Goal: Task Accomplishment & Management: Manage account settings

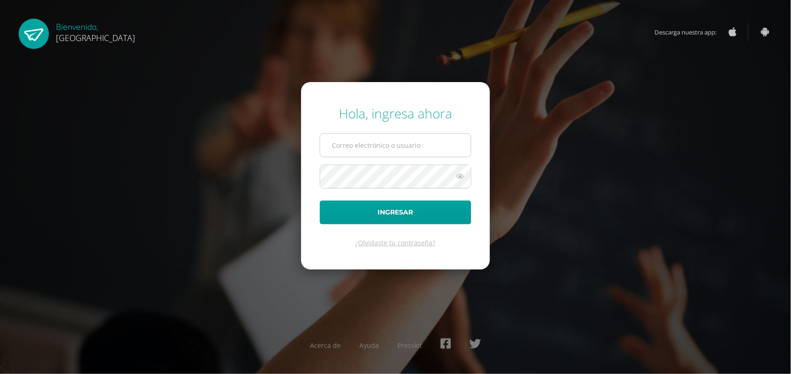
drag, startPoint x: 0, startPoint y: 0, endPoint x: 392, endPoint y: 145, distance: 418.1
click at [392, 145] on input "text" at bounding box center [395, 145] width 151 height 23
type input "annelisse.delatorre@colegiobelga.edu.gt"
click at [320, 200] on button "Ingresar" at bounding box center [395, 212] width 151 height 24
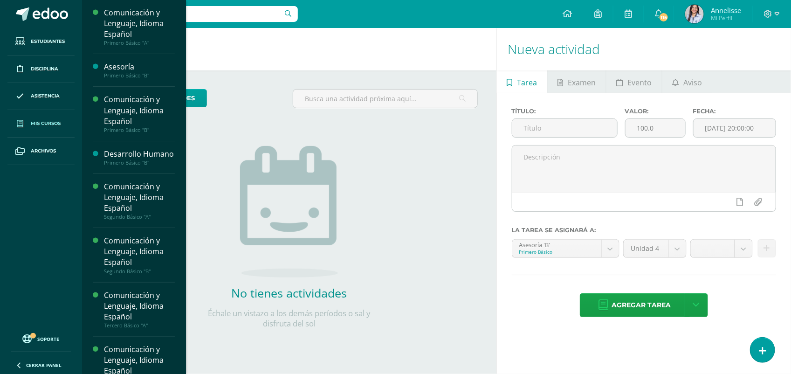
click at [40, 126] on span "Mis cursos" at bounding box center [46, 123] width 30 height 7
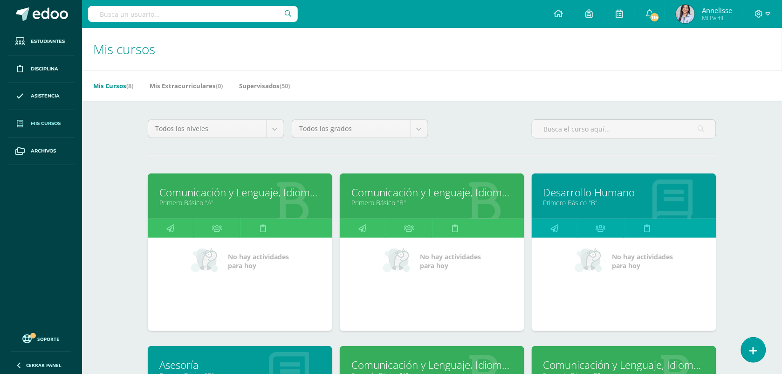
click at [236, 197] on link "Comunicación y Lenguaje, Idioma Español" at bounding box center [239, 192] width 161 height 14
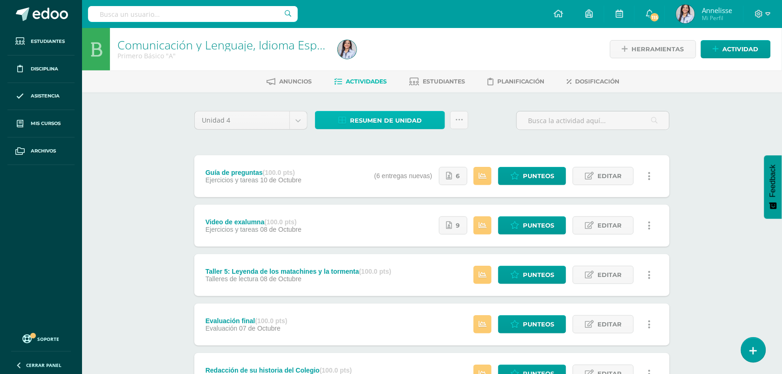
click at [407, 119] on span "Resumen de unidad" at bounding box center [386, 120] width 72 height 17
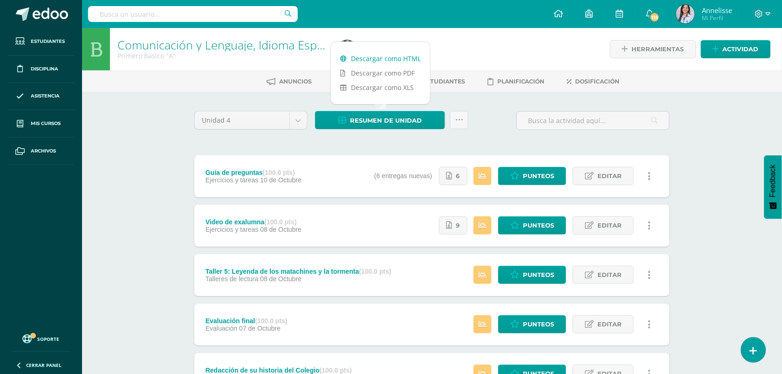
click at [379, 59] on link "Descargar como HTML" at bounding box center [380, 58] width 99 height 14
click at [137, 320] on div "Comunicación y Lenguaje, Idioma Español Primero Básico "A" Herramientas Detalle…" at bounding box center [432, 364] width 700 height 673
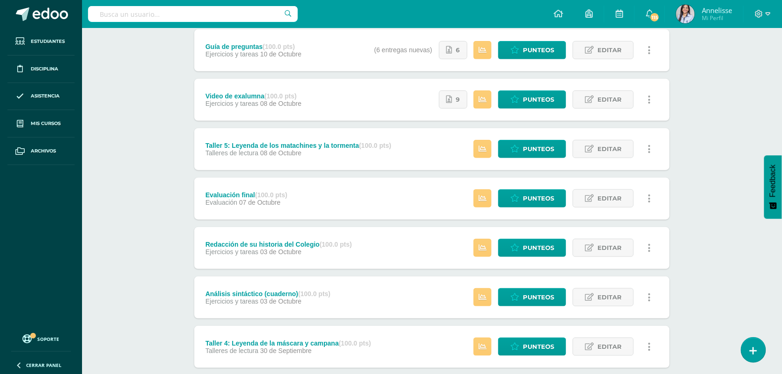
scroll to position [186, 0]
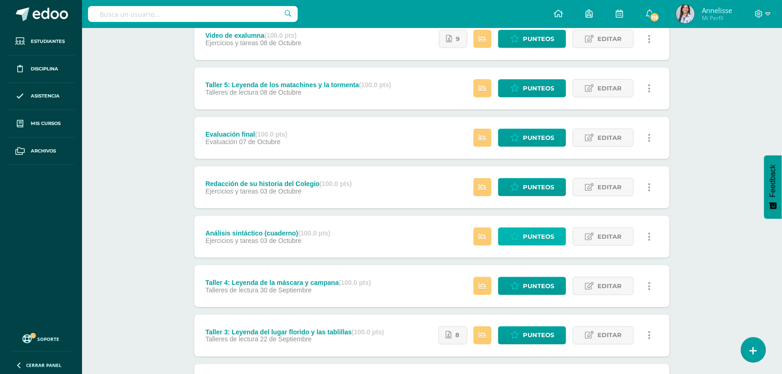
click at [528, 239] on span "Punteos" at bounding box center [538, 236] width 31 height 17
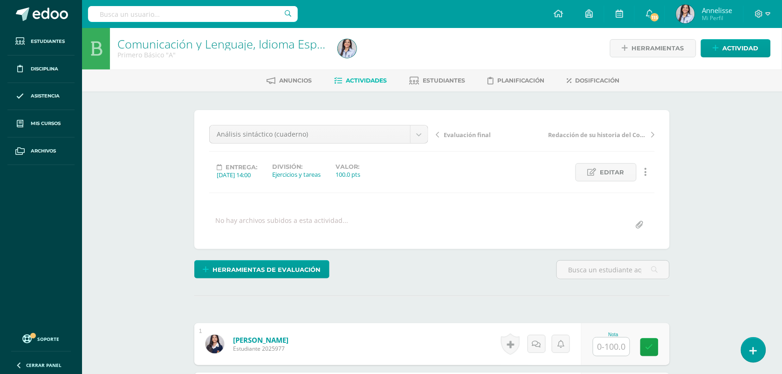
scroll to position [1, 0]
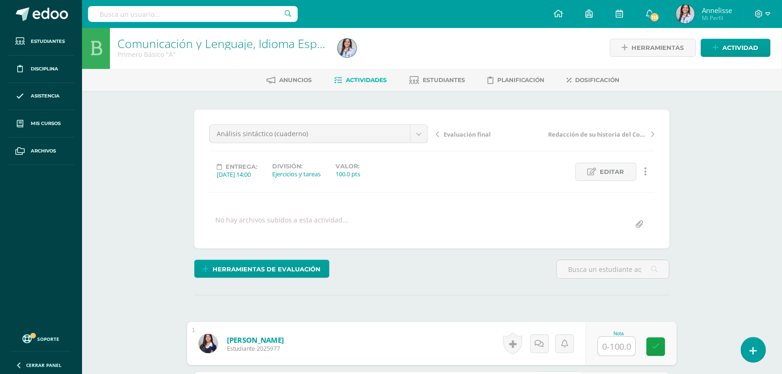
click at [617, 350] on input "text" at bounding box center [616, 346] width 37 height 19
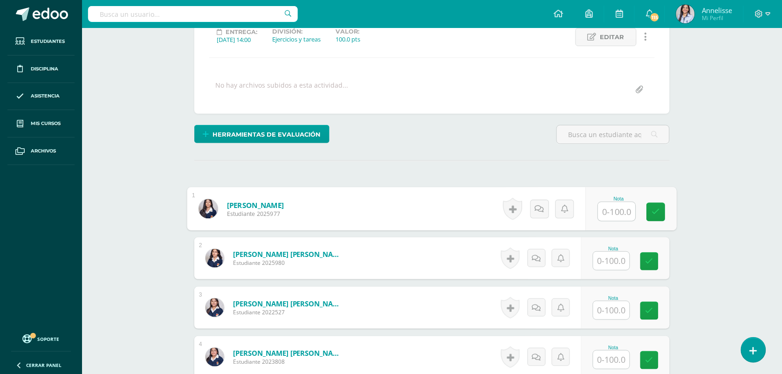
scroll to position [141, 0]
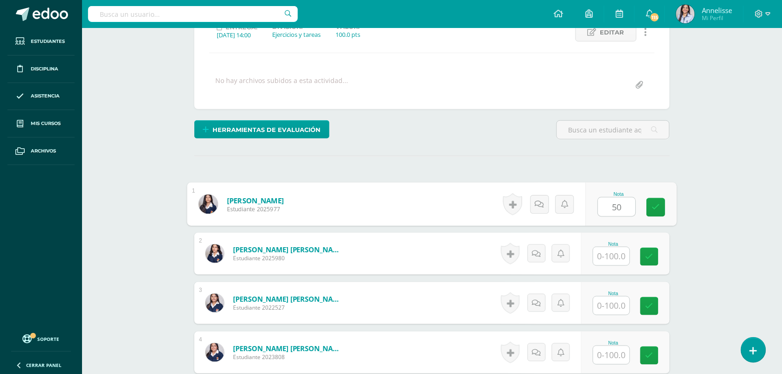
type input "50"
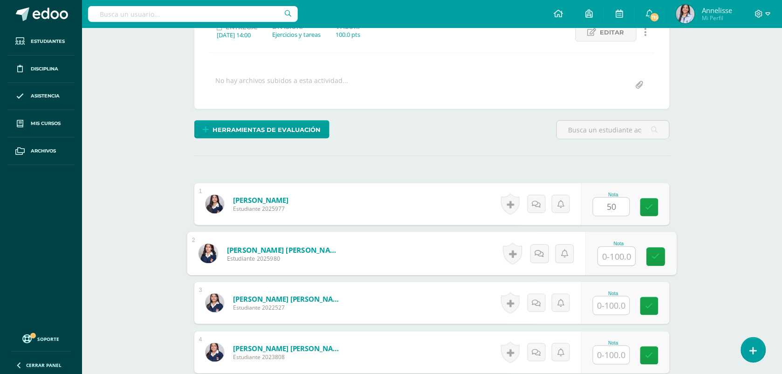
type input "0"
type input "20"
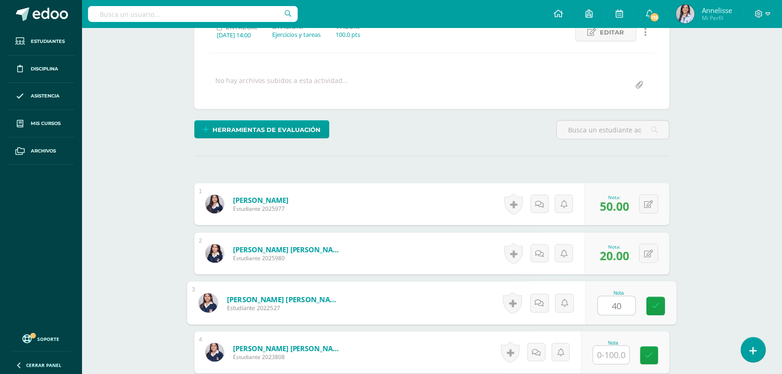
type input "40"
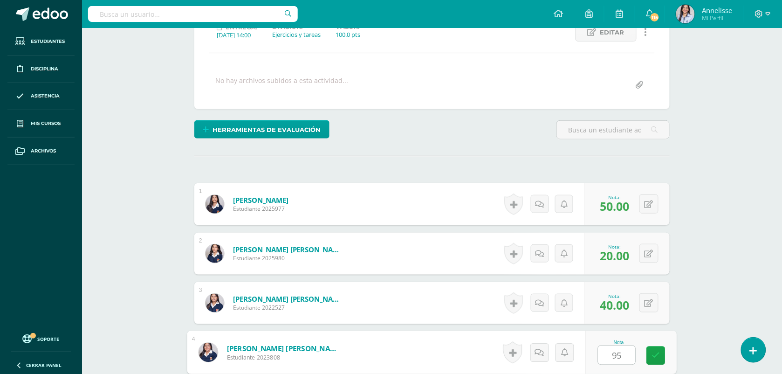
type input "95"
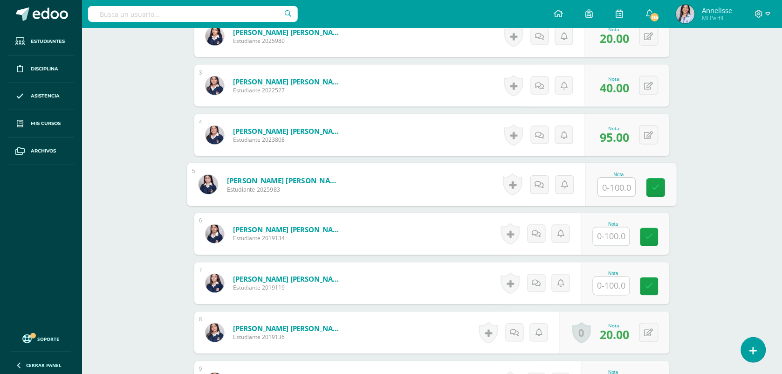
type input "0"
type input "10"
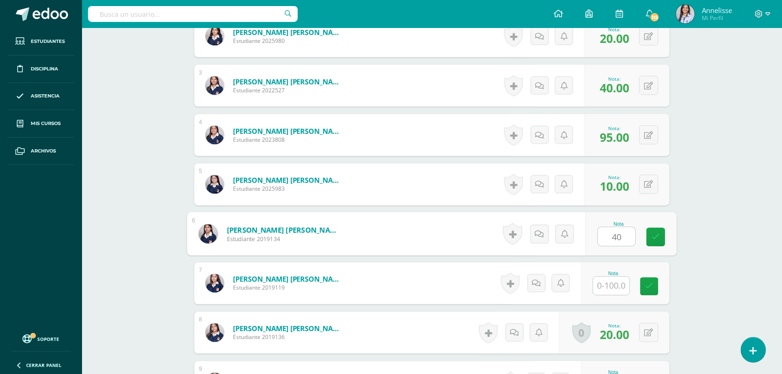
type input "40"
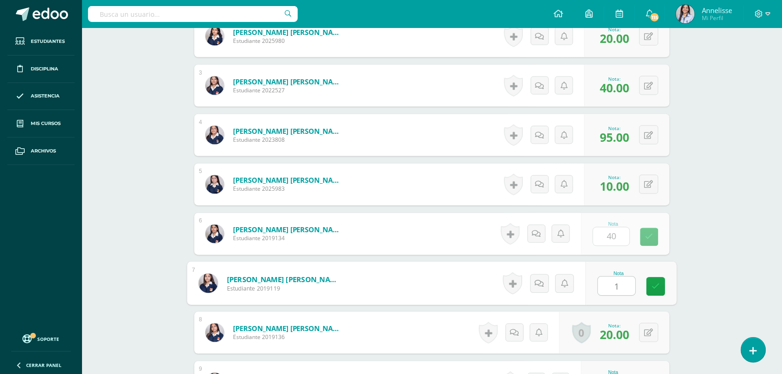
type input "10"
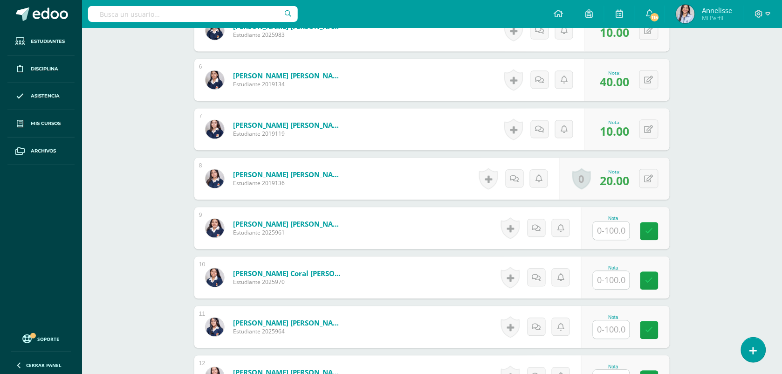
scroll to position [544, 0]
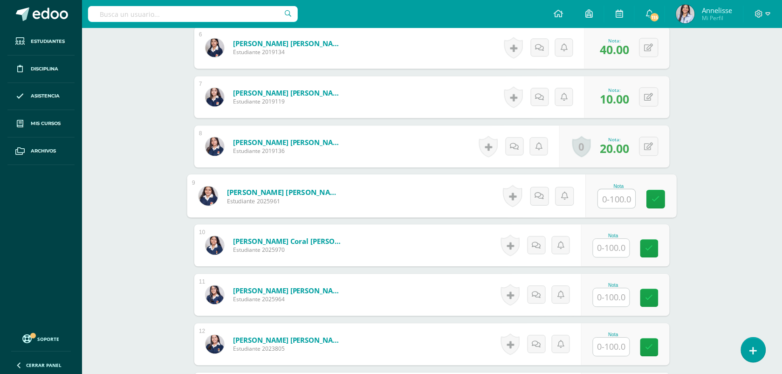
click at [625, 203] on input "text" at bounding box center [616, 198] width 37 height 19
type input "95"
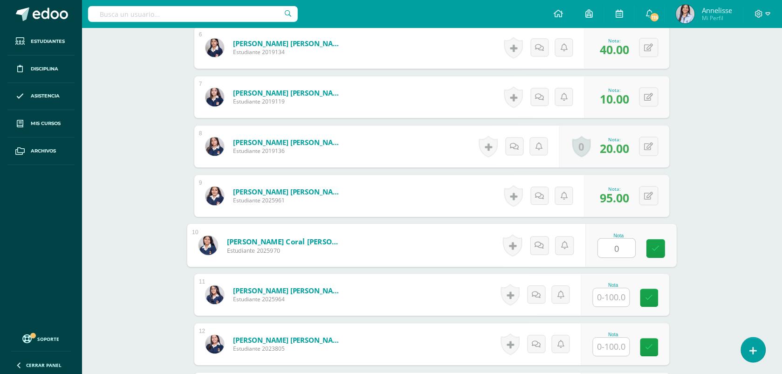
type input "0"
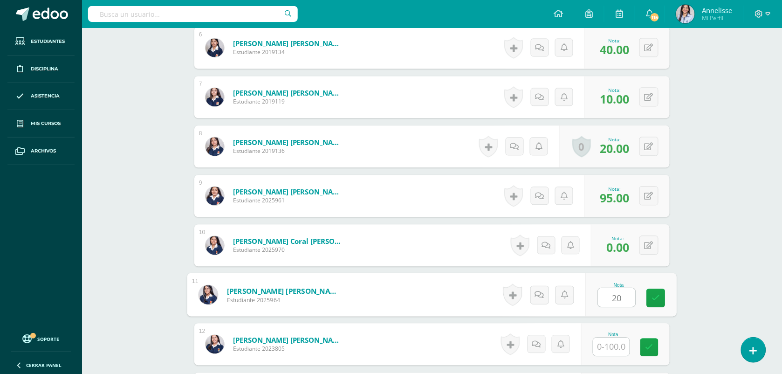
type input "20"
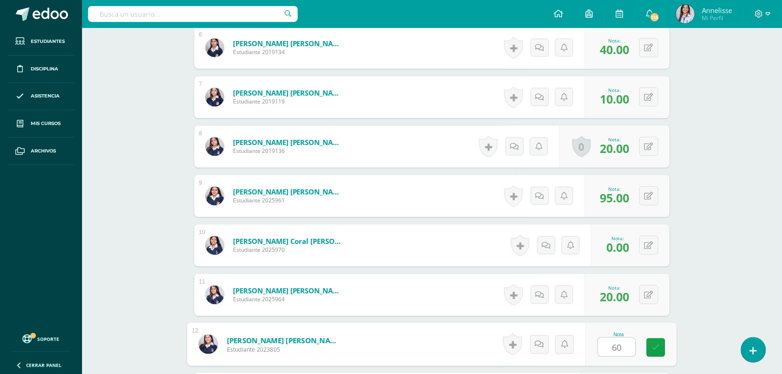
type input "60"
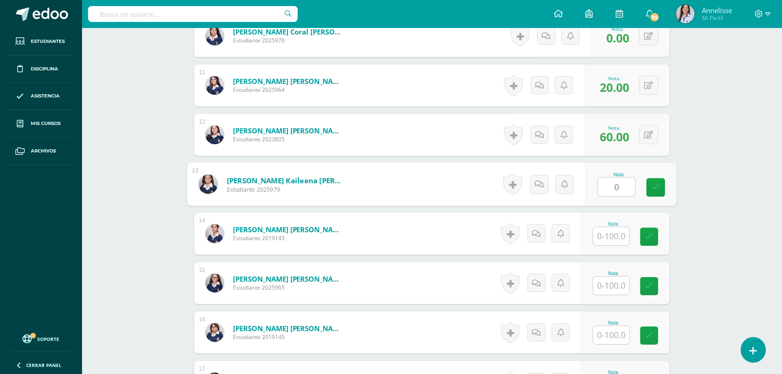
type input "0"
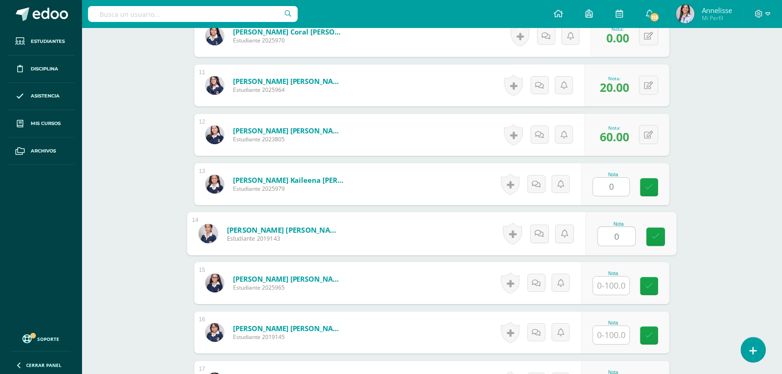
type input "0"
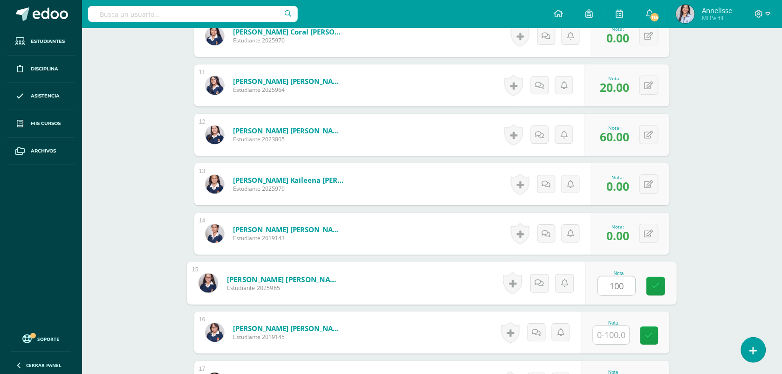
type input "100"
click at [718, 258] on div "Comunicación y Lenguaje, Idioma Español Primero Básico "A" Herramientas Detalle…" at bounding box center [432, 15] width 700 height 1482
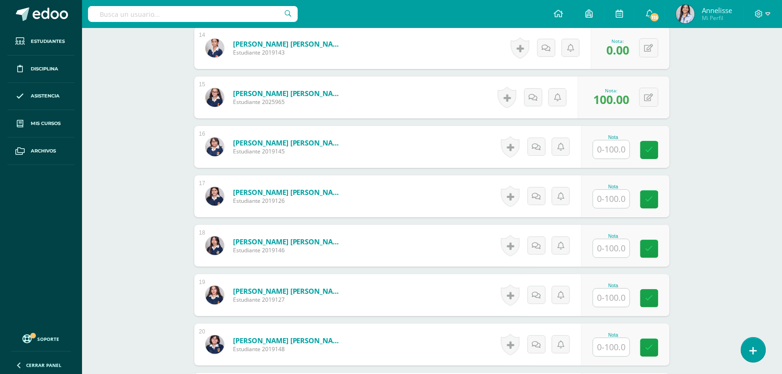
scroll to position [940, 0]
click at [610, 191] on input "text" at bounding box center [611, 198] width 36 height 18
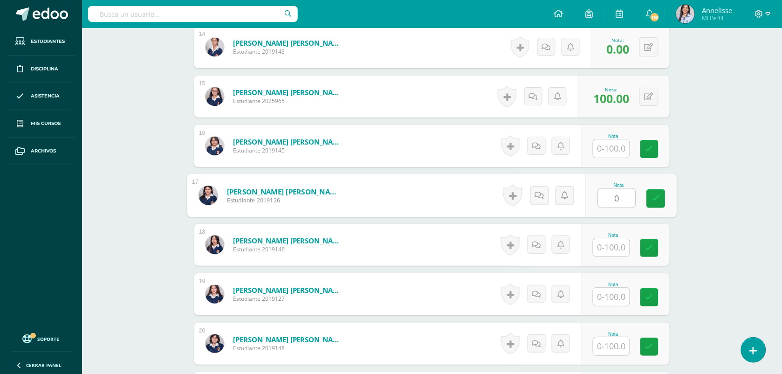
type input "0"
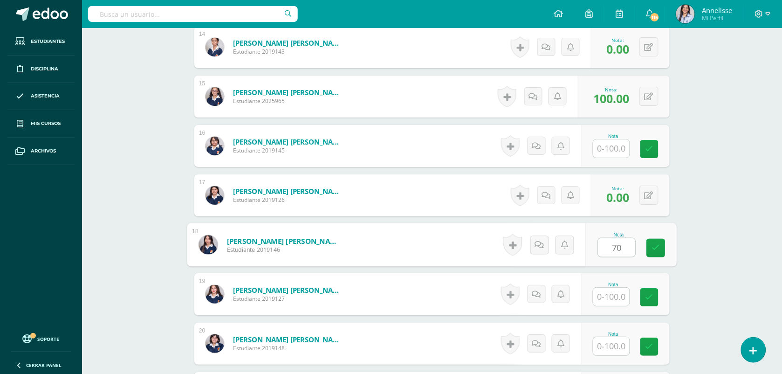
type input "70"
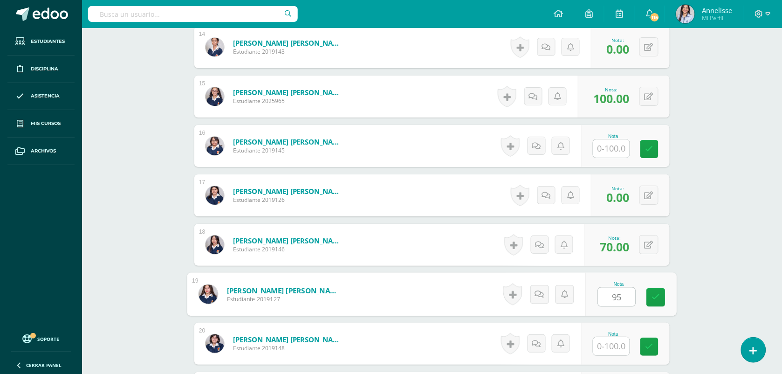
type input "95"
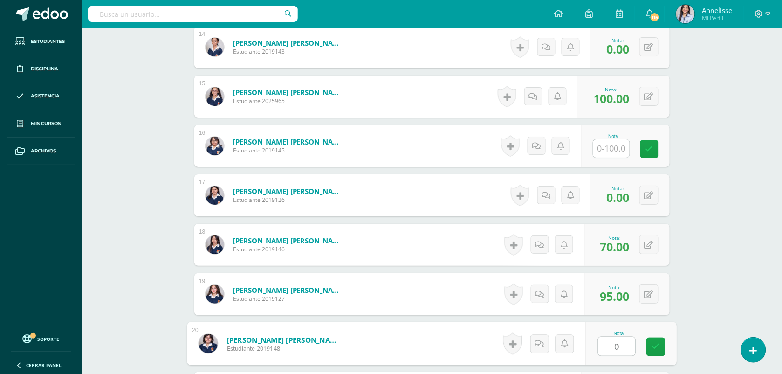
type input "0"
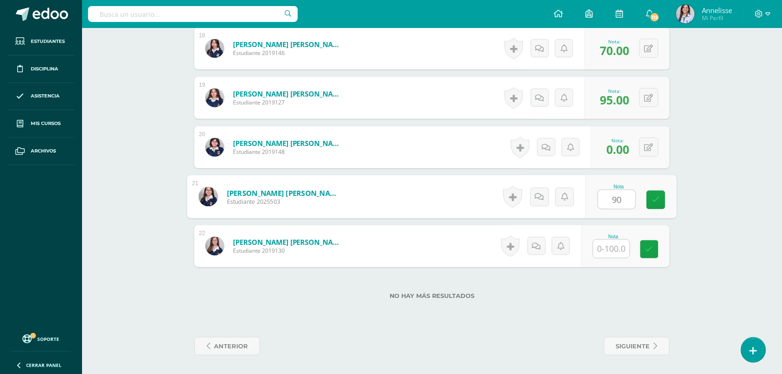
type input "90"
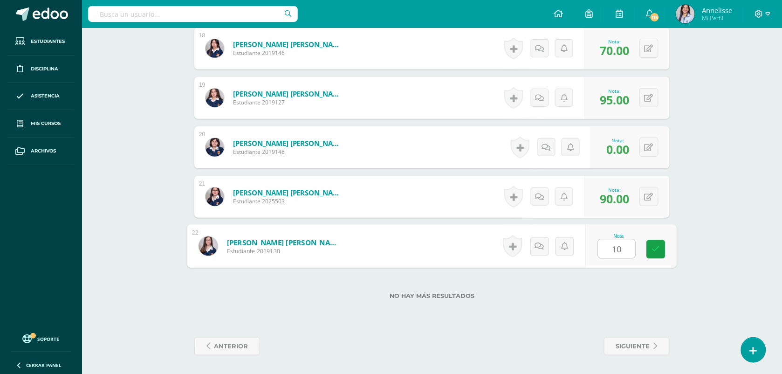
type input "100"
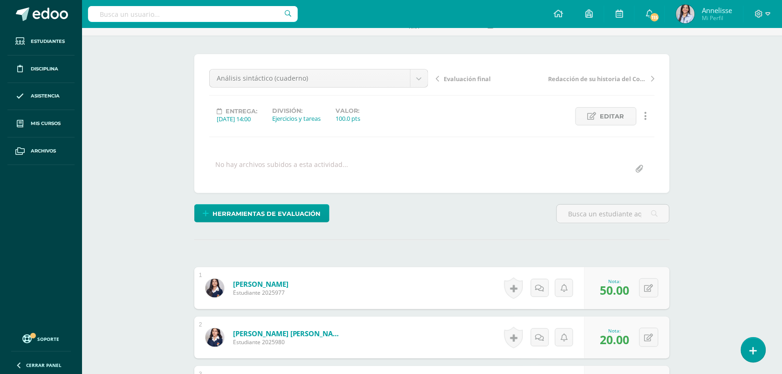
scroll to position [42, 0]
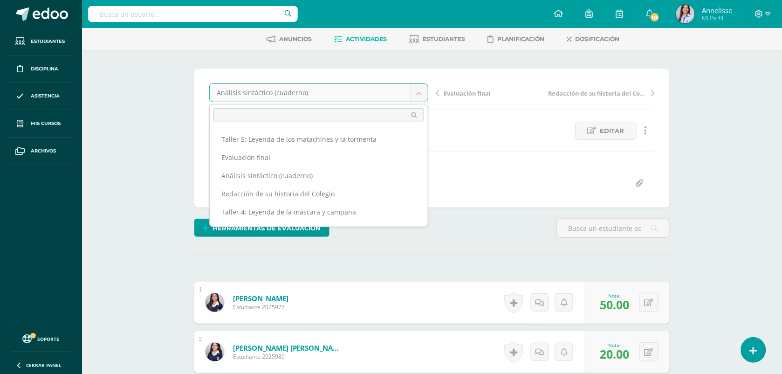
scroll to position [42, 0]
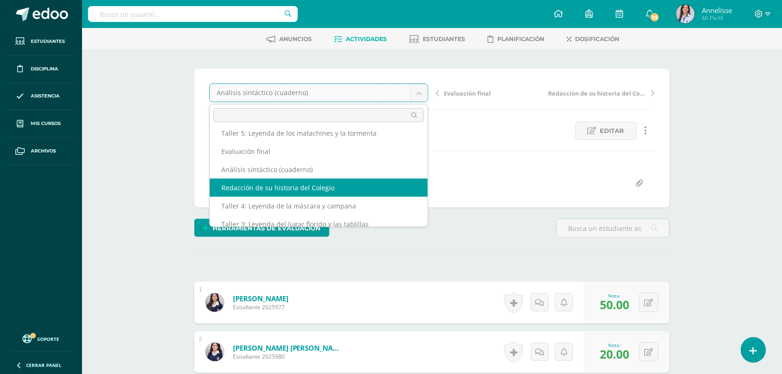
select select "/dashboard/teacher/grade-activity/129865/"
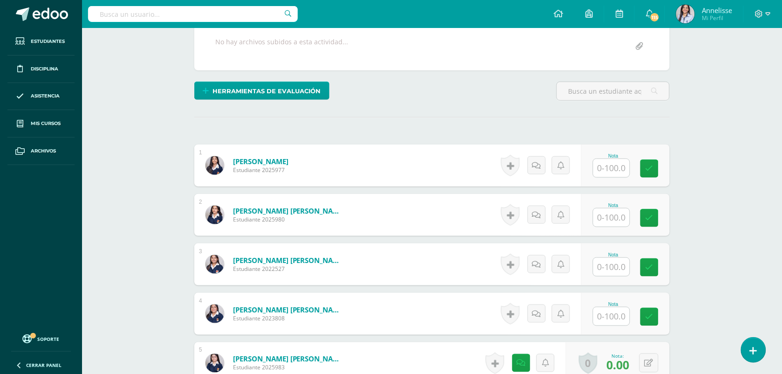
scroll to position [184, 0]
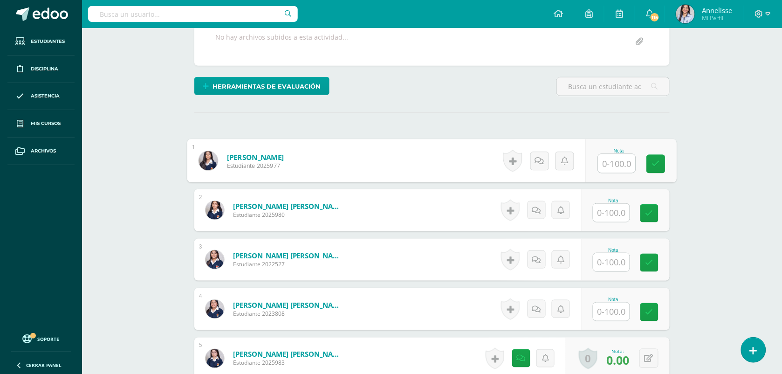
click at [610, 158] on input "text" at bounding box center [616, 163] width 37 height 19
type input "100"
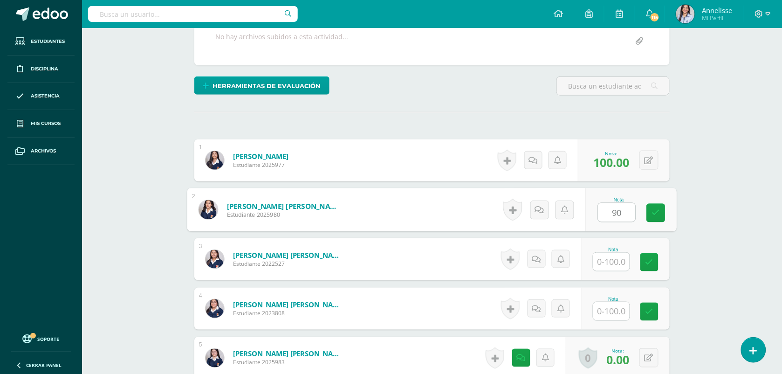
type input "90"
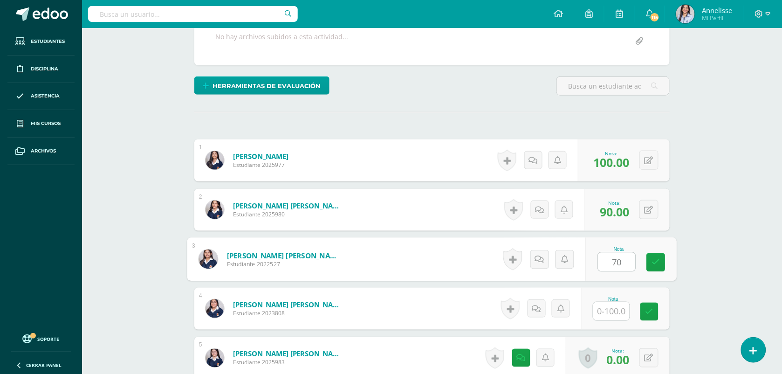
type input "70"
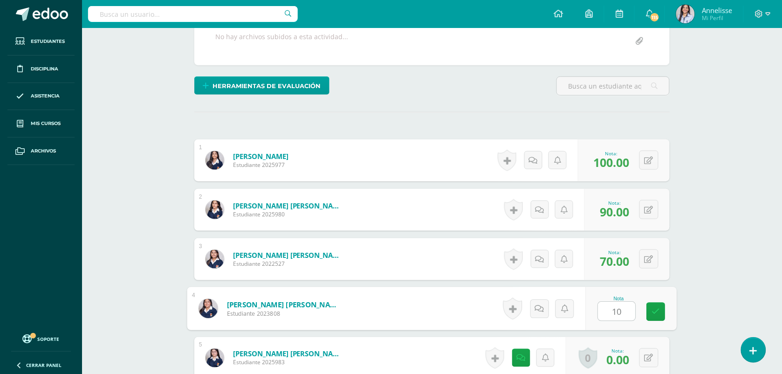
type input "100"
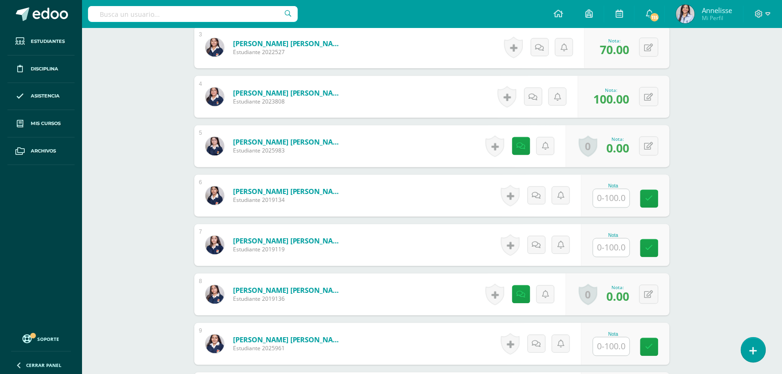
scroll to position [401, 0]
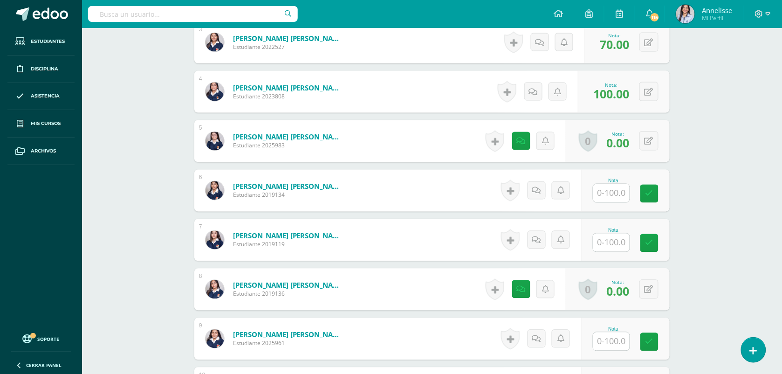
click at [625, 195] on input "text" at bounding box center [611, 193] width 36 height 18
click at [646, 191] on button at bounding box center [656, 191] width 20 height 20
type input "96"
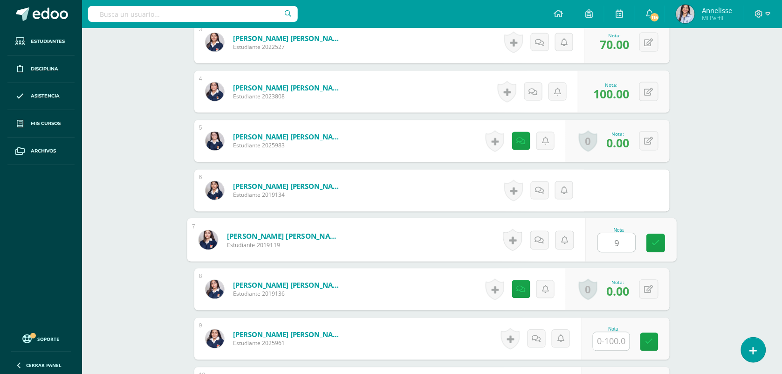
type input "95"
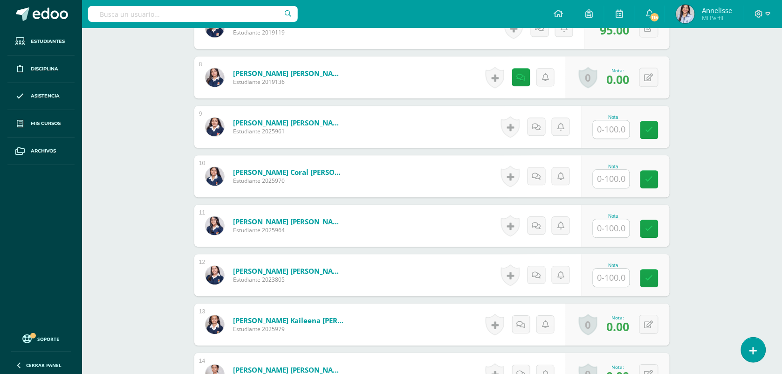
scroll to position [616, 0]
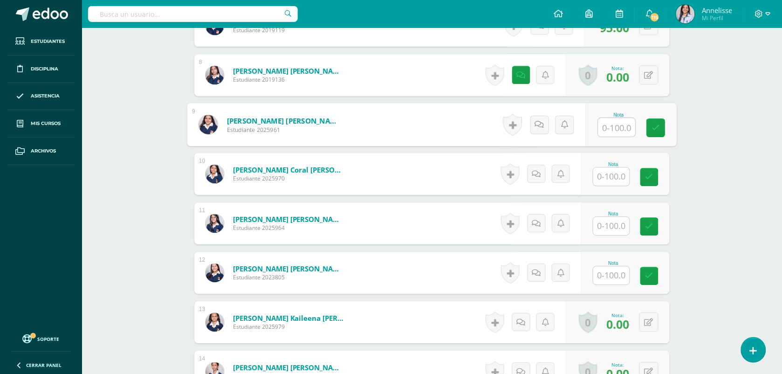
click at [611, 129] on input "text" at bounding box center [616, 127] width 37 height 19
type input "87"
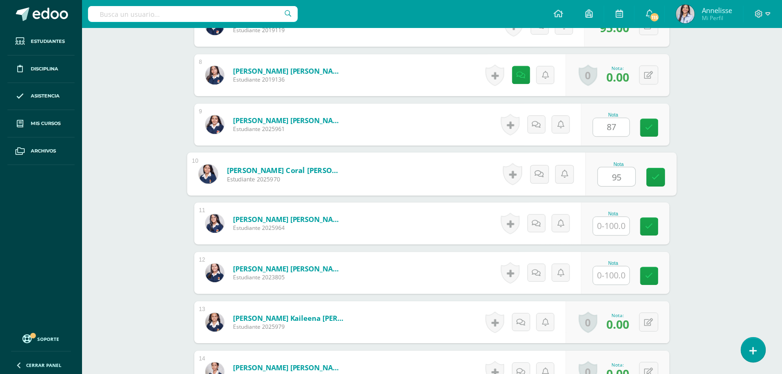
type input "95"
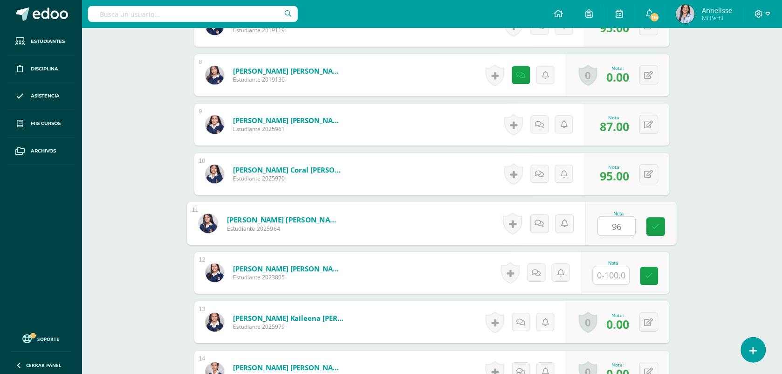
type input "96"
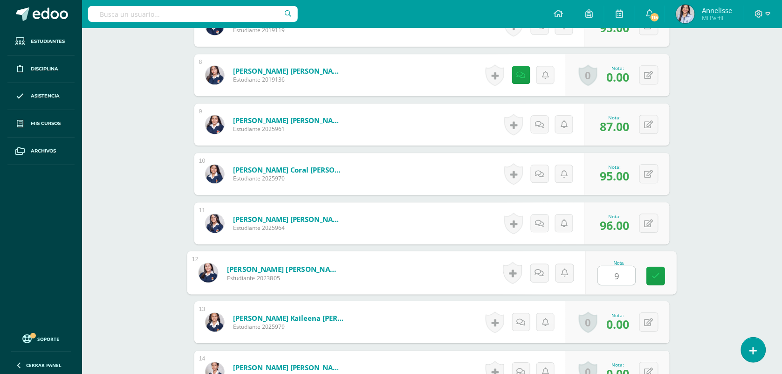
type input "92"
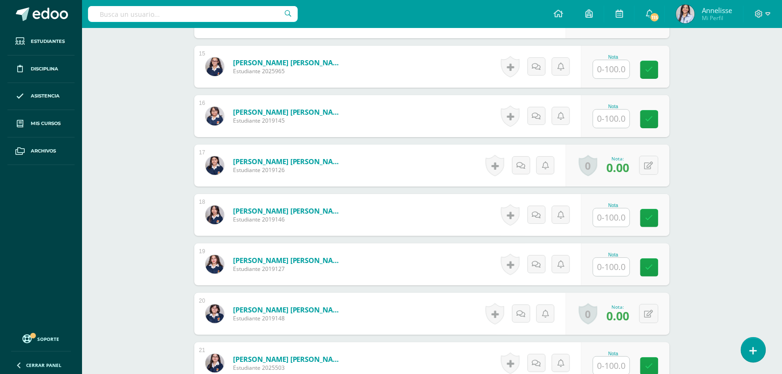
scroll to position [858, 0]
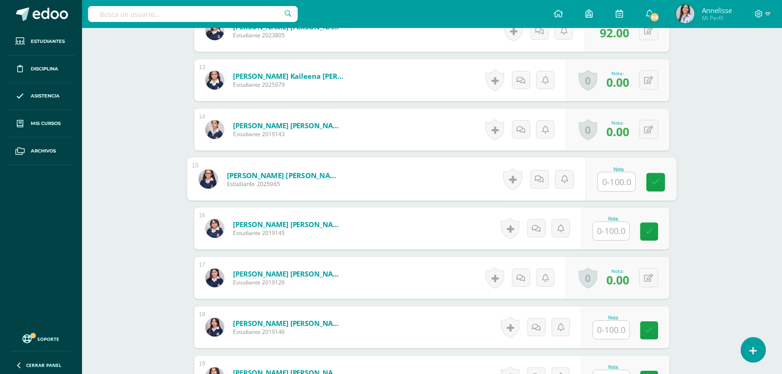
click at [621, 172] on input "text" at bounding box center [616, 181] width 37 height 19
type input "96"
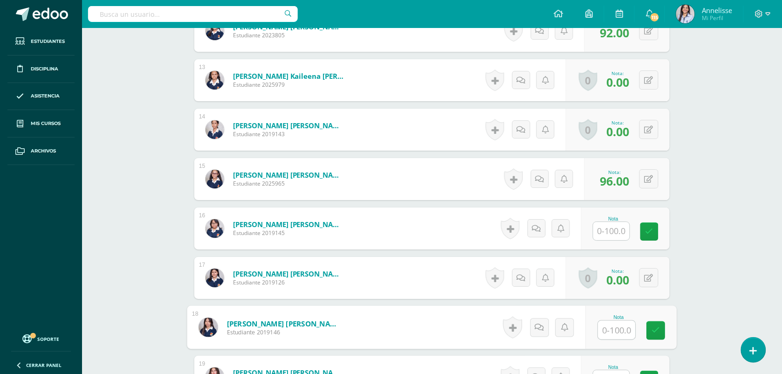
click at [618, 330] on input "text" at bounding box center [616, 330] width 37 height 19
type input "70"
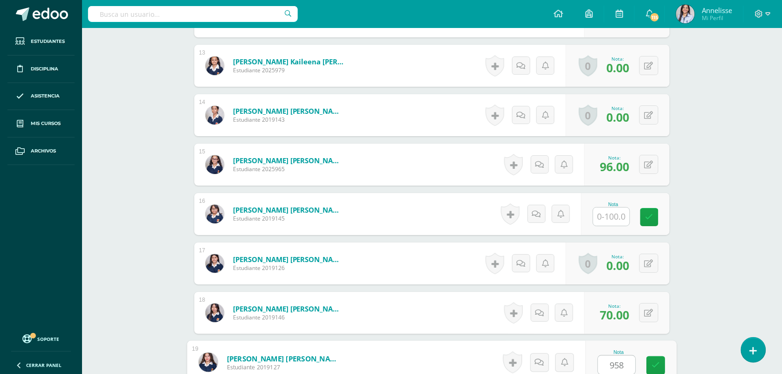
type input "95"
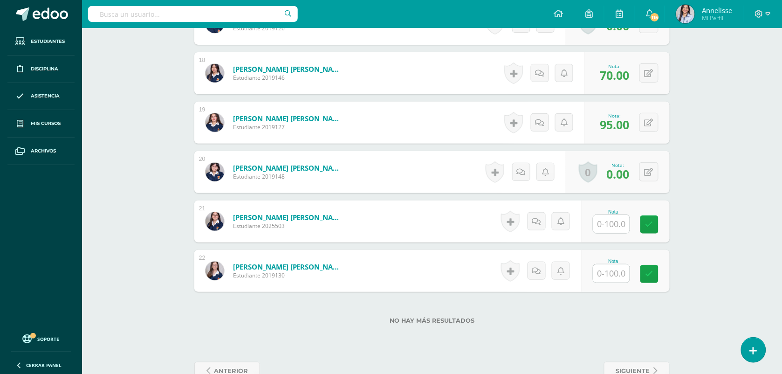
scroll to position [1114, 0]
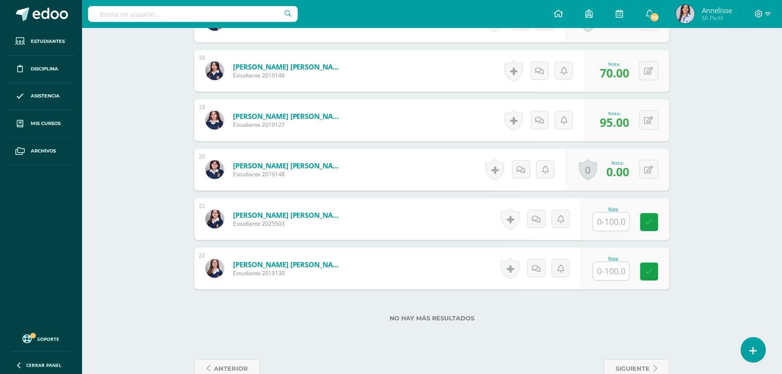
click at [603, 220] on input "text" at bounding box center [611, 222] width 36 height 18
type input "90"
type input "100"
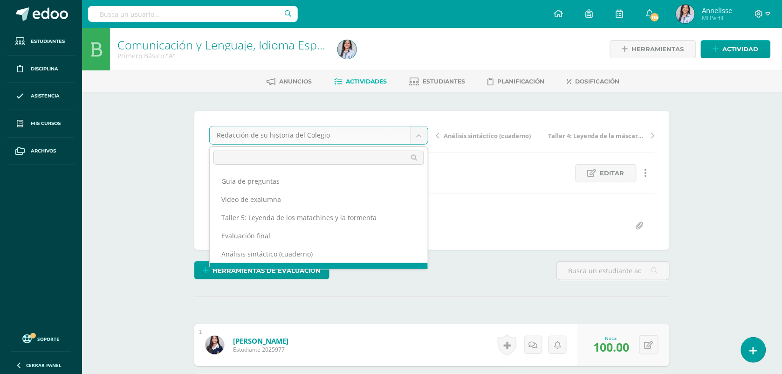
scroll to position [12, 0]
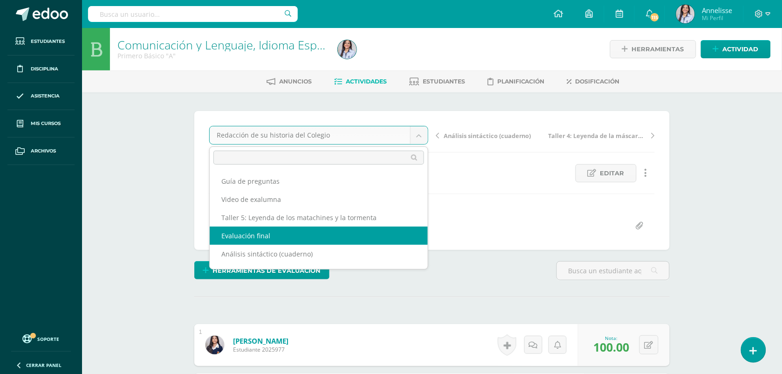
select select "/dashboard/teacher/grade-activity/130226/"
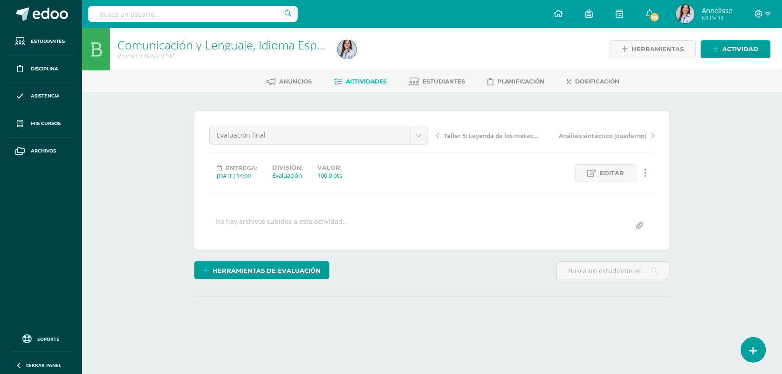
click at [127, 182] on div "Comunicación y Lenguaje, Idioma Español Primero Básico "A" Herramientas Detalle…" at bounding box center [432, 198] width 700 height 341
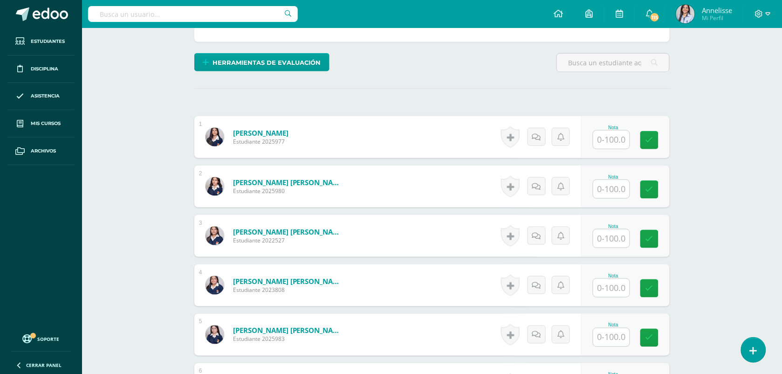
scroll to position [185, 0]
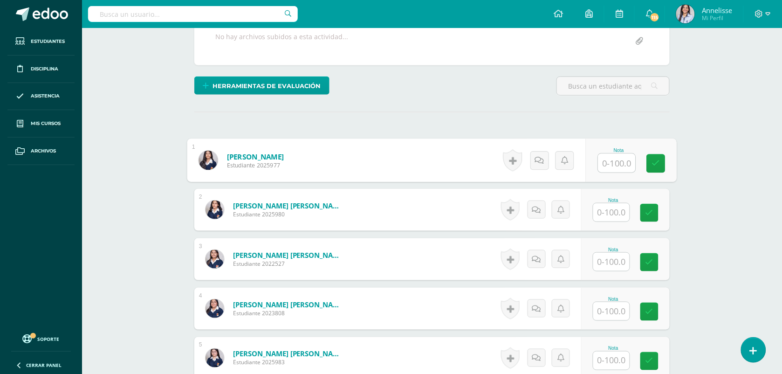
click at [606, 156] on input "text" at bounding box center [616, 163] width 37 height 19
type input "93"
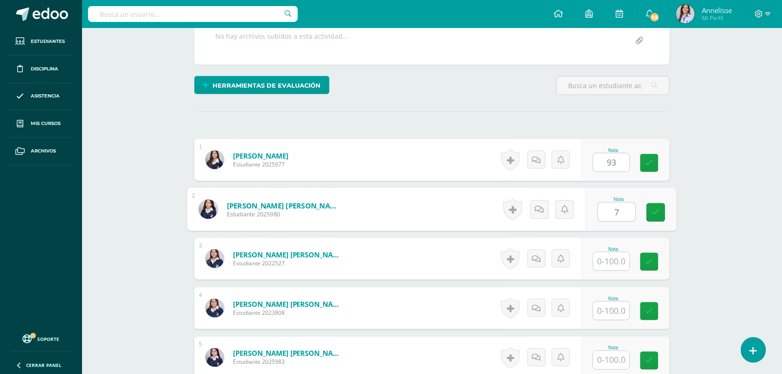
scroll to position [185, 0]
type input "73"
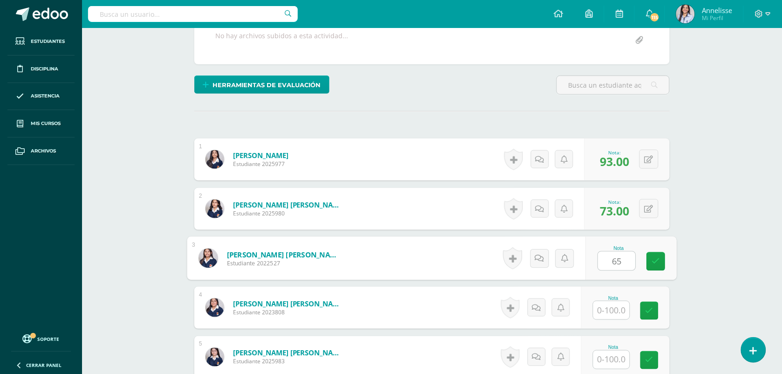
type input "65"
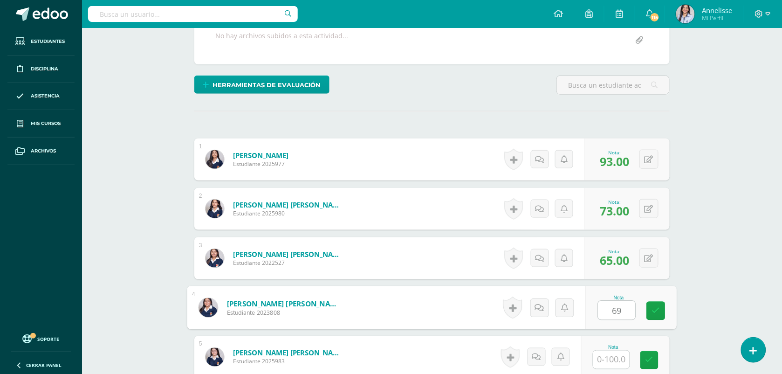
type input "69"
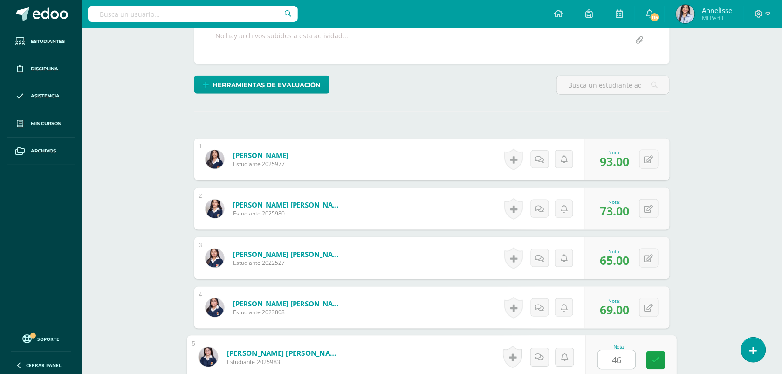
type input "46"
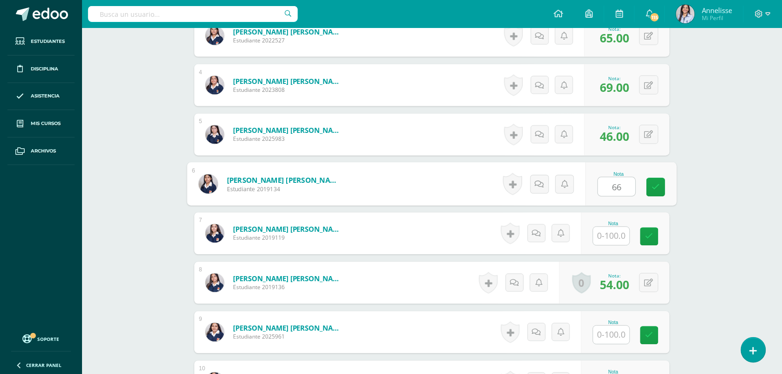
type input "66"
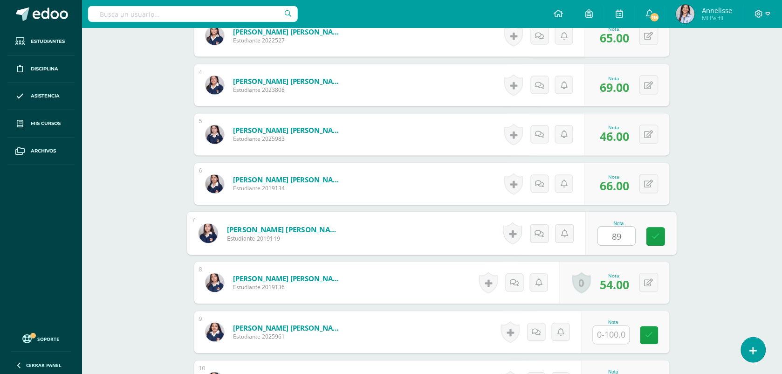
type input "895"
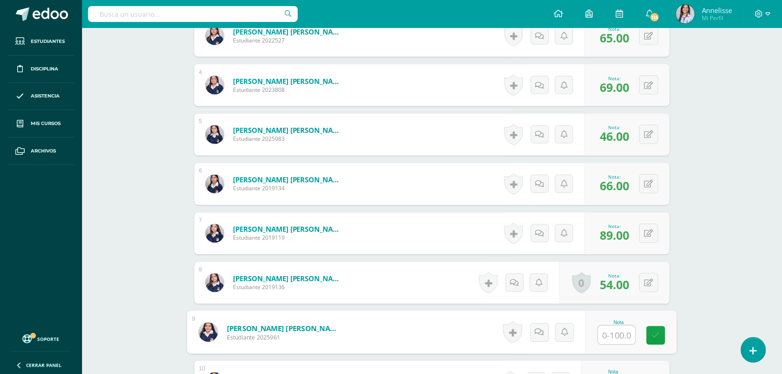
click at [608, 337] on input "text" at bounding box center [616, 335] width 37 height 19
type input "68"
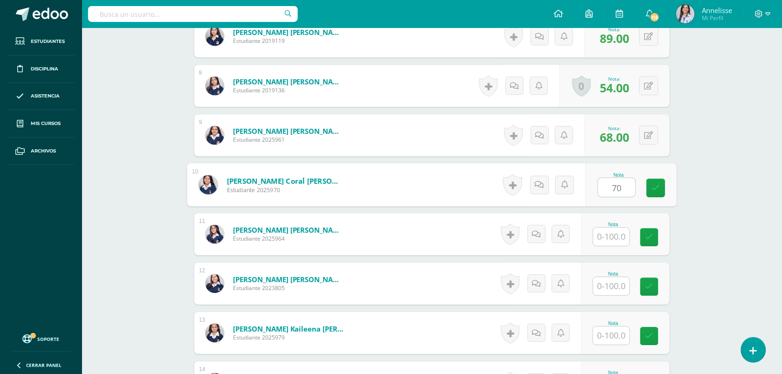
type input "70"
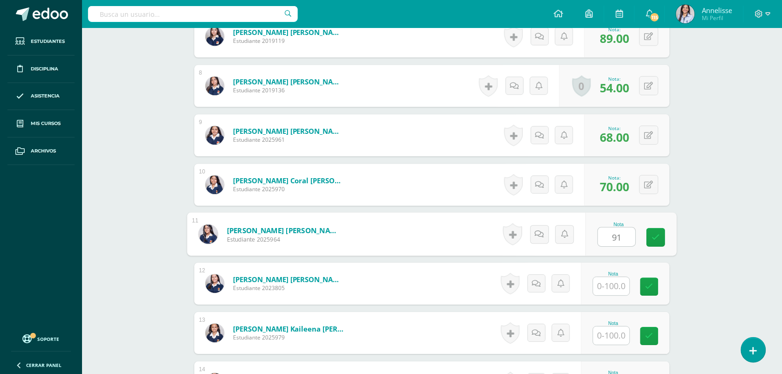
type input "91"
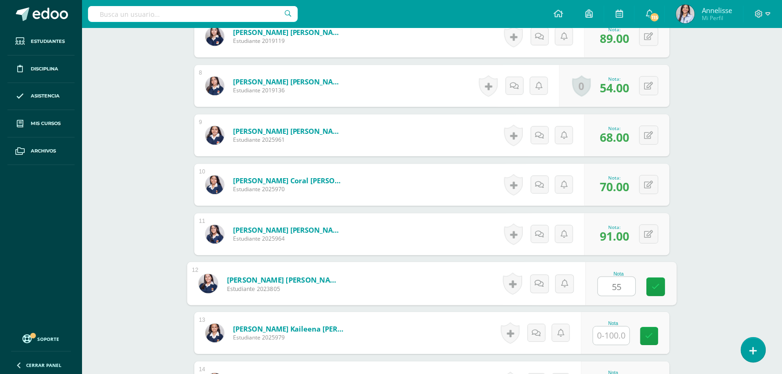
type input "55"
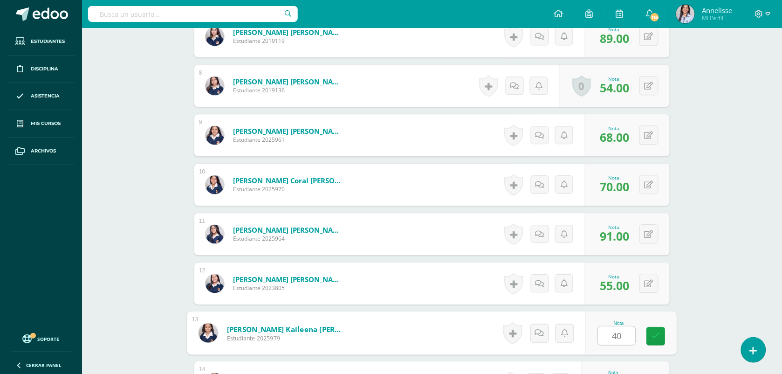
type input "40"
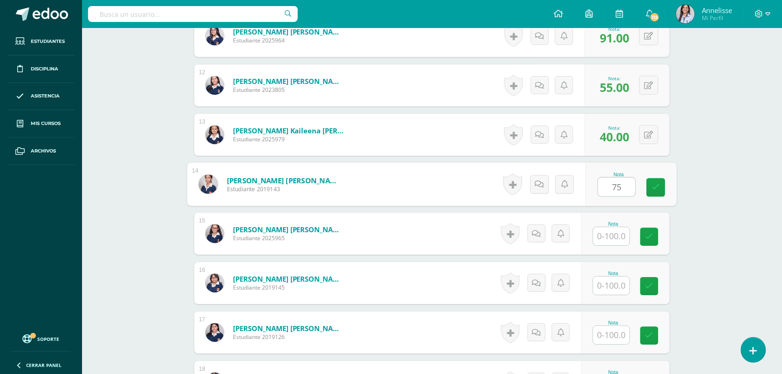
type input "75"
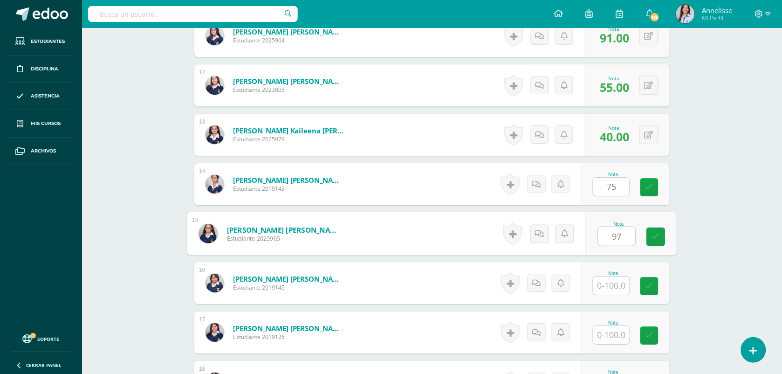
type input "97"
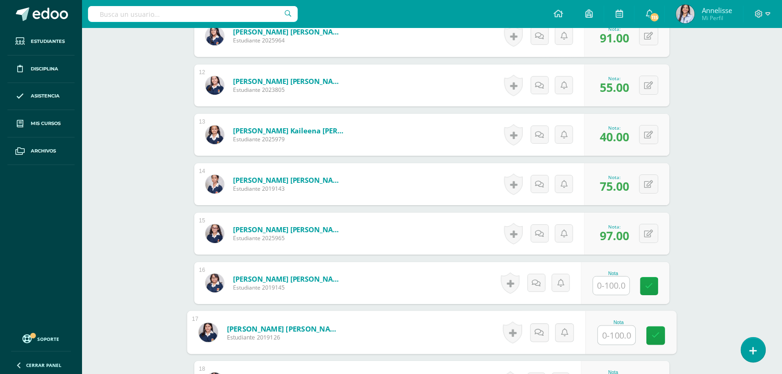
click at [608, 337] on input "text" at bounding box center [616, 335] width 37 height 19
type input "66"
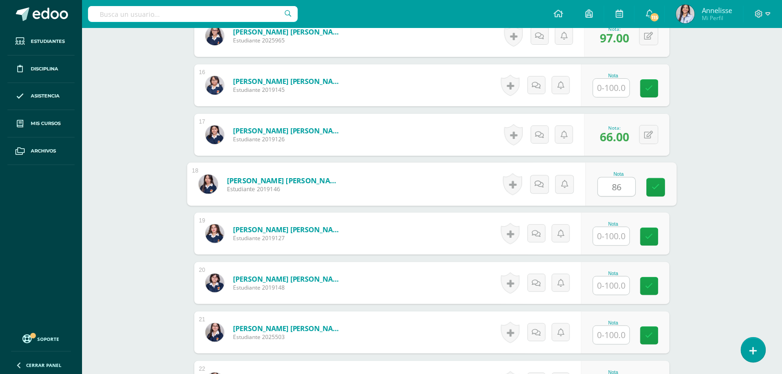
type input "86"
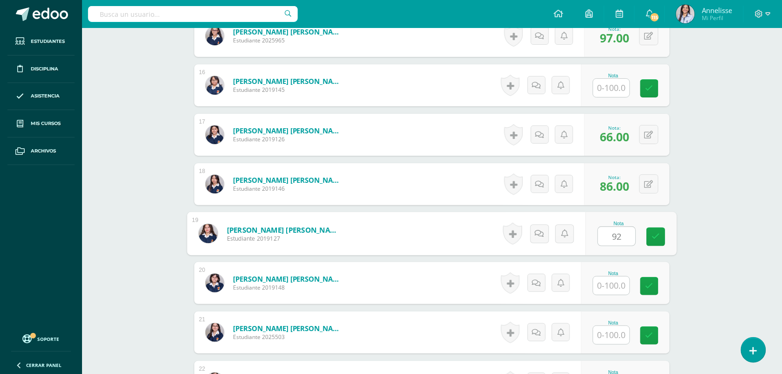
type input "92"
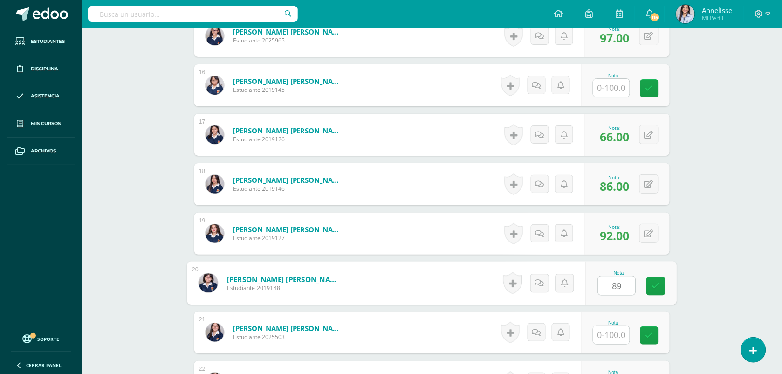
type input "89"
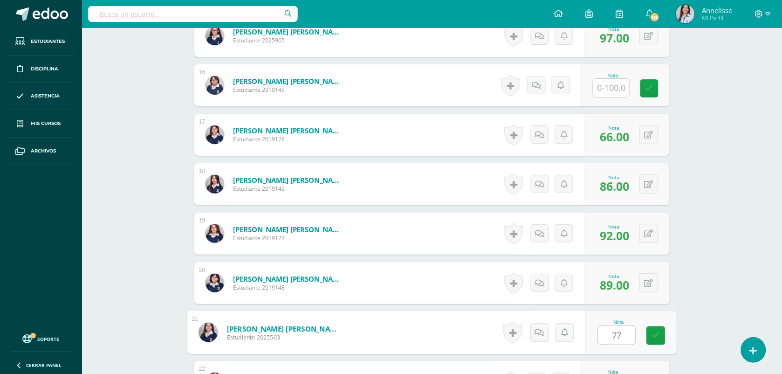
type input "77"
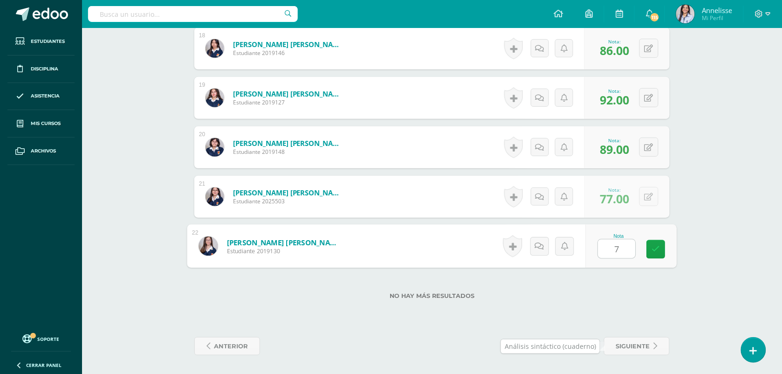
type input "70"
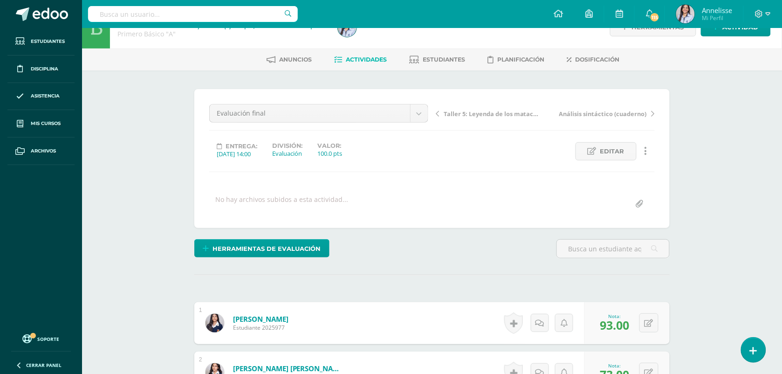
scroll to position [0, 0]
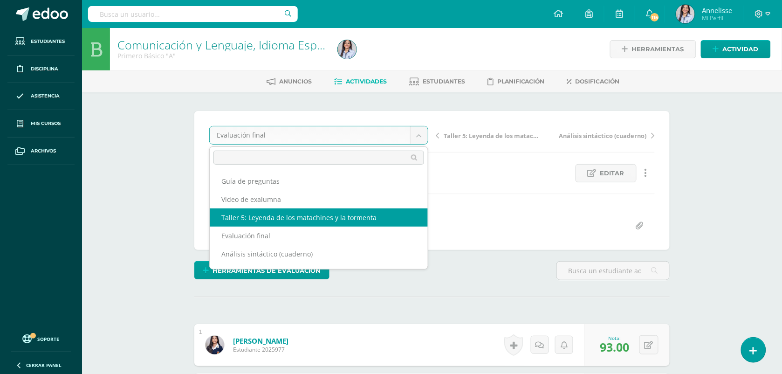
select select "/dashboard/teacher/grade-activity/130228/"
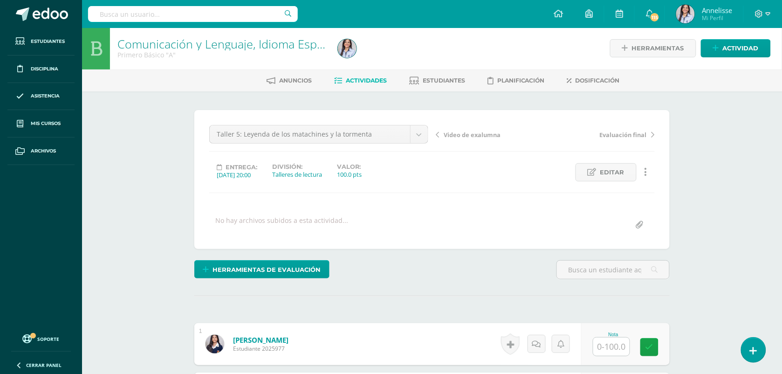
scroll to position [1, 0]
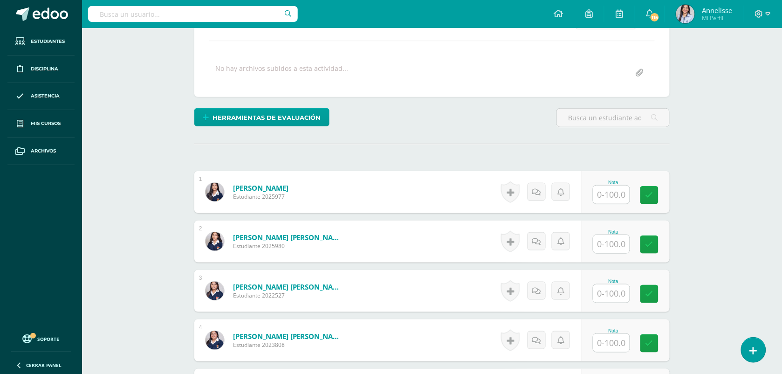
scroll to position [165, 0]
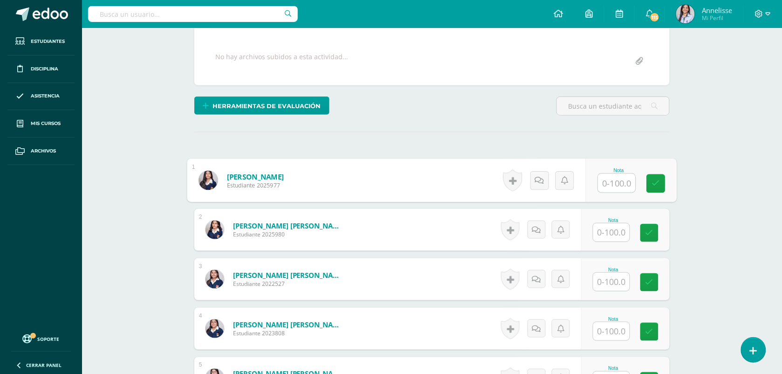
click at [620, 183] on input "text" at bounding box center [616, 183] width 37 height 19
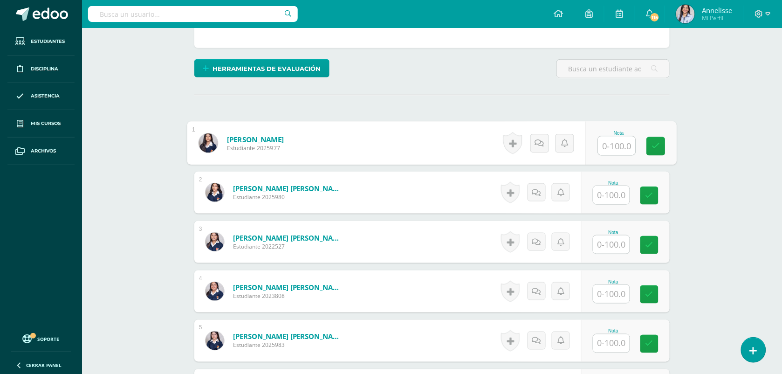
scroll to position [204, 0]
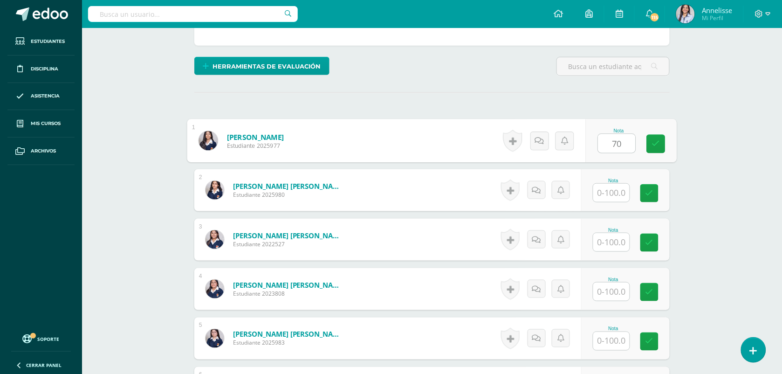
type input "70"
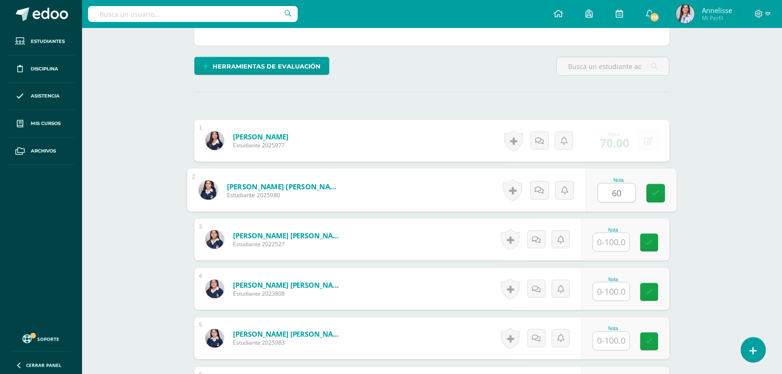
type input "60"
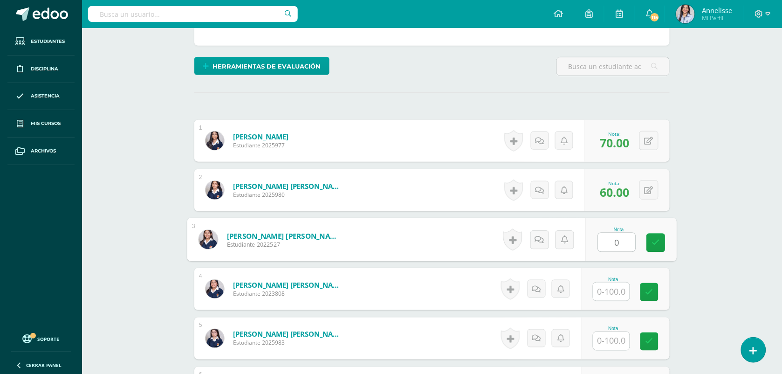
type input "0"
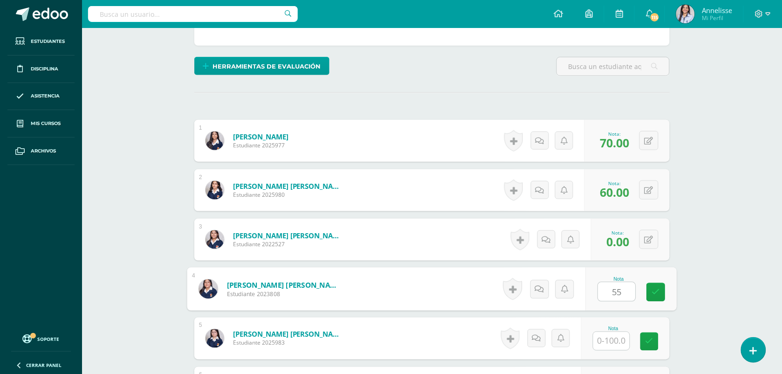
type input "55"
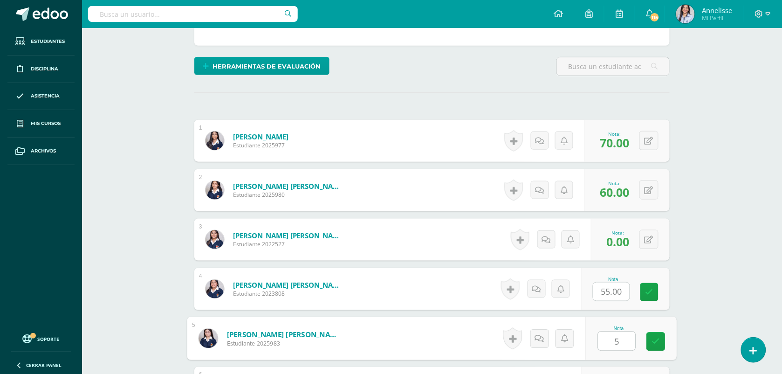
type input "5"
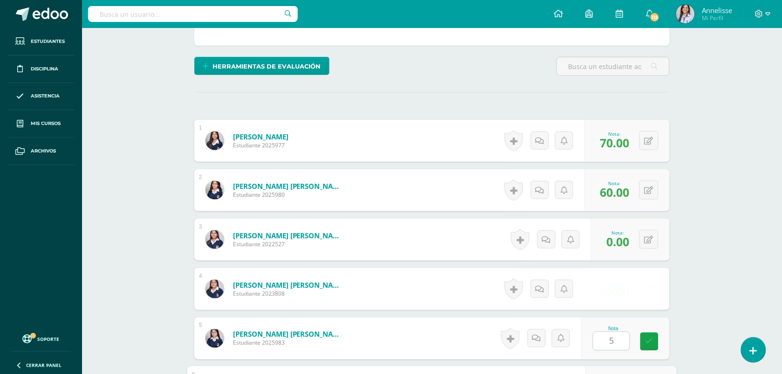
scroll to position [408, 0]
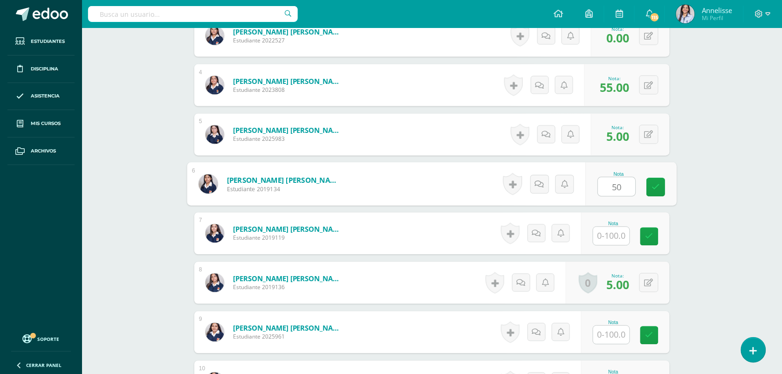
type input "50"
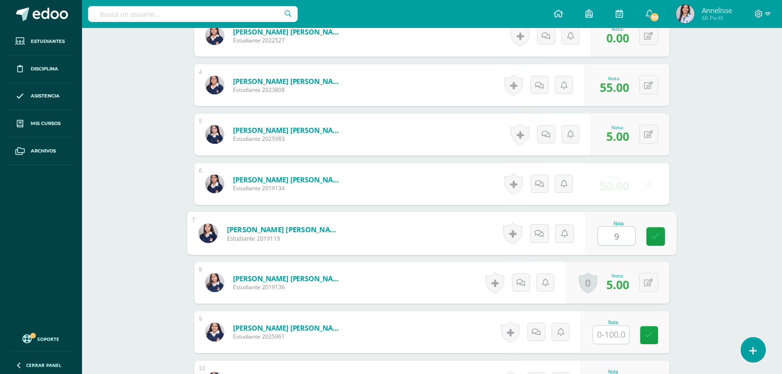
type input "90"
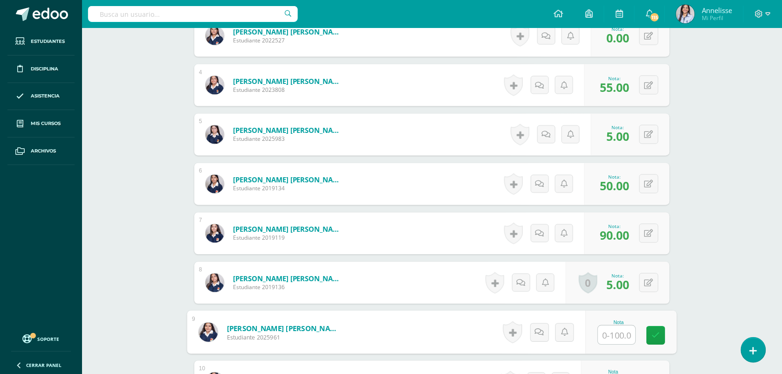
click at [615, 332] on input "text" at bounding box center [616, 335] width 37 height 19
type input "70"
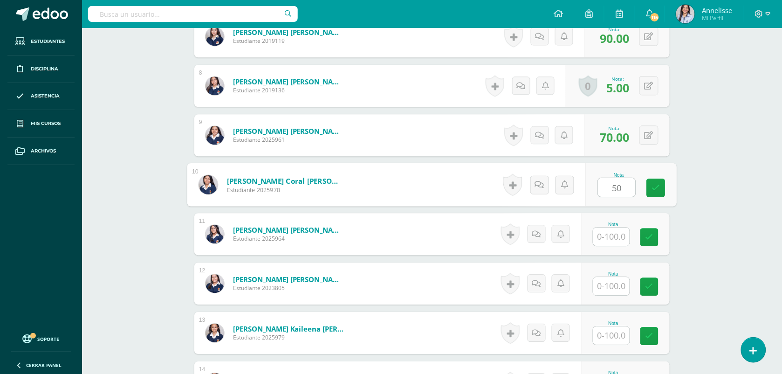
type input "50"
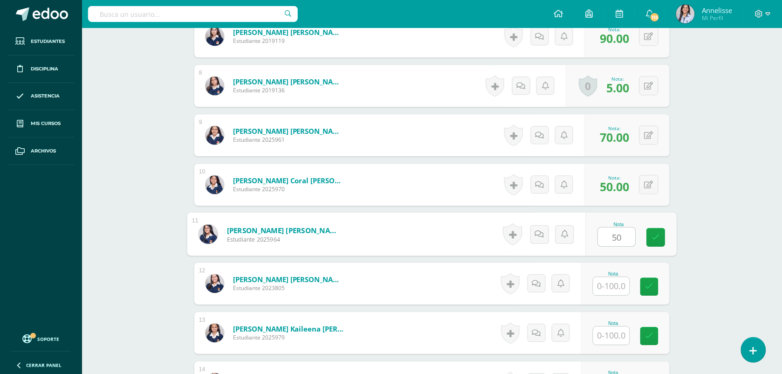
type input "50"
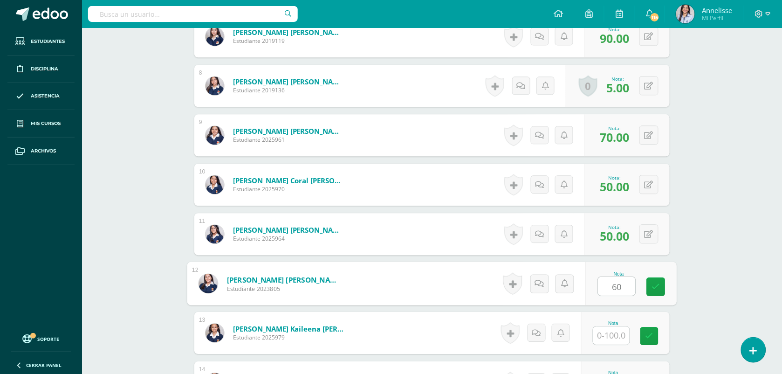
type input "60"
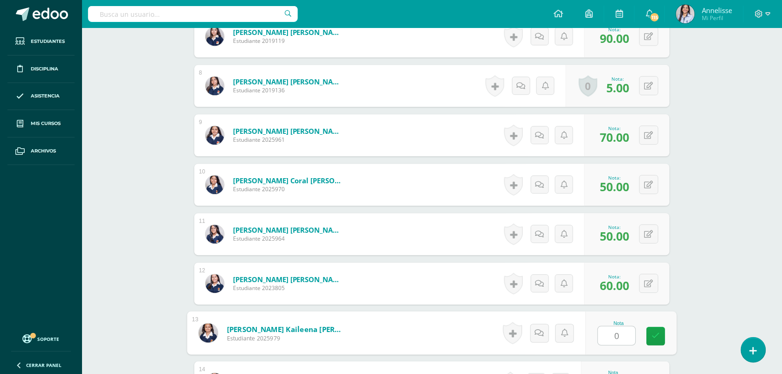
type input "0"
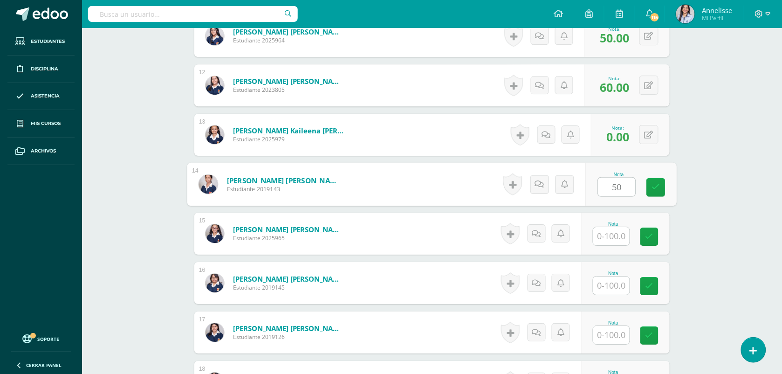
type input "50"
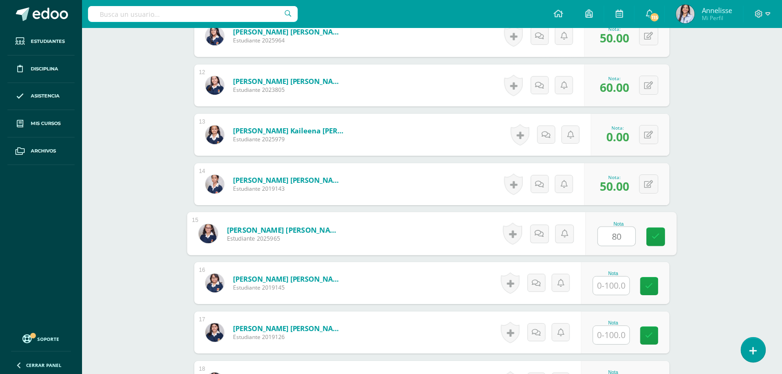
type input "80"
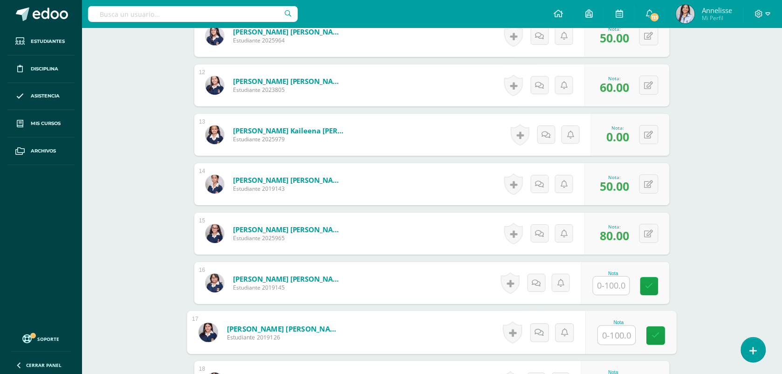
click at [615, 332] on input "text" at bounding box center [616, 335] width 37 height 19
type input "30"
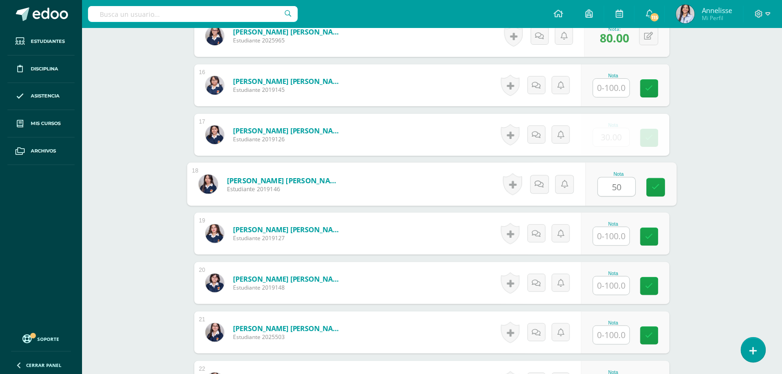
type input "50"
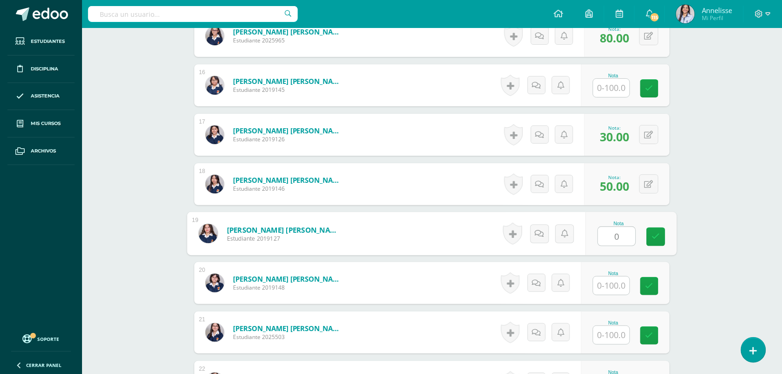
type input "0"
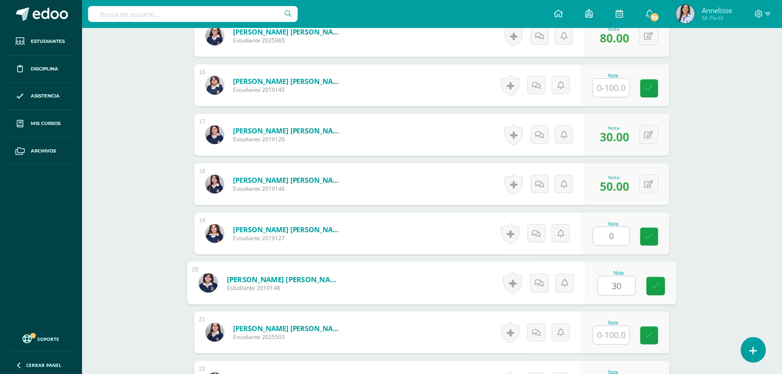
type input "30"
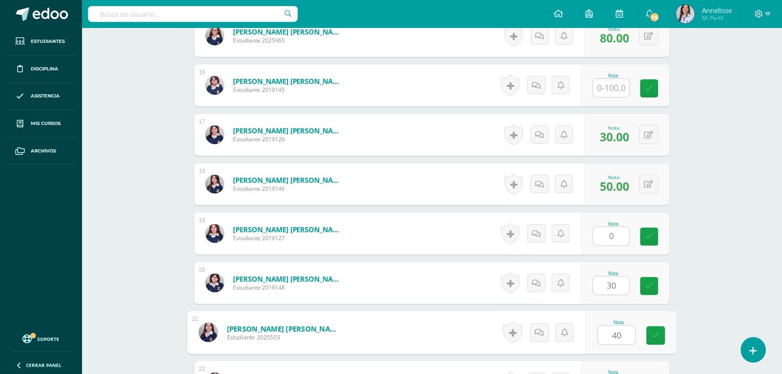
type input "40"
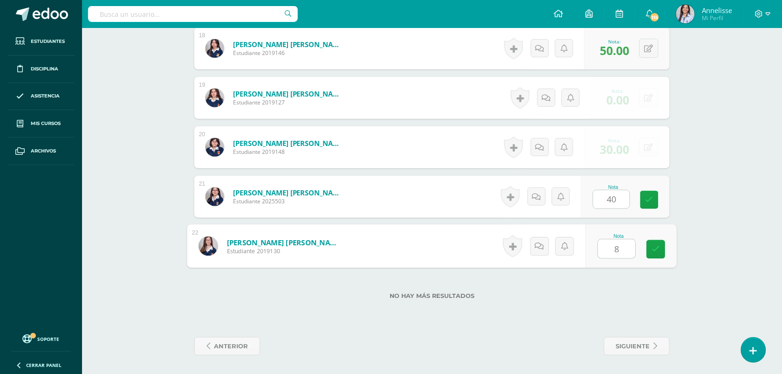
type input "80"
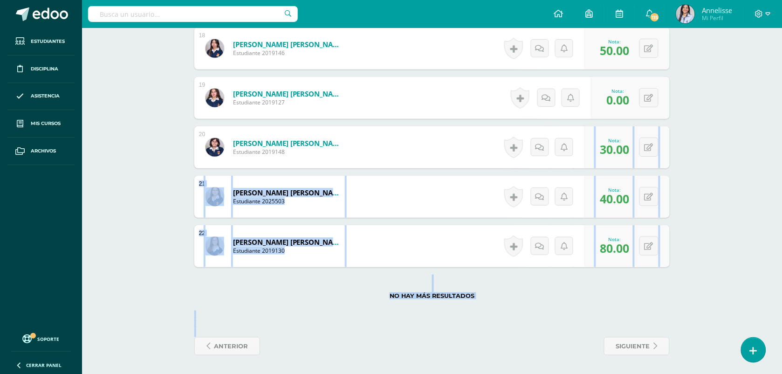
drag, startPoint x: 781, startPoint y: 345, endPoint x: 793, endPoint y: 154, distance: 191.0
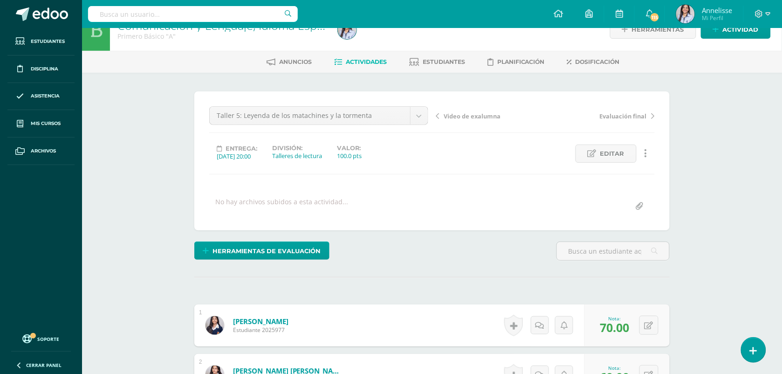
scroll to position [0, 0]
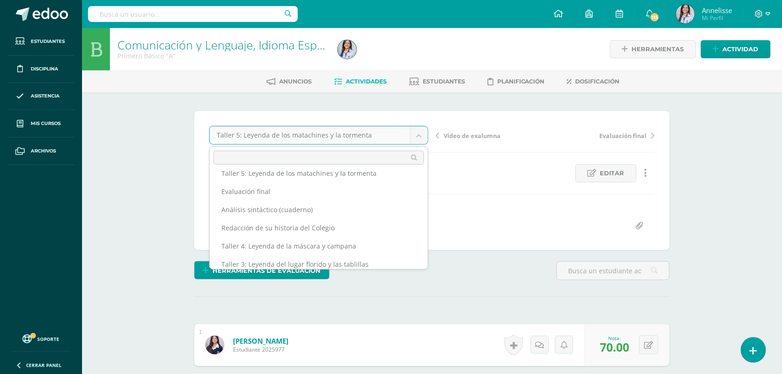
scroll to position [46, 0]
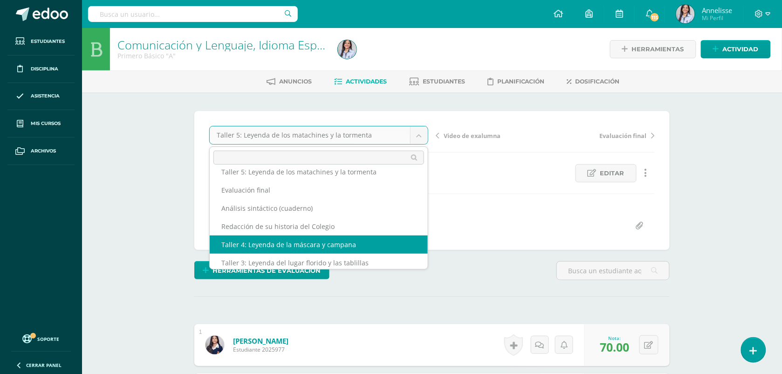
select select "/dashboard/teacher/grade-activity/130227/"
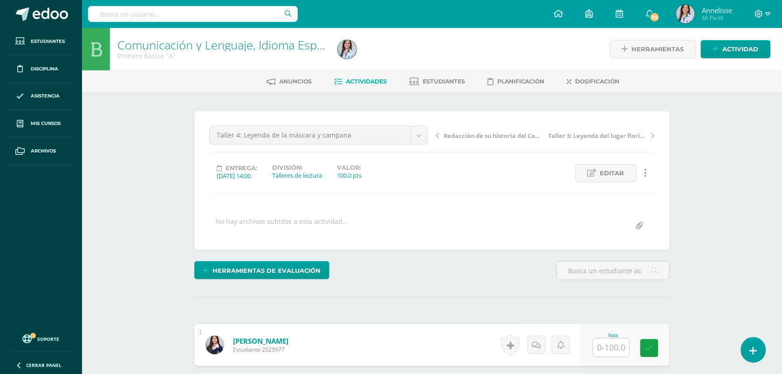
scroll to position [0, 0]
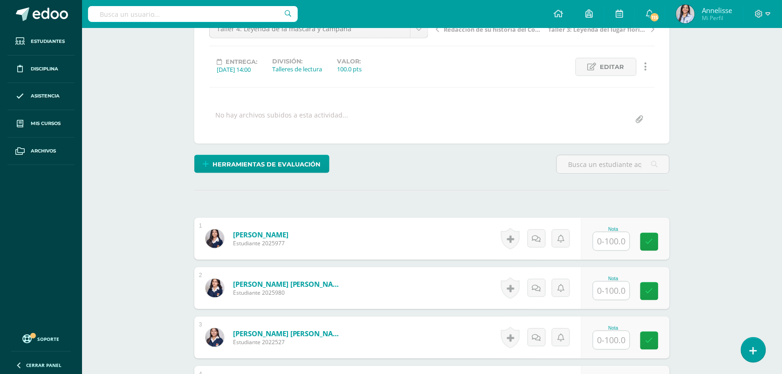
scroll to position [100, 0]
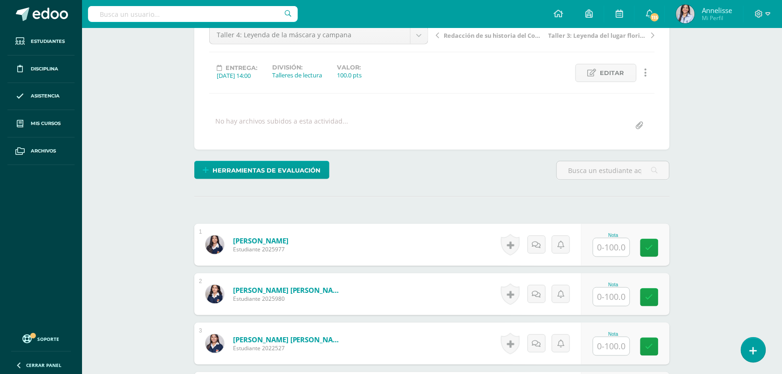
click at [611, 246] on input "text" at bounding box center [611, 247] width 36 height 18
type input "56"
type input "70"
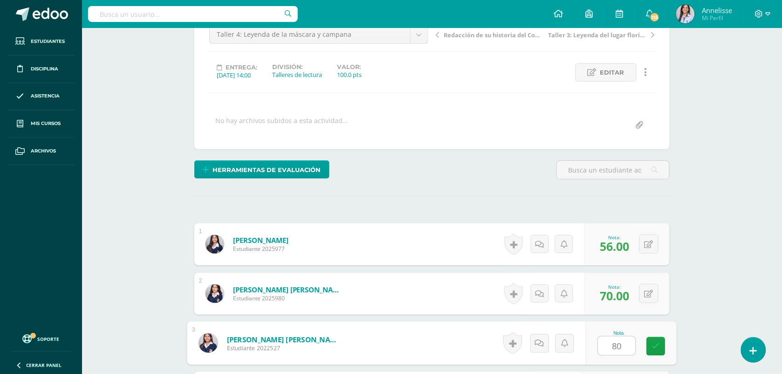
type input "80"
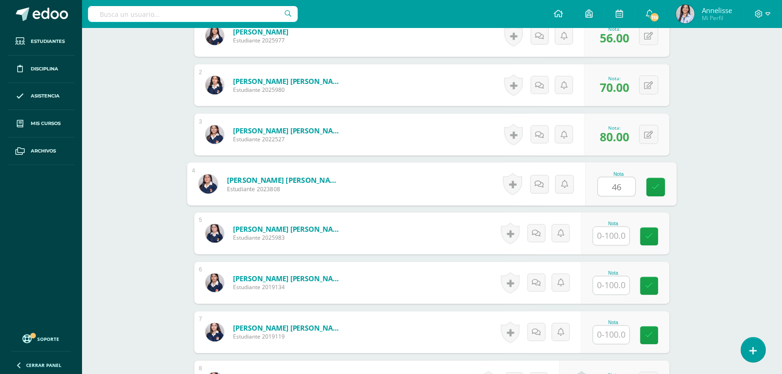
type input "46"
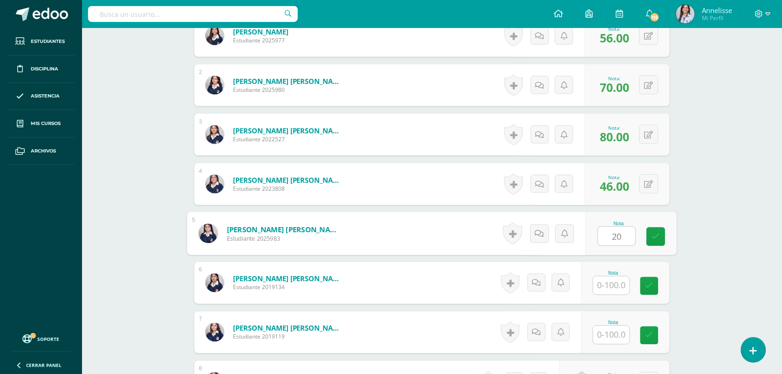
type input "20"
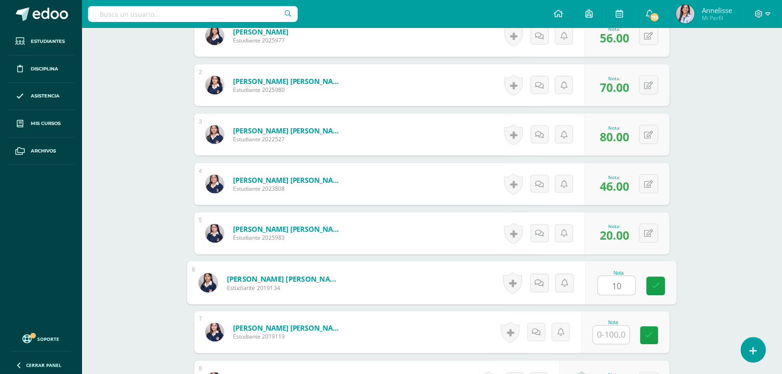
type input "10"
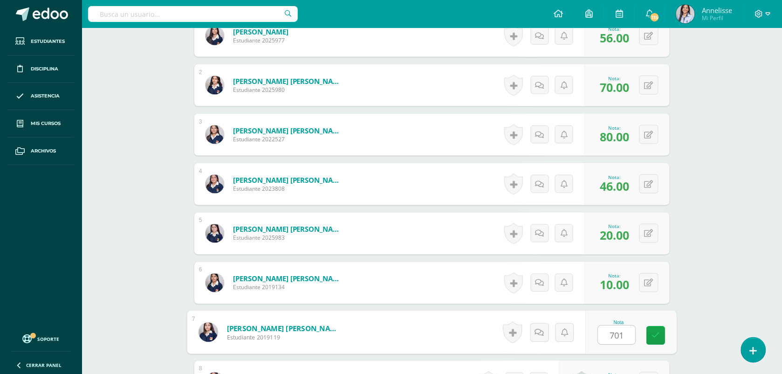
type input "7010"
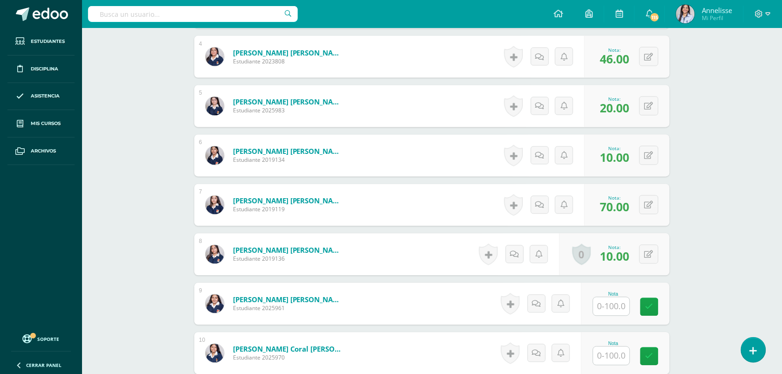
scroll to position [474, 0]
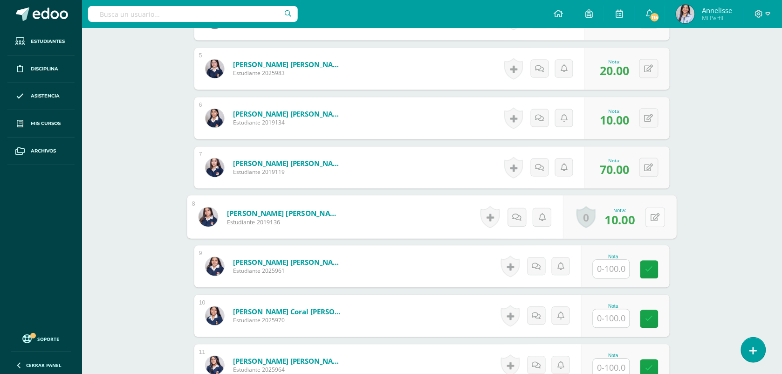
click at [648, 218] on button at bounding box center [656, 217] width 20 height 20
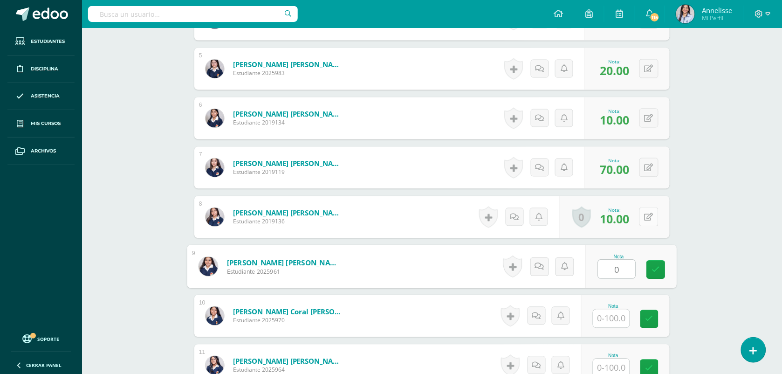
type input "0"
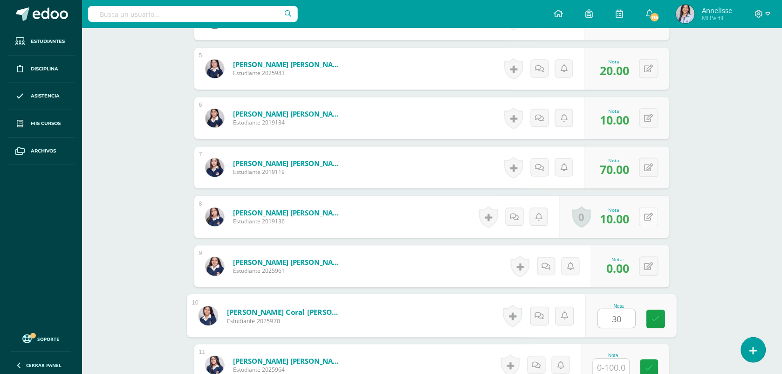
type input "30"
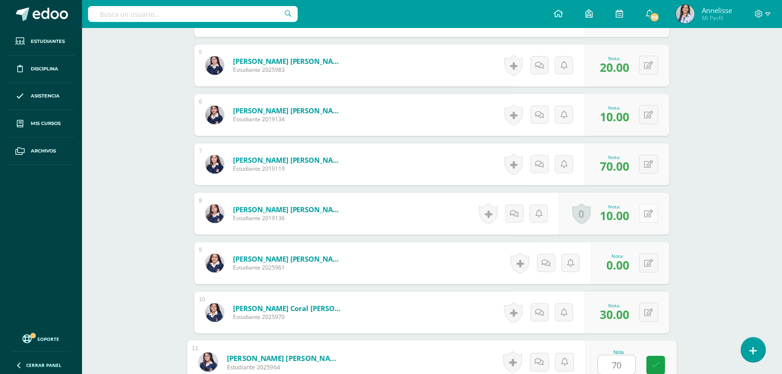
type input "70"
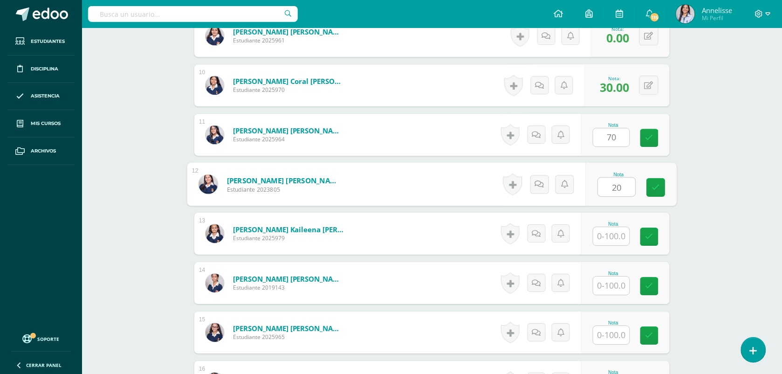
type input "20"
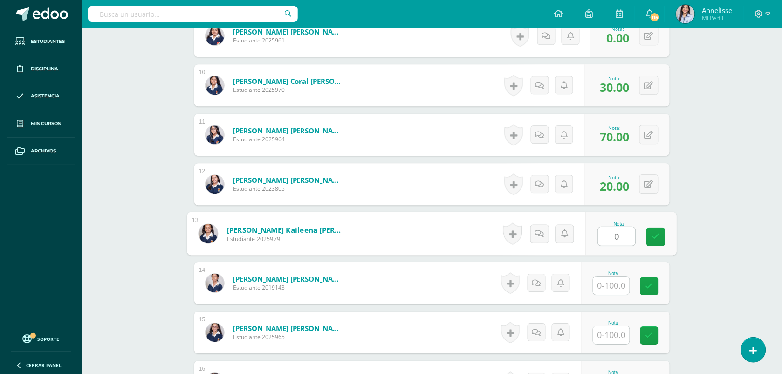
type input "0"
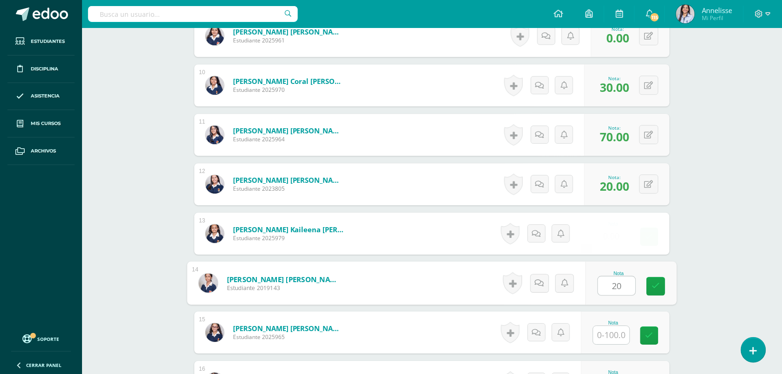
type input "20"
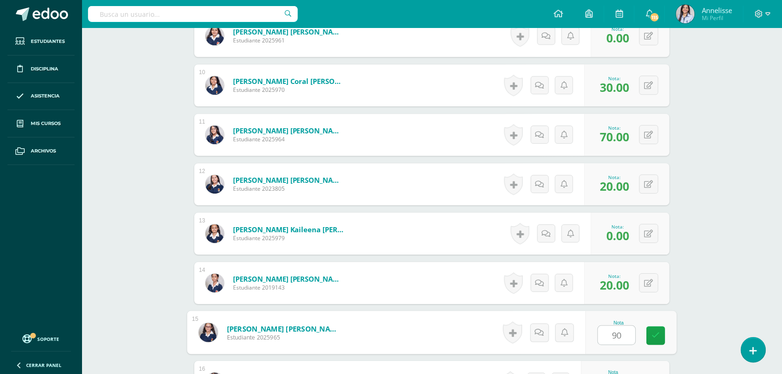
type input "90"
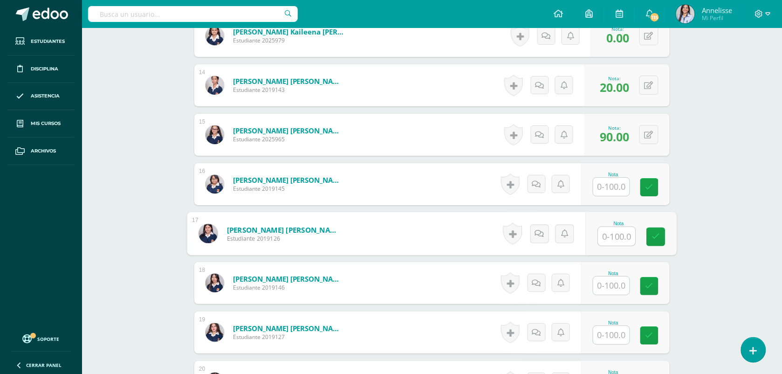
click at [615, 239] on input "text" at bounding box center [616, 236] width 37 height 19
type input "0"
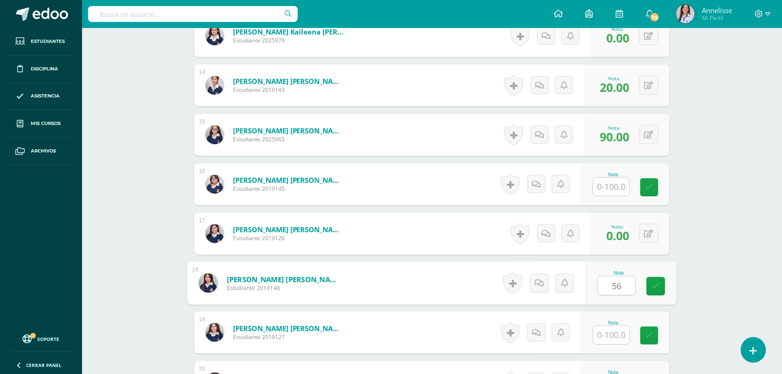
type input "56"
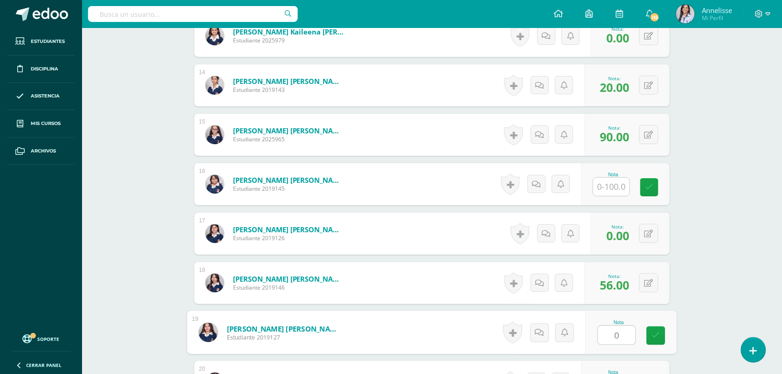
type input "0"
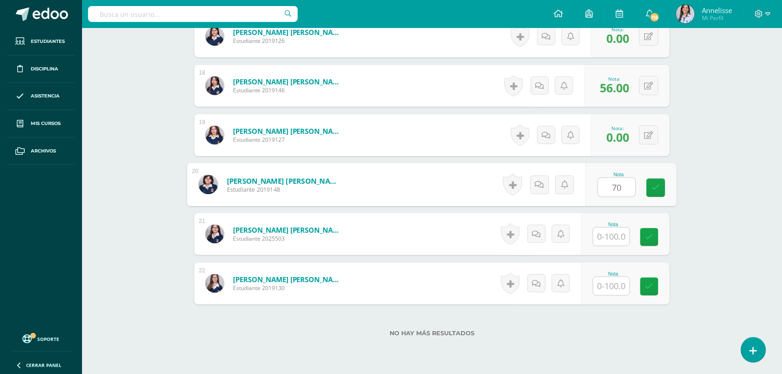
type input "70"
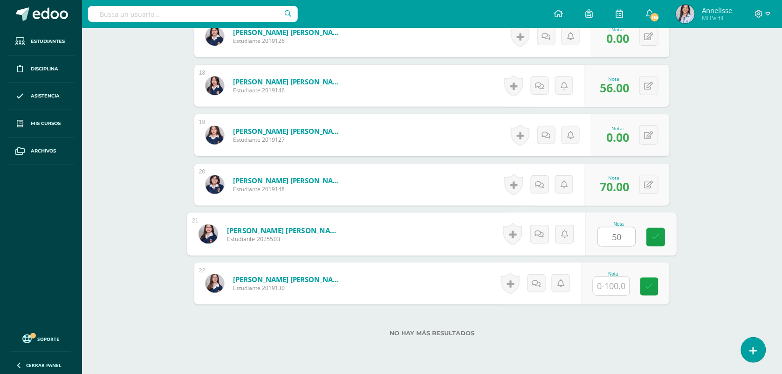
type input "5"
type input "20"
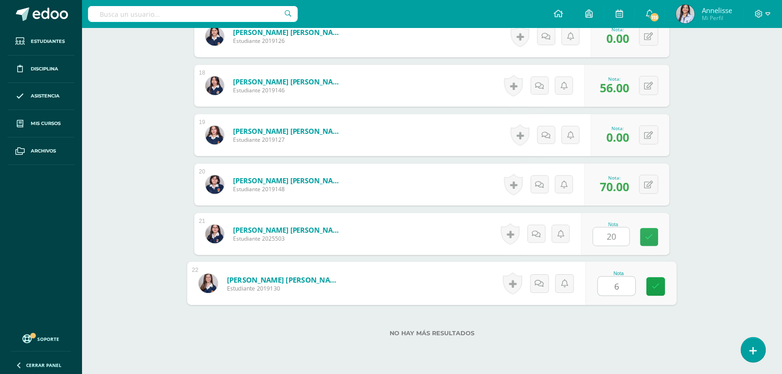
type input "60"
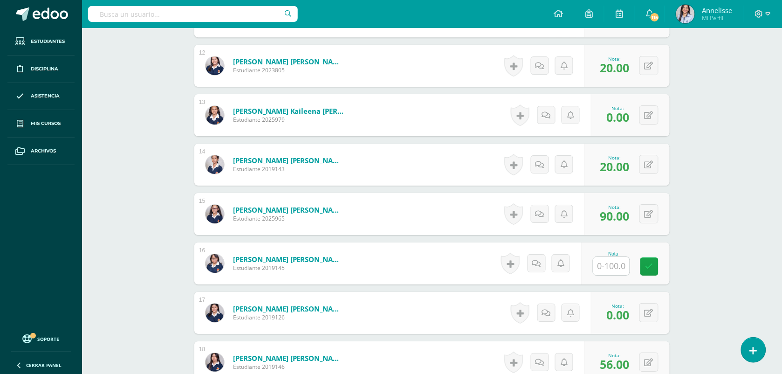
scroll to position [22, 0]
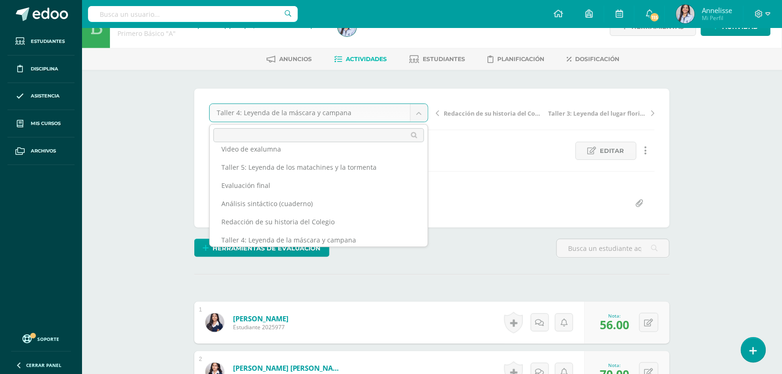
scroll to position [0, 0]
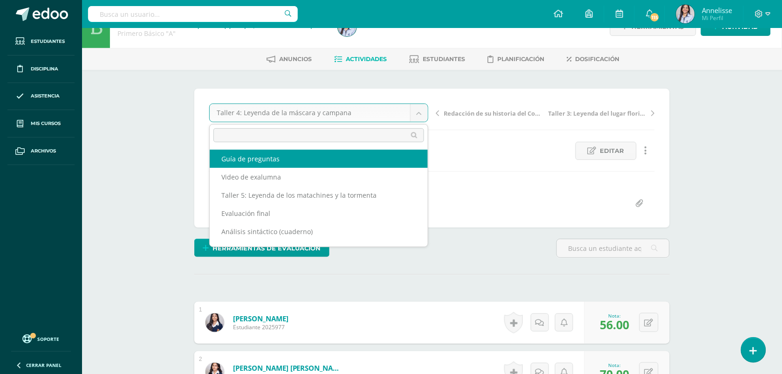
select select "/dashboard/teacher/grade-activity/130173/"
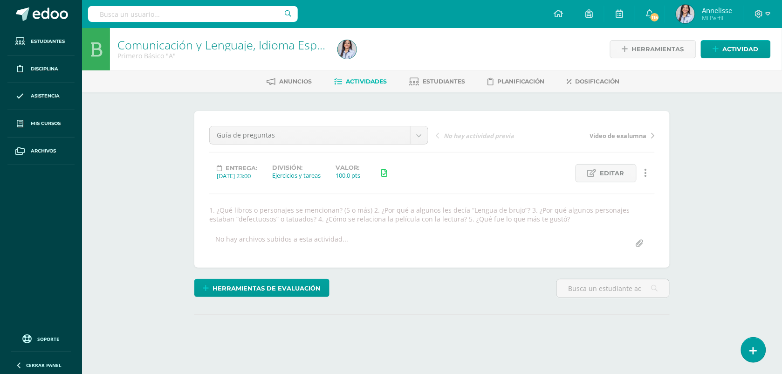
click at [171, 213] on div "Comunicación y Lenguaje, Idioma Español Primero Básico "A" Herramientas Detalle…" at bounding box center [432, 207] width 700 height 359
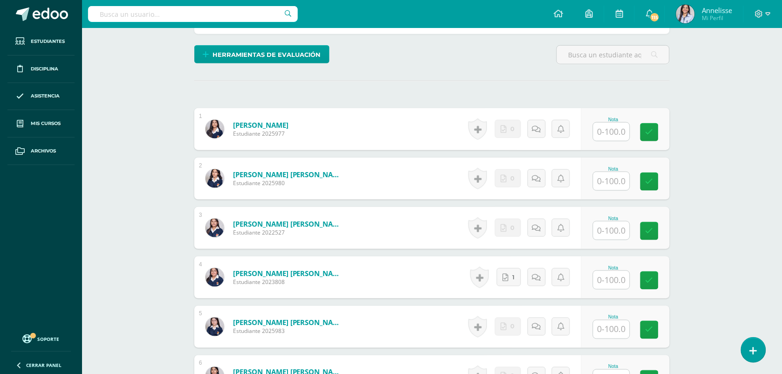
scroll to position [257, 0]
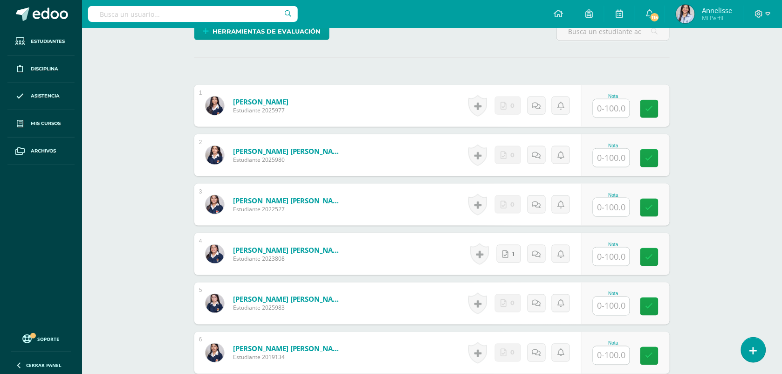
click at [617, 103] on input "text" at bounding box center [611, 108] width 36 height 18
type input "0"
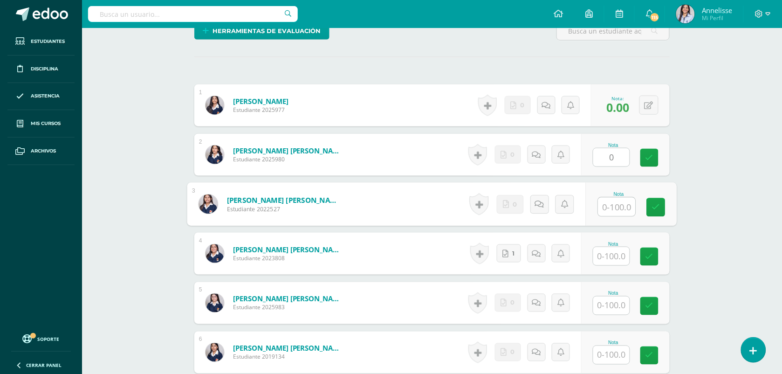
scroll to position [258, 0]
type input "0"
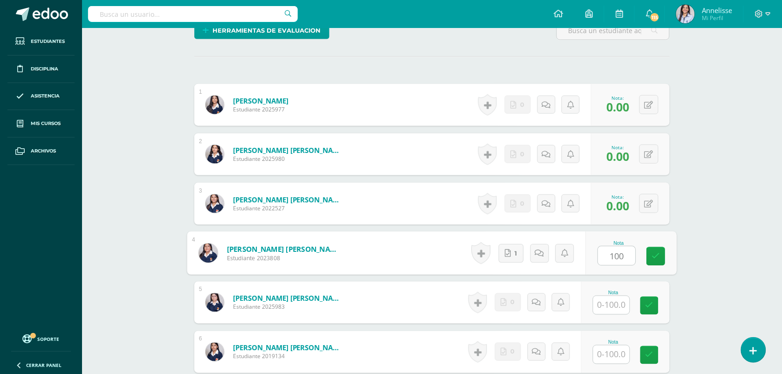
type input "100"
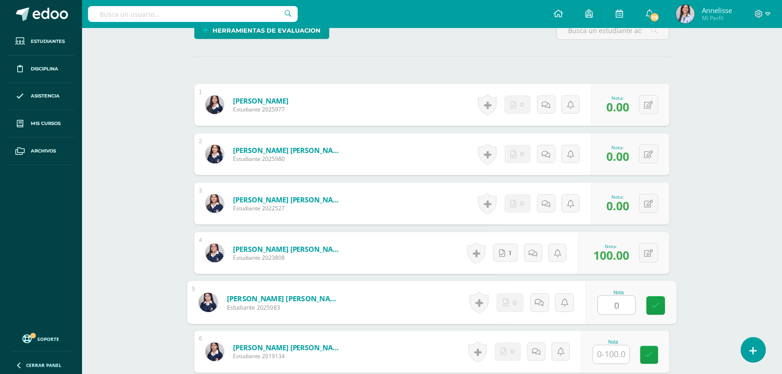
type input "0"
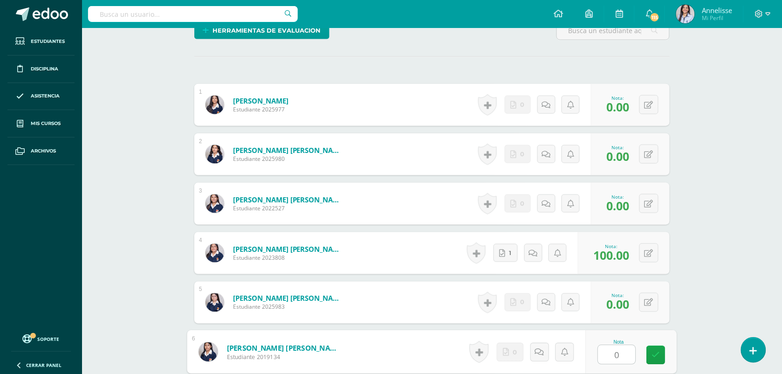
type input "0"
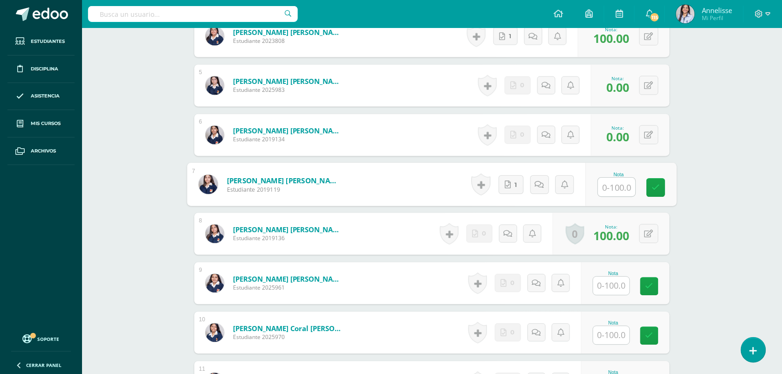
type input "0"
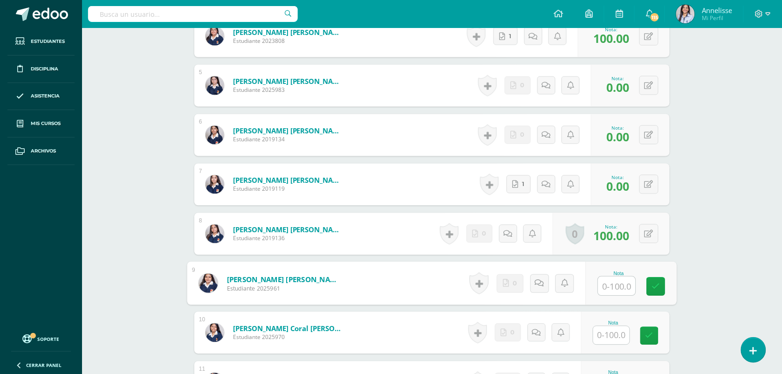
click at [623, 282] on input "text" at bounding box center [616, 286] width 37 height 19
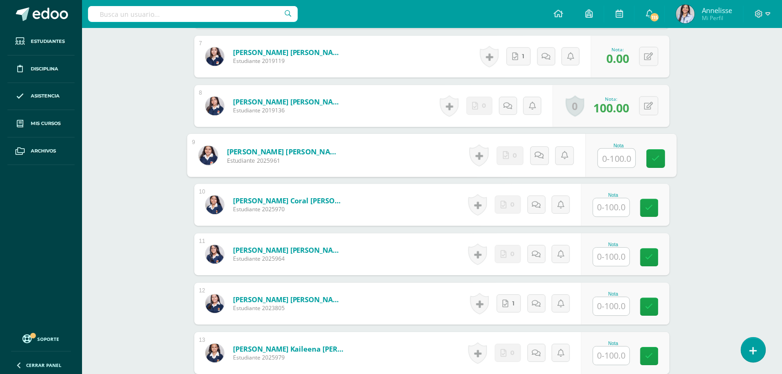
scroll to position [606, 0]
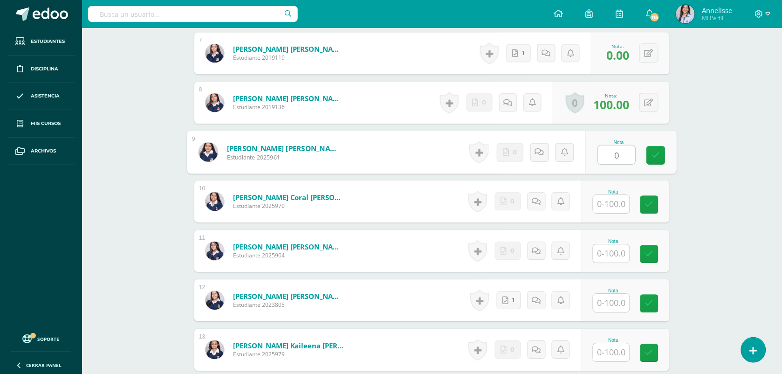
type input "0"
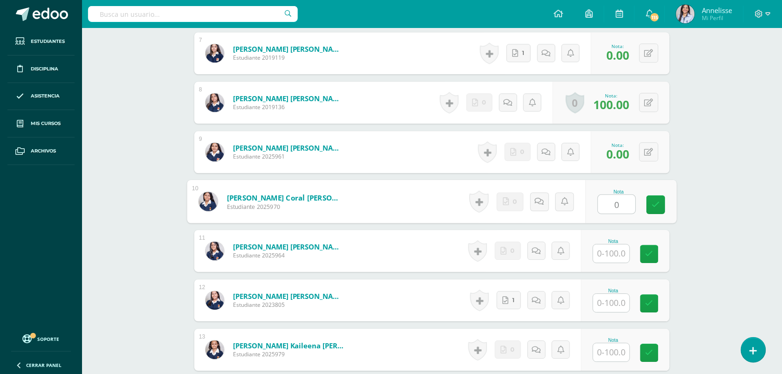
type input "0"
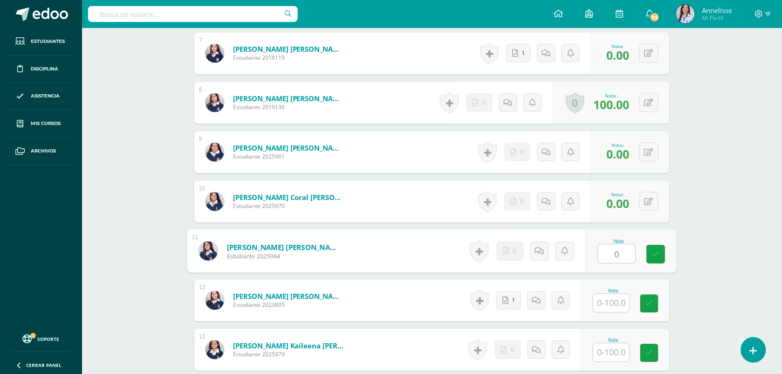
type input "0"
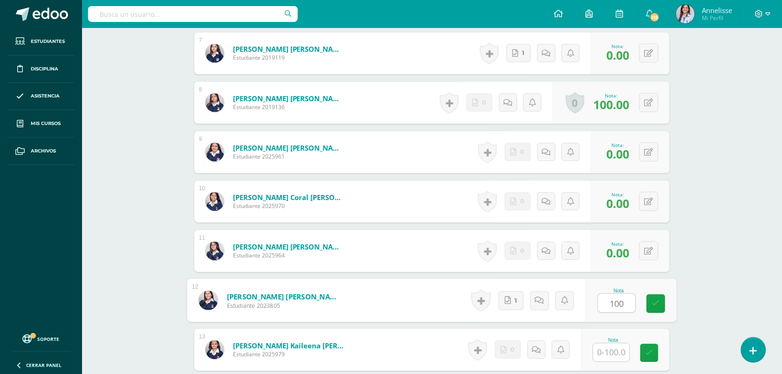
type input "100"
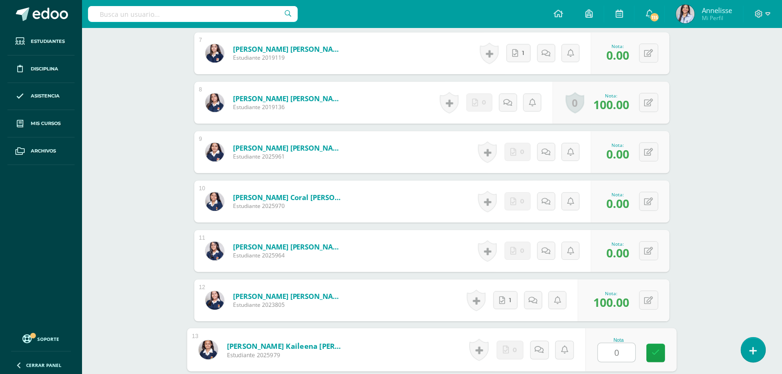
type input "0"
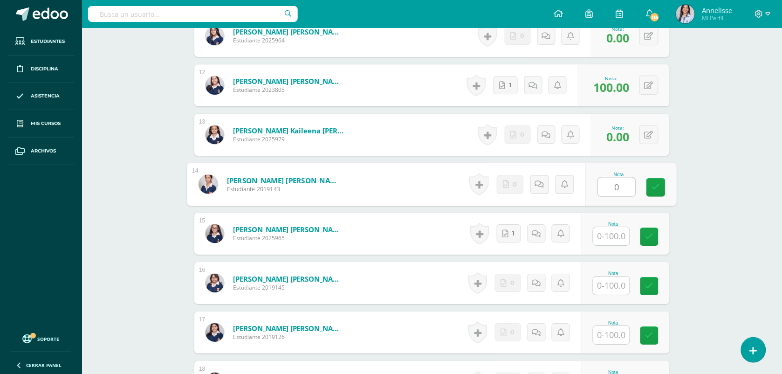
type input "0"
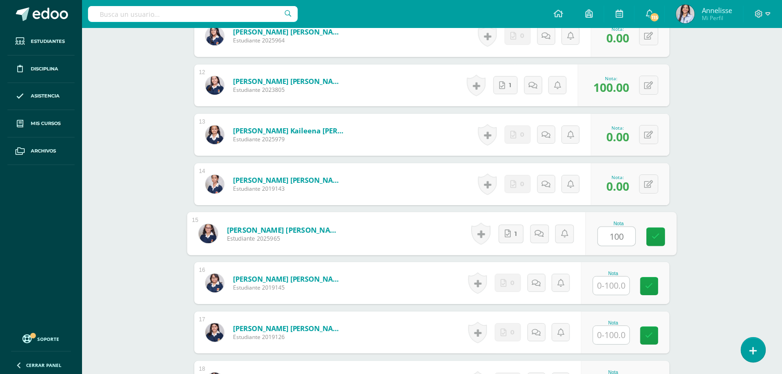
type input "100"
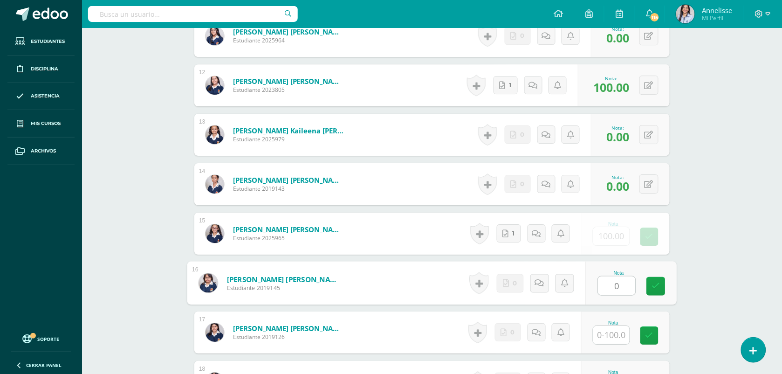
type input "0"
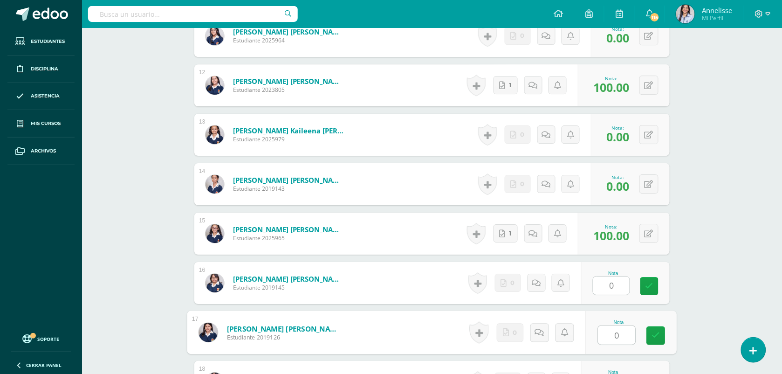
type input "0"
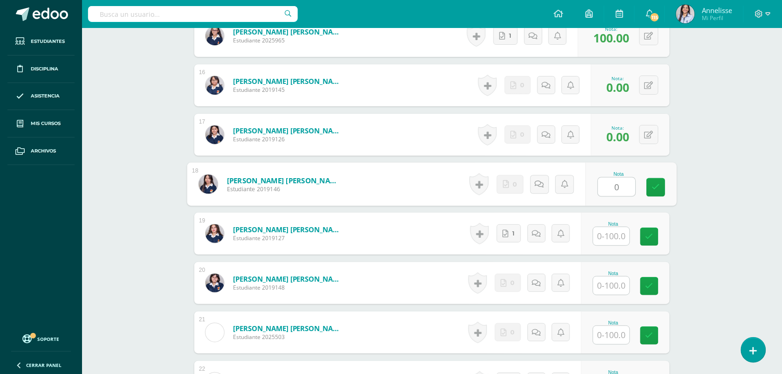
type input "0"
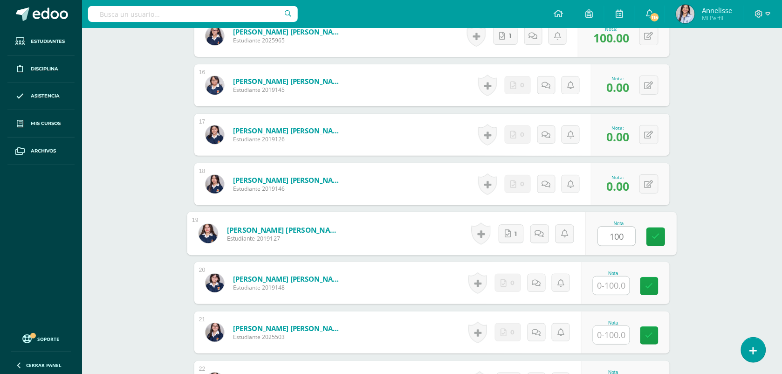
type input "100"
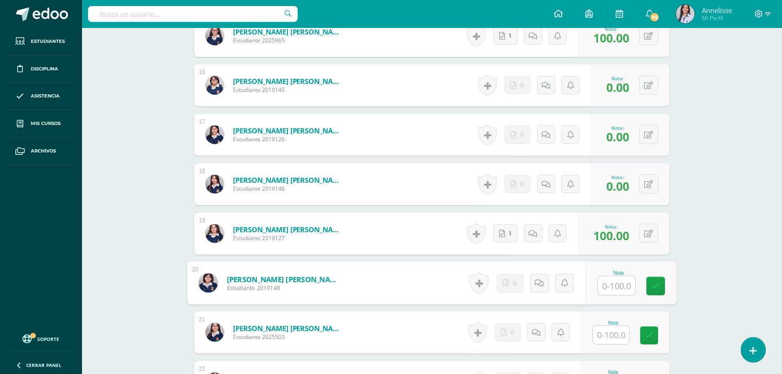
type input "1"
type input "0"
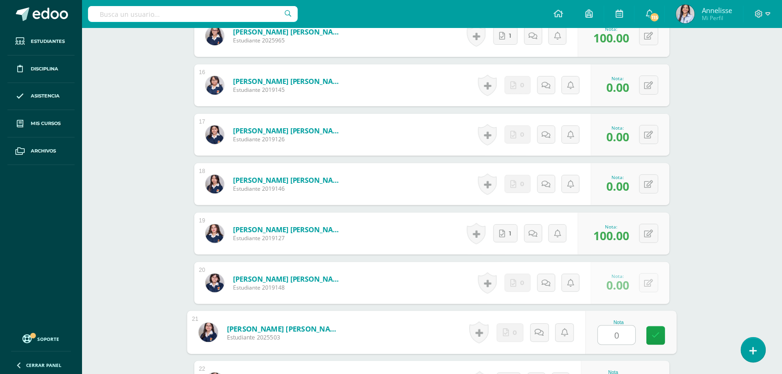
type input "0"
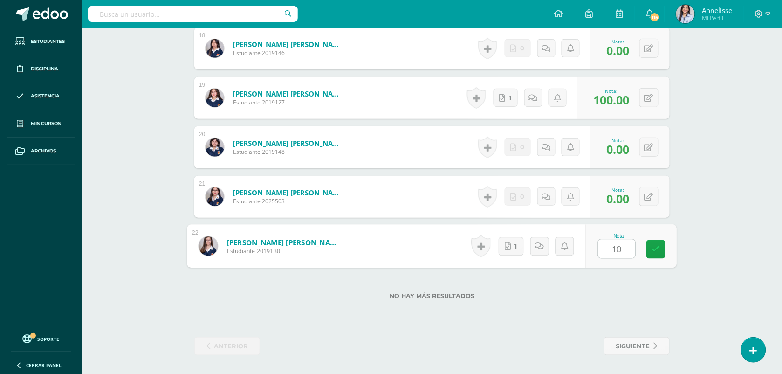
type input "100"
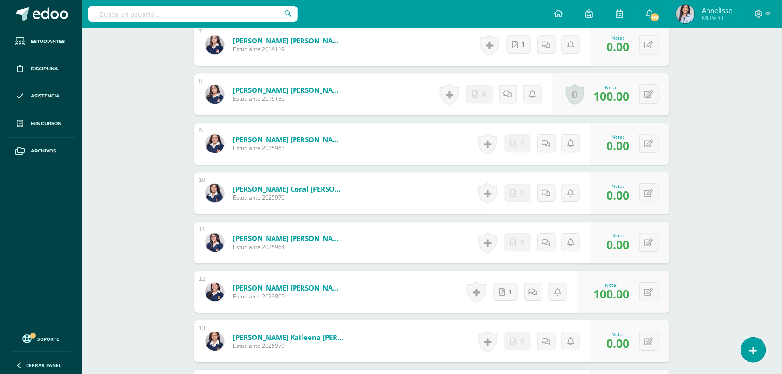
scroll to position [609, 0]
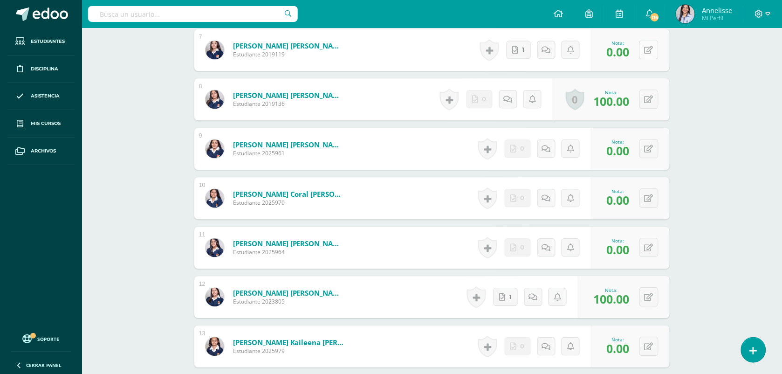
click at [647, 47] on button at bounding box center [648, 49] width 19 height 19
type input "100"
click at [499, 61] on div "Historial de actividad No hay historial para esta actividad 1 Agregar Comentari…" at bounding box center [521, 50] width 115 height 42
click at [503, 52] on icon at bounding box center [503, 50] width 6 height 8
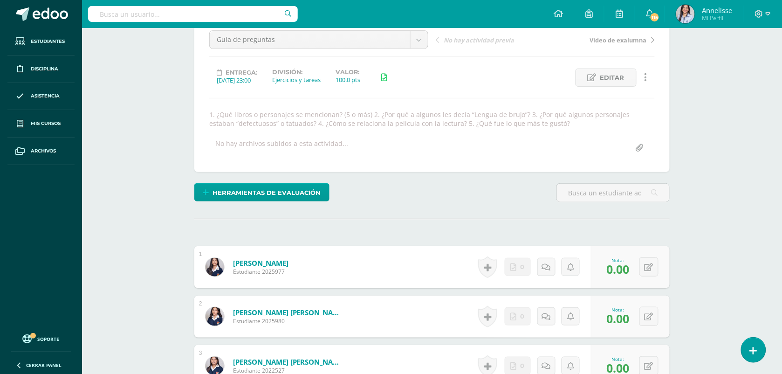
scroll to position [88, 0]
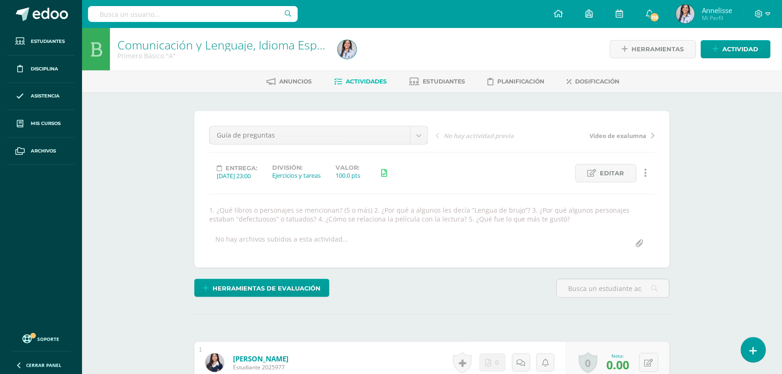
scroll to position [0, 0]
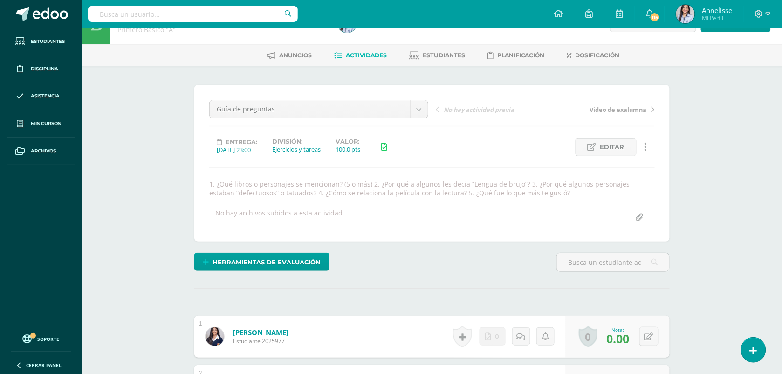
scroll to position [0, 0]
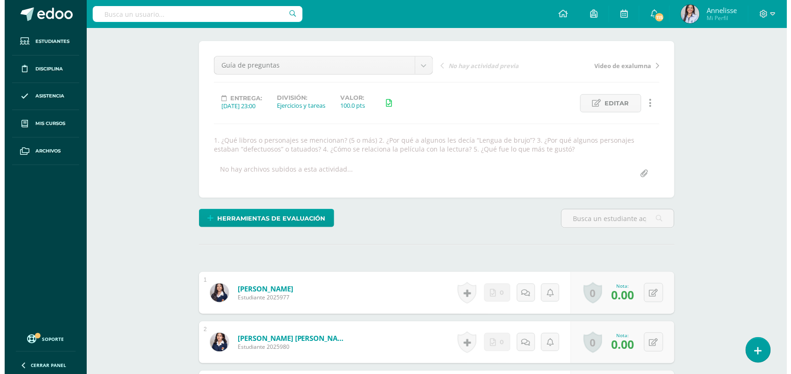
scroll to position [47, 0]
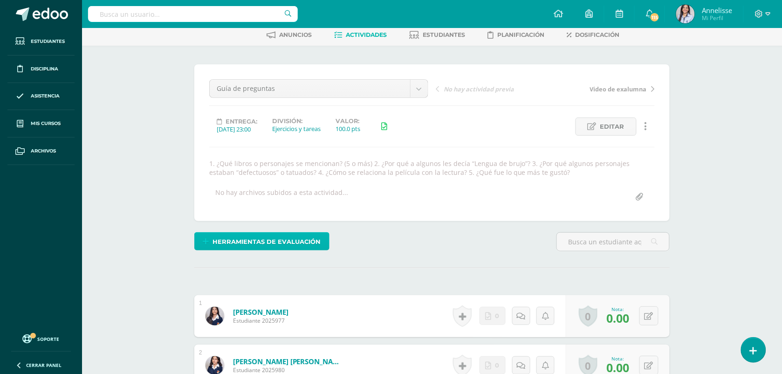
click at [267, 243] on span "Herramientas de evaluación" at bounding box center [267, 241] width 108 height 17
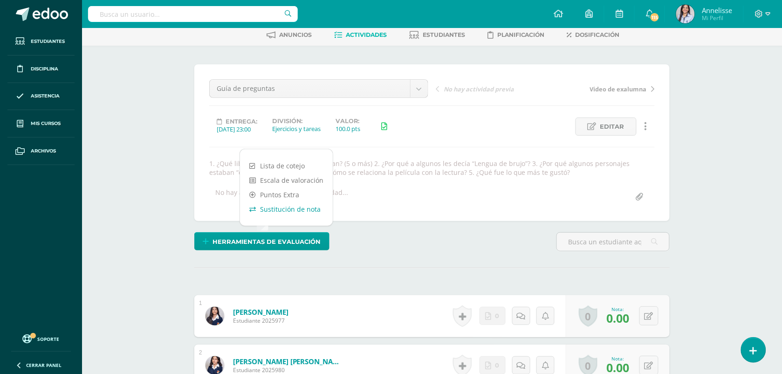
click at [276, 208] on link "Sustitución de nota" at bounding box center [286, 209] width 93 height 14
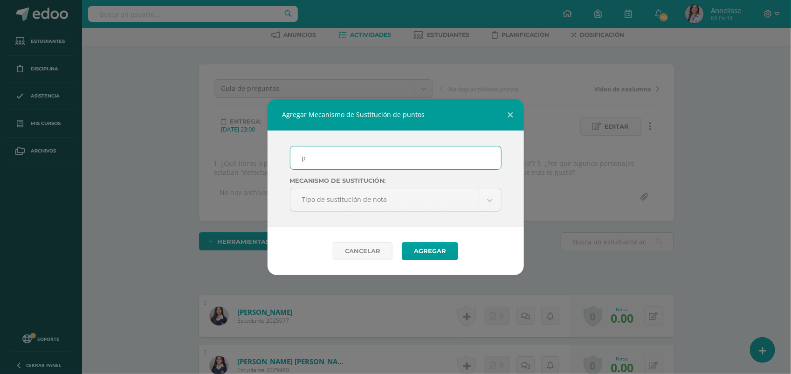
type input "PMA"
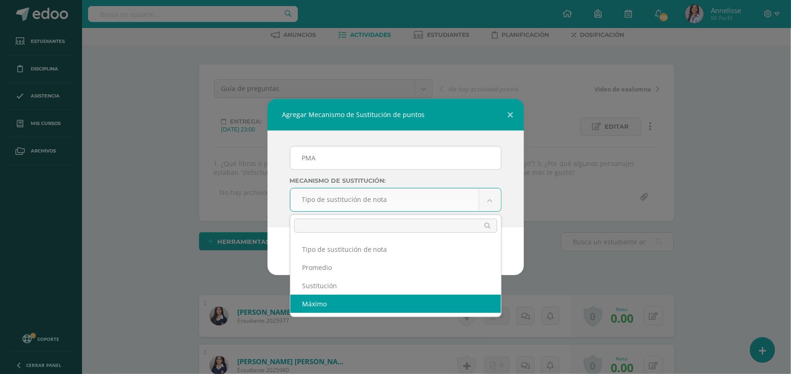
select select "maximum"
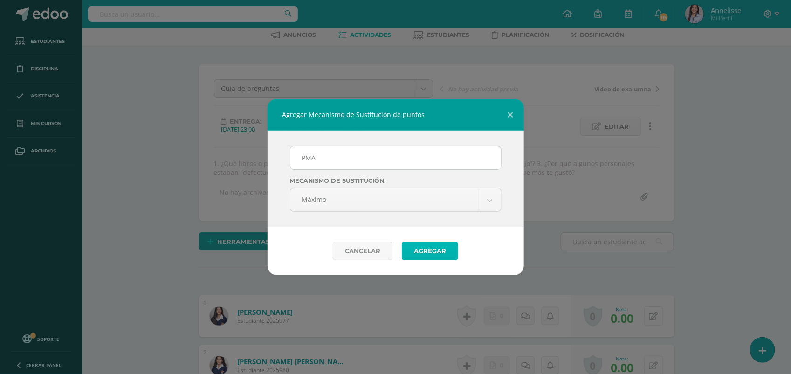
click at [437, 250] on button "Agregar" at bounding box center [430, 251] width 56 height 18
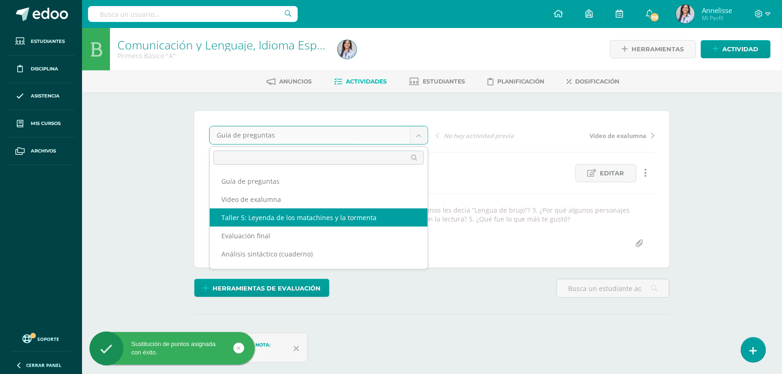
scroll to position [0, 0]
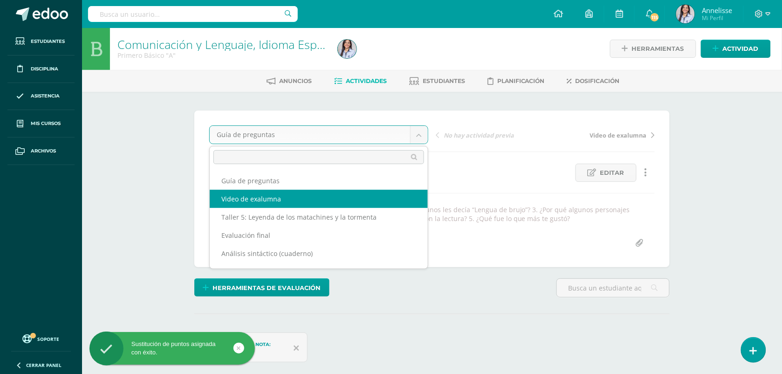
select select "/dashboard/teacher/grade-activity/129793/"
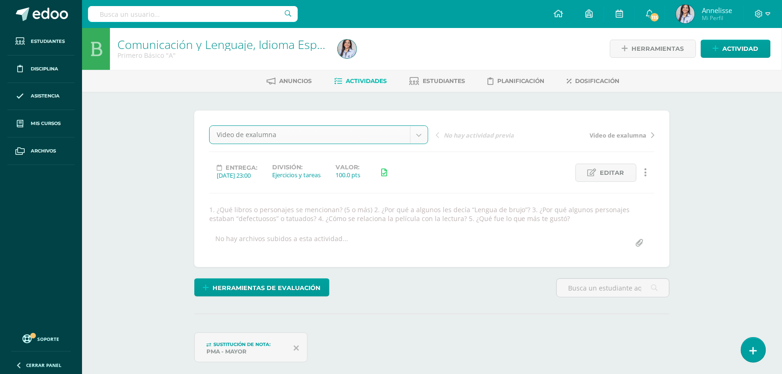
scroll to position [1, 0]
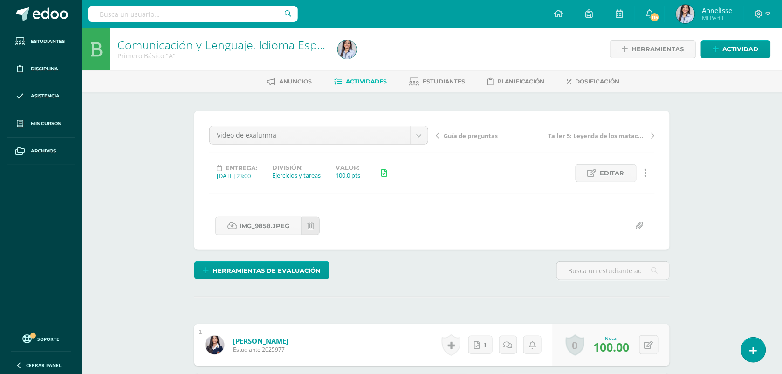
scroll to position [0, 0]
click at [288, 271] on span "Herramientas de evaluación" at bounding box center [267, 269] width 108 height 17
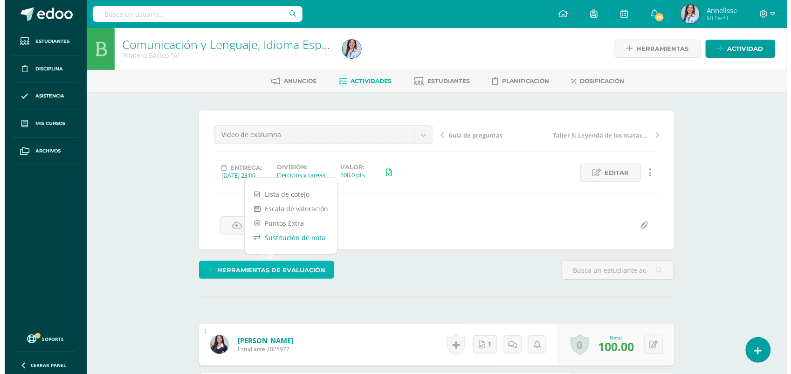
scroll to position [1, 0]
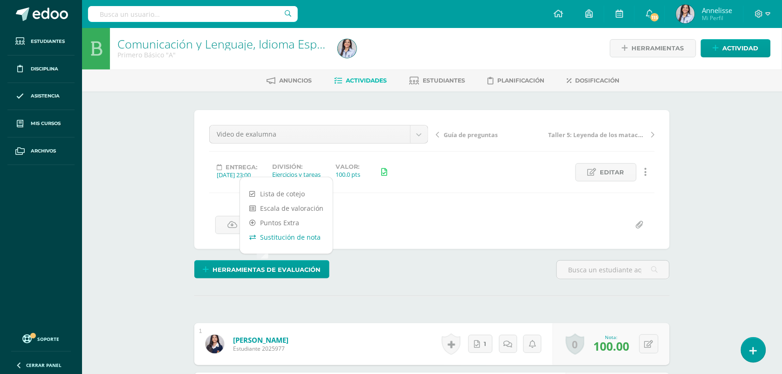
click at [296, 238] on link "Sustitución de nota" at bounding box center [286, 237] width 93 height 14
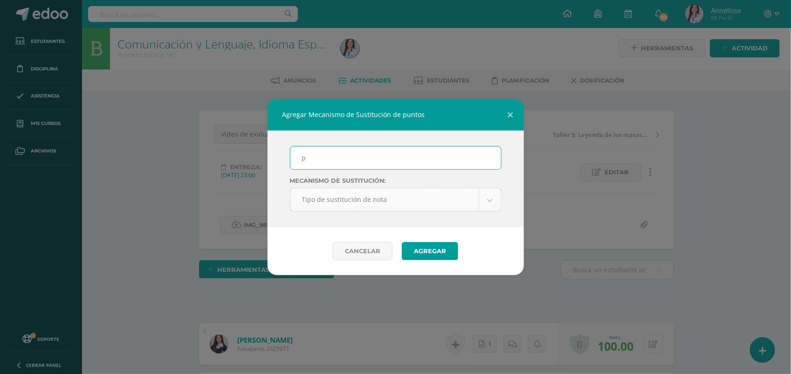
scroll to position [1, 0]
click at [336, 160] on input "p" at bounding box center [395, 157] width 211 height 23
type input "PMA"
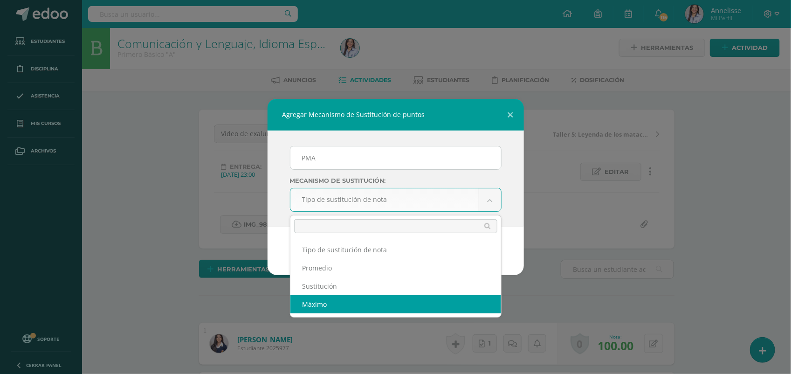
select select "maximum"
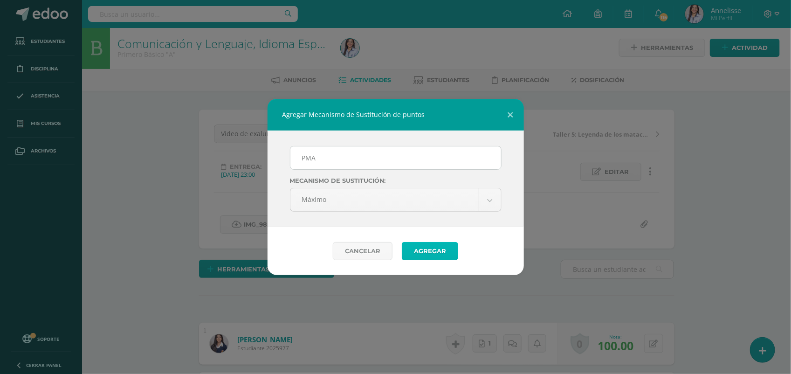
click at [424, 257] on button "Agregar" at bounding box center [430, 251] width 56 height 18
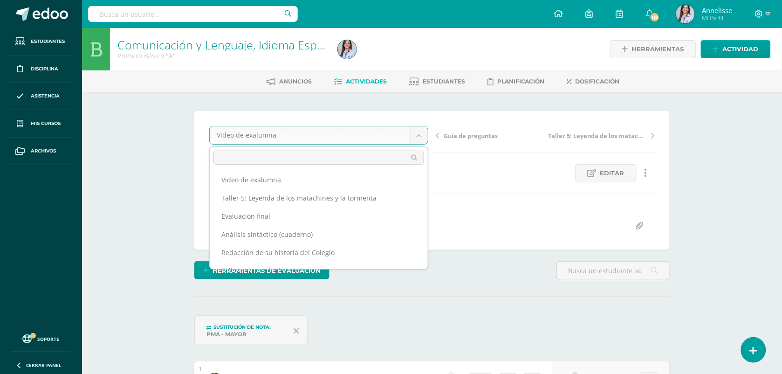
scroll to position [161, 0]
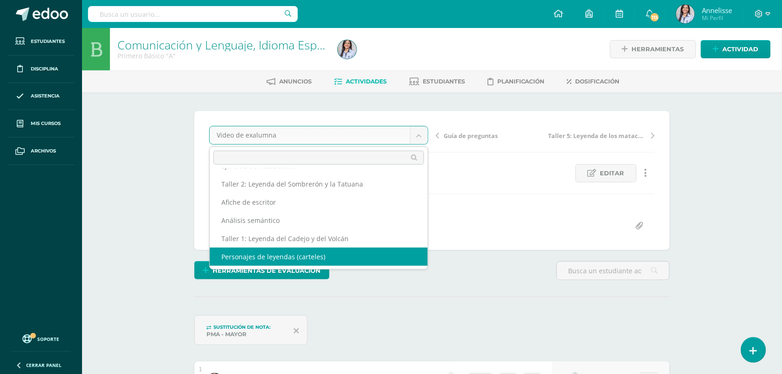
select select "/dashboard/teacher/grade-activity/129716/"
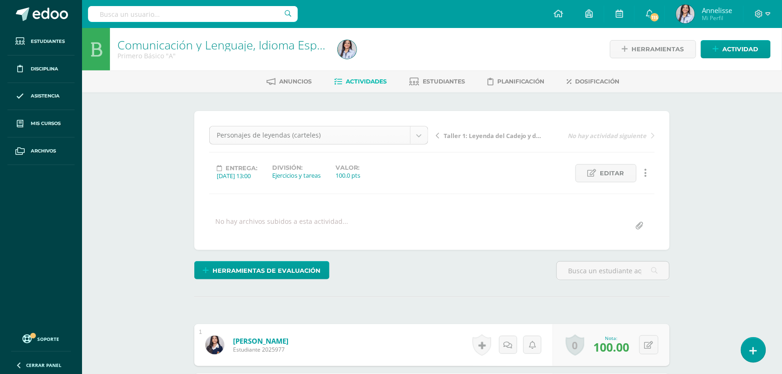
scroll to position [157, 0]
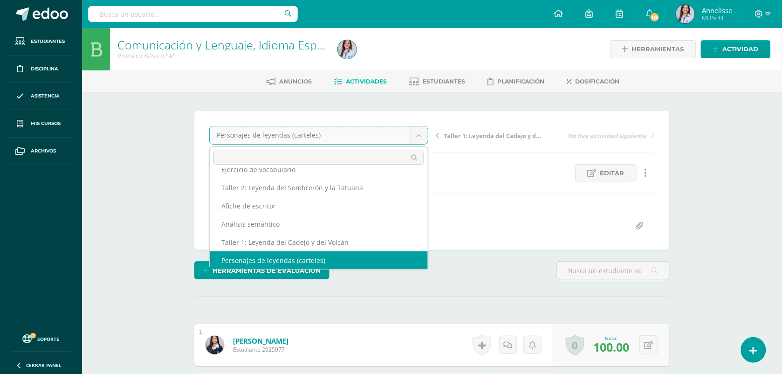
scroll to position [149, 0]
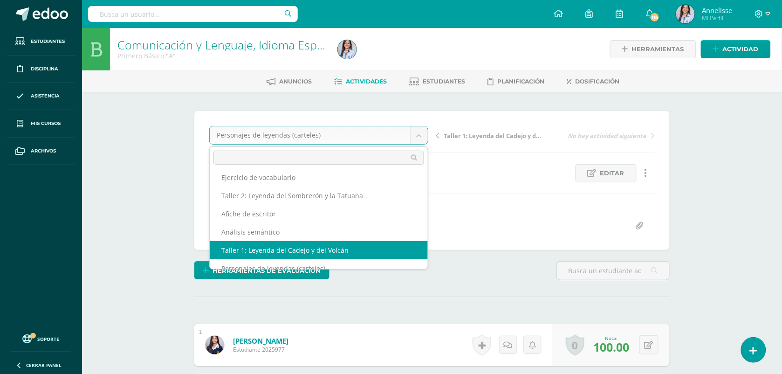
select select "/dashboard/teacher/grade-activity/128613/"
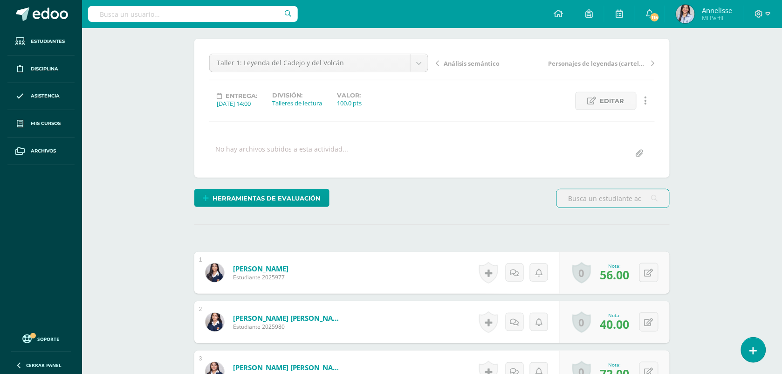
scroll to position [73, 0]
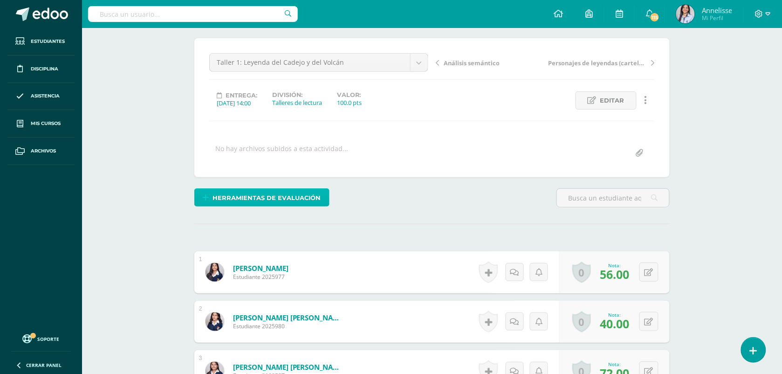
click at [253, 202] on span "Herramientas de evaluación" at bounding box center [267, 197] width 108 height 17
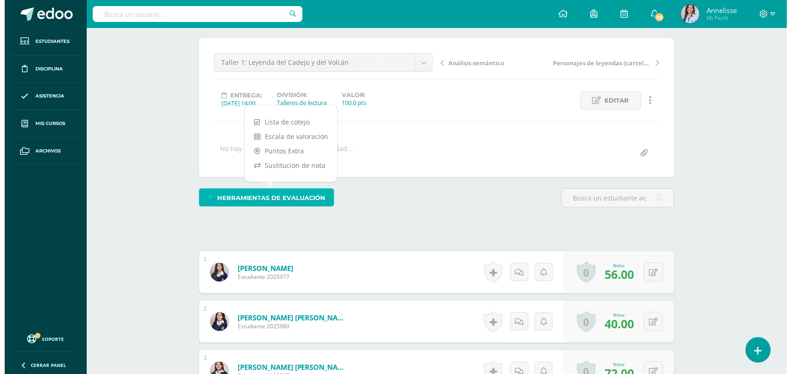
scroll to position [73, 0]
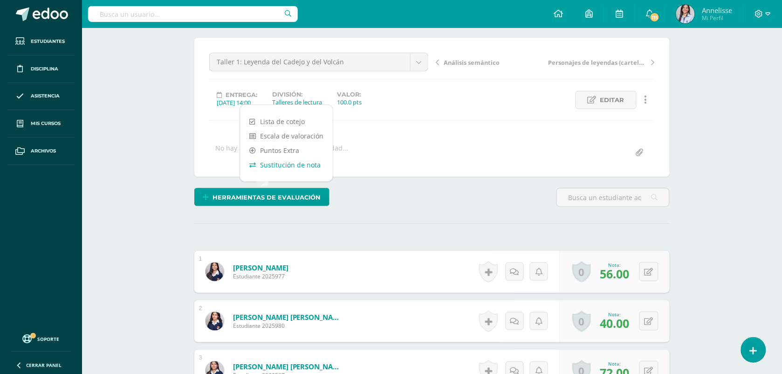
click at [306, 169] on link "Sustitución de nota" at bounding box center [286, 165] width 93 height 14
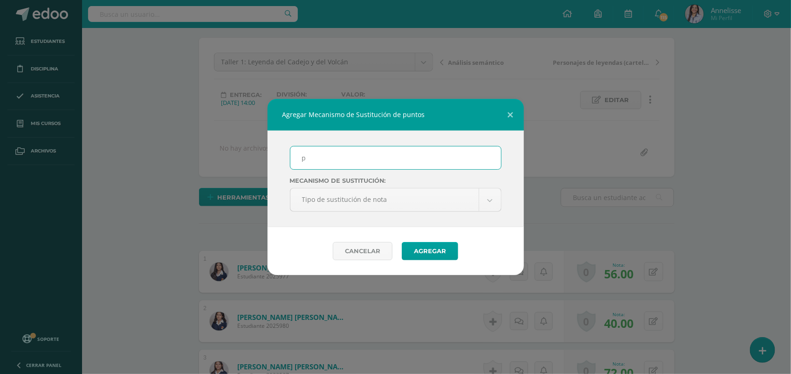
type input "PMA"
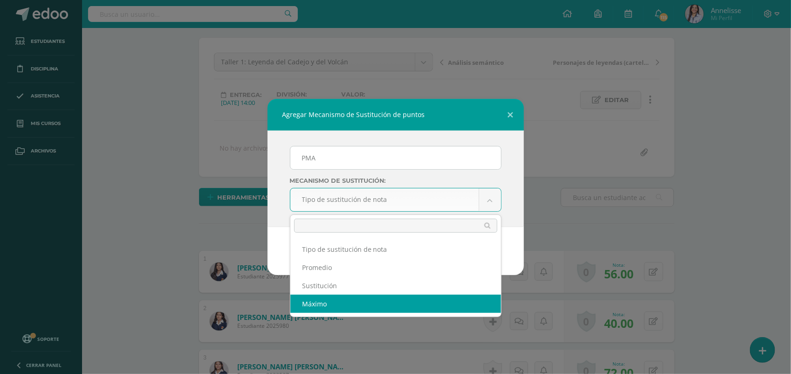
select select "maximum"
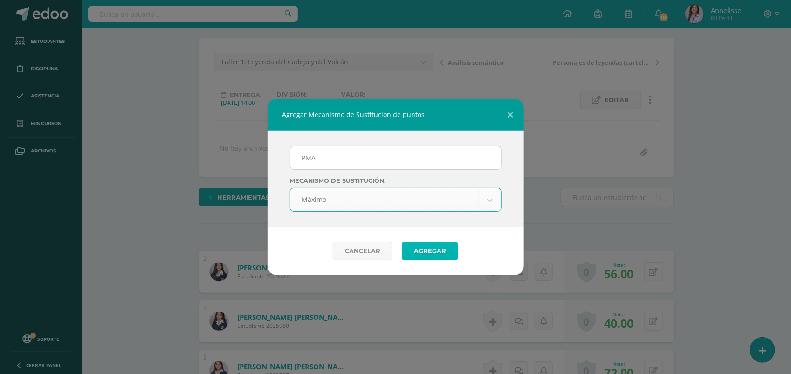
click at [435, 252] on button "Agregar" at bounding box center [430, 251] width 56 height 18
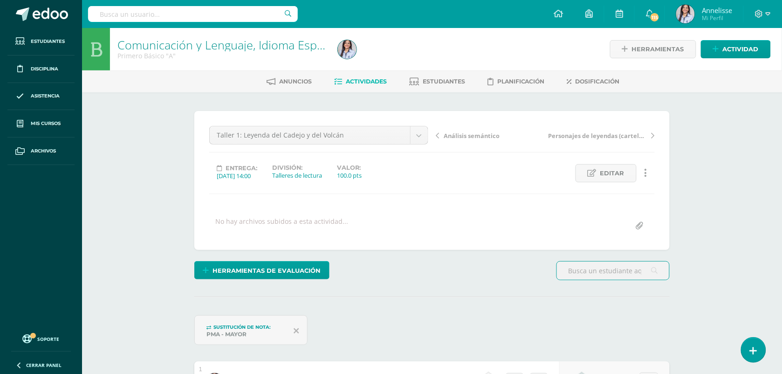
scroll to position [0, 0]
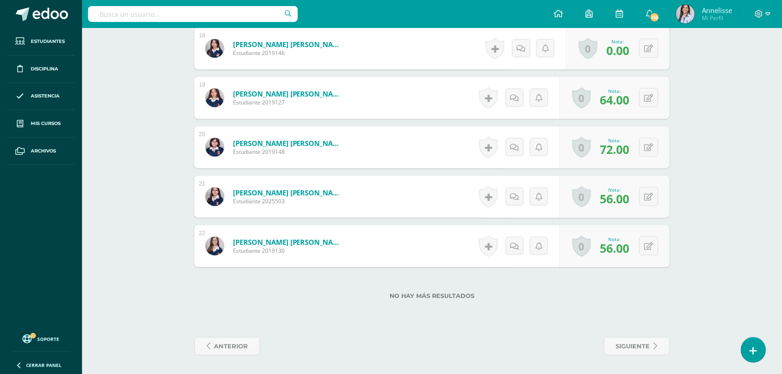
scroll to position [0, 0]
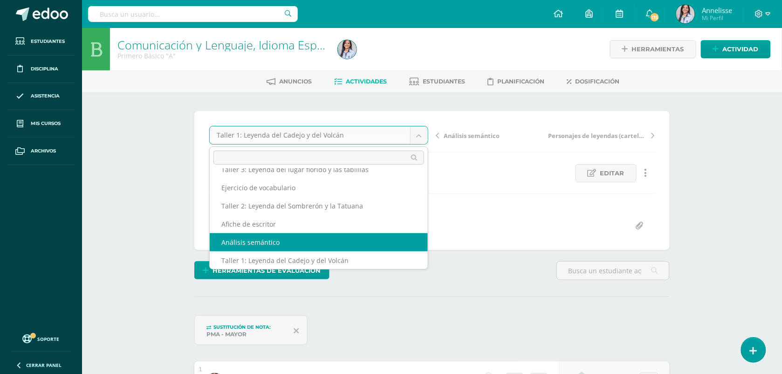
select select "/dashboard/teacher/grade-activity/129371/"
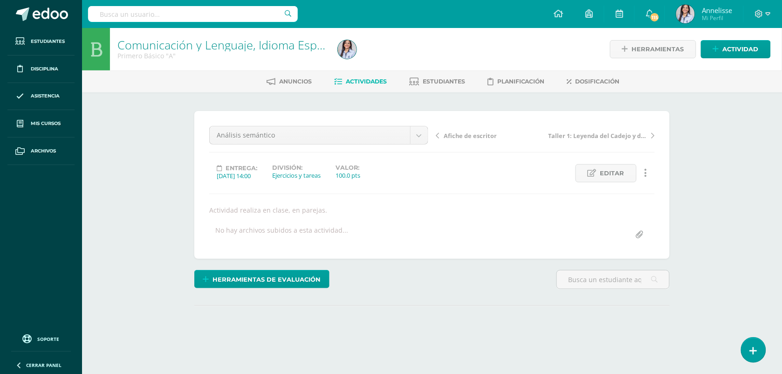
click at [172, 226] on div "Comunicación y Lenguaje, Idioma Español Primero Básico "A" Herramientas Detalle…" at bounding box center [432, 203] width 700 height 350
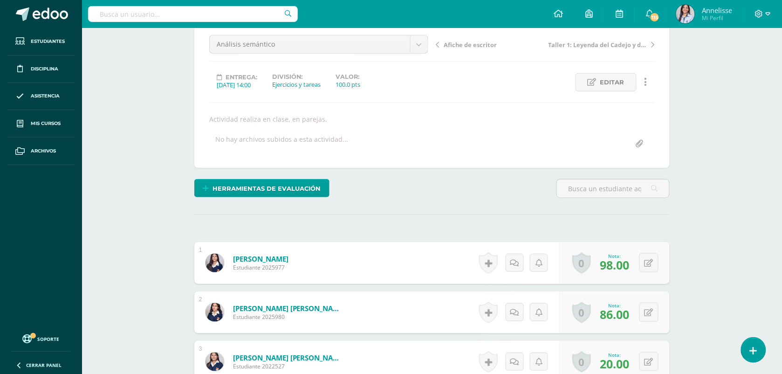
scroll to position [114, 0]
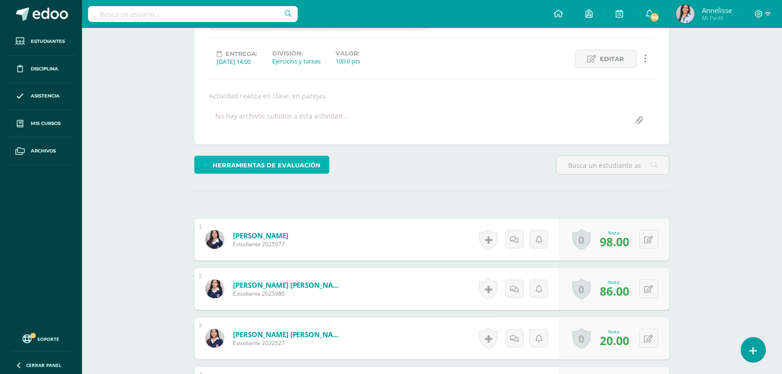
click at [287, 160] on span "Herramientas de evaluación" at bounding box center [267, 165] width 108 height 17
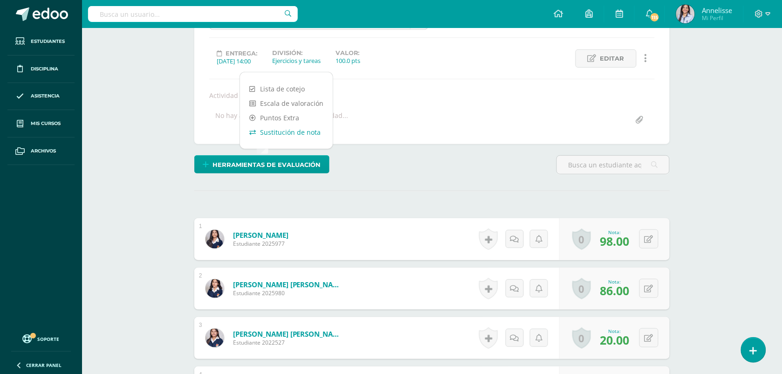
click at [287, 137] on link "Sustitución de nota" at bounding box center [286, 132] width 93 height 14
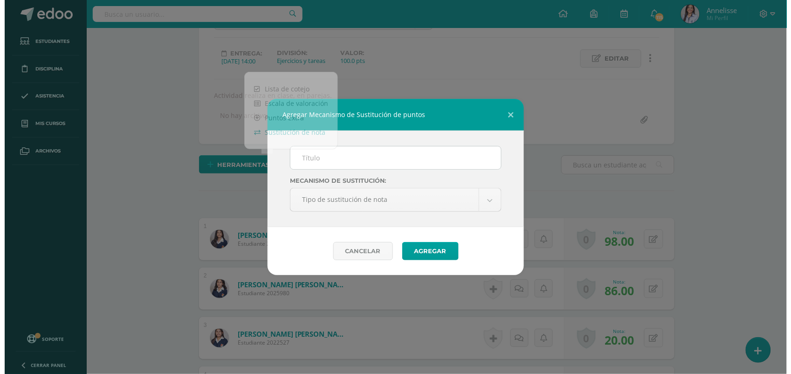
scroll to position [115, 0]
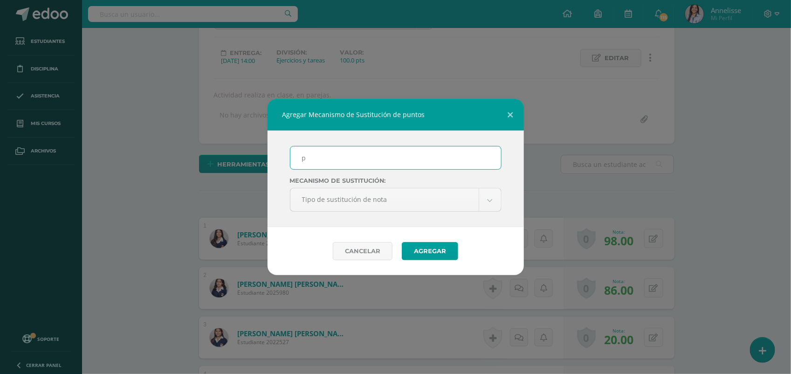
type input "PMA"
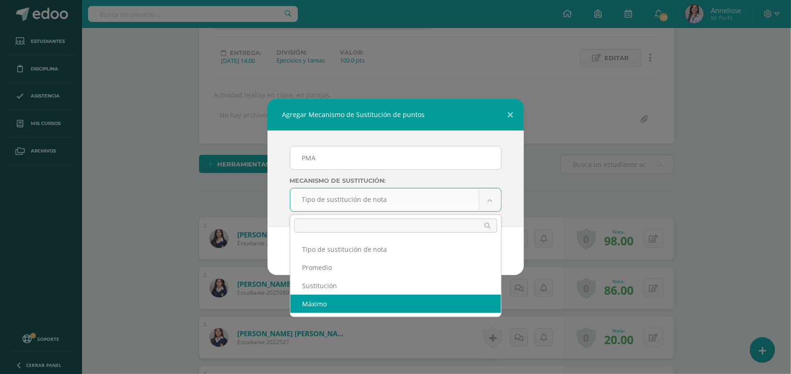
select select "maximum"
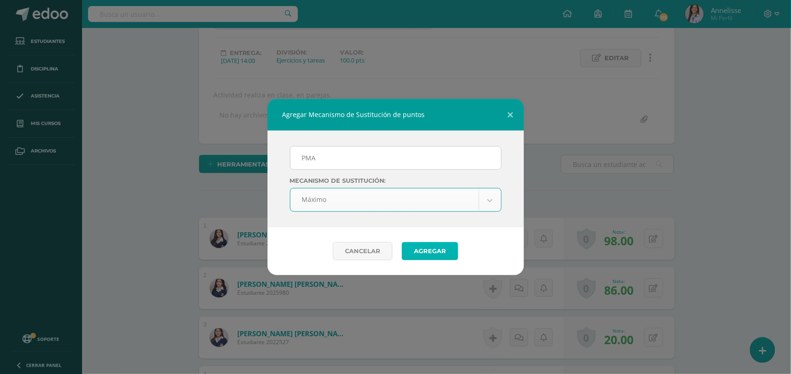
click at [430, 252] on button "Agregar" at bounding box center [430, 251] width 56 height 18
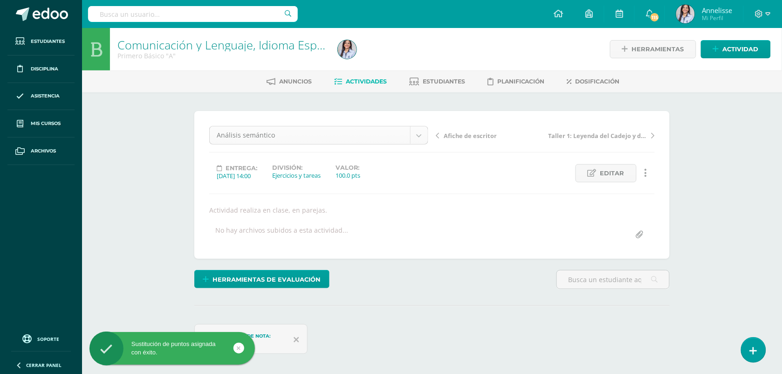
scroll to position [121, 0]
click at [343, 137] on body "Sustitución de puntos asignada con éxito. Estudiantes Disciplina Asistencia Mis…" at bounding box center [391, 207] width 782 height 415
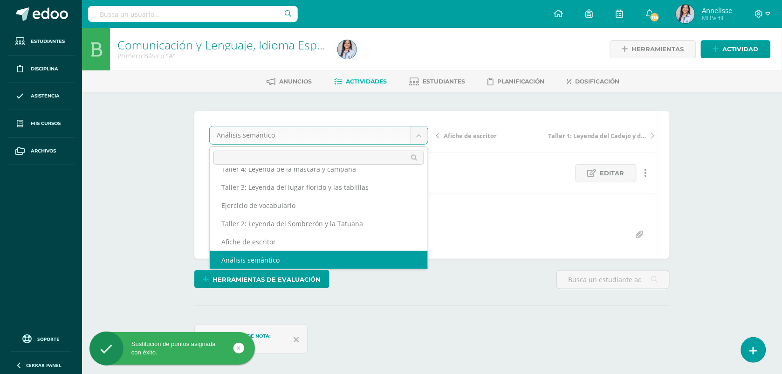
scroll to position [113, 0]
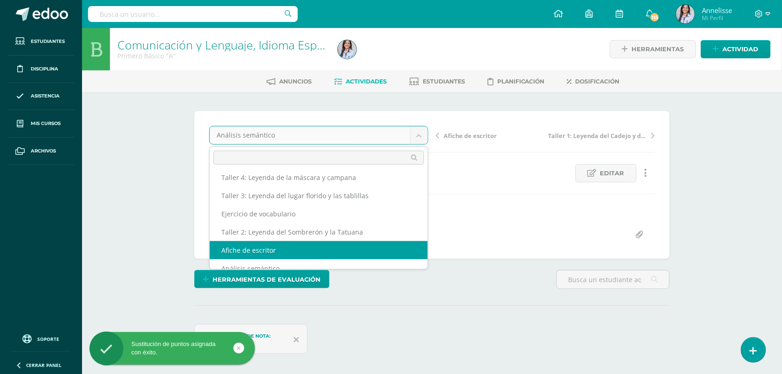
select select "/dashboard/teacher/grade-activity/129372/"
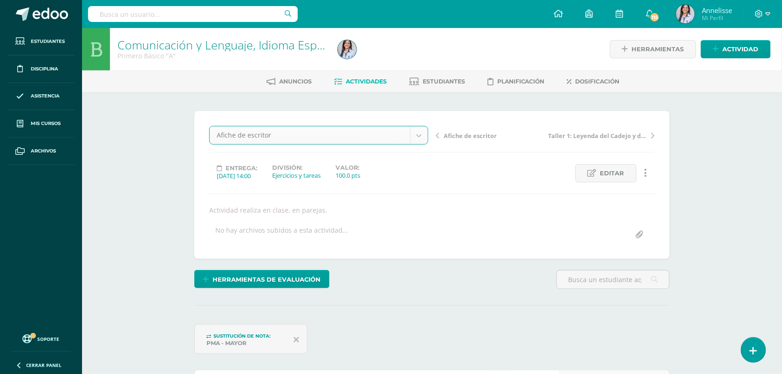
scroll to position [0, 0]
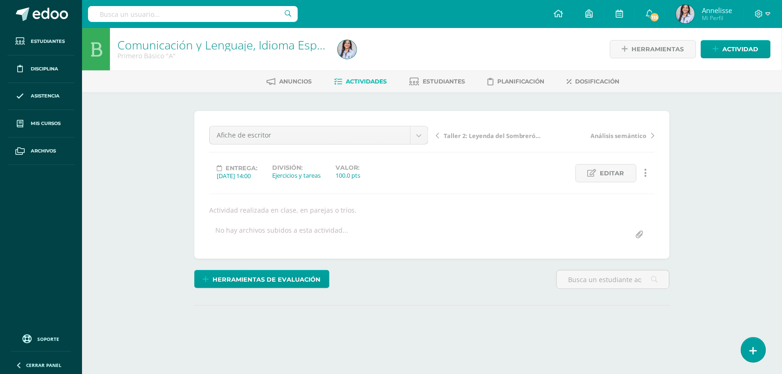
click at [132, 252] on div "Comunicación y Lenguaje, Idioma Español Primero Básico "A" Herramientas Detalle…" at bounding box center [432, 203] width 700 height 350
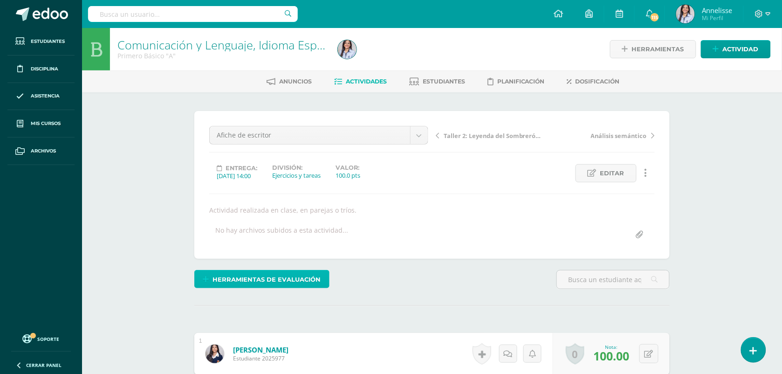
click at [268, 286] on span "Herramientas de evaluación" at bounding box center [267, 279] width 108 height 17
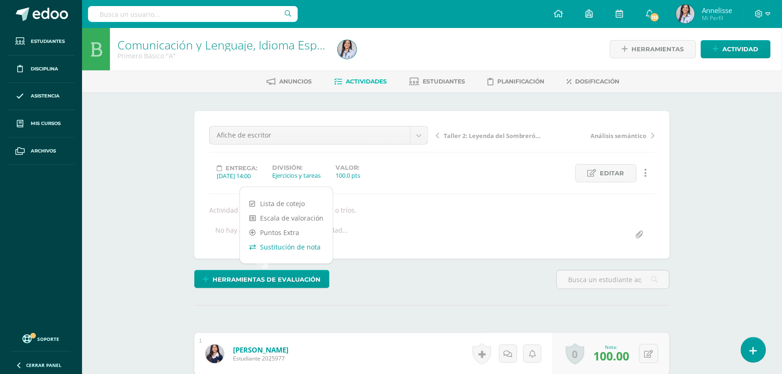
click at [300, 243] on link "Sustitución de nota" at bounding box center [286, 247] width 93 height 14
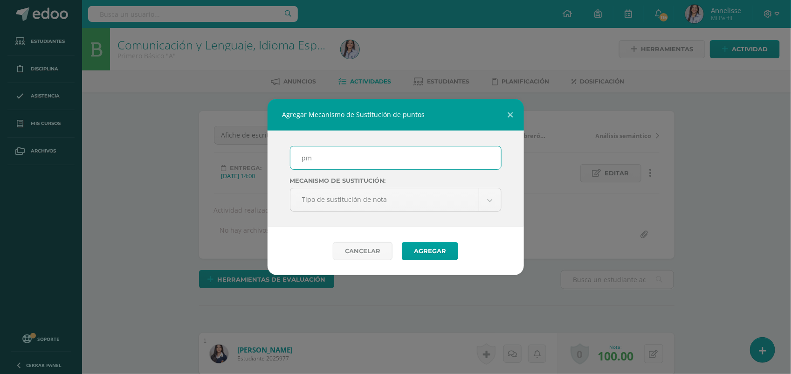
type input "PMA"
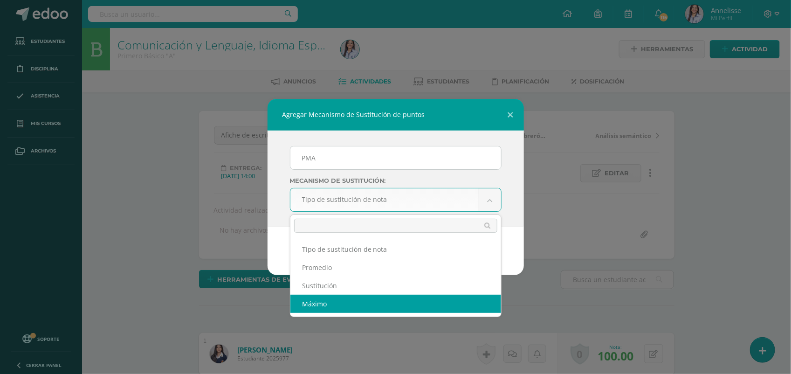
select select "maximum"
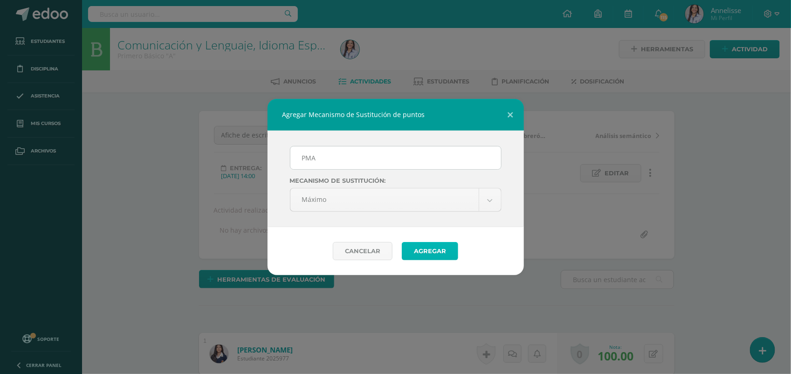
click at [433, 257] on button "Agregar" at bounding box center [430, 251] width 56 height 18
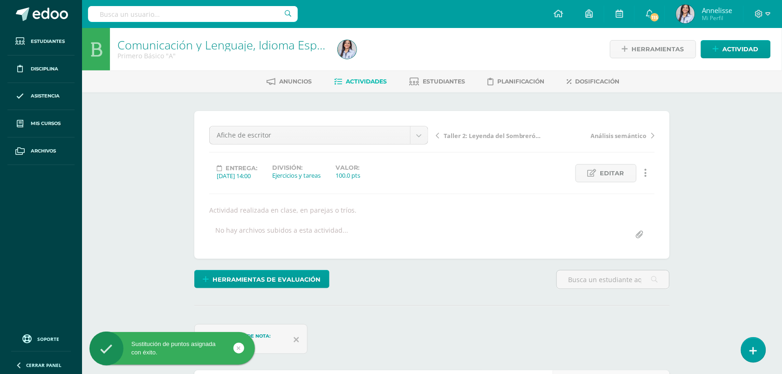
click at [373, 147] on div "Afiche de escritor Guía de preguntas Video de exalumna Taller 5: Leyenda de los…" at bounding box center [319, 139] width 227 height 26
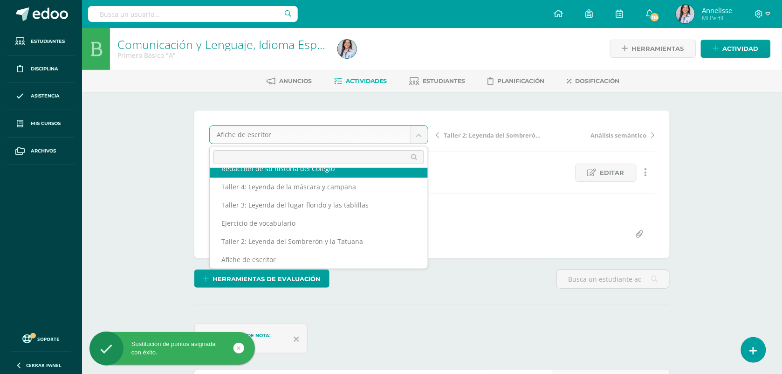
scroll to position [94, 0]
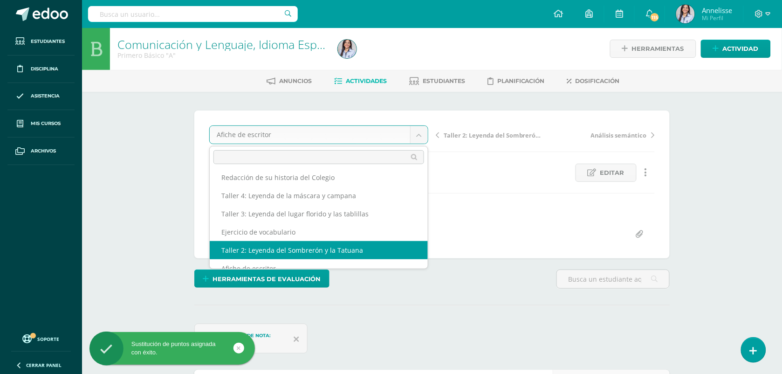
select select "/dashboard/teacher/grade-activity/129087/"
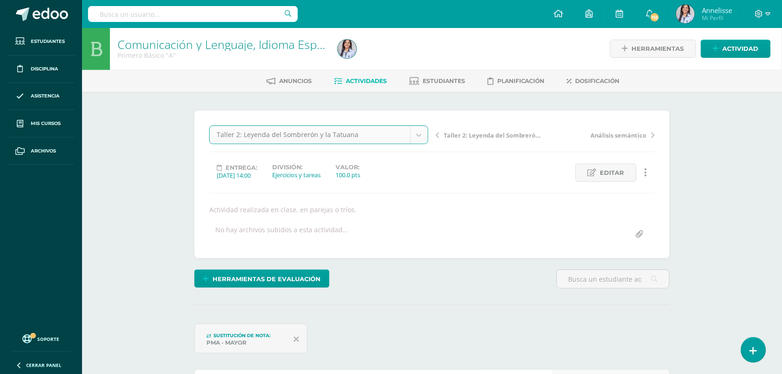
scroll to position [1, 0]
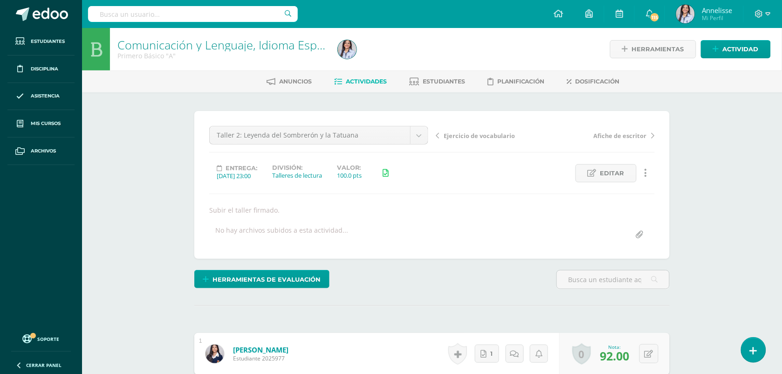
scroll to position [0, 0]
click at [269, 278] on span "Herramientas de evaluación" at bounding box center [267, 278] width 108 height 17
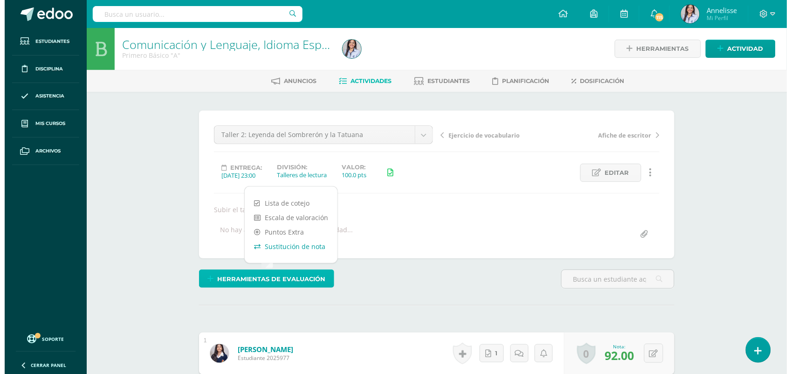
scroll to position [1, 0]
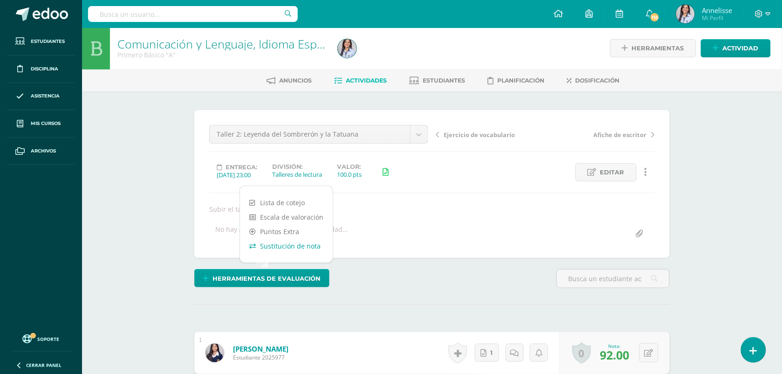
click at [308, 249] on link "Sustitución de nota" at bounding box center [286, 246] width 93 height 14
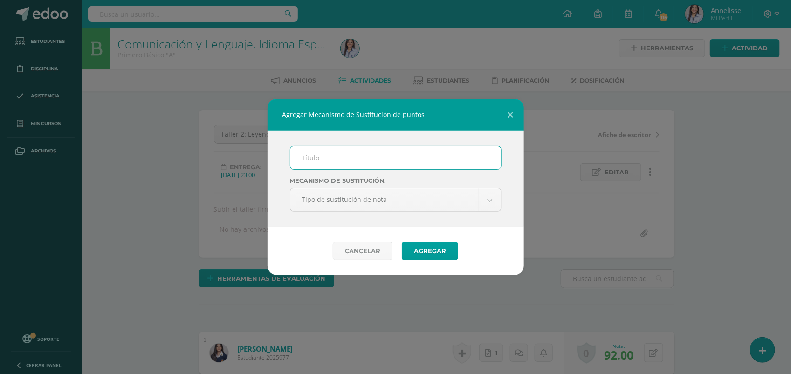
scroll to position [1, 0]
type input "PMA"
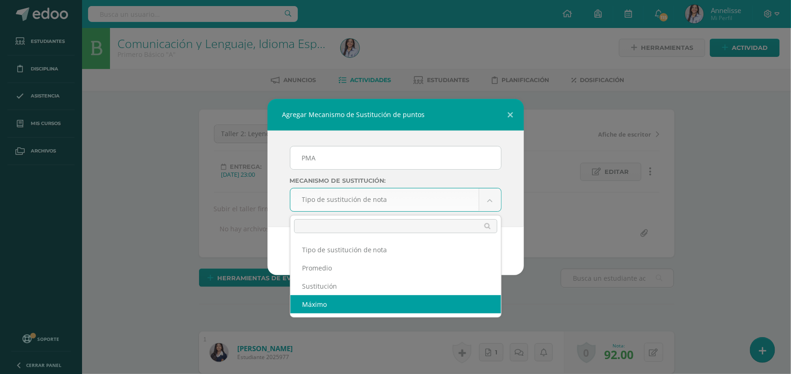
select select "maximum"
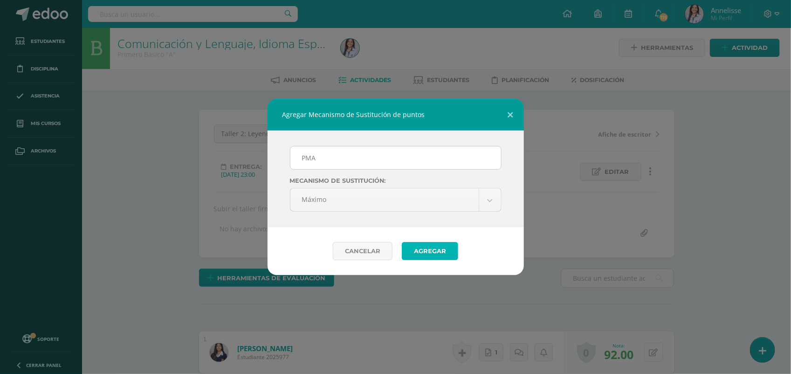
click at [431, 255] on button "Agregar" at bounding box center [430, 251] width 56 height 18
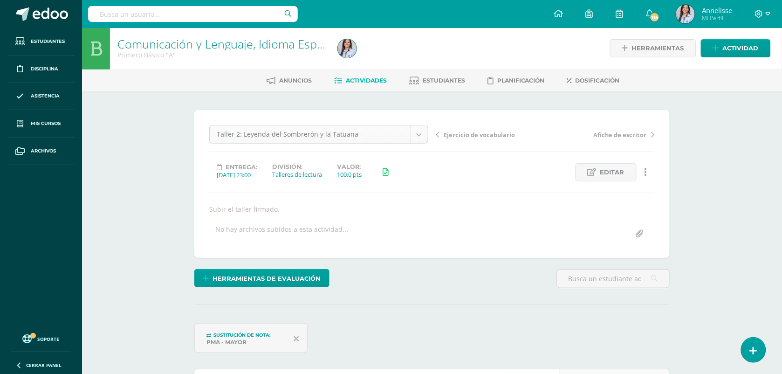
scroll to position [1, 0]
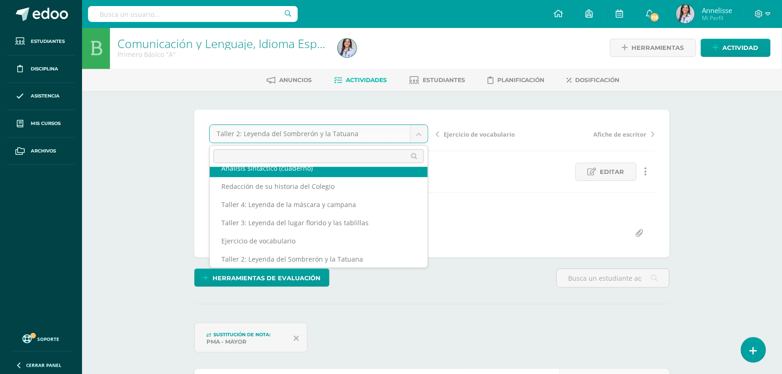
scroll to position [76, 0]
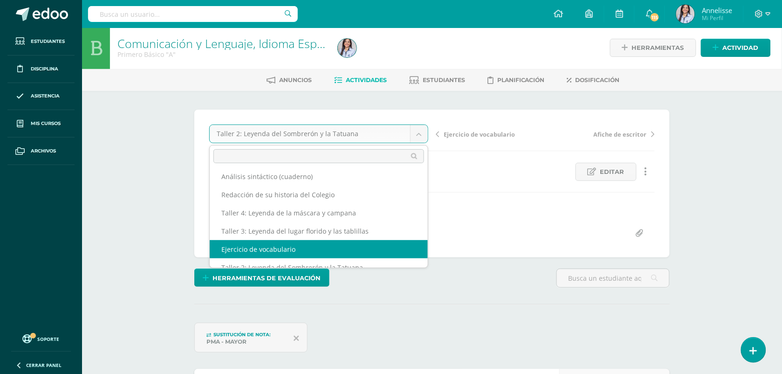
select select "/dashboard/teacher/grade-activity/129373/"
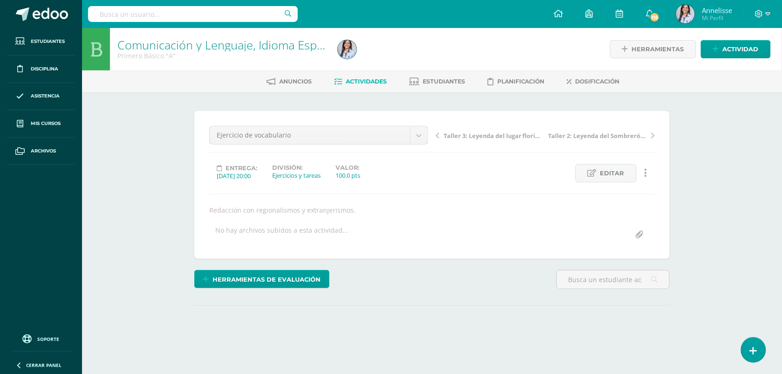
click at [144, 250] on div "Comunicación y Lenguaje, Idioma Español Primero Básico "A" Herramientas Detalle…" at bounding box center [432, 203] width 700 height 350
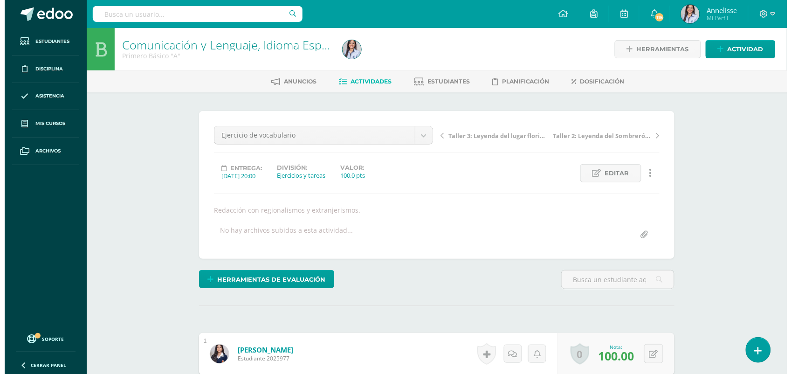
scroll to position [0, 0]
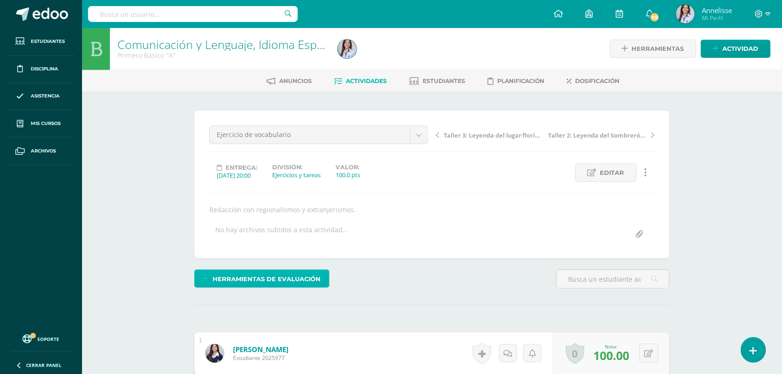
click at [284, 271] on span "Herramientas de evaluación" at bounding box center [267, 278] width 108 height 17
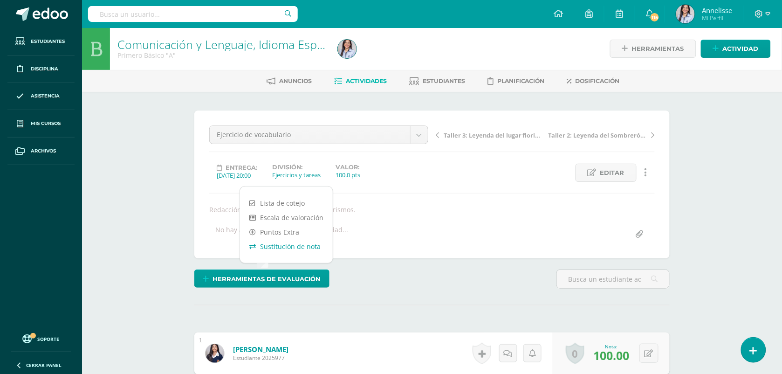
click at [303, 247] on link "Sustitución de nota" at bounding box center [286, 246] width 93 height 14
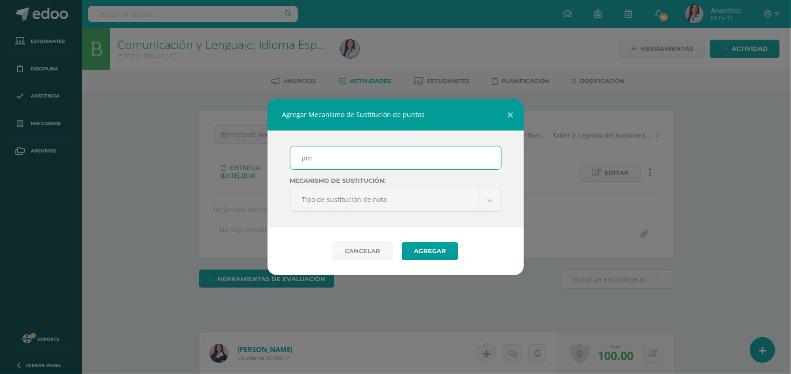
type input "PMA"
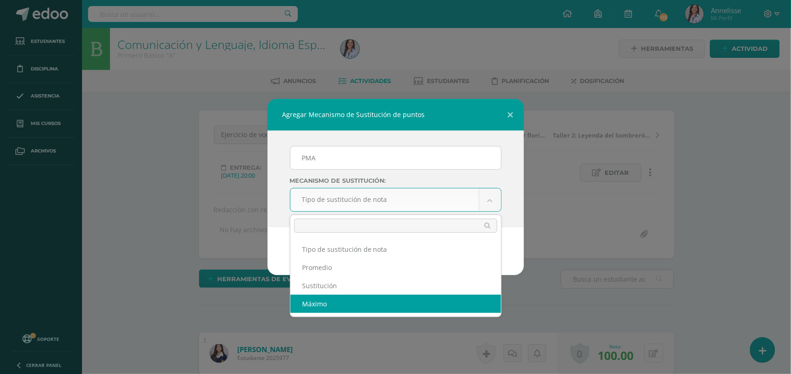
select select "maximum"
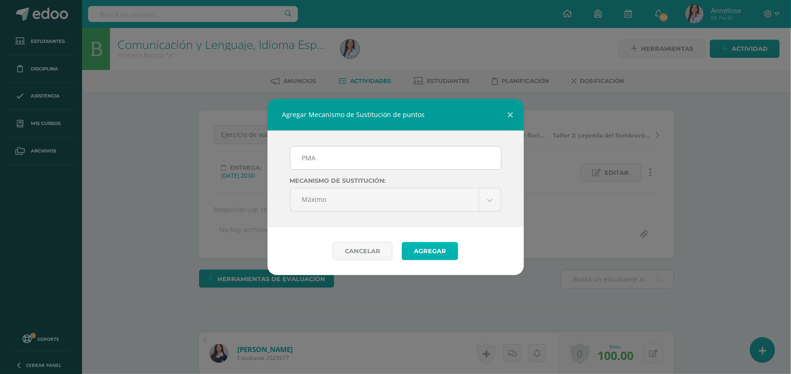
click at [436, 248] on button "Agregar" at bounding box center [430, 251] width 56 height 18
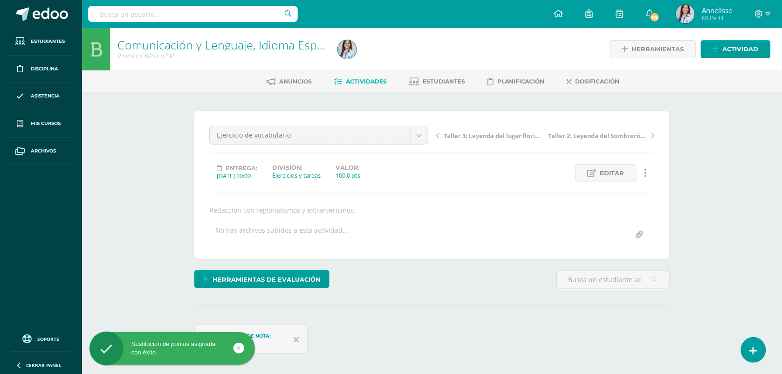
click at [140, 239] on div "Comunicación y Lenguaje, Idioma Español Primero Básico "A" Herramientas Detalle…" at bounding box center [432, 221] width 700 height 387
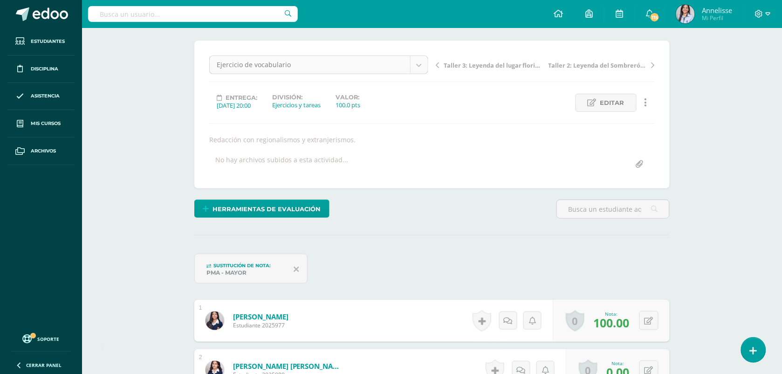
scroll to position [66, 0]
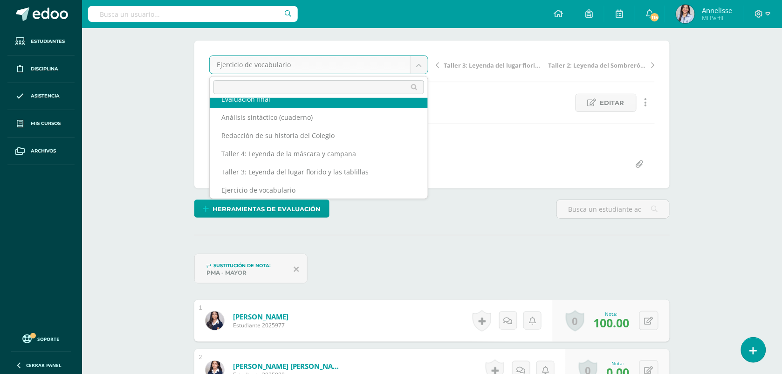
scroll to position [58, 0]
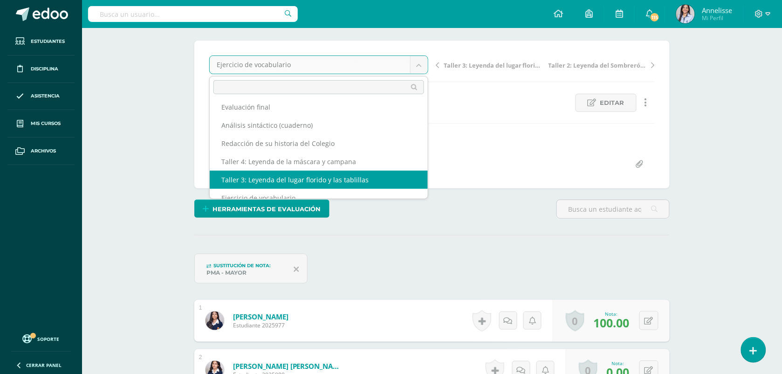
select select "/dashboard/teacher/grade-activity/129089/"
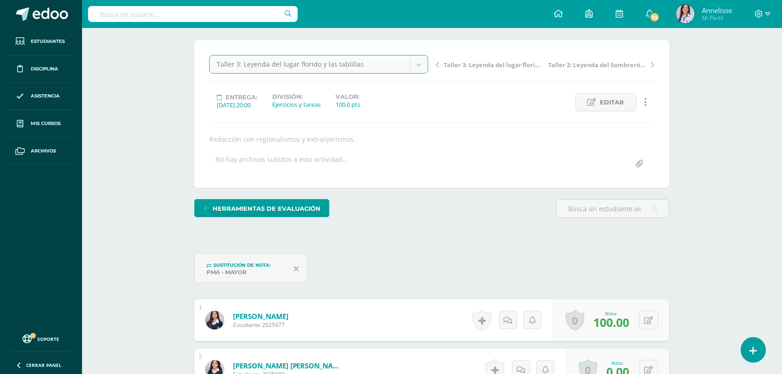
scroll to position [71, 0]
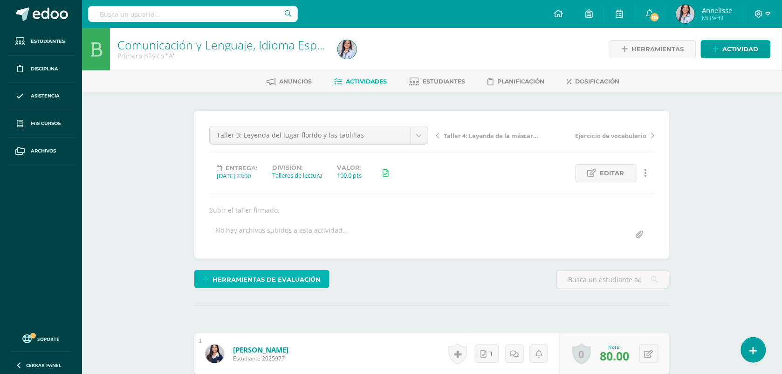
click at [307, 276] on span "Herramientas de evaluación" at bounding box center [267, 279] width 108 height 17
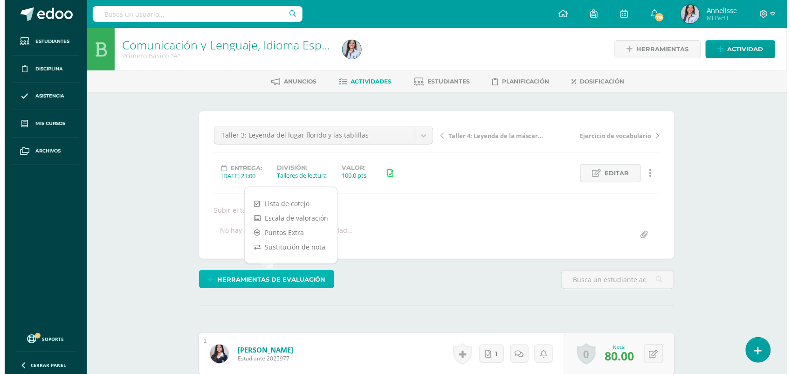
scroll to position [0, 0]
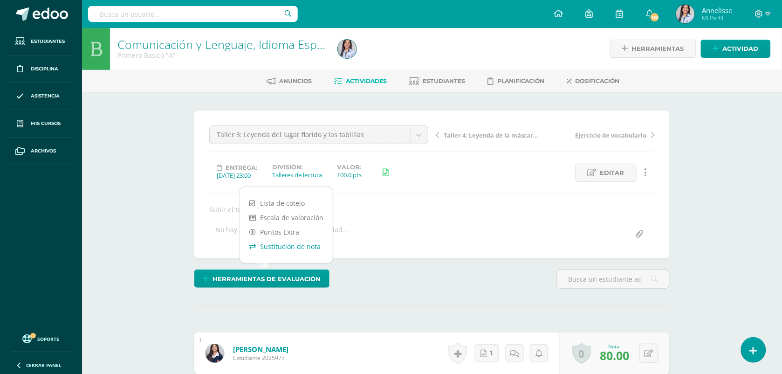
click at [308, 249] on link "Sustitución de nota" at bounding box center [286, 246] width 93 height 14
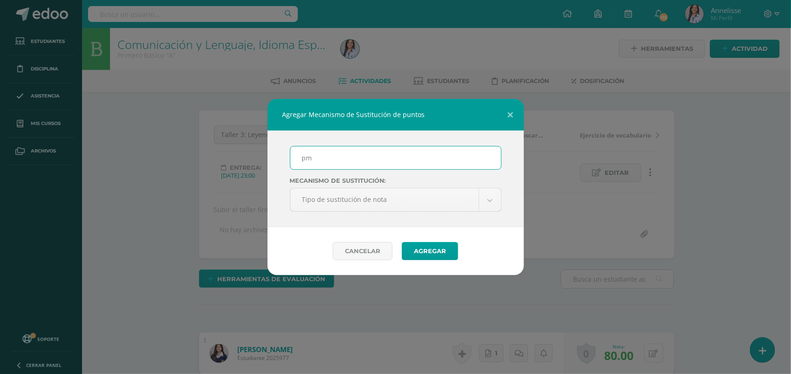
scroll to position [1, 0]
click at [366, 165] on input "pm" at bounding box center [395, 157] width 211 height 23
click at [352, 166] on input "pm" at bounding box center [395, 157] width 211 height 23
type input "PMA"
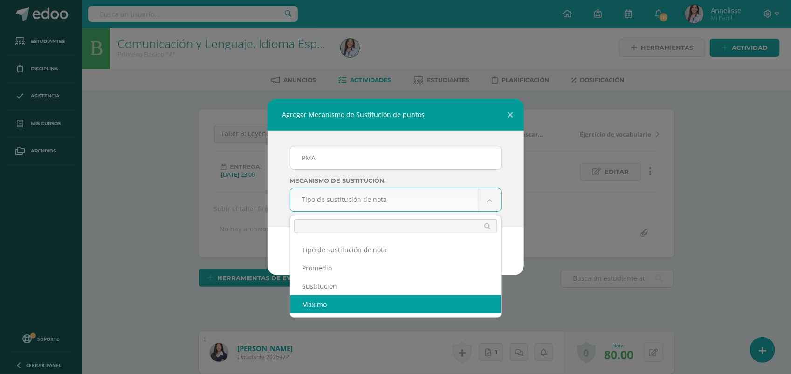
select select "maximum"
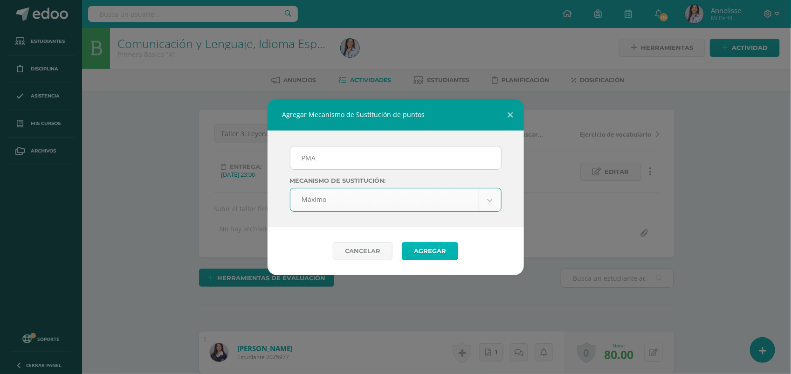
click at [444, 250] on button "Agregar" at bounding box center [430, 251] width 56 height 18
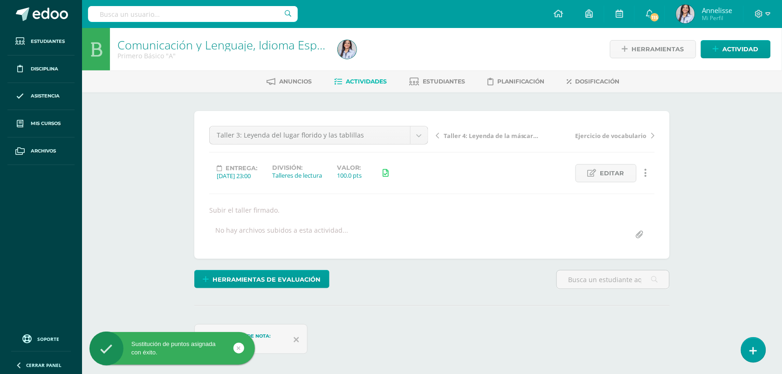
click at [122, 257] on div "Comunicación y Lenguaje, Idioma Español Primero Básico "A" Herramientas Detalle…" at bounding box center [432, 221] width 700 height 387
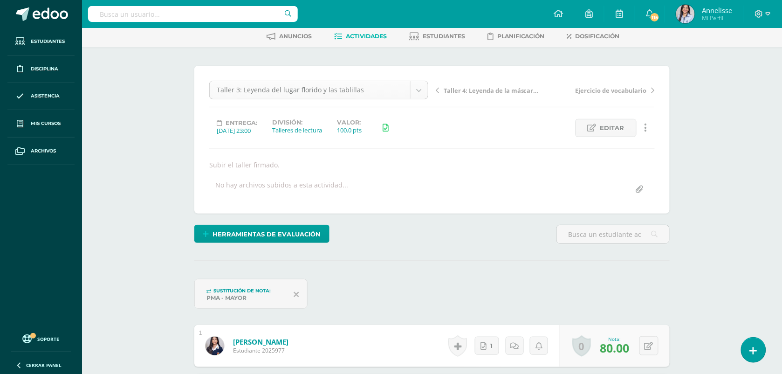
scroll to position [48, 0]
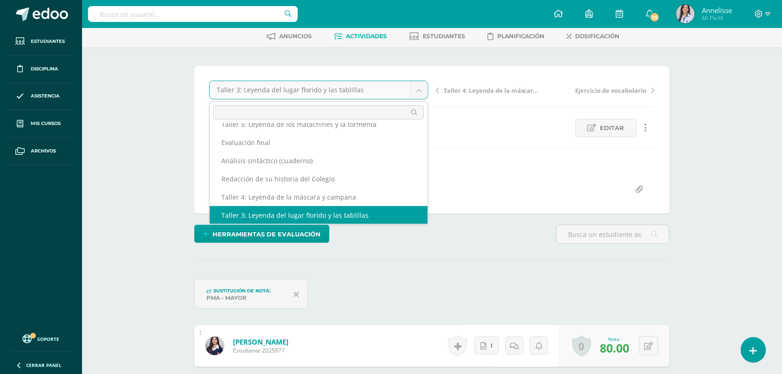
scroll to position [40, 0]
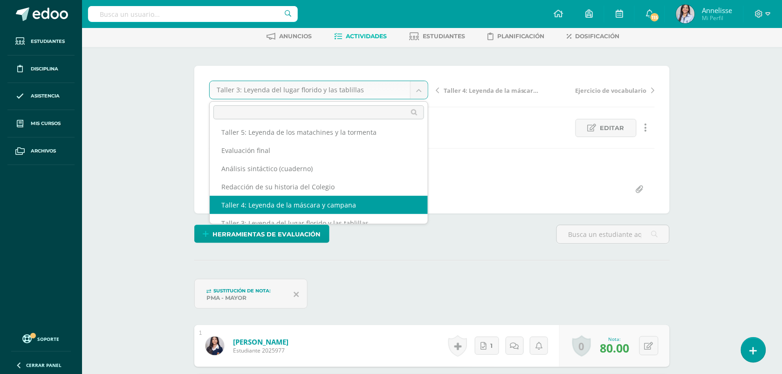
select select "/dashboard/teacher/grade-activity/130227/"
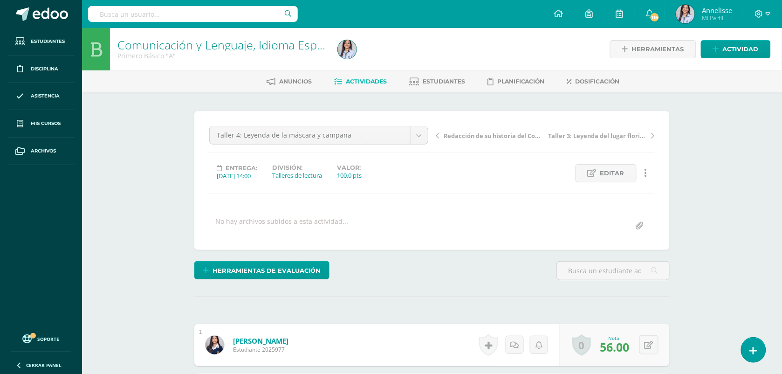
scroll to position [0, 0]
click at [298, 262] on span "Herramientas de evaluación" at bounding box center [267, 269] width 108 height 17
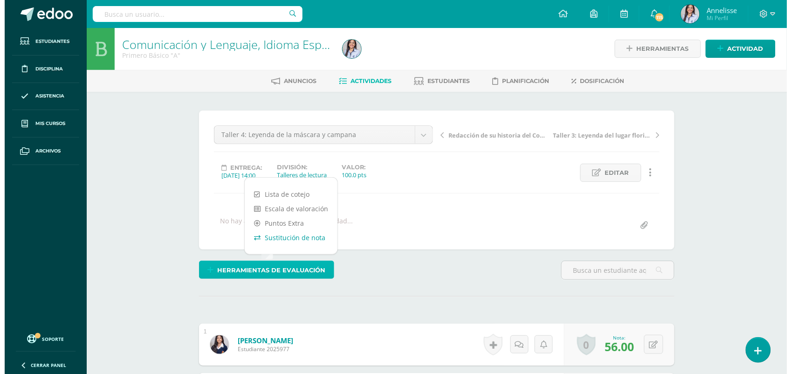
scroll to position [1, 0]
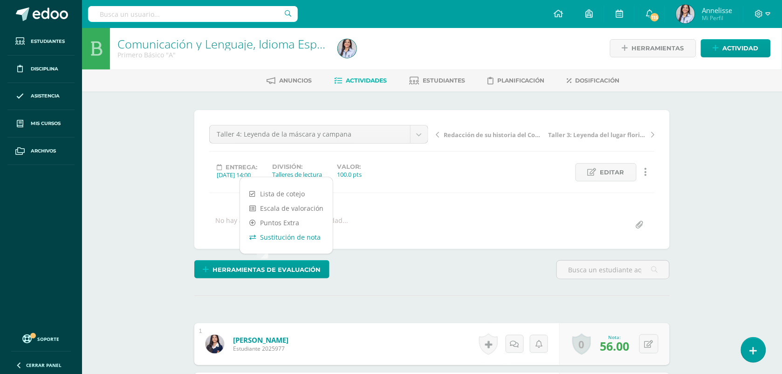
click at [303, 240] on link "Sustitución de nota" at bounding box center [286, 237] width 93 height 14
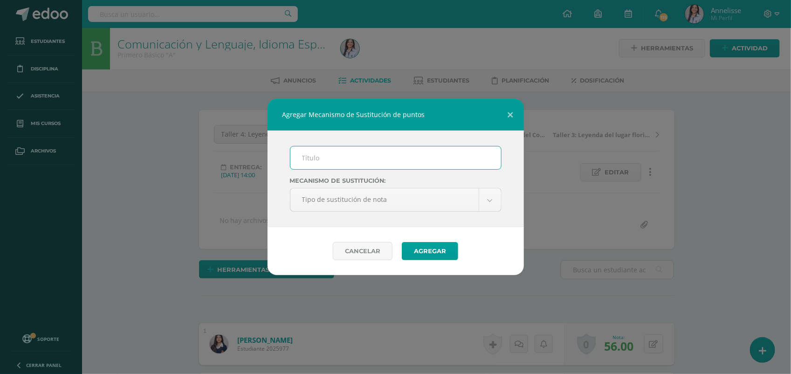
scroll to position [1, 0]
type input "PMA"
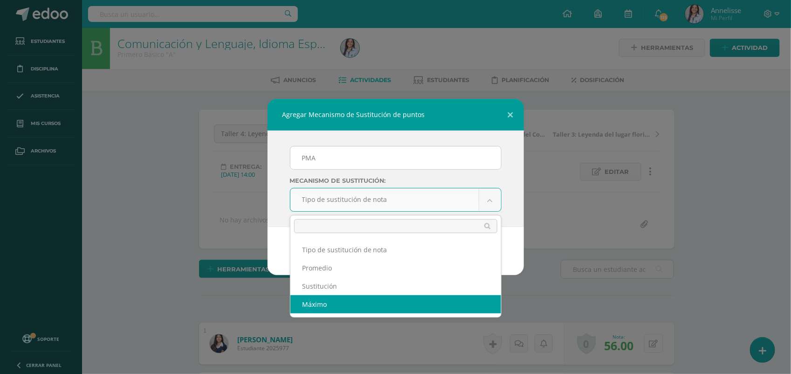
select select "maximum"
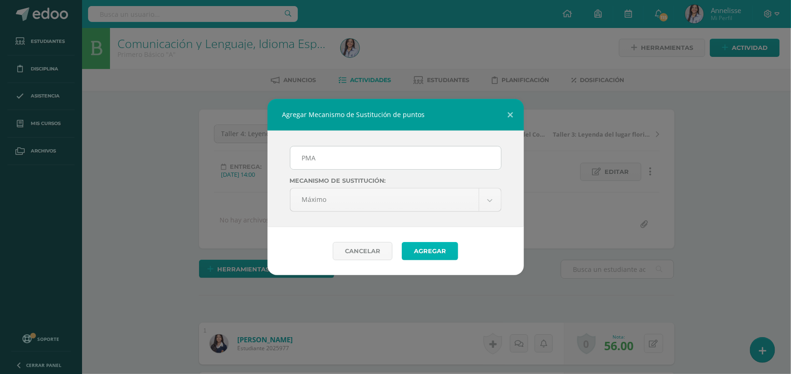
click at [440, 251] on button "Agregar" at bounding box center [430, 251] width 56 height 18
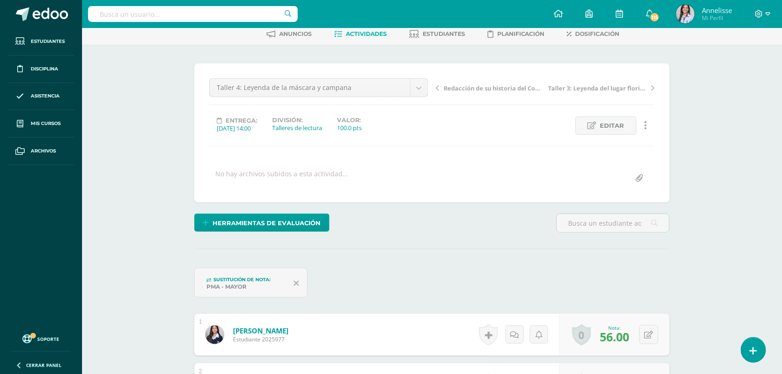
scroll to position [24, 0]
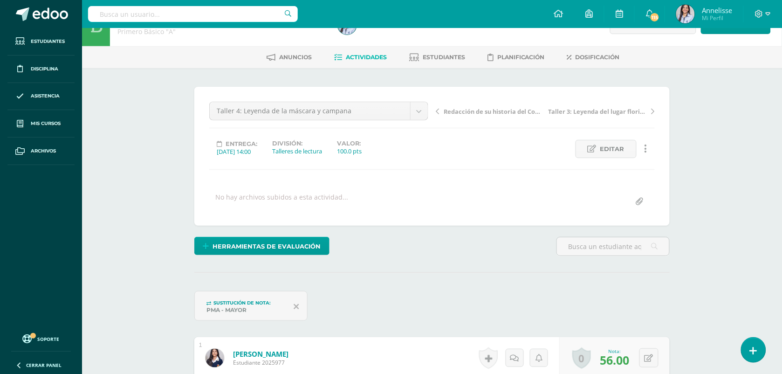
click at [360, 120] on div "Taller 4: Leyenda de la máscara y campana Guía de preguntas Video de exalumna T…" at bounding box center [319, 115] width 227 height 26
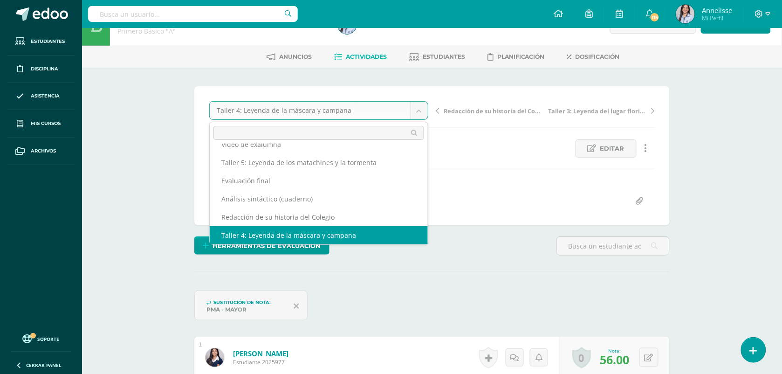
scroll to position [22, 0]
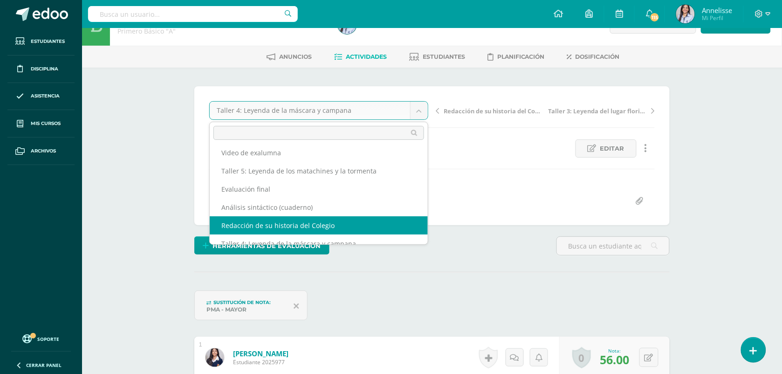
select select "/dashboard/teacher/grade-activity/129865/"
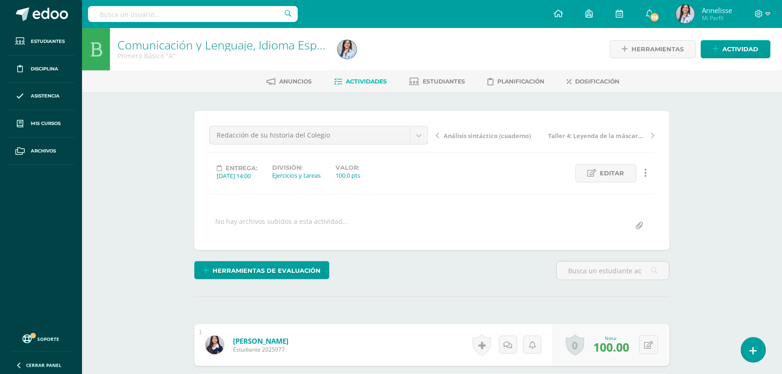
scroll to position [0, 0]
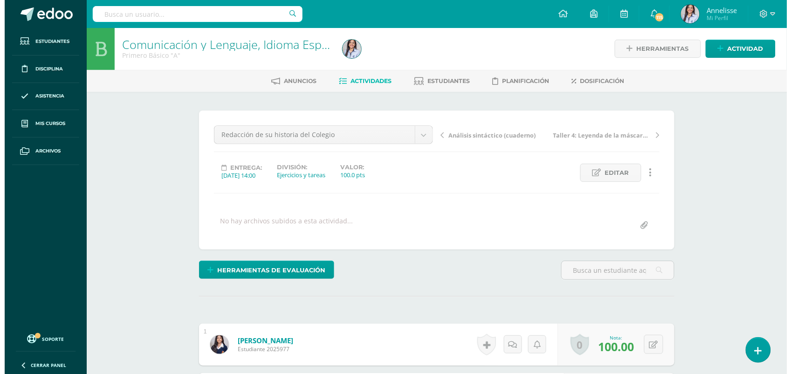
scroll to position [0, 0]
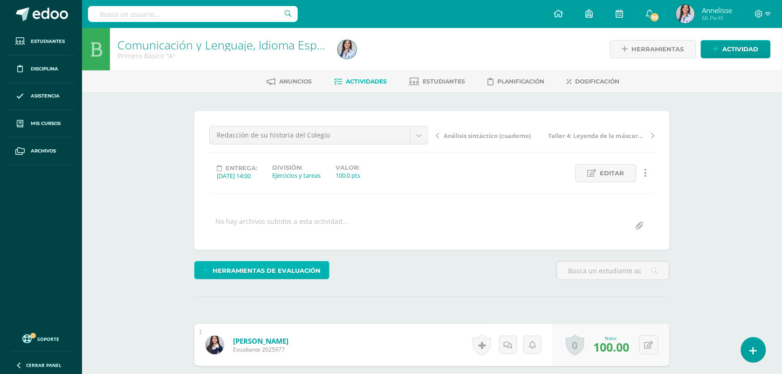
click at [297, 266] on span "Herramientas de evaluación" at bounding box center [267, 270] width 108 height 17
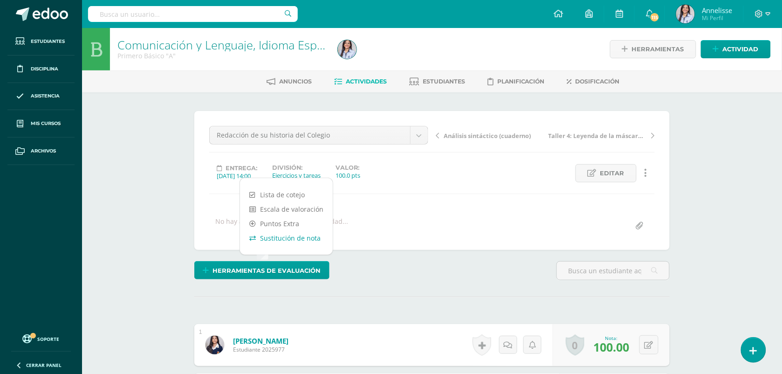
click at [298, 241] on link "Sustitución de nota" at bounding box center [286, 238] width 93 height 14
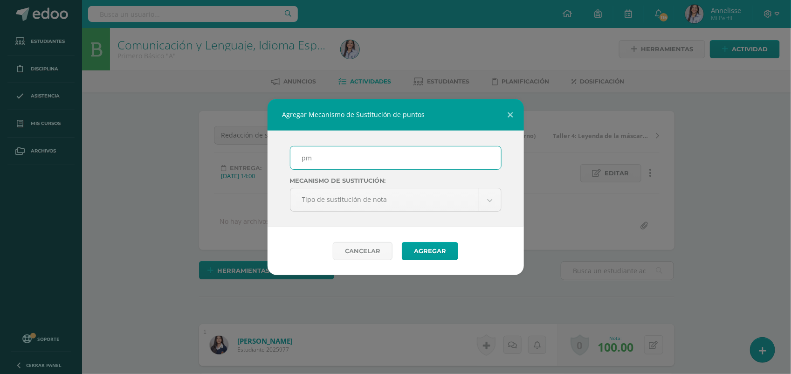
type input "PMA"
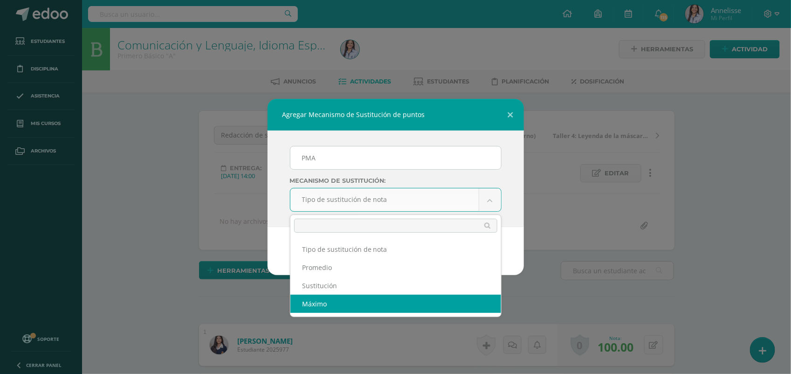
select select "maximum"
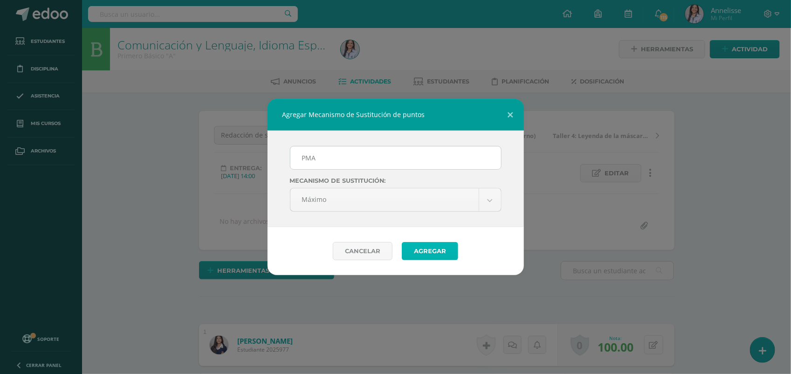
click at [432, 256] on button "Agregar" at bounding box center [430, 251] width 56 height 18
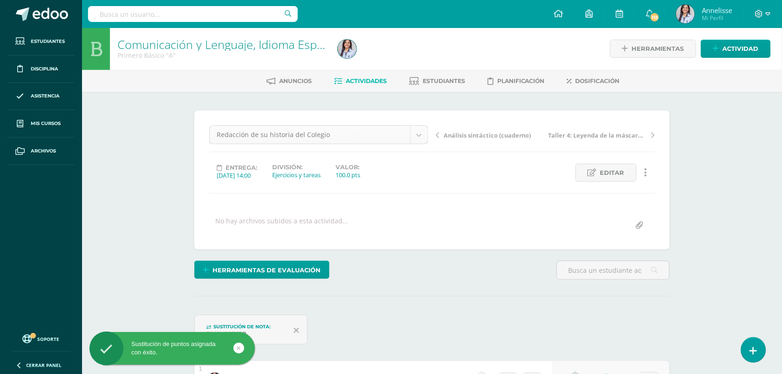
scroll to position [12, 0]
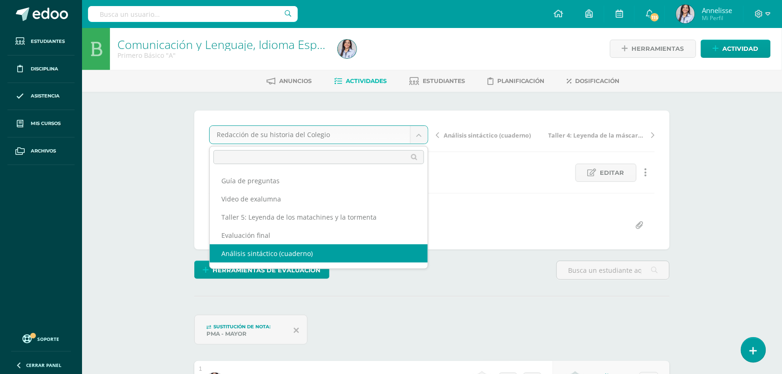
scroll to position [1, 0]
select select "/dashboard/teacher/grade-activity/130367/"
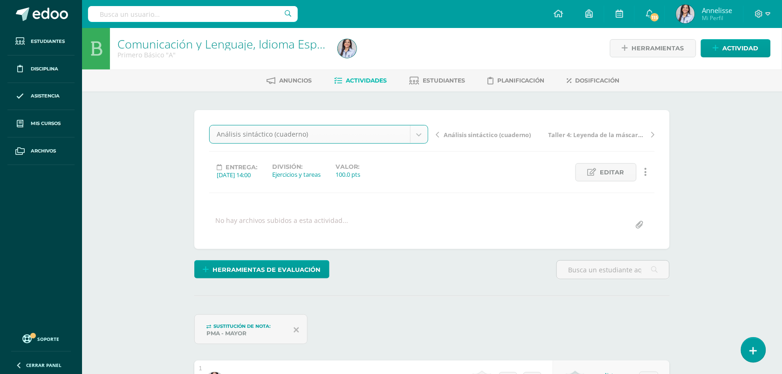
scroll to position [1, 0]
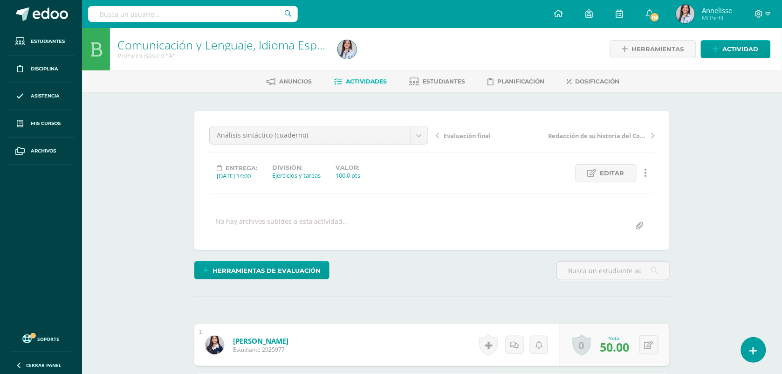
drag, startPoint x: 111, startPoint y: 233, endPoint x: 291, endPoint y: 272, distance: 184.5
click at [291, 272] on span "Herramientas de evaluación" at bounding box center [267, 269] width 108 height 17
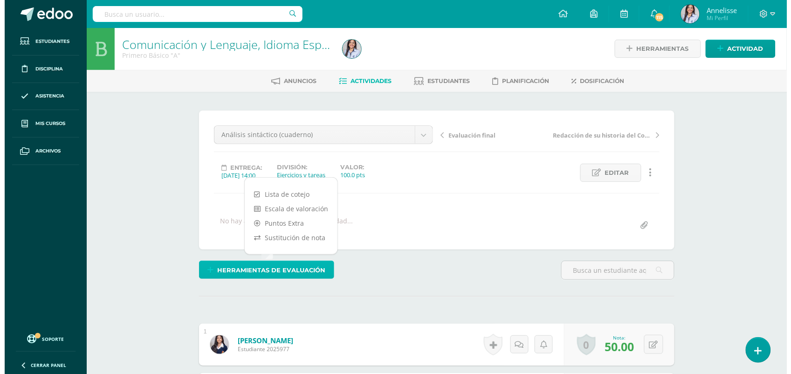
scroll to position [1, 0]
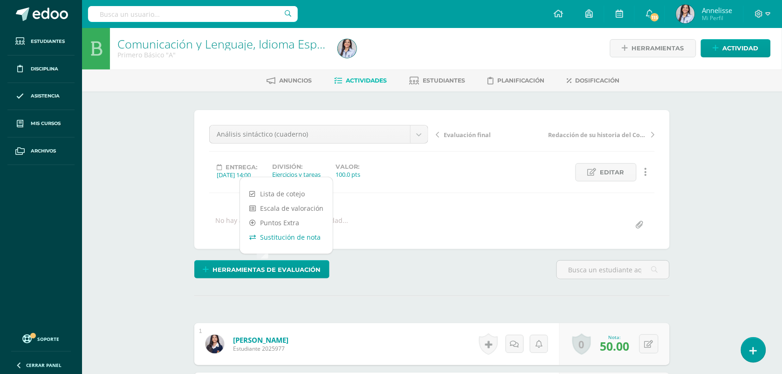
click at [308, 237] on link "Sustitución de nota" at bounding box center [286, 237] width 93 height 14
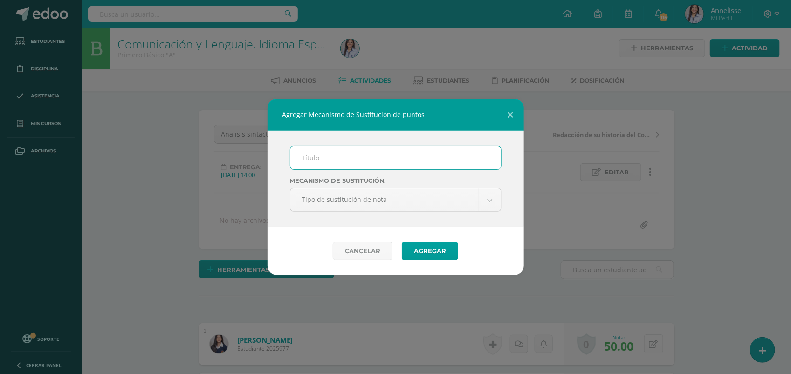
click at [362, 158] on input "text" at bounding box center [395, 157] width 211 height 23
type input "PMA"
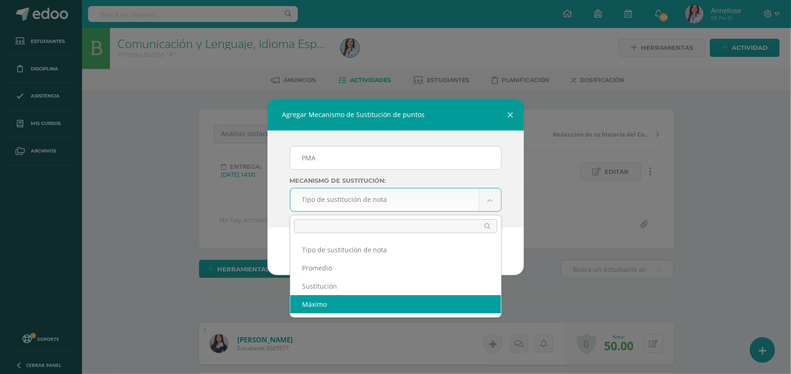
select select "maximum"
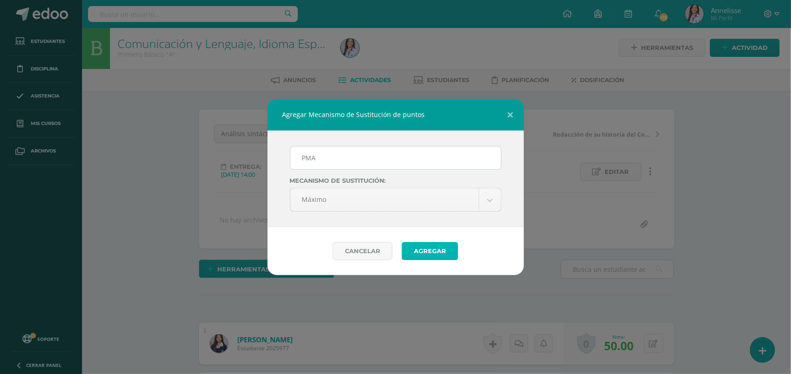
click at [435, 257] on button "Agregar" at bounding box center [430, 251] width 56 height 18
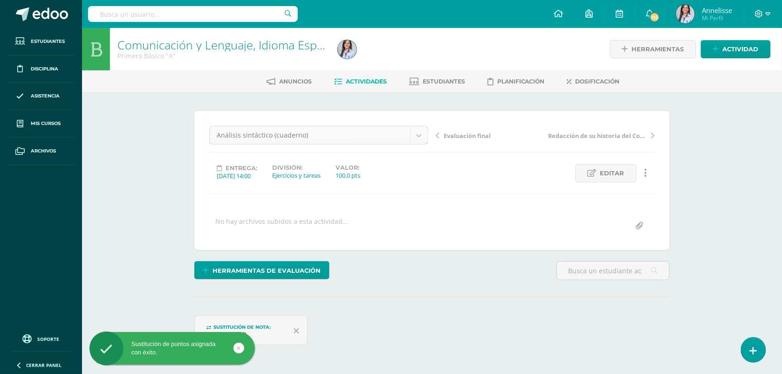
click at [356, 136] on body "Sustitución de puntos asignada con éxito. Estudiantes Disciplina Asistencia Mis…" at bounding box center [391, 203] width 782 height 406
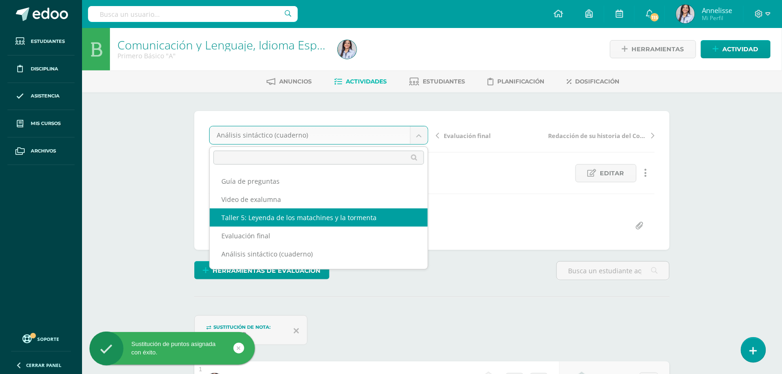
select select "/dashboard/teacher/grade-activity/130228/"
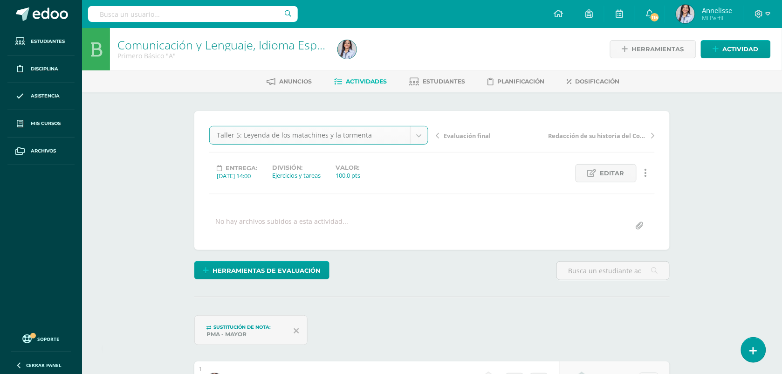
scroll to position [0, 0]
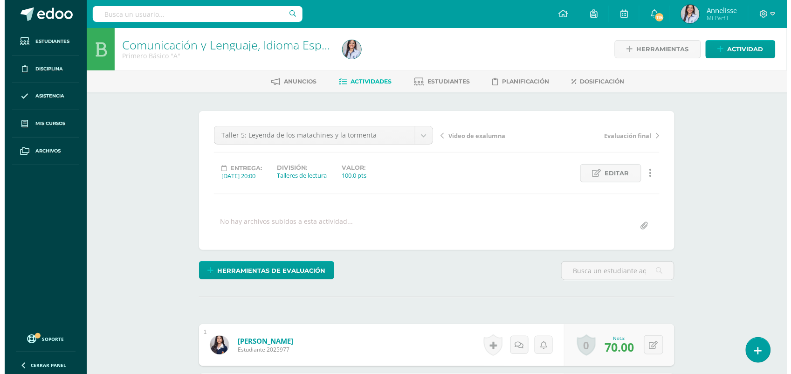
scroll to position [0, 0]
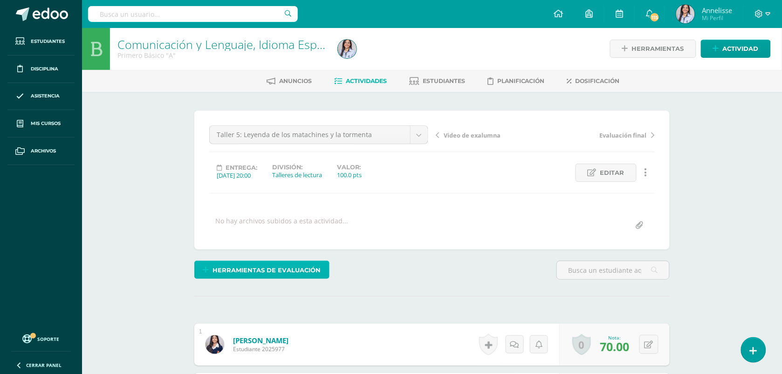
click at [293, 270] on span "Herramientas de evaluación" at bounding box center [267, 269] width 108 height 17
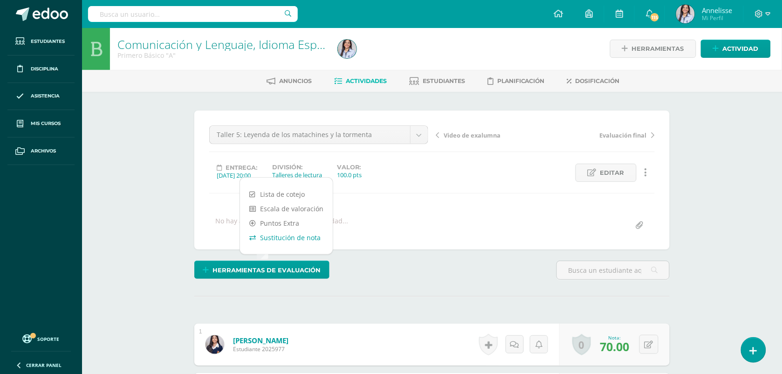
click at [303, 236] on link "Sustitución de nota" at bounding box center [286, 237] width 93 height 14
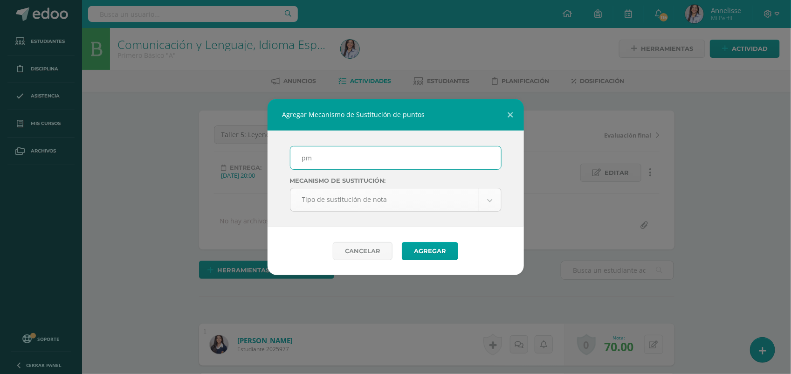
scroll to position [1, 0]
click at [347, 168] on input "pm" at bounding box center [395, 157] width 211 height 23
type input "PMA"
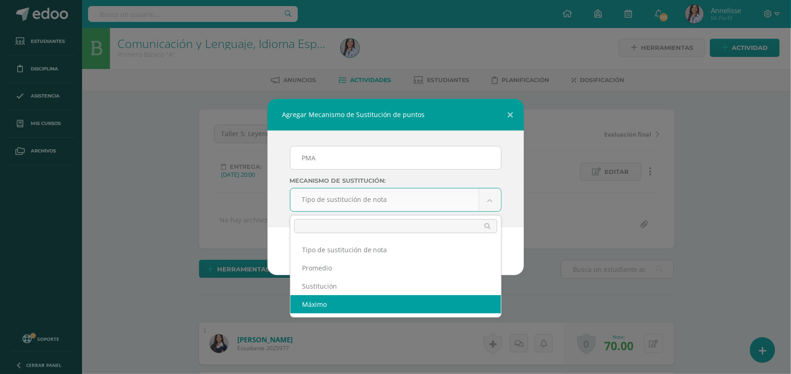
select select "maximum"
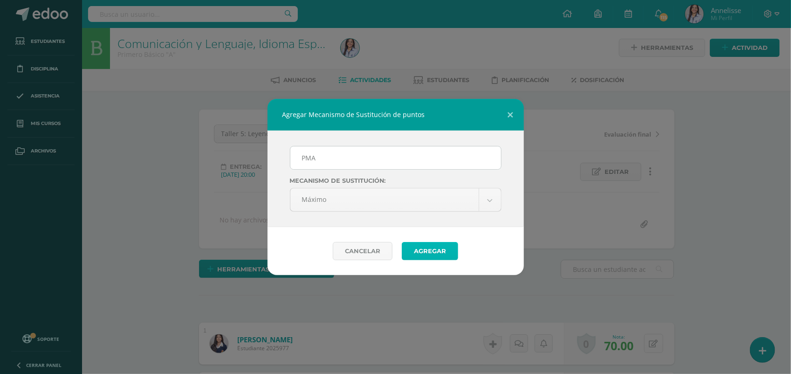
click at [440, 257] on button "Agregar" at bounding box center [430, 251] width 56 height 18
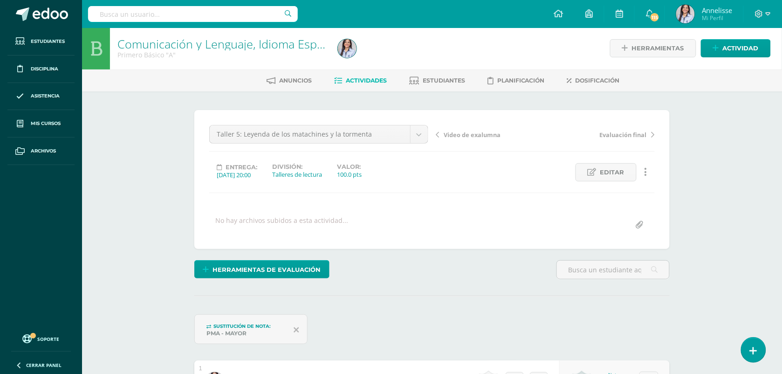
scroll to position [1, 0]
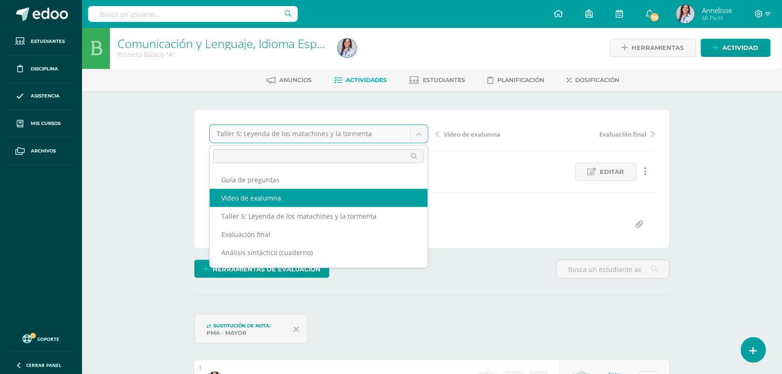
select select "/dashboard/teacher/grade-activity/129793/"
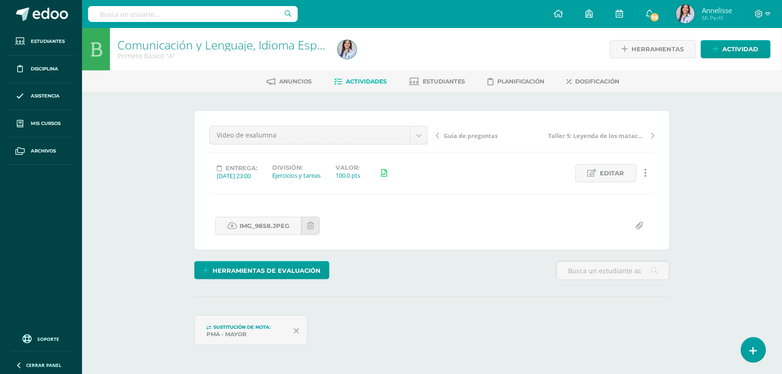
click at [183, 203] on div "¿Estás seguro que quieres eliminar esta actividad? Esto borrará la actividad y …" at bounding box center [432, 249] width 513 height 314
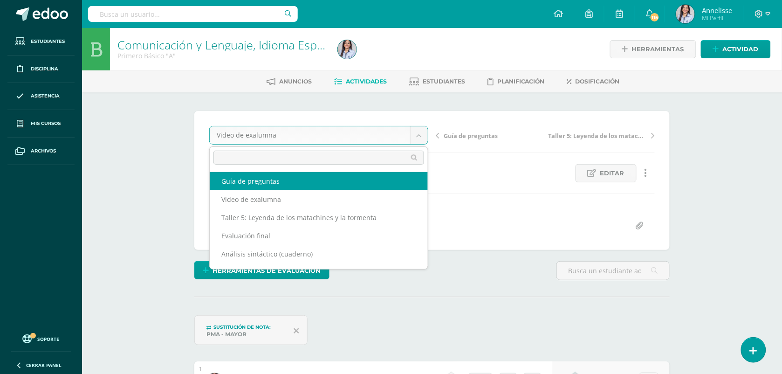
select select "/dashboard/teacher/grade-activity/130173/"
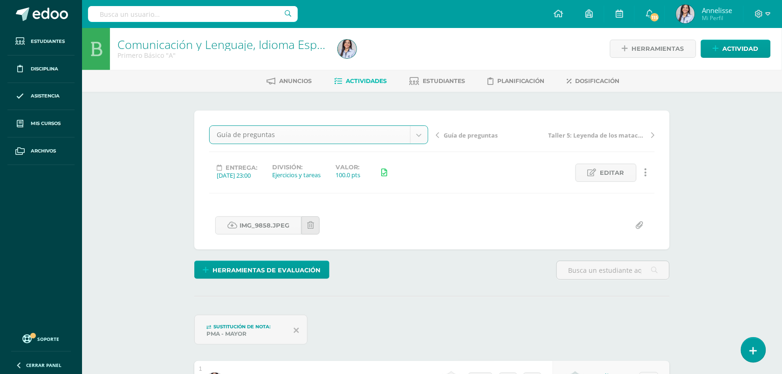
scroll to position [1, 0]
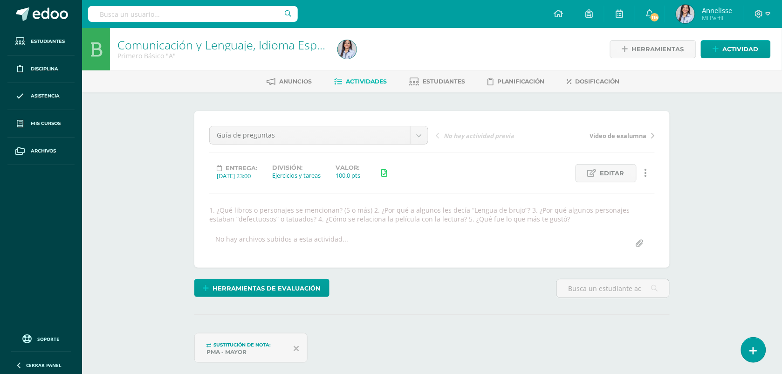
scroll to position [0, 0]
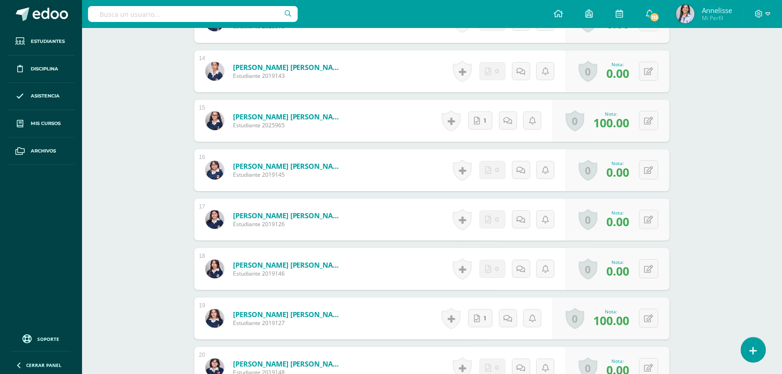
scroll to position [977, 0]
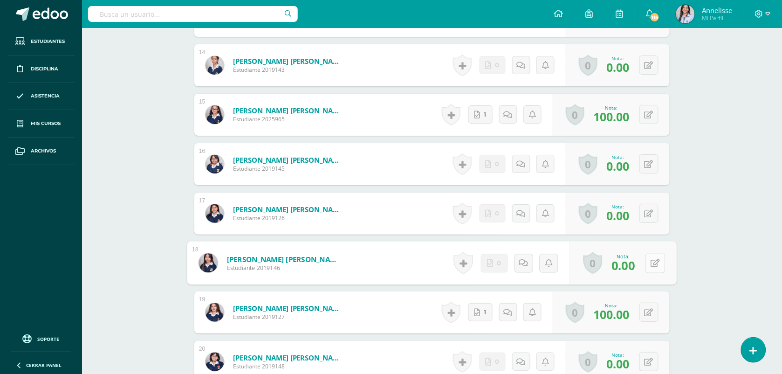
click at [652, 264] on icon at bounding box center [655, 263] width 9 height 8
type input "100"
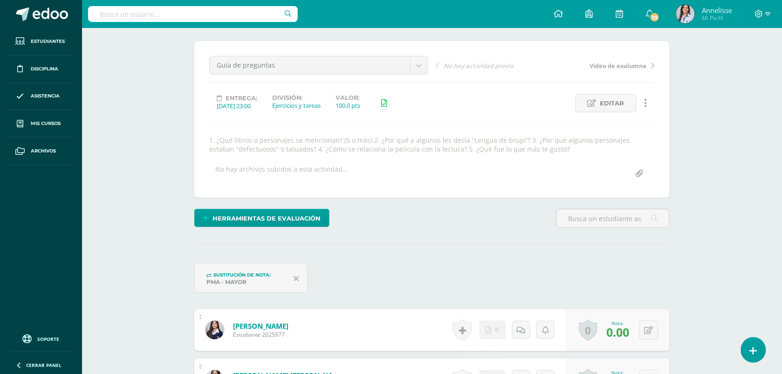
scroll to position [0, 0]
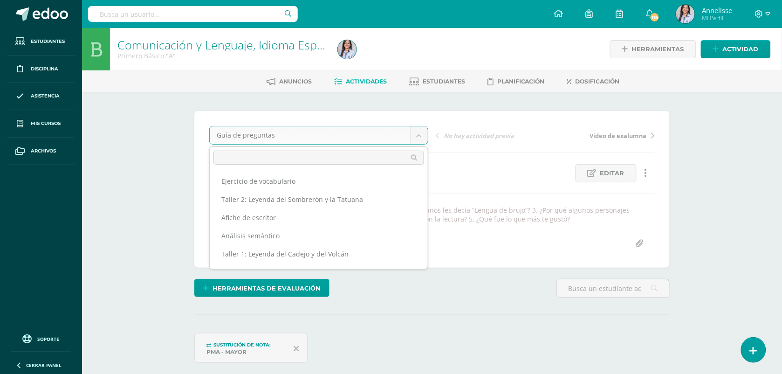
scroll to position [143, 0]
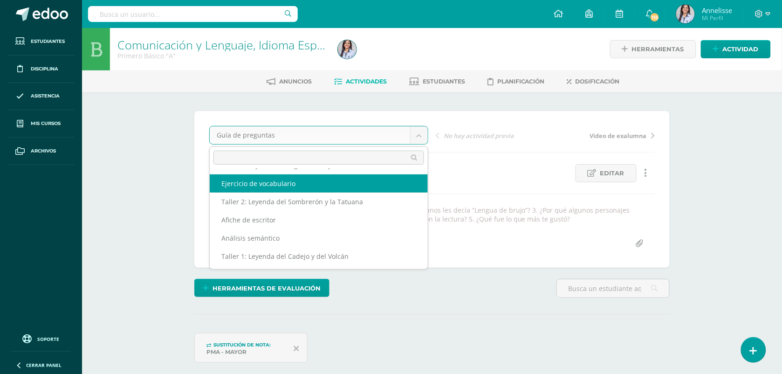
select select "/dashboard/teacher/grade-activity/129373/"
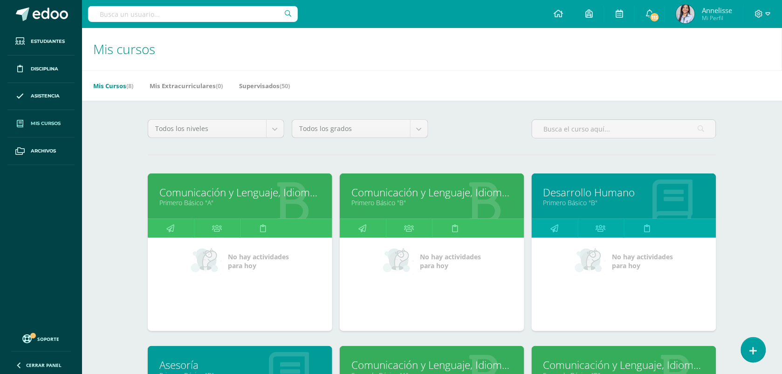
click at [274, 188] on link "Comunicación y Lenguaje, Idioma Español" at bounding box center [239, 192] width 161 height 14
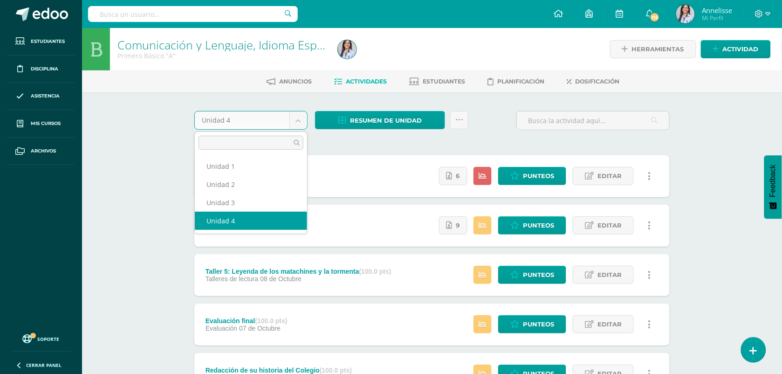
click at [299, 122] on body "Estudiantes Disciplina Asistencia Mis cursos Archivos Soporte Ayuda Reportar un…" at bounding box center [391, 350] width 782 height 701
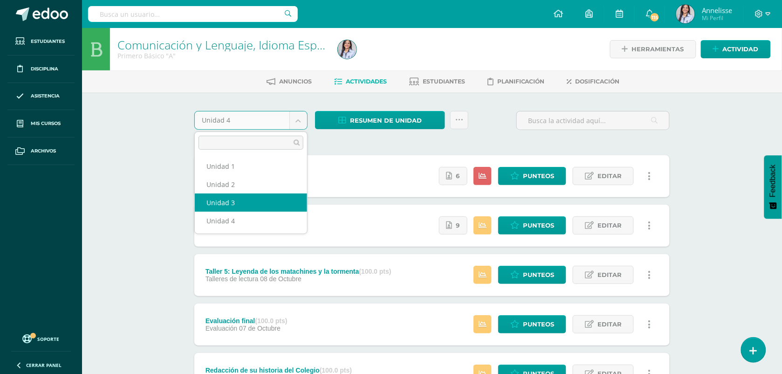
select select "Unidad 3"
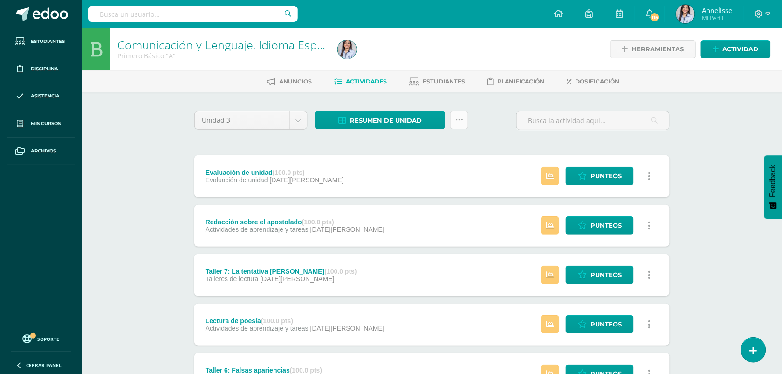
click at [461, 119] on icon at bounding box center [459, 120] width 8 height 8
click at [430, 147] on link "Enviar punteos a revision" at bounding box center [436, 149] width 103 height 22
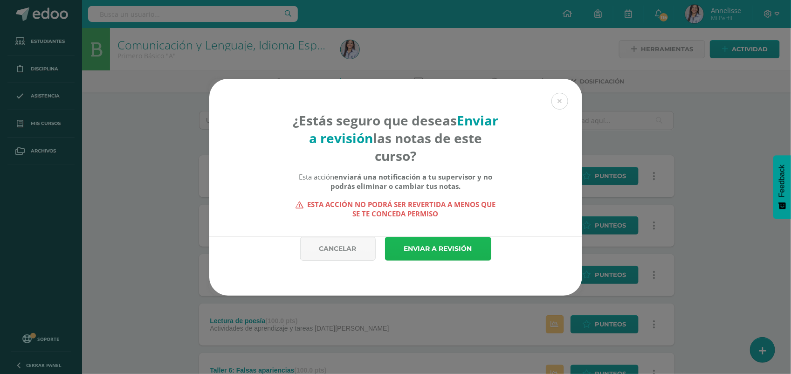
click at [434, 253] on link "Enviar a revisión" at bounding box center [438, 249] width 106 height 24
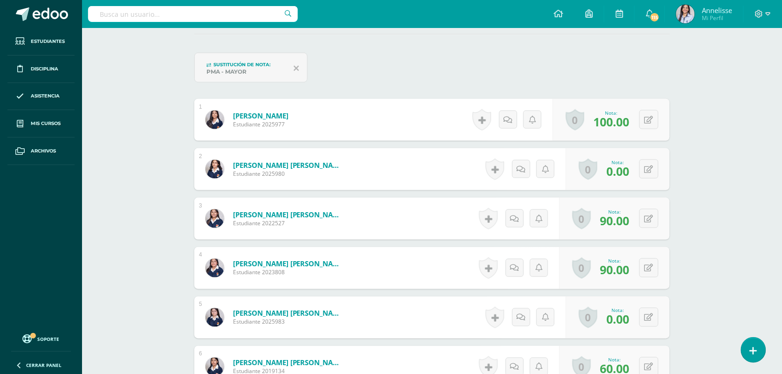
scroll to position [269, 0]
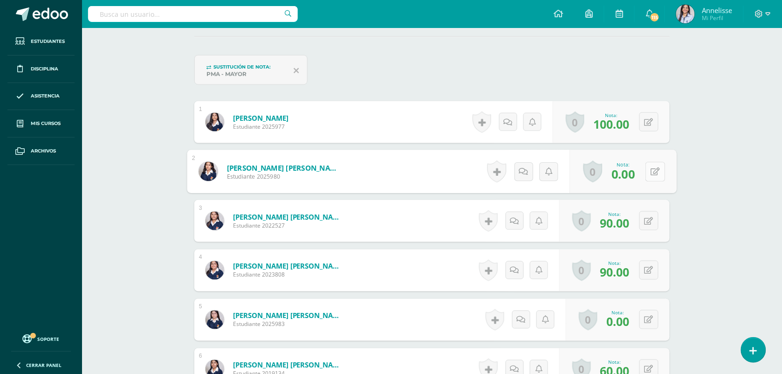
click at [654, 171] on button at bounding box center [656, 172] width 20 height 20
type input "80"
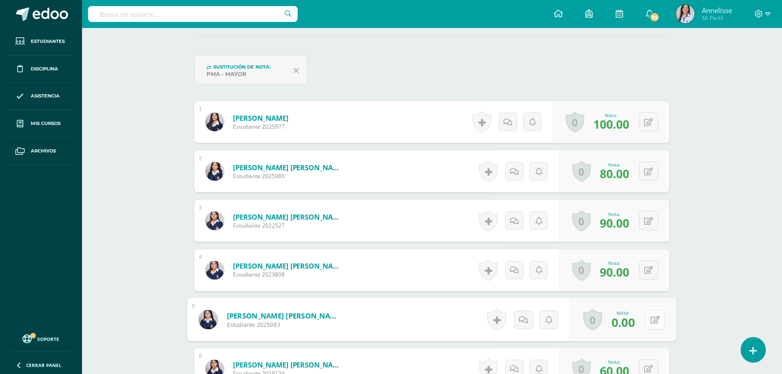
click at [655, 317] on button at bounding box center [656, 320] width 20 height 20
type input "80"
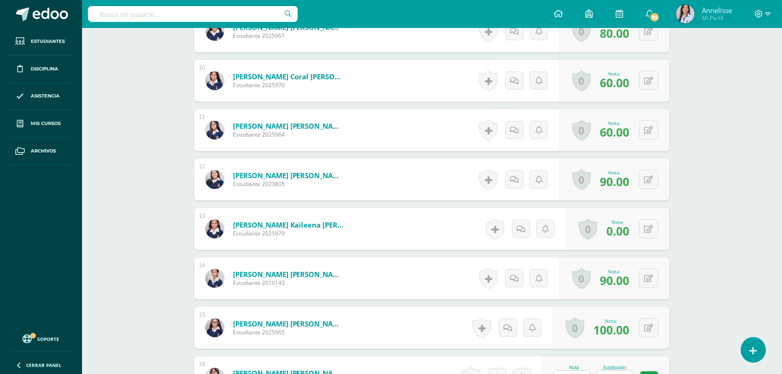
scroll to position [757, 0]
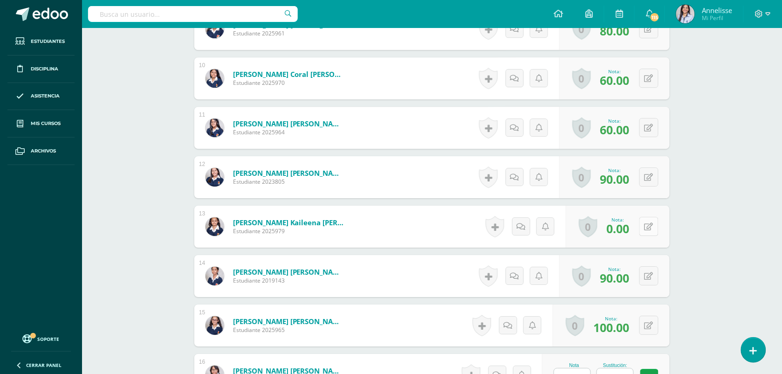
click at [651, 227] on icon at bounding box center [649, 227] width 9 height 8
type input "80"
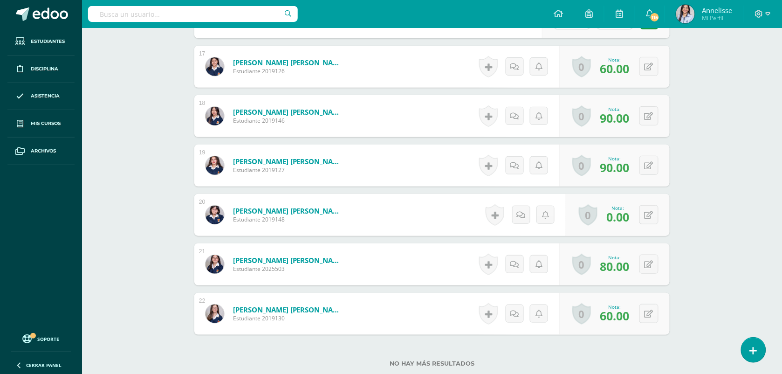
scroll to position [1117, 0]
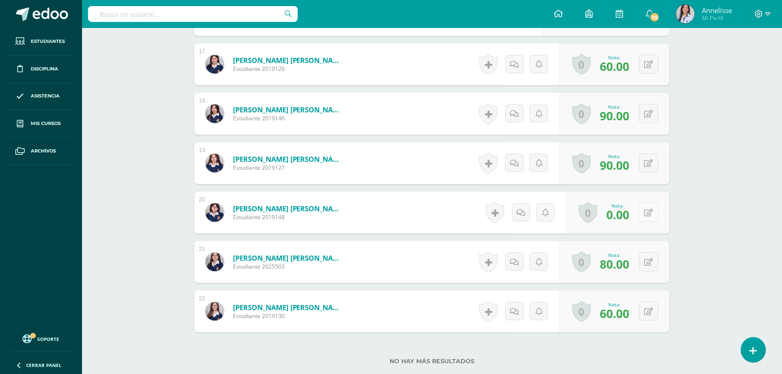
click at [653, 211] on button at bounding box center [648, 212] width 19 height 19
type input "80"
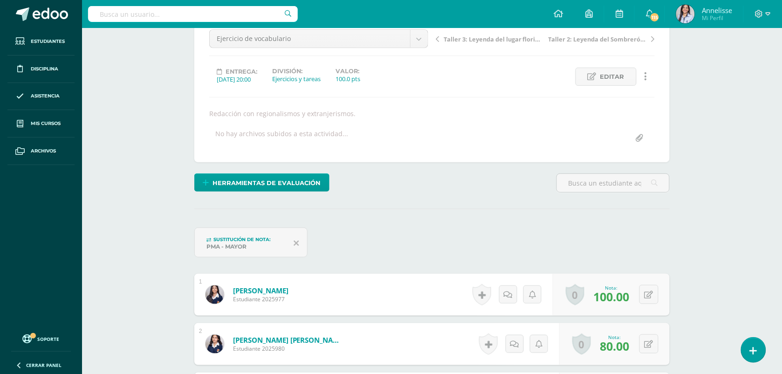
scroll to position [94, 0]
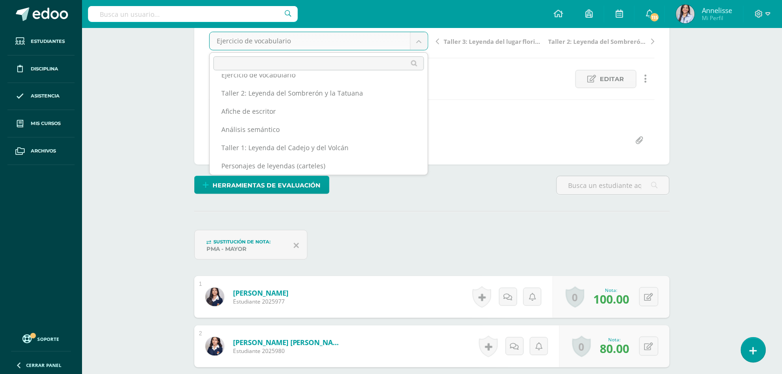
scroll to position [161, 0]
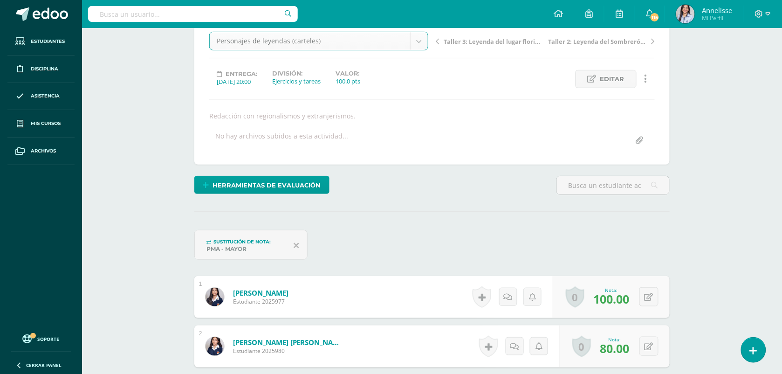
select select "/dashboard/teacher/grade-activity/129716/"
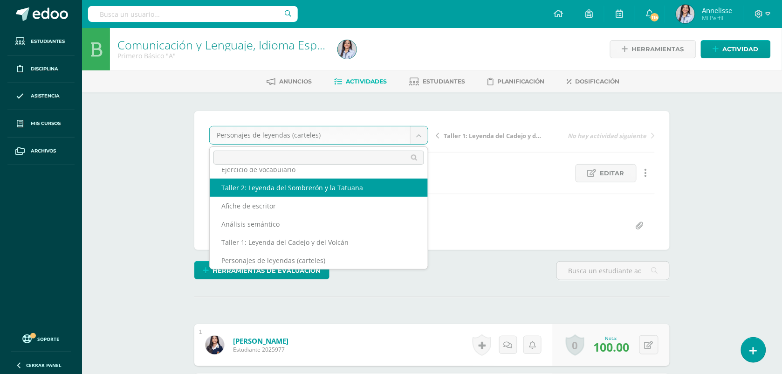
scroll to position [149, 0]
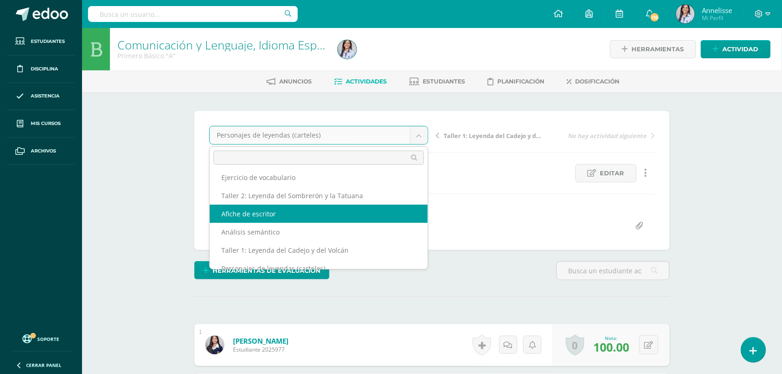
select select "/dashboard/teacher/grade-activity/129372/"
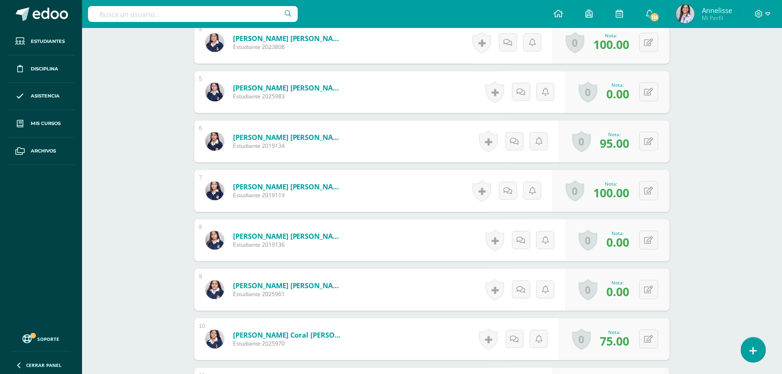
scroll to position [501, 0]
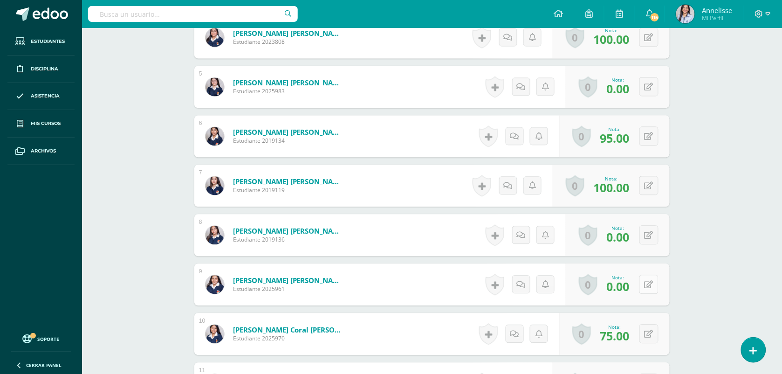
click at [647, 285] on button at bounding box center [648, 284] width 19 height 19
type input "100"
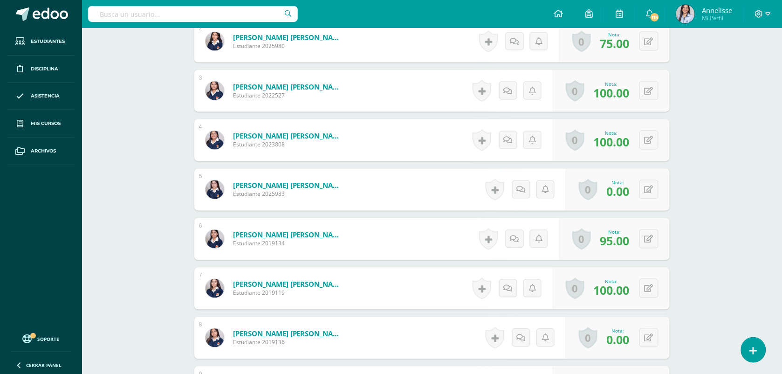
scroll to position [401, 0]
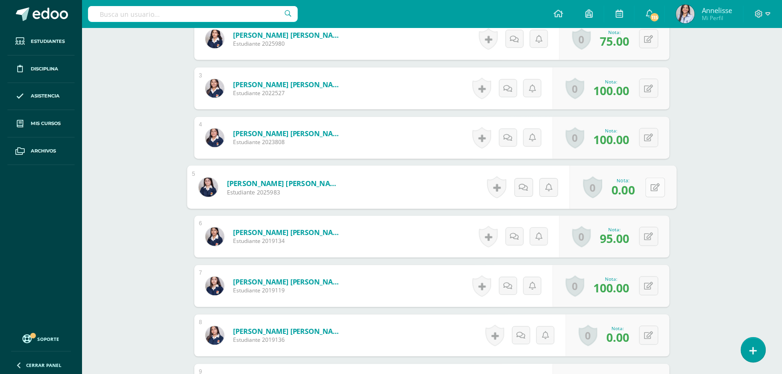
click at [644, 189] on div "0 Logros Logros obtenidos Aún no hay logros agregados Nota: 0.00" at bounding box center [623, 187] width 107 height 43
click at [660, 185] on button at bounding box center [656, 188] width 20 height 20
type input "20"
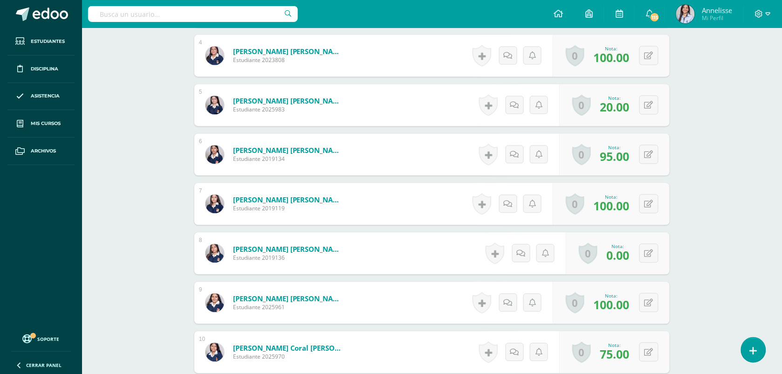
scroll to position [543, 0]
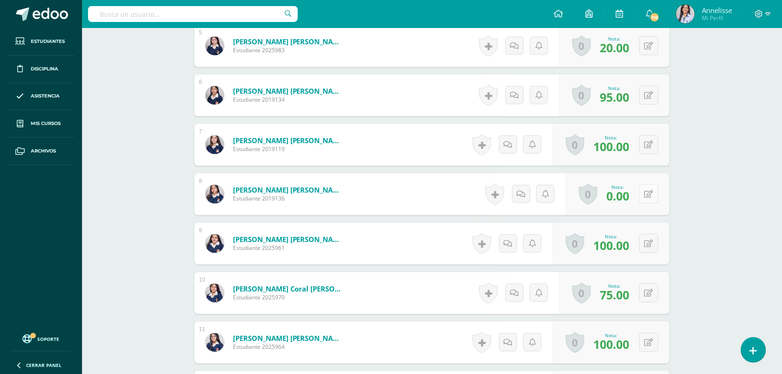
click at [649, 201] on button at bounding box center [648, 193] width 19 height 19
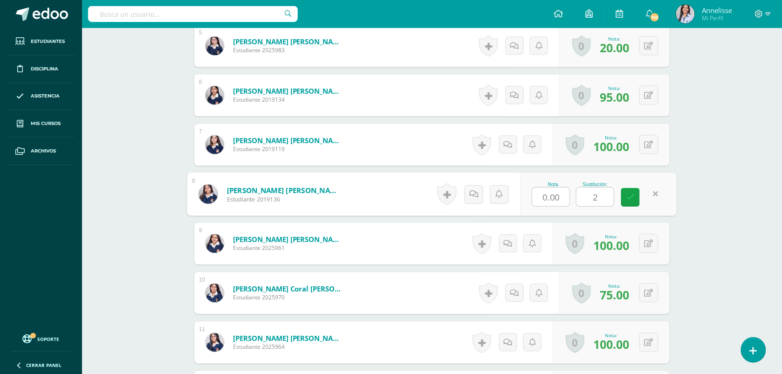
type input "20"
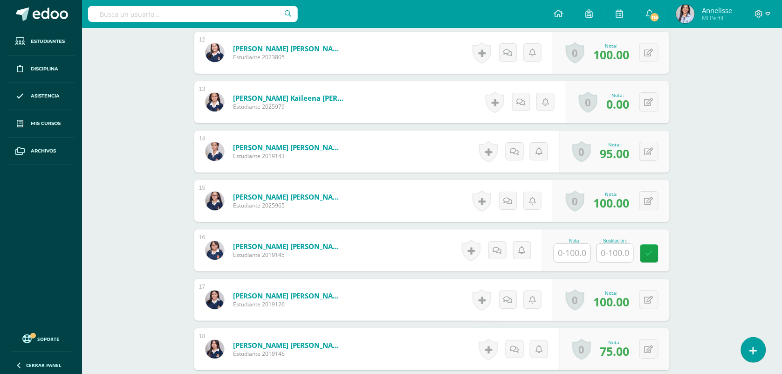
scroll to position [903, 0]
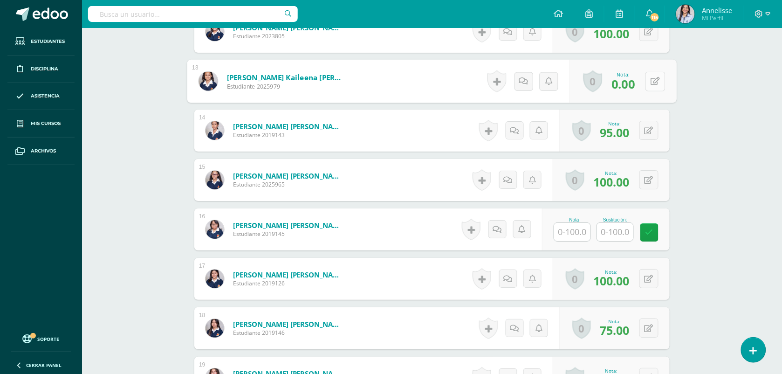
click at [652, 82] on icon at bounding box center [655, 81] width 9 height 8
type input "20"
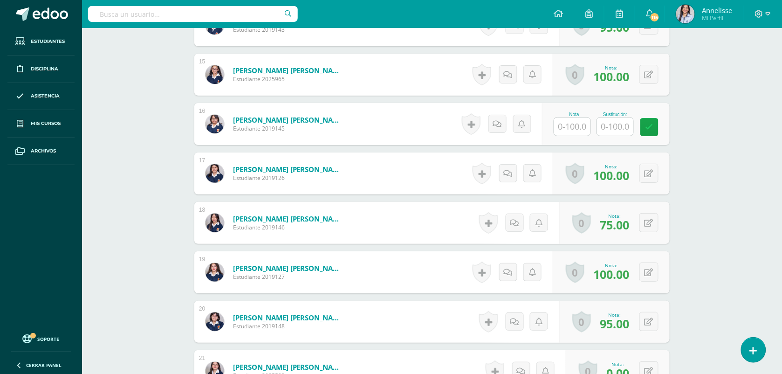
scroll to position [1147, 0]
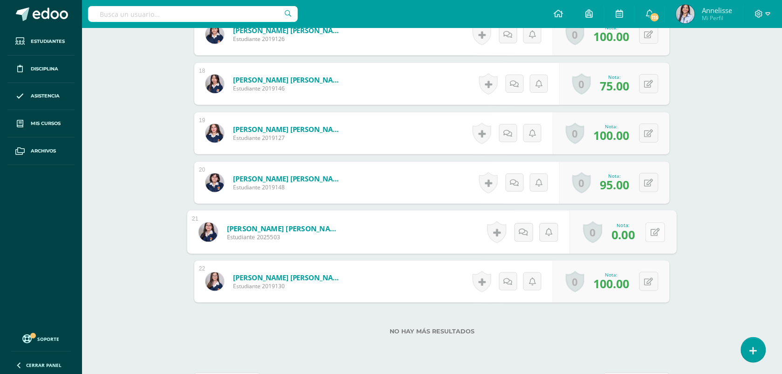
click at [647, 230] on button at bounding box center [656, 232] width 20 height 20
type input "20"
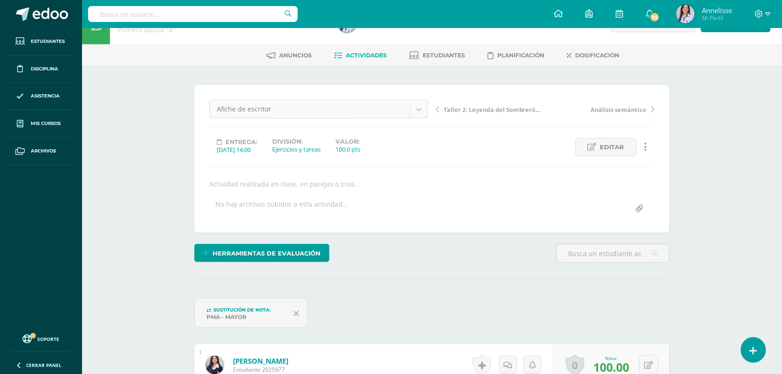
scroll to position [103, 0]
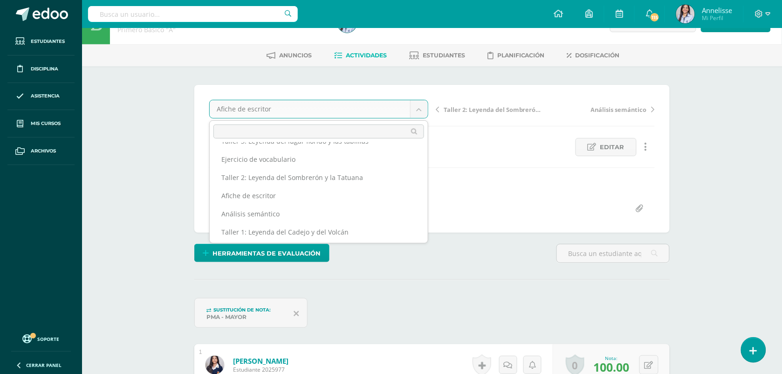
scroll to position [161, 0]
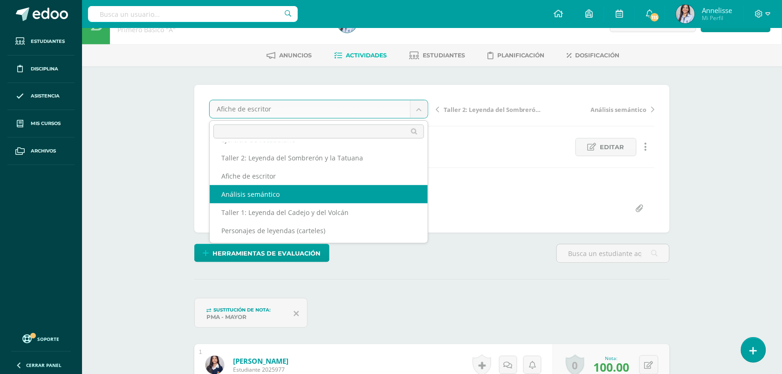
select select "/dashboard/teacher/grade-activity/129371/"
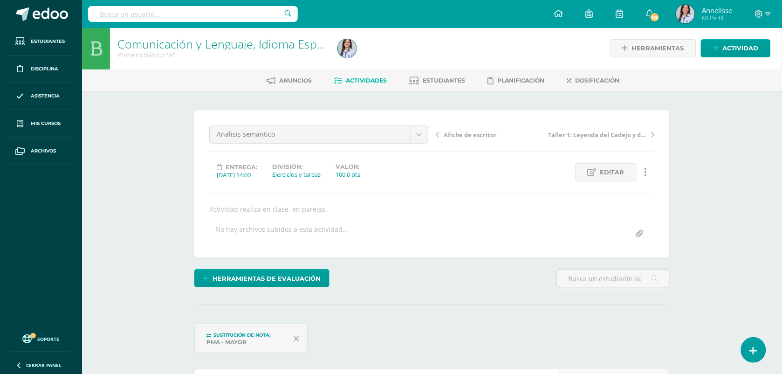
scroll to position [1, 0]
click at [71, 274] on ul "Estudiantes Disciplina Asistencia Mis cursos Archivos" at bounding box center [41, 177] width 82 height 299
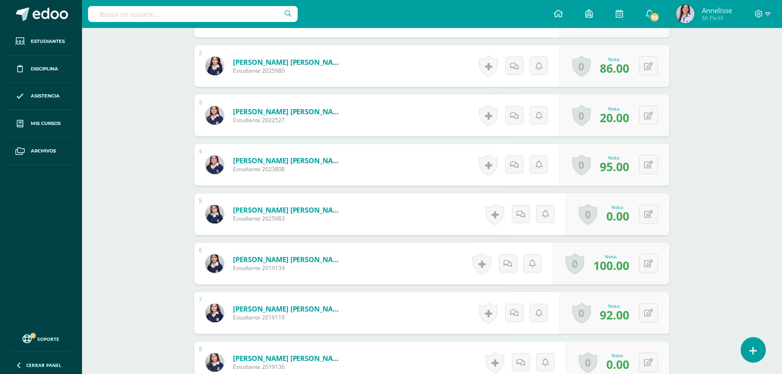
scroll to position [398, 0]
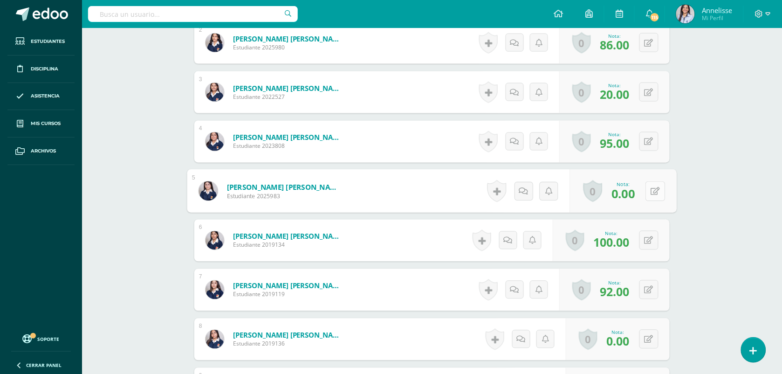
click at [654, 187] on button at bounding box center [656, 191] width 20 height 20
type input "80"
click at [631, 197] on icon at bounding box center [630, 194] width 8 height 8
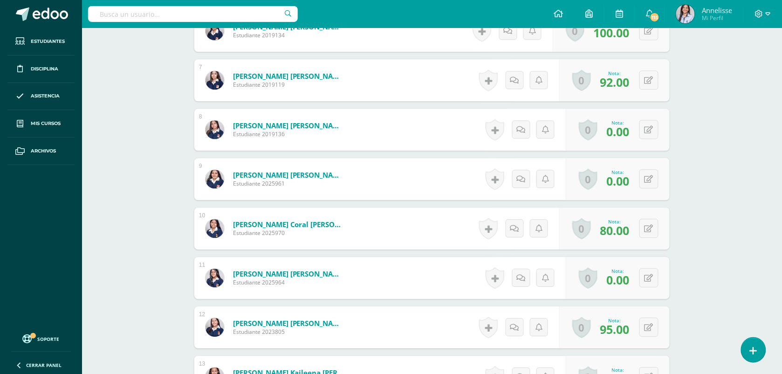
scroll to position [631, 0]
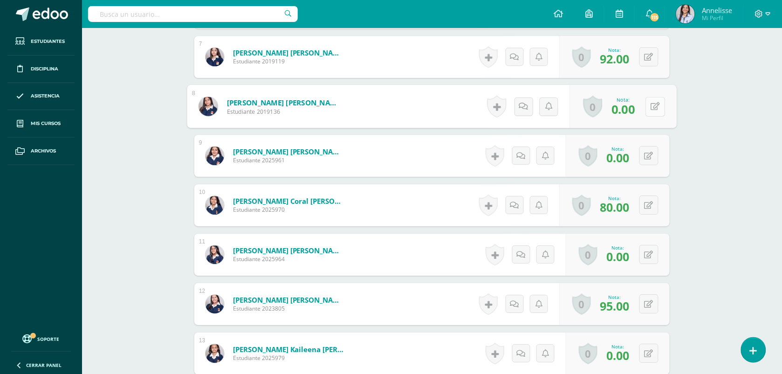
click at [648, 110] on button at bounding box center [656, 106] width 20 height 20
type input "92"
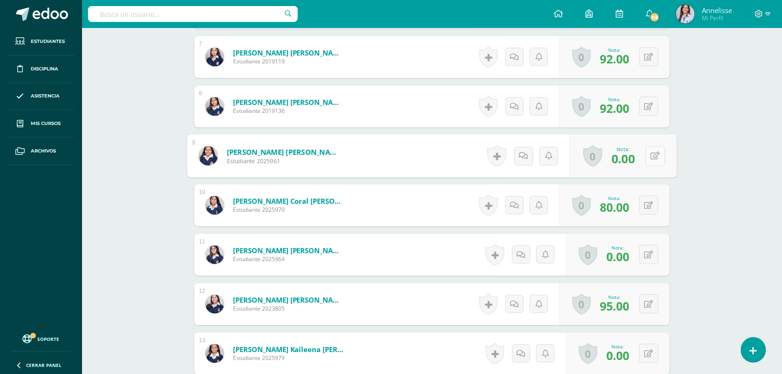
click at [647, 160] on button at bounding box center [656, 156] width 20 height 20
type input "90"
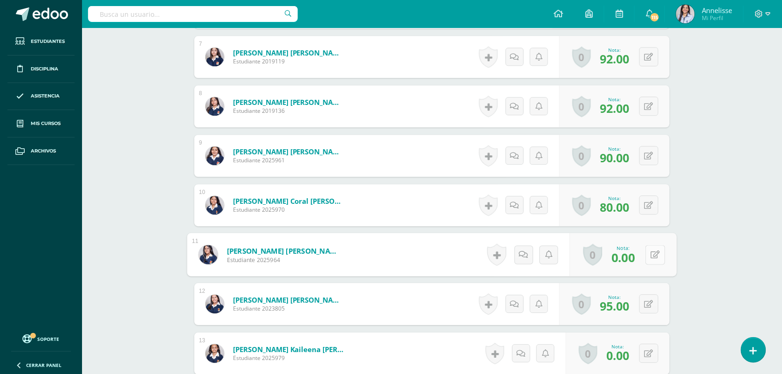
click at [650, 252] on button at bounding box center [656, 255] width 20 height 20
type input "20"
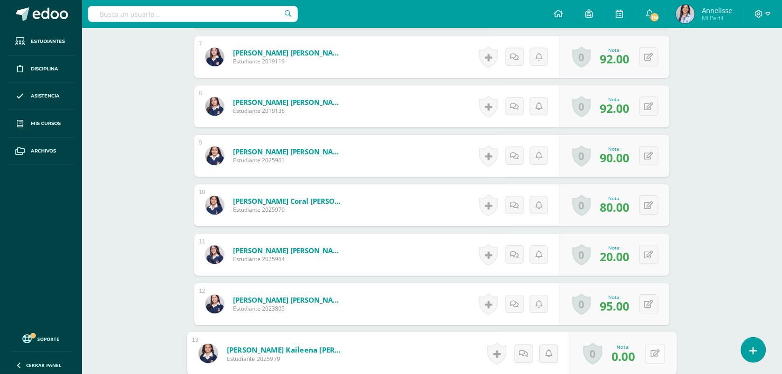
click at [649, 353] on button at bounding box center [656, 353] width 20 height 20
type input "60"
click at [740, 309] on div "Comunicación y Lenguaje, Idioma Español Primero Básico "A" Herramientas Detalle…" at bounding box center [432, 161] width 700 height 1528
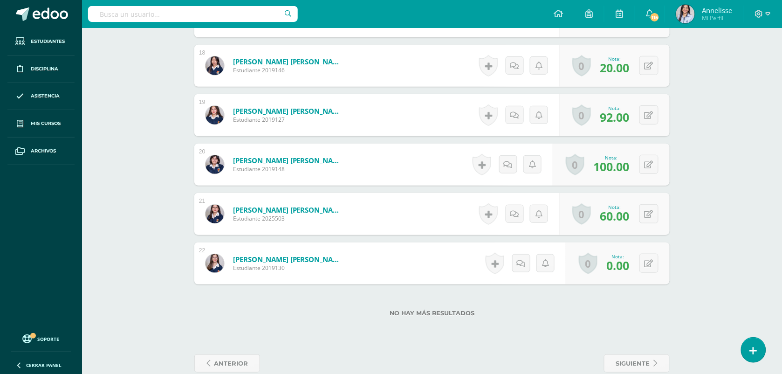
scroll to position [1167, 0]
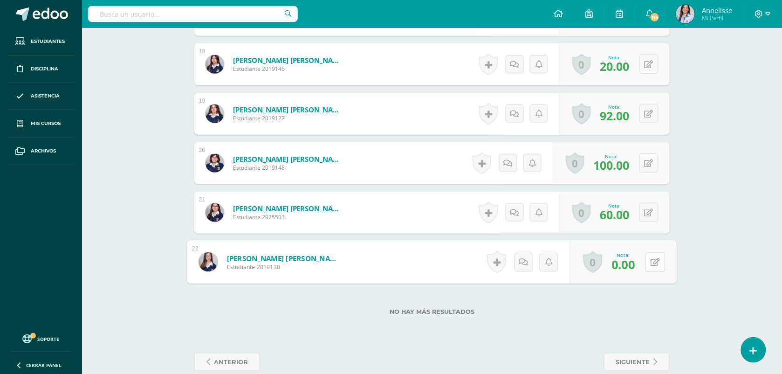
click at [655, 257] on button at bounding box center [656, 262] width 20 height 20
type input "95"
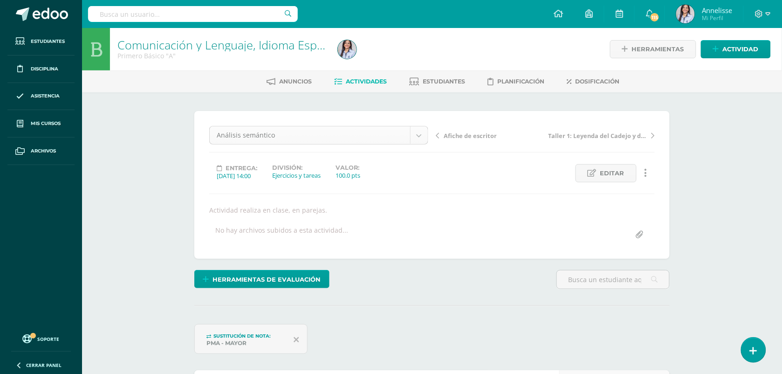
scroll to position [121, 0]
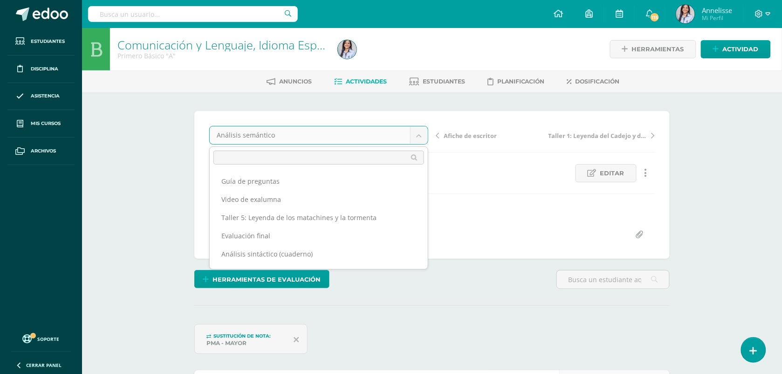
scroll to position [12, 0]
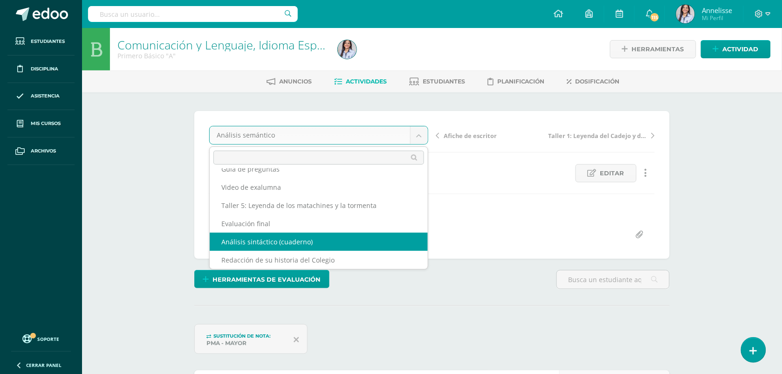
select select "/dashboard/teacher/grade-activity/130367/"
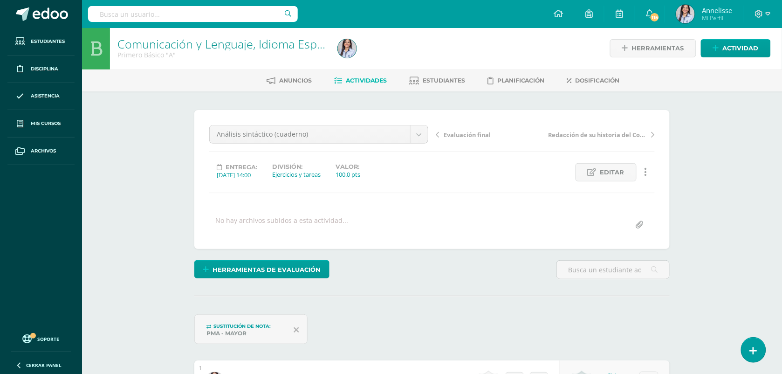
scroll to position [1, 0]
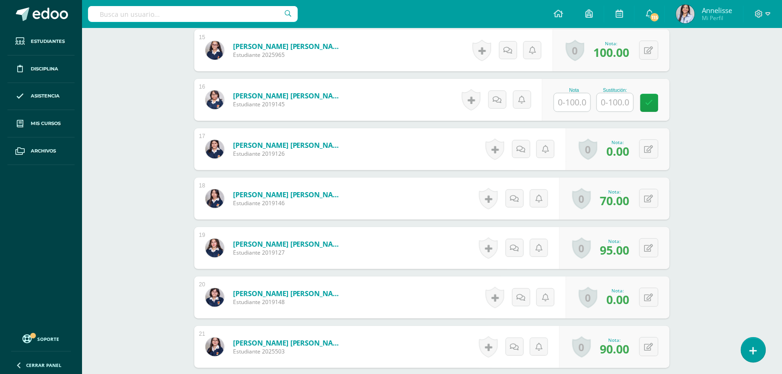
scroll to position [1025, 0]
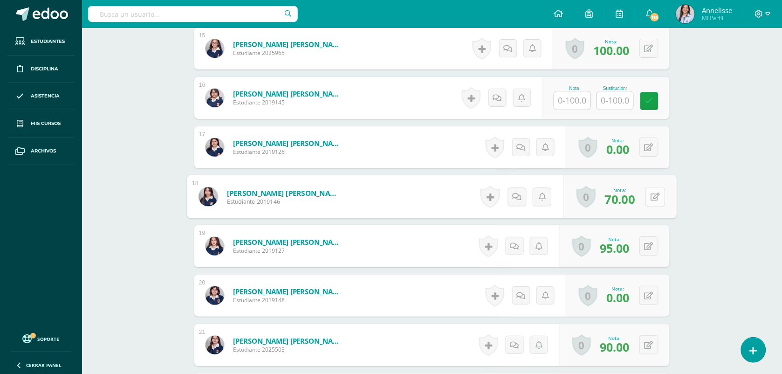
click at [650, 194] on button at bounding box center [656, 197] width 20 height 20
click at [563, 201] on input "70.00" at bounding box center [551, 199] width 37 height 19
type input "7"
type input "15"
click at [648, 246] on button at bounding box center [648, 245] width 19 height 19
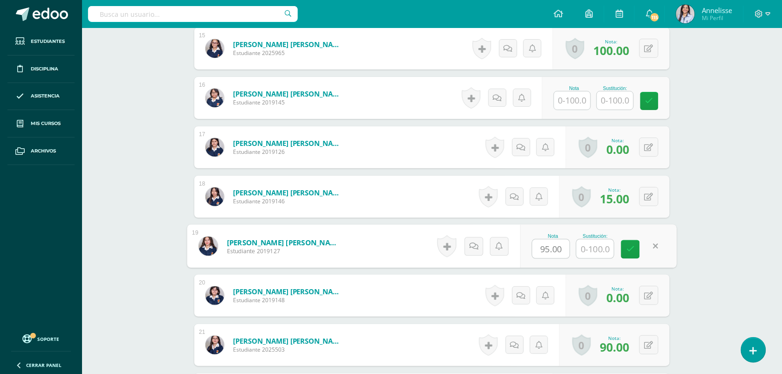
click at [565, 252] on input "95.00" at bounding box center [551, 249] width 37 height 19
type input "9"
type input "100"
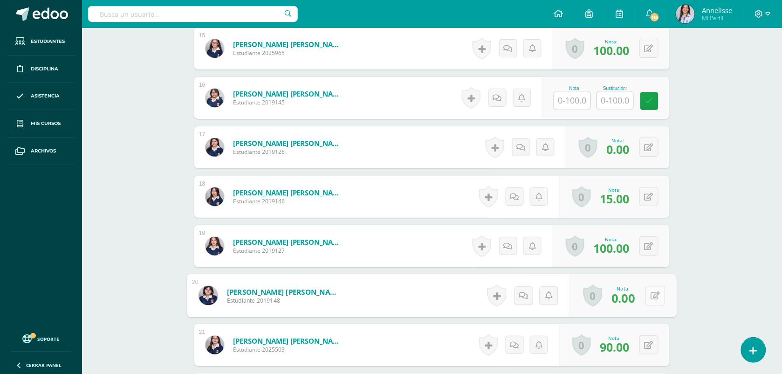
click at [656, 295] on button at bounding box center [656, 296] width 20 height 20
click at [564, 302] on input "0.00" at bounding box center [551, 298] width 37 height 19
type input "0"
type input "10"
click at [653, 342] on button at bounding box center [648, 344] width 19 height 19
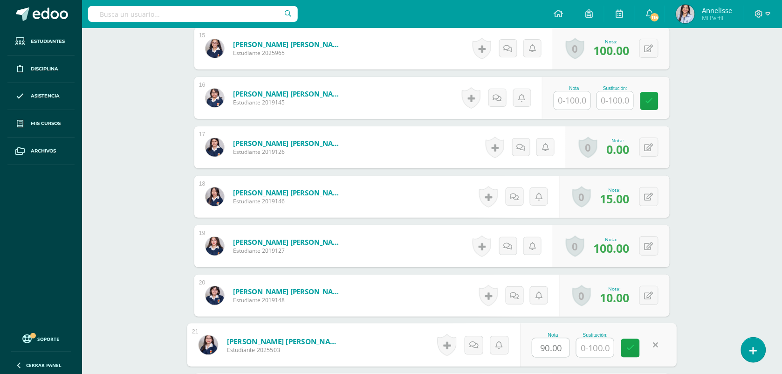
click at [563, 344] on input "90.00" at bounding box center [551, 347] width 37 height 19
type input "9"
type input "30"
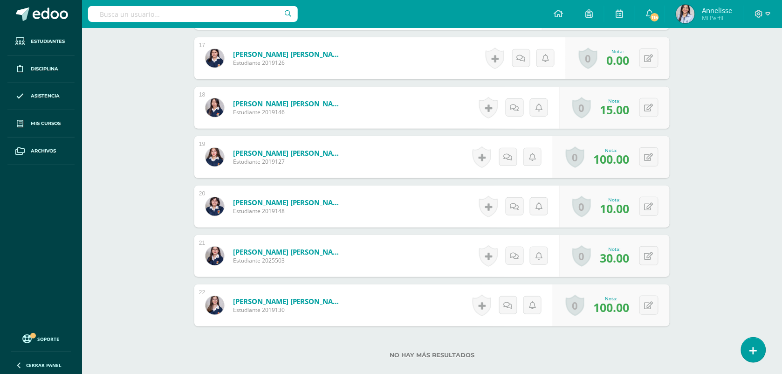
scroll to position [1127, 0]
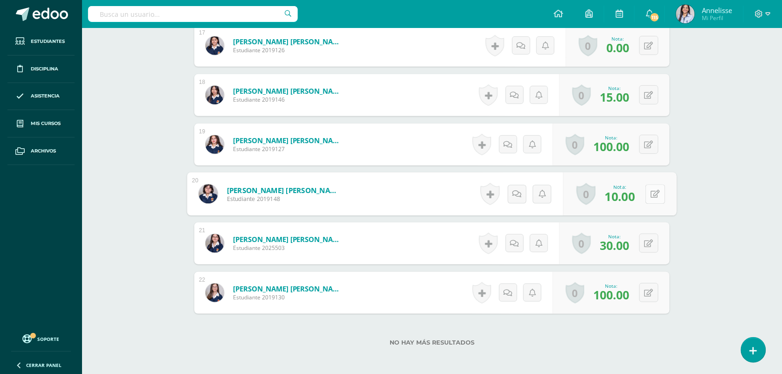
click at [644, 194] on div "0 [GEOGRAPHIC_DATA] Logros obtenidos Aún no hay logros agregados Nota: 10.00" at bounding box center [620, 193] width 114 height 43
click at [655, 196] on icon at bounding box center [655, 194] width 9 height 8
click at [564, 196] on input "10.00" at bounding box center [551, 196] width 37 height 19
type input "1"
type input "90"
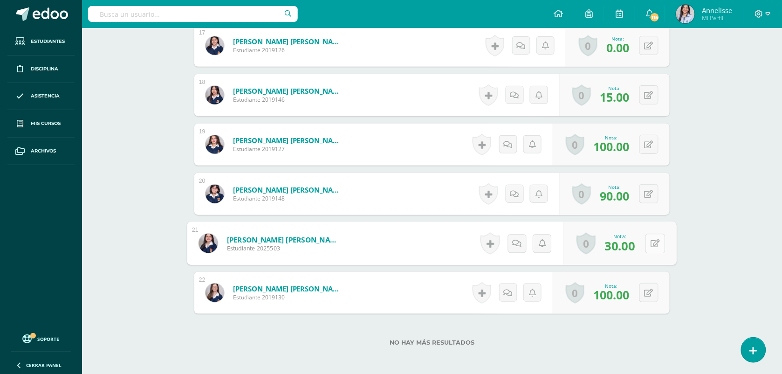
click at [653, 246] on button at bounding box center [656, 244] width 20 height 20
click at [562, 248] on input "30.00" at bounding box center [551, 246] width 37 height 19
type input "3"
type input "10"
click at [646, 293] on button at bounding box center [648, 292] width 19 height 19
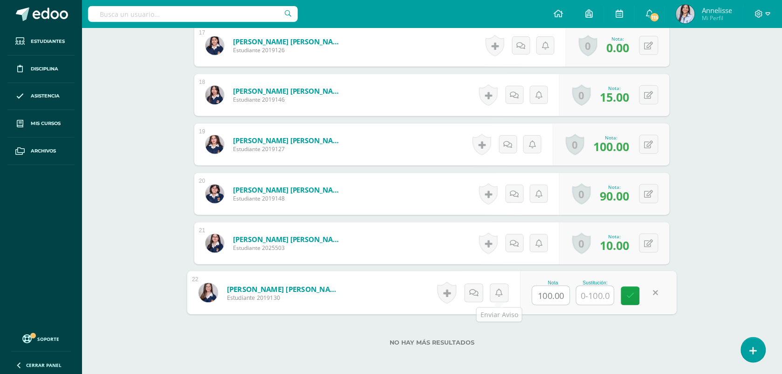
drag, startPoint x: 565, startPoint y: 295, endPoint x: 463, endPoint y: 288, distance: 102.7
click at [463, 288] on form "[PERSON_NAME] [PERSON_NAME] Estudiante 2019130 Nota 100.00 Sustitución:" at bounding box center [432, 292] width 490 height 43
type input "30"
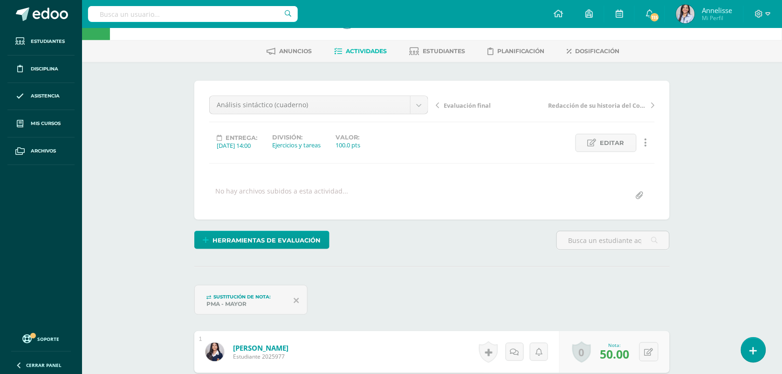
scroll to position [0, 0]
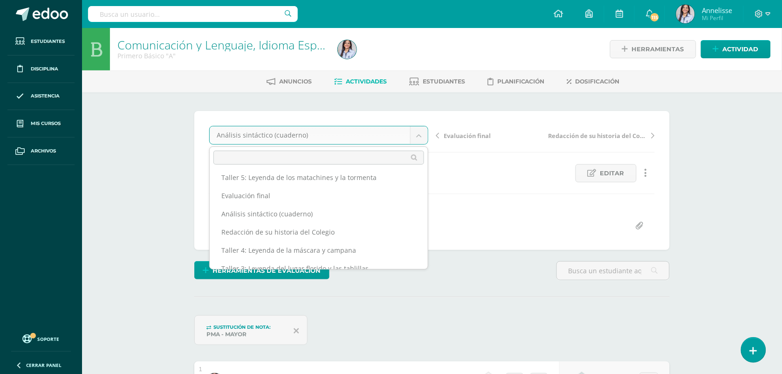
scroll to position [48, 0]
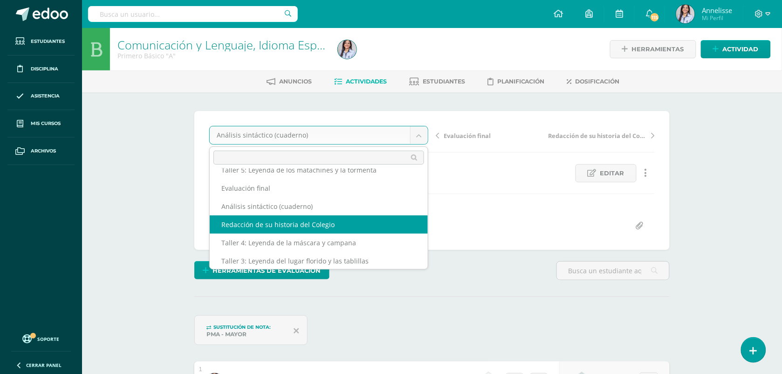
select select "/dashboard/teacher/grade-activity/129865/"
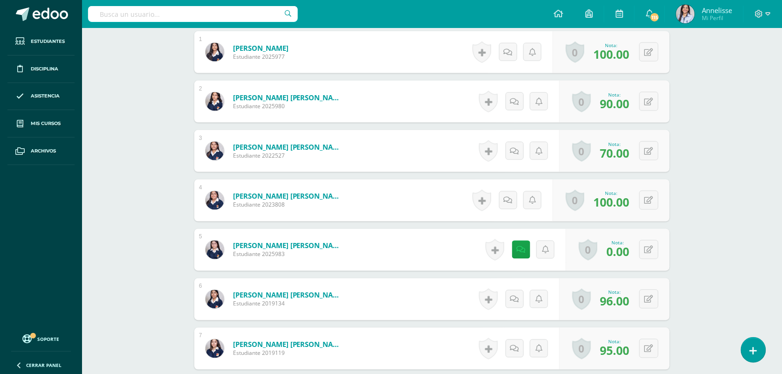
scroll to position [331, 0]
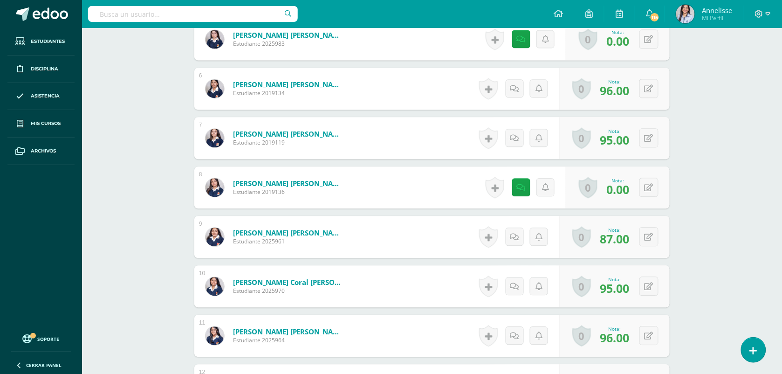
scroll to position [564, 0]
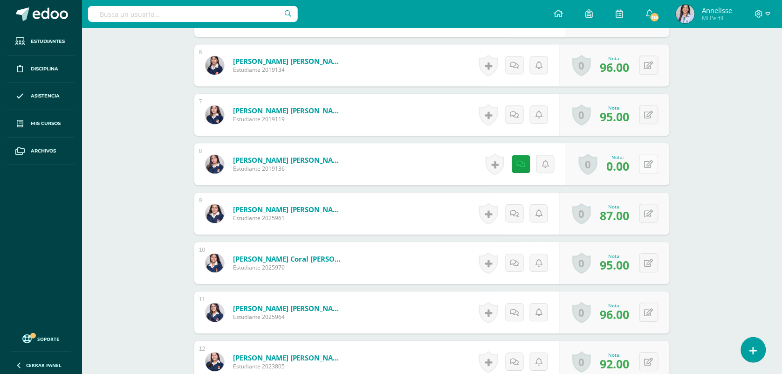
click at [652, 166] on icon at bounding box center [649, 164] width 9 height 8
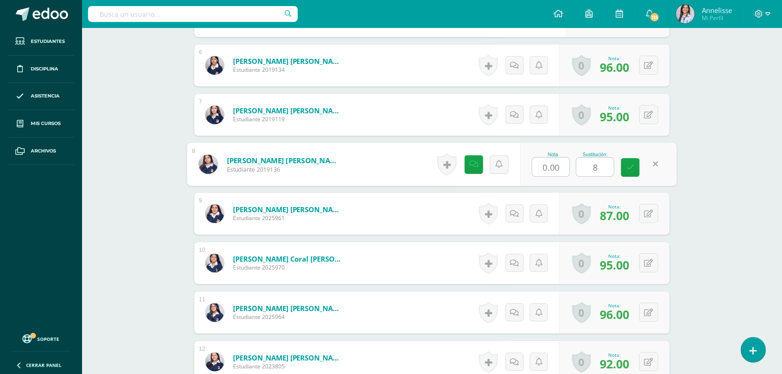
type input "85"
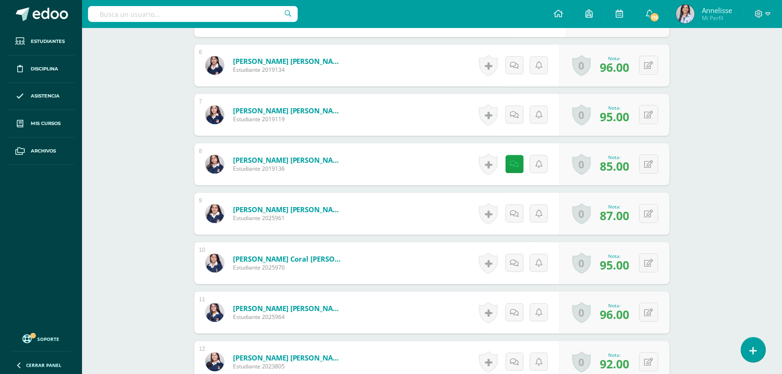
click at [723, 265] on div "Comunicación y Lenguaje, Idioma Español Primero Básico "A" Herramientas Detalle…" at bounding box center [432, 223] width 700 height 1519
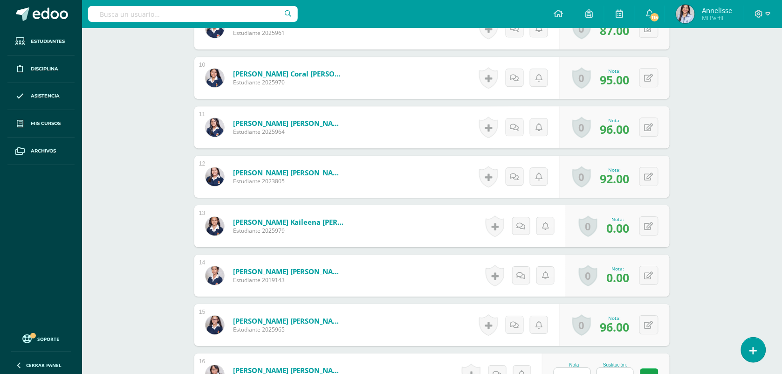
scroll to position [750, 0]
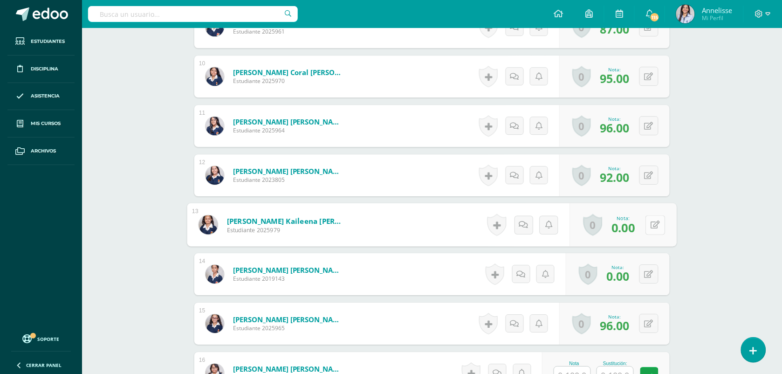
click at [651, 222] on icon at bounding box center [655, 224] width 9 height 8
type input "55"
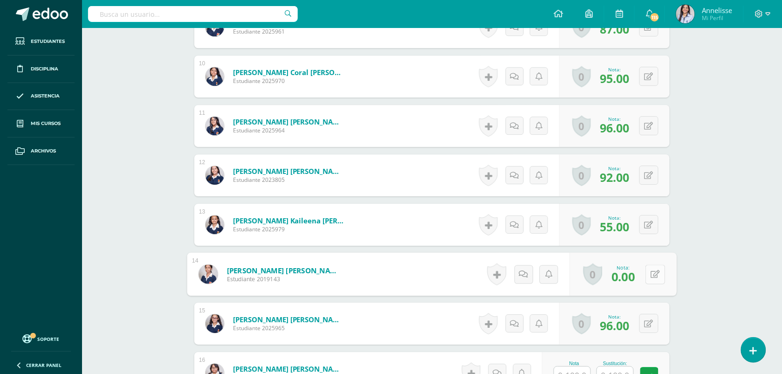
click at [646, 272] on button at bounding box center [656, 274] width 20 height 20
type input "65"
click at [762, 306] on div "Comunicación y Lenguaje, Idioma Español Primero Básico "A" Herramientas Detalle…" at bounding box center [432, 37] width 700 height 1519
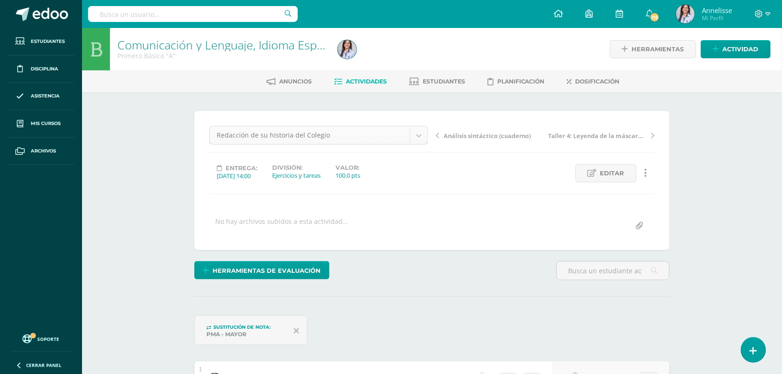
scroll to position [12, 0]
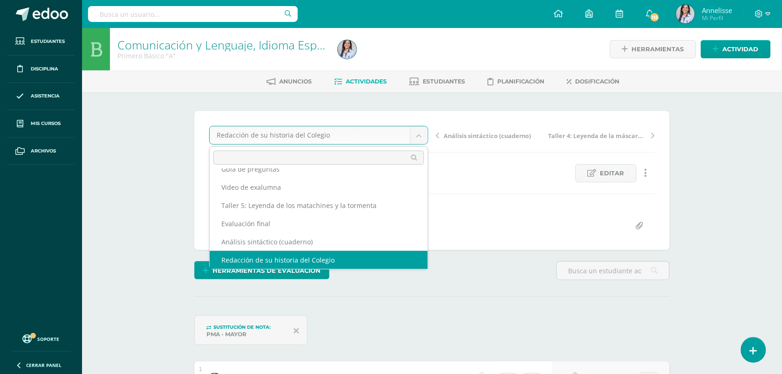
scroll to position [0, 0]
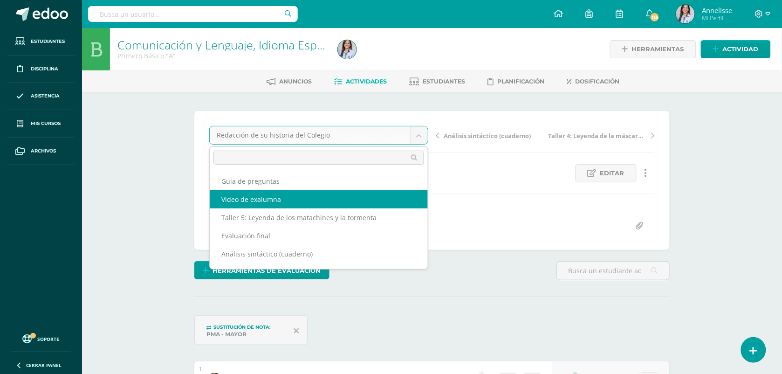
select select "/dashboard/teacher/grade-activity/129793/"
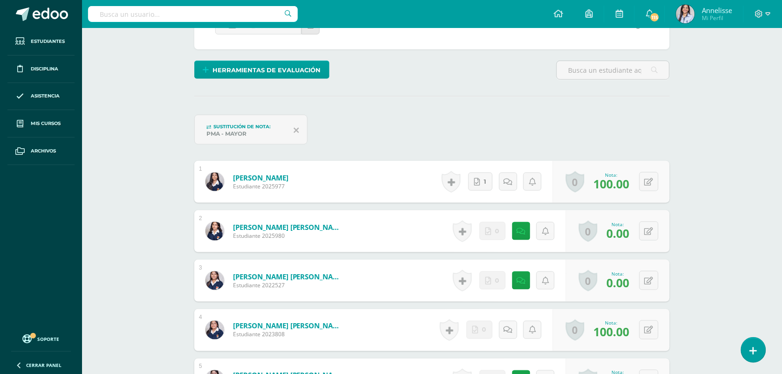
scroll to position [157, 0]
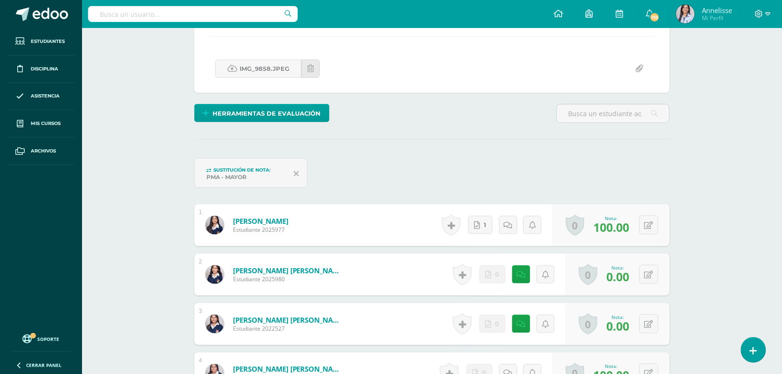
drag, startPoint x: 781, startPoint y: 85, endPoint x: 793, endPoint y: 122, distance: 39.1
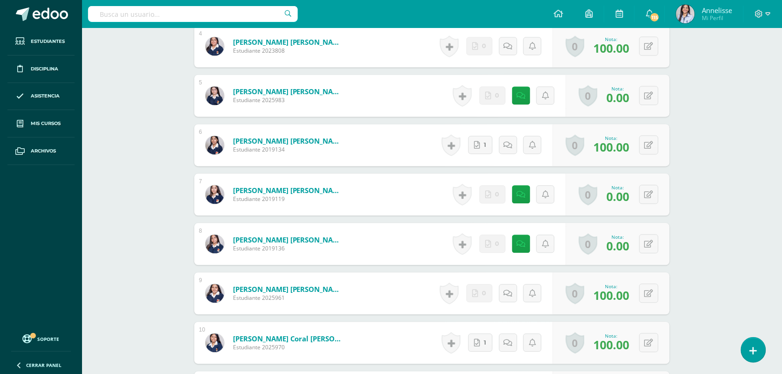
scroll to position [282, 0]
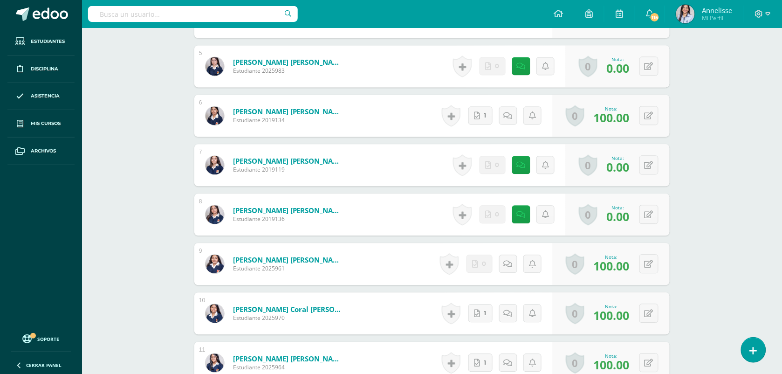
scroll to position [515, 0]
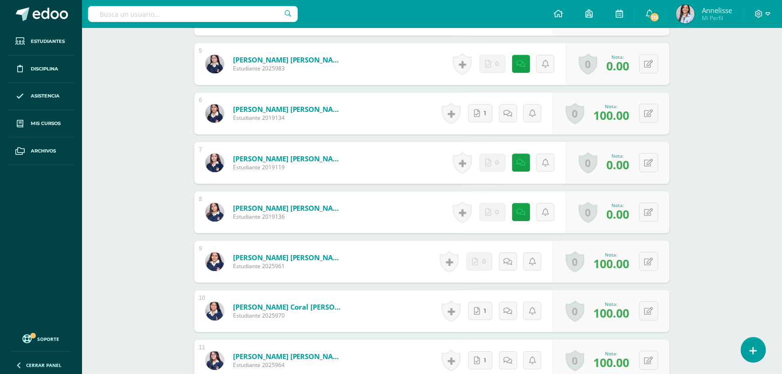
click at [148, 282] on div "Comunicación y Lenguaje, Idioma Español Primero Básico "A" Herramientas Detalle…" at bounding box center [432, 271] width 700 height 1519
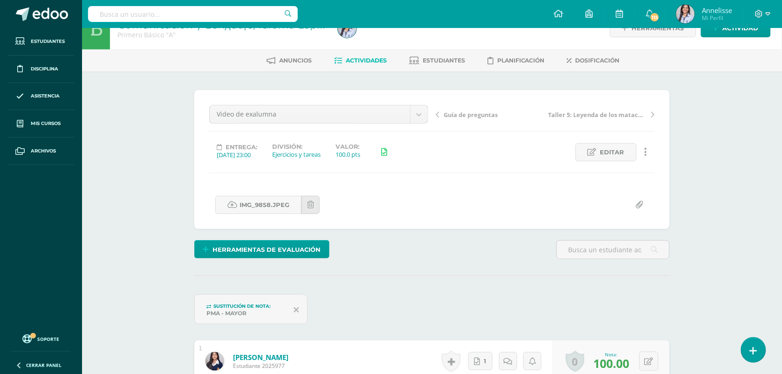
scroll to position [8, 0]
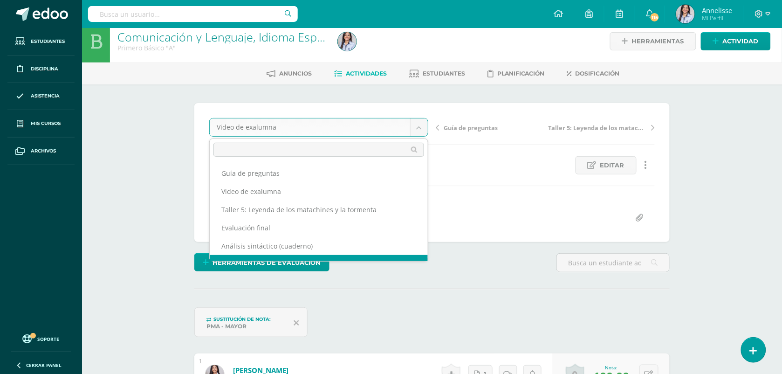
scroll to position [12, 0]
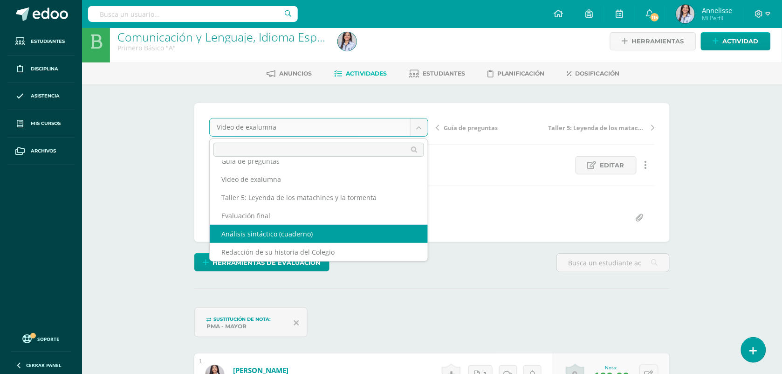
select select "/dashboard/teacher/grade-activity/130367/"
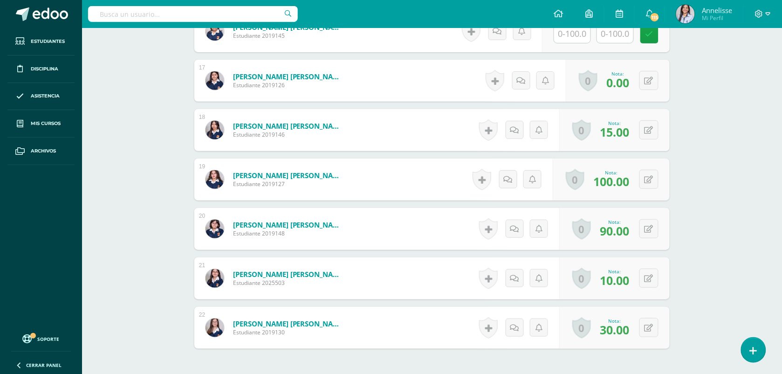
scroll to position [1094, 0]
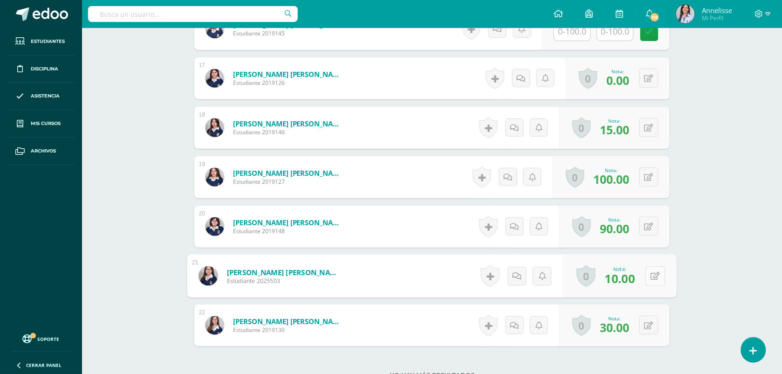
click at [653, 273] on button at bounding box center [656, 276] width 20 height 20
type input "1"
click at [562, 278] on input "10.00" at bounding box center [551, 278] width 37 height 19
type input "100"
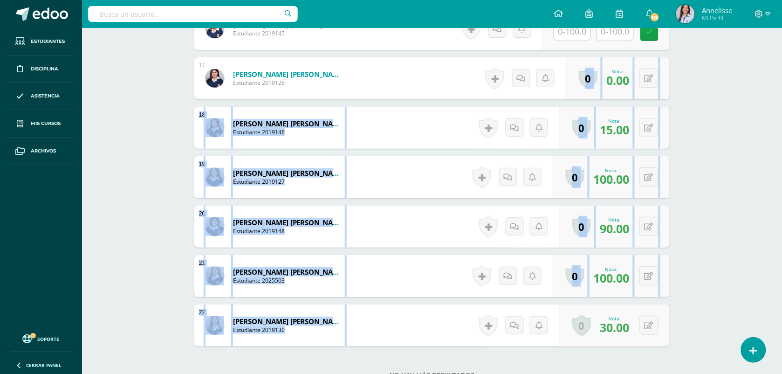
drag, startPoint x: 782, startPoint y: 302, endPoint x: 769, endPoint y: 84, distance: 218.5
drag, startPoint x: 769, startPoint y: 84, endPoint x: 730, endPoint y: 186, distance: 109.8
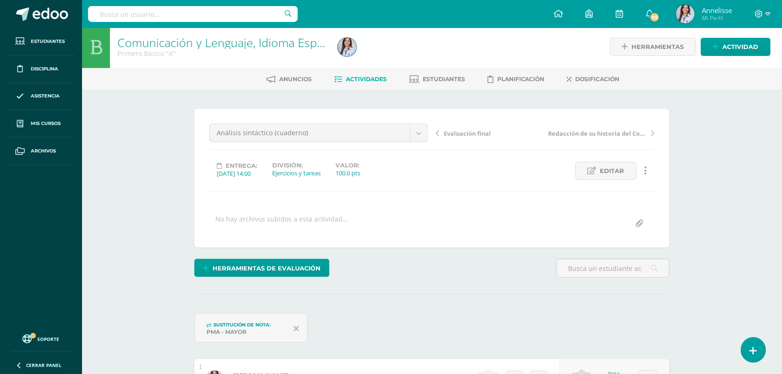
scroll to position [0, 0]
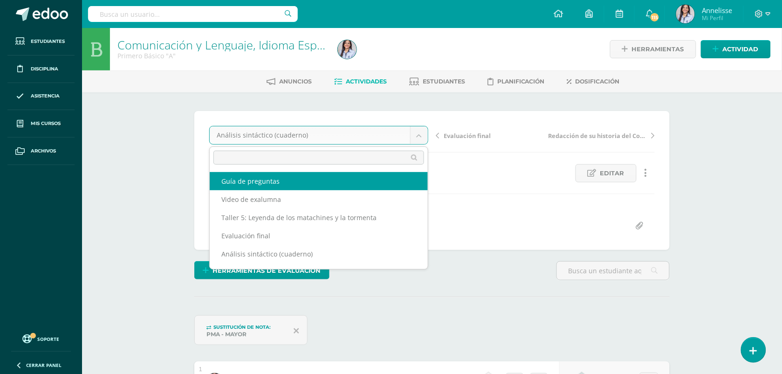
select select "/dashboard/teacher/grade-activity/130173/"
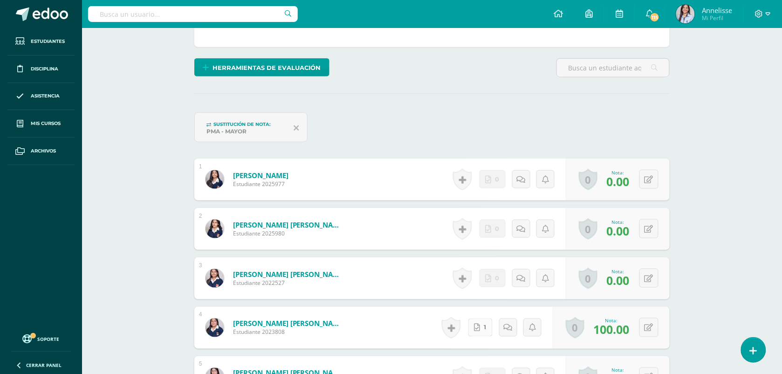
scroll to position [221, 0]
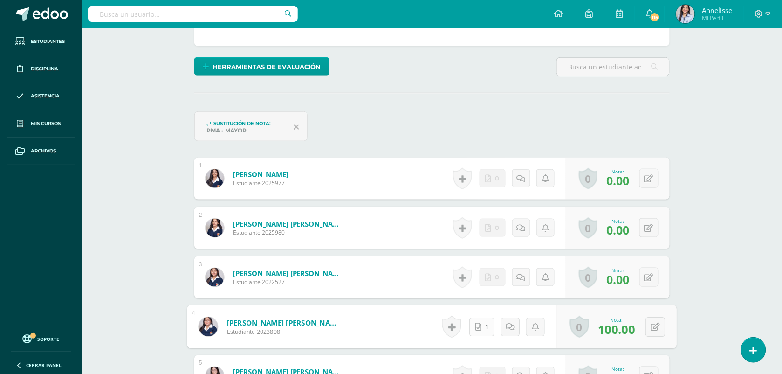
click at [486, 321] on link "1" at bounding box center [481, 326] width 25 height 19
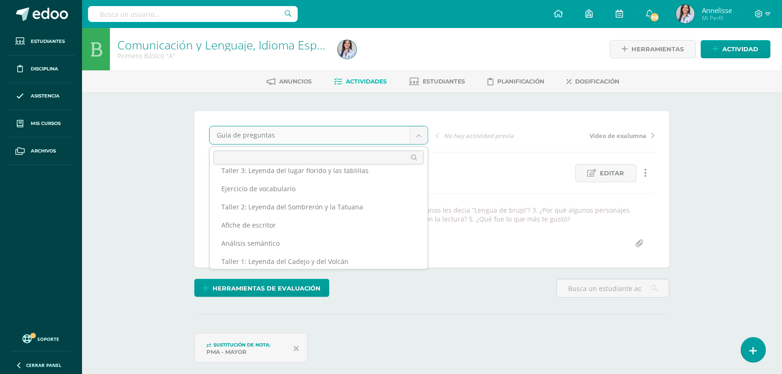
scroll to position [141, 0]
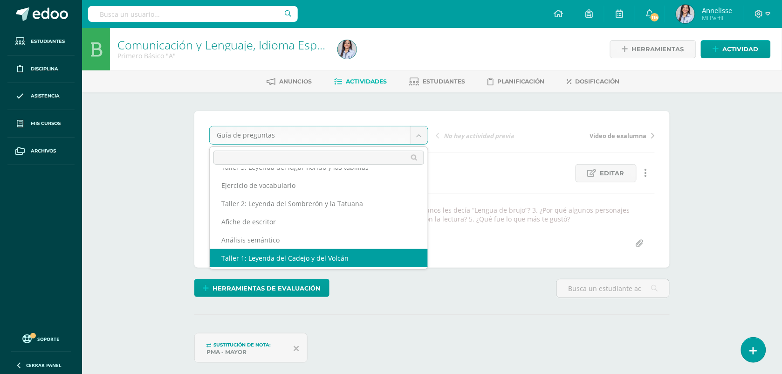
select select "/dashboard/teacher/grade-activity/128613/"
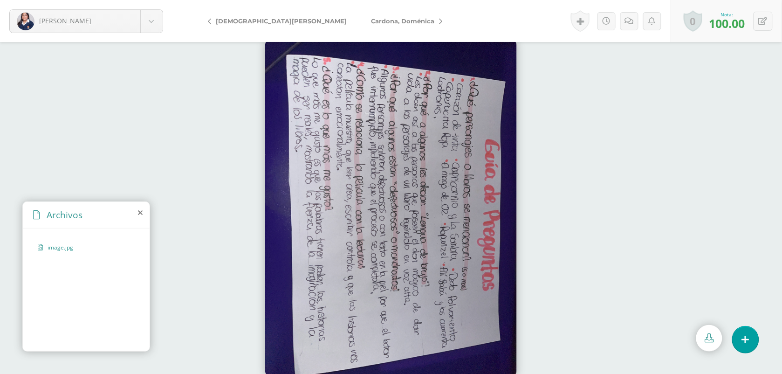
click at [371, 22] on span "Cardona, Doménica" at bounding box center [402, 20] width 63 height 7
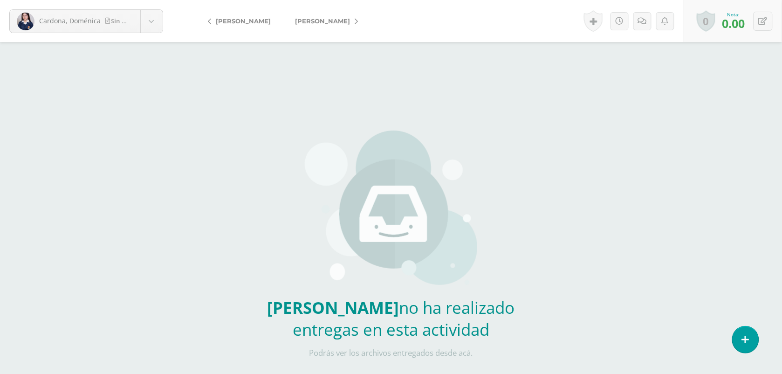
click at [316, 22] on span "[PERSON_NAME]" at bounding box center [322, 20] width 55 height 7
click at [316, 22] on span "[PERSON_NAME]" at bounding box center [330, 20] width 55 height 7
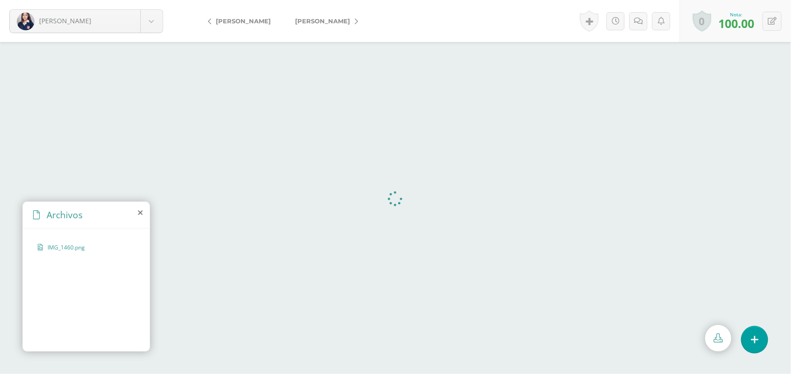
click at [316, 22] on span "[PERSON_NAME]" at bounding box center [322, 20] width 55 height 7
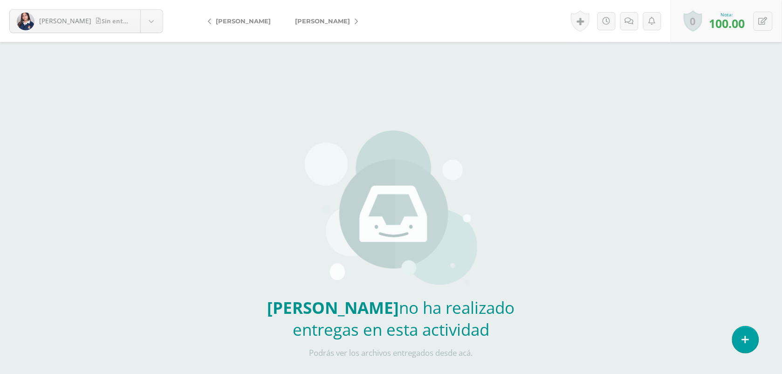
click at [316, 22] on span "[PERSON_NAME]" at bounding box center [322, 20] width 55 height 7
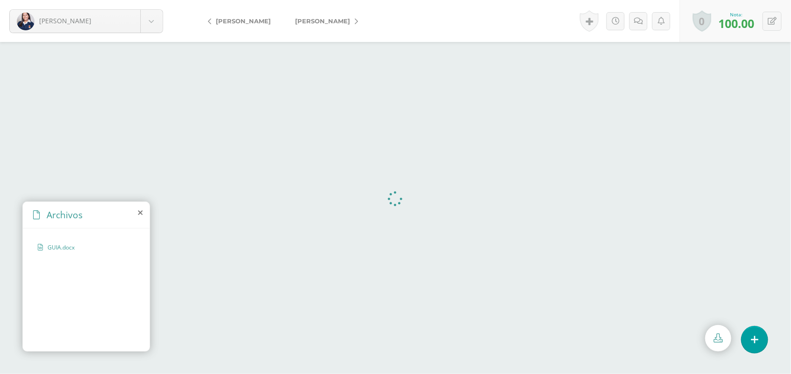
click at [313, 17] on link "[PERSON_NAME]" at bounding box center [324, 21] width 82 height 22
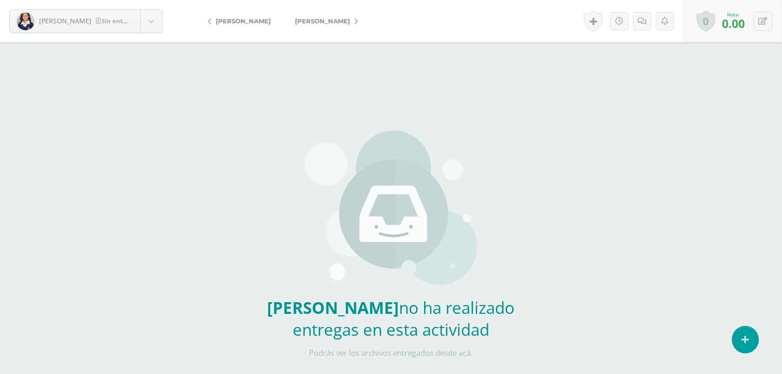
drag, startPoint x: 0, startPoint y: 0, endPoint x: 313, endPoint y: 17, distance: 313.2
click at [313, 17] on link "[PERSON_NAME]" at bounding box center [324, 21] width 82 height 22
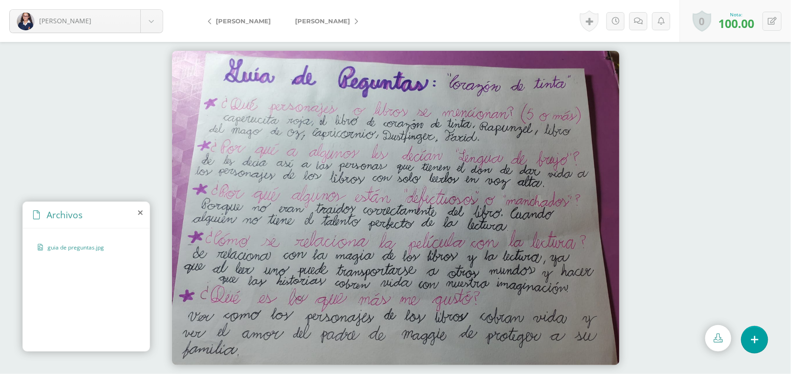
click at [313, 17] on link "[PERSON_NAME]" at bounding box center [324, 21] width 82 height 22
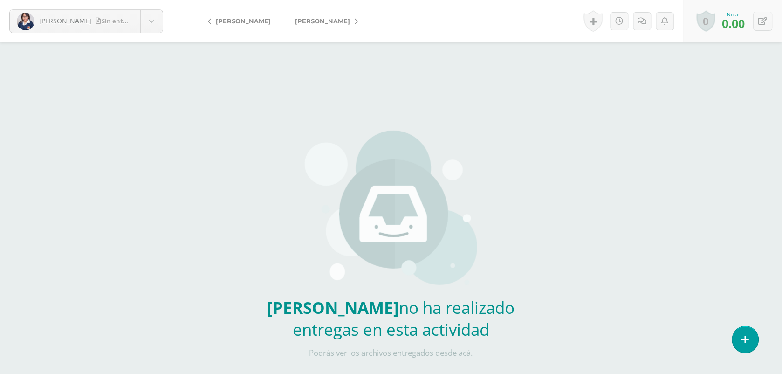
click at [313, 17] on link "[PERSON_NAME]" at bounding box center [324, 21] width 82 height 22
click at [310, 22] on span "[PERSON_NAME]" at bounding box center [322, 20] width 55 height 7
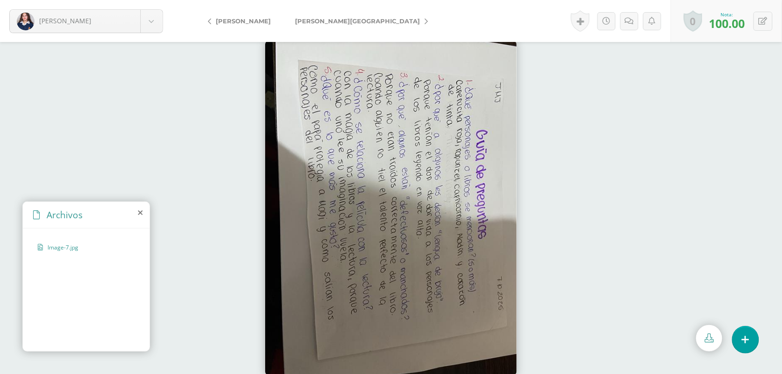
click at [310, 22] on span "Rodas, [GEOGRAPHIC_DATA]" at bounding box center [357, 20] width 125 height 7
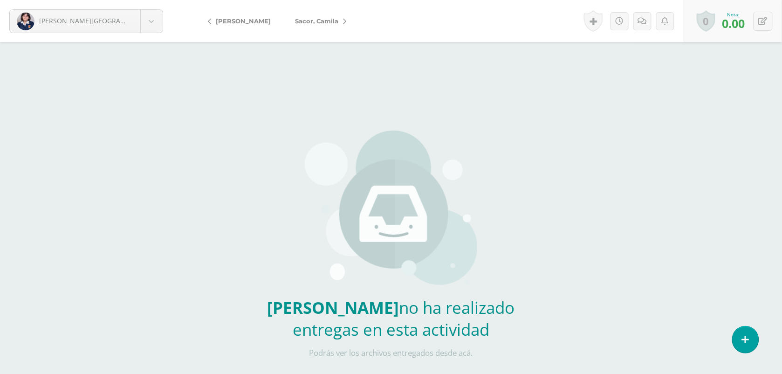
click at [310, 22] on span "Sacor, Camila" at bounding box center [316, 20] width 43 height 7
click at [333, 22] on span "[PERSON_NAME]" at bounding box center [360, 20] width 55 height 7
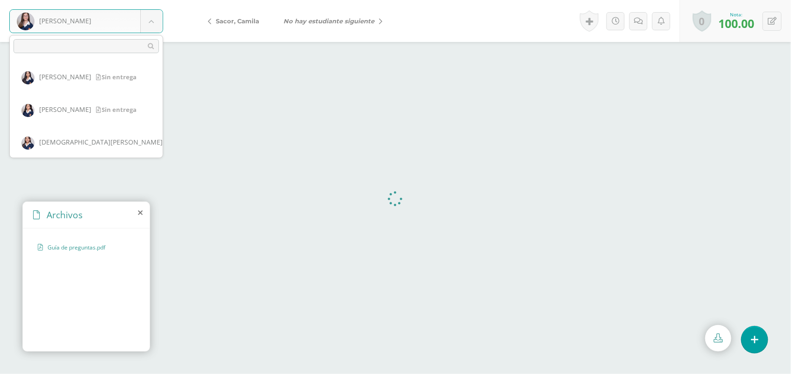
click at [159, 0] on body "Vásquez, María Alvarado, Manuela Avendaño, Daniela Ayerdi, Ana Bajan, Karla Car…" at bounding box center [395, 0] width 791 height 0
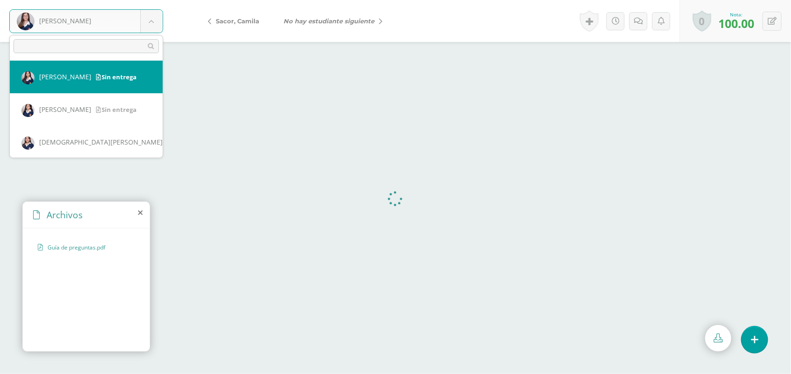
select select "3077"
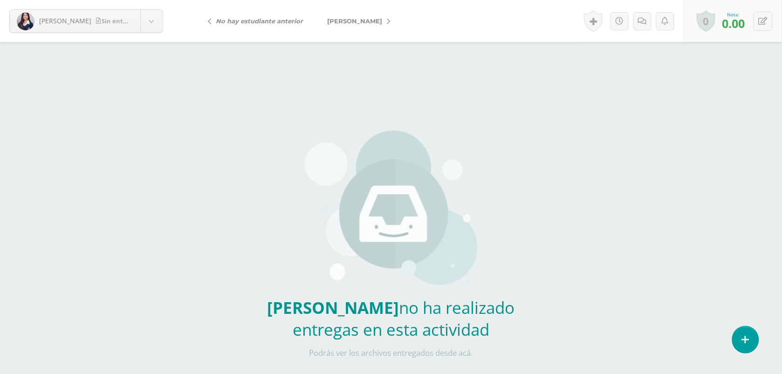
click at [380, 21] on span "[PERSON_NAME]" at bounding box center [354, 20] width 55 height 7
click at [318, 23] on span "[DEMOGRAPHIC_DATA][PERSON_NAME]" at bounding box center [360, 20] width 131 height 7
click at [318, 23] on span "[PERSON_NAME]" at bounding box center [322, 20] width 55 height 7
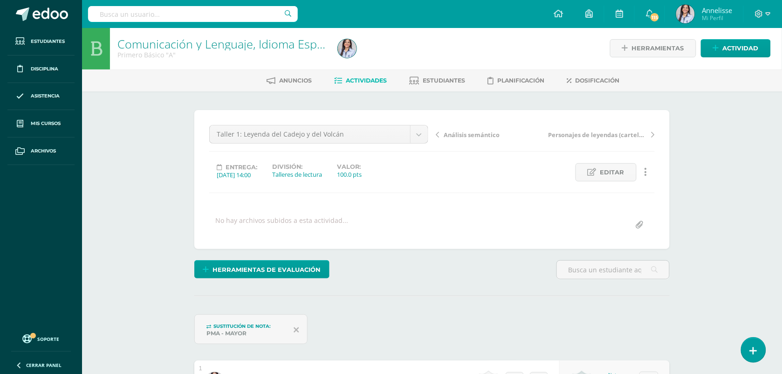
scroll to position [1, 0]
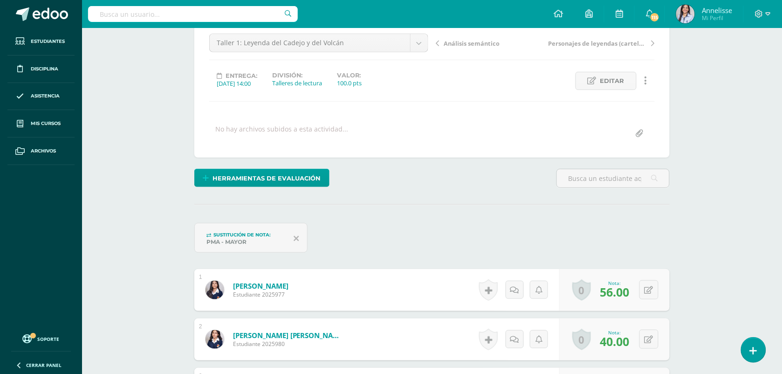
scroll to position [95, 0]
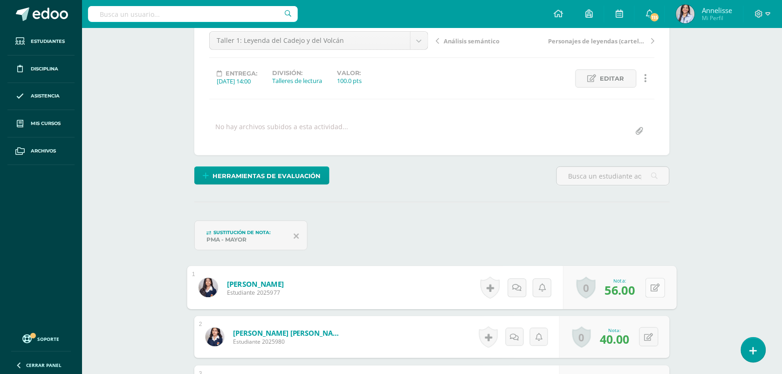
click at [654, 283] on button at bounding box center [656, 288] width 20 height 20
type input "72"
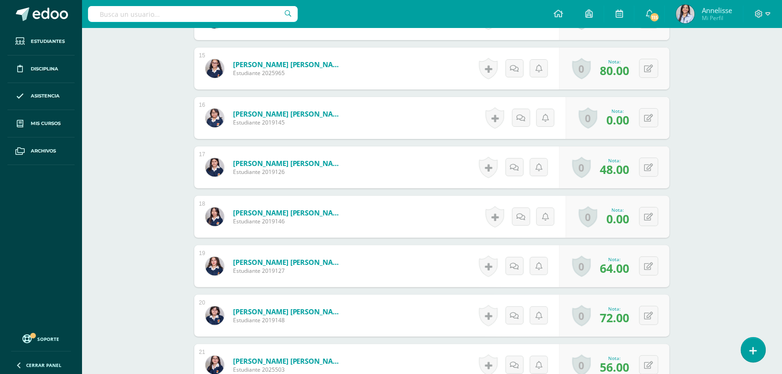
scroll to position [1027, 0]
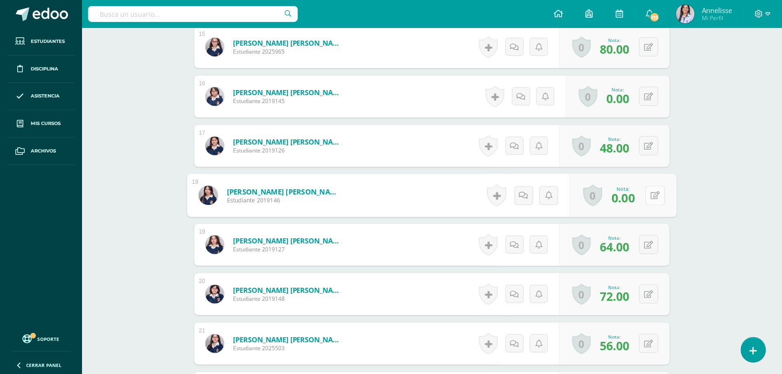
click at [646, 192] on button at bounding box center [656, 195] width 20 height 20
type input "76"
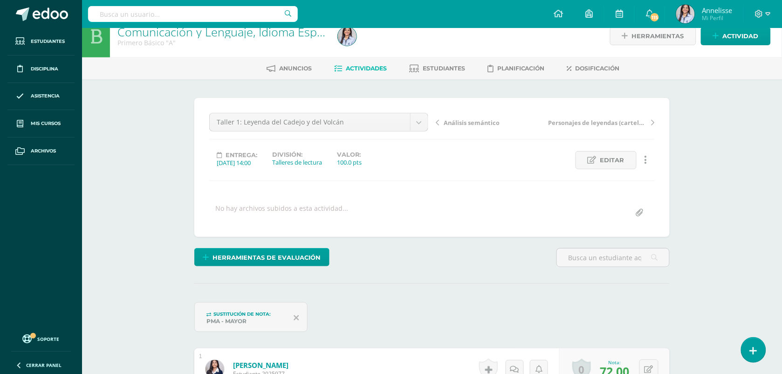
scroll to position [0, 0]
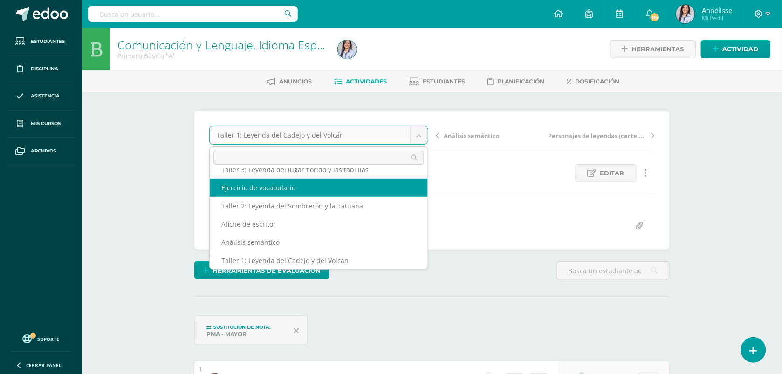
scroll to position [131, 0]
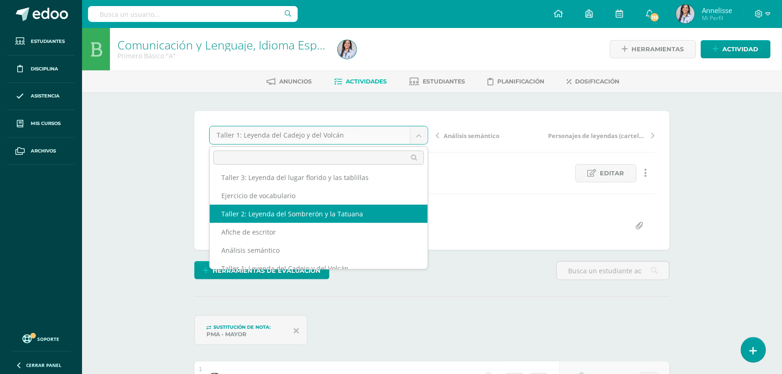
select select "/dashboard/teacher/grade-activity/129087/"
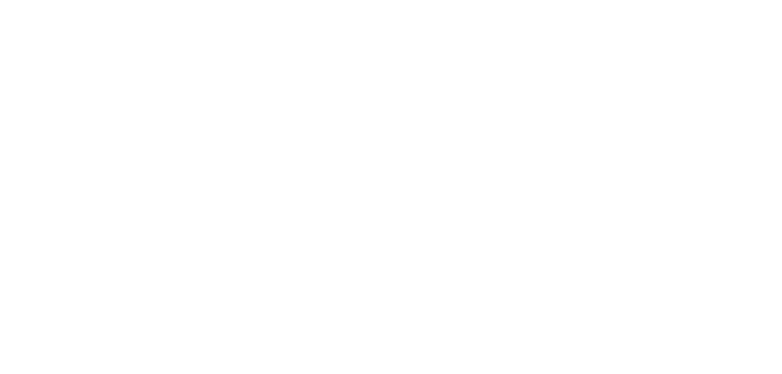
click at [0, 0] on html at bounding box center [0, 0] width 0 height 0
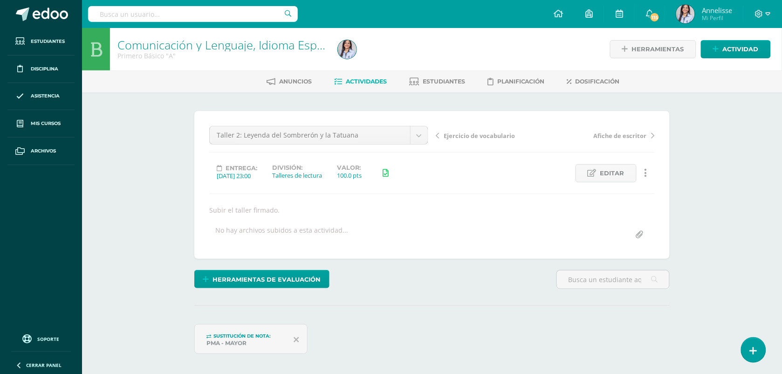
click at [729, 257] on div "Comunicación y Lenguaje, Idioma Español Primero Básico "A" Herramientas Detalle…" at bounding box center [432, 350] width 700 height 644
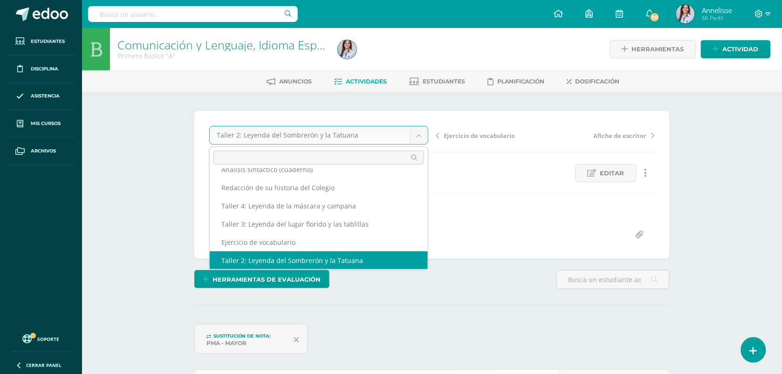
scroll to position [76, 0]
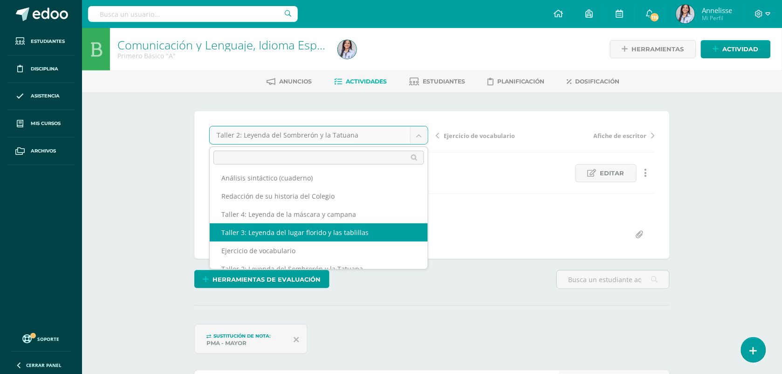
select select "/dashboard/teacher/grade-activity/129089/"
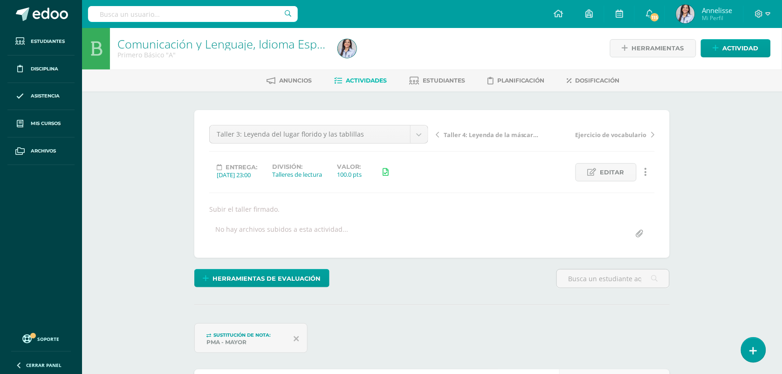
scroll to position [1, 0]
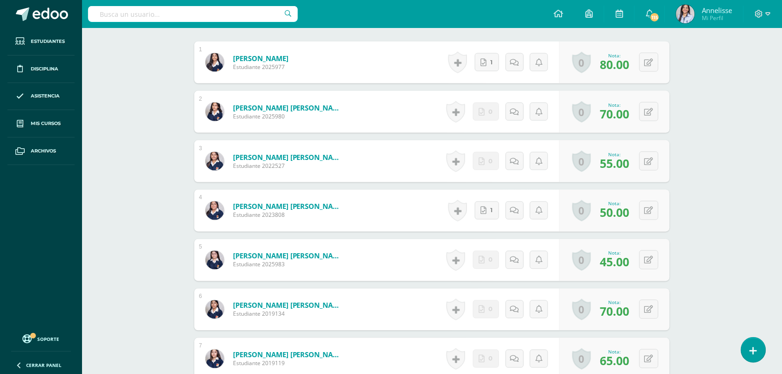
scroll to position [351, 0]
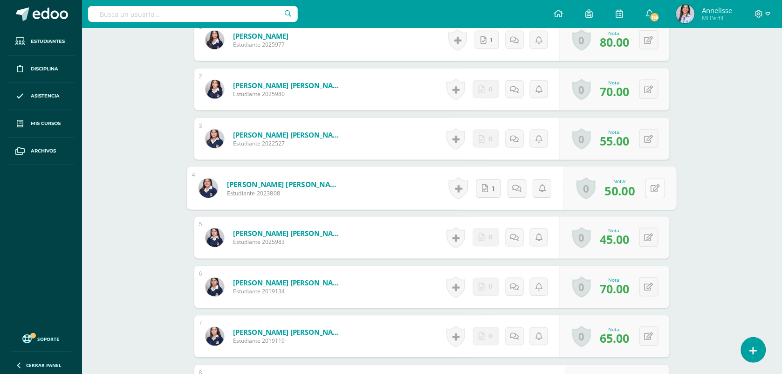
click at [646, 190] on button at bounding box center [656, 189] width 20 height 20
type input "88"
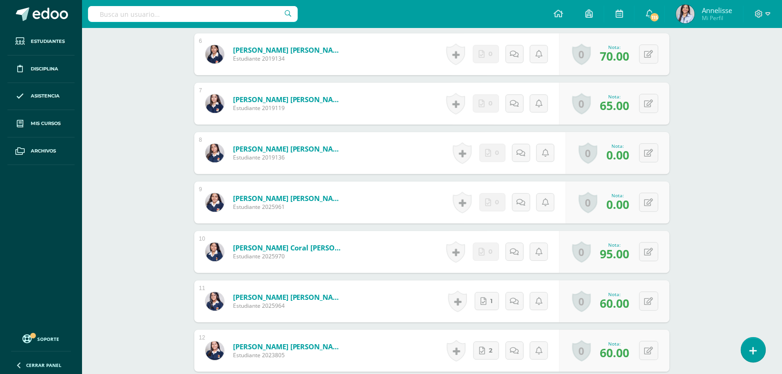
scroll to position [607, 0]
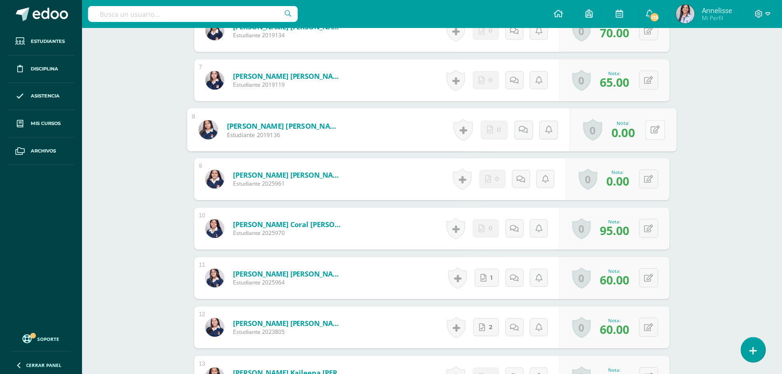
click at [649, 130] on button at bounding box center [656, 130] width 20 height 20
type input "100"
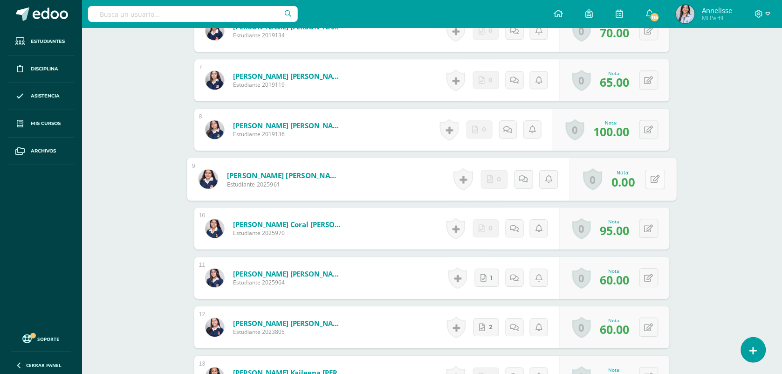
click at [650, 172] on button at bounding box center [656, 179] width 20 height 20
type input "32"
click at [732, 281] on div "Comunicación y Lenguaje, Idioma Español Primero Básico "A" Herramientas Detalle…" at bounding box center [432, 185] width 700 height 1528
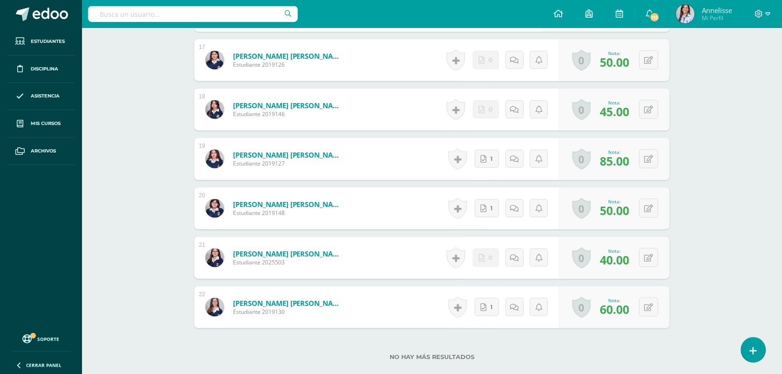
scroll to position [1120, 0]
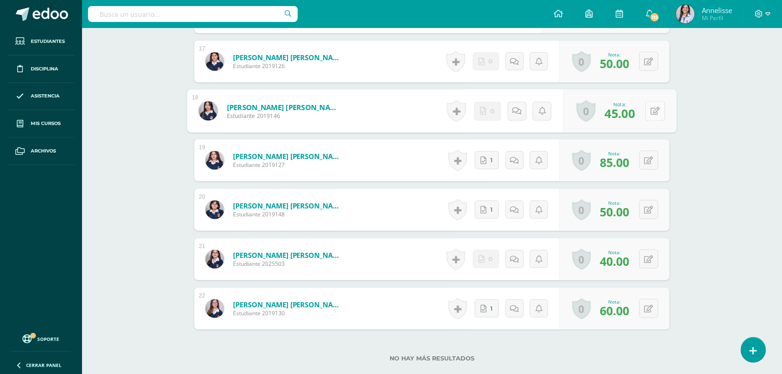
click at [652, 116] on button at bounding box center [656, 111] width 20 height 20
type input "76"
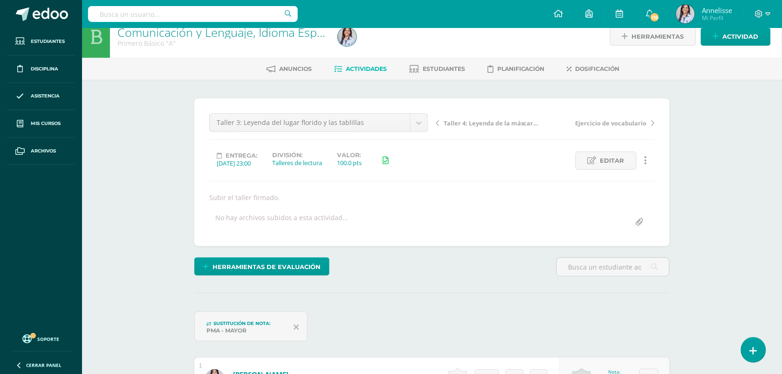
scroll to position [0, 0]
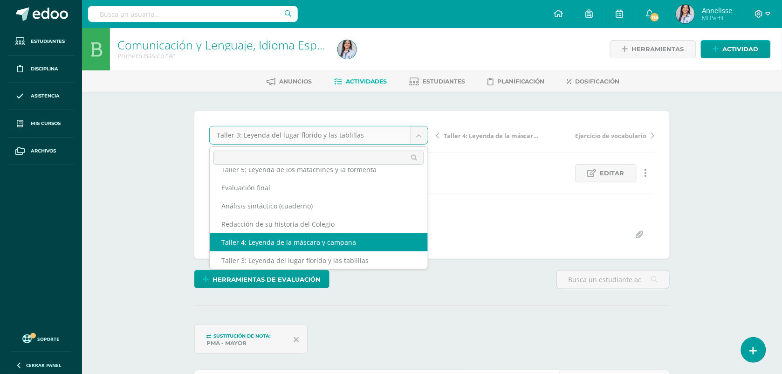
select select "/dashboard/teacher/grade-activity/130227/"
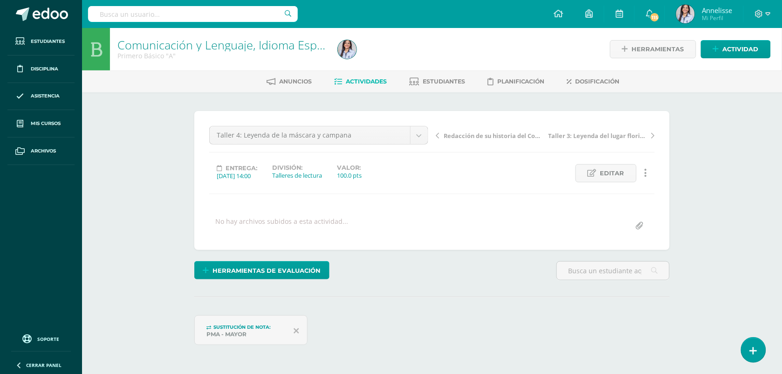
click at [739, 225] on div "Comunicación y Lenguaje, Idioma Español Primero Básico "A" Herramientas Detalle…" at bounding box center [432, 217] width 700 height 378
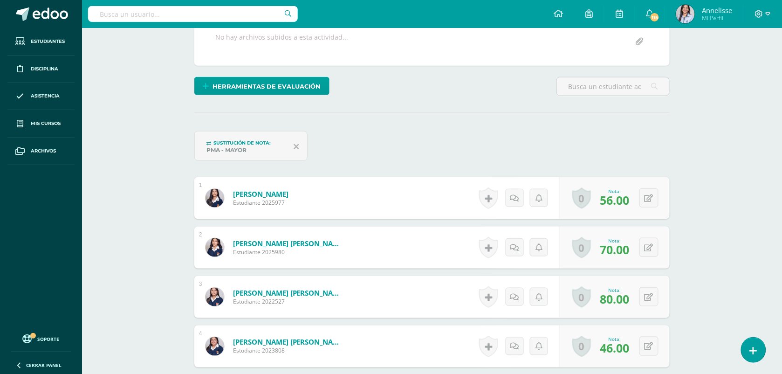
scroll to position [222, 0]
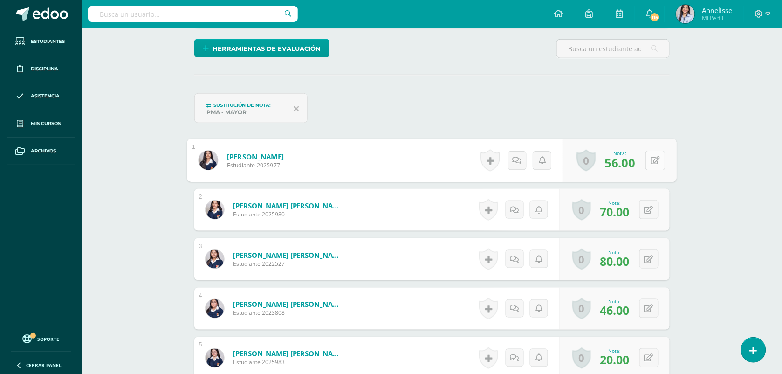
click at [647, 161] on button at bounding box center [656, 161] width 20 height 20
type input "72"
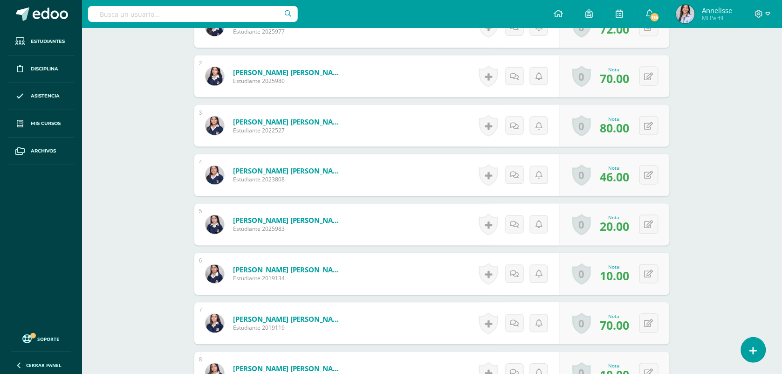
scroll to position [386, 0]
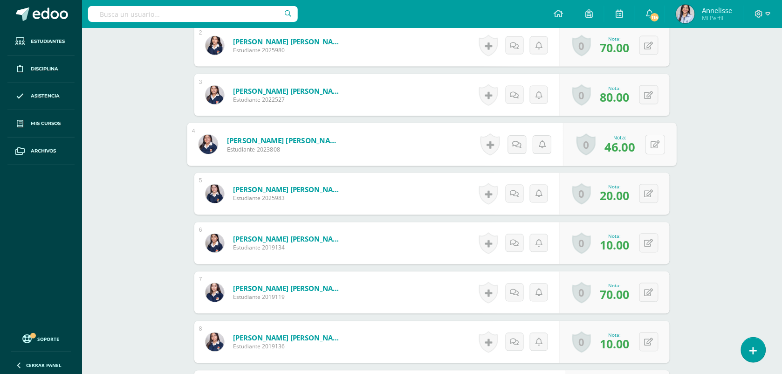
click at [649, 148] on button at bounding box center [656, 145] width 20 height 20
type input "88"
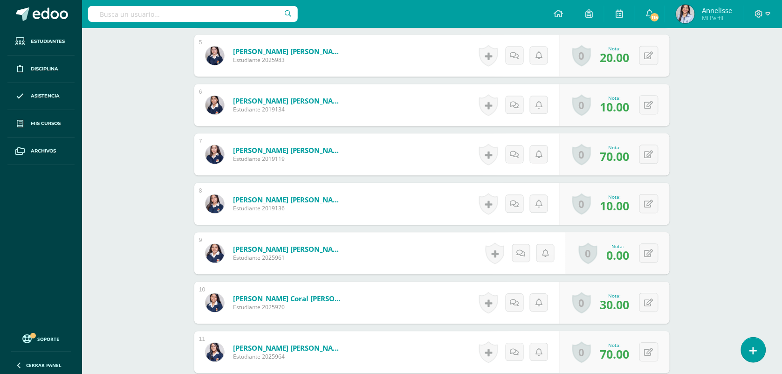
scroll to position [526, 0]
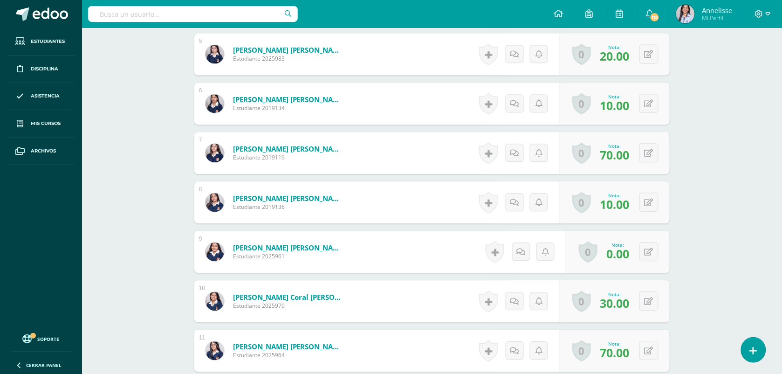
click at [733, 254] on div "Comunicación y Lenguaje, Idioma Español Primero Básico "A" Herramientas Detalle…" at bounding box center [432, 261] width 700 height 1519
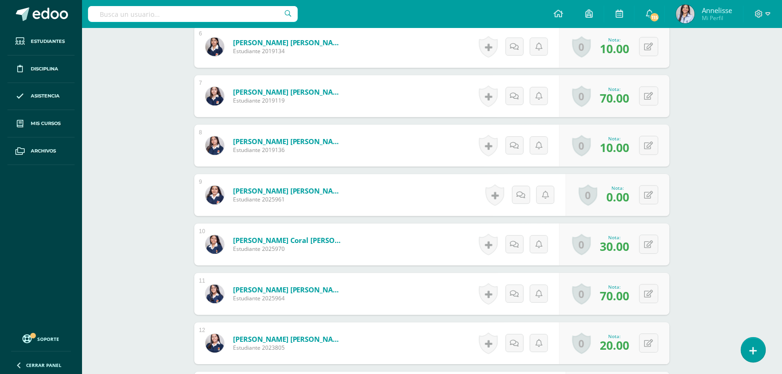
scroll to position [606, 0]
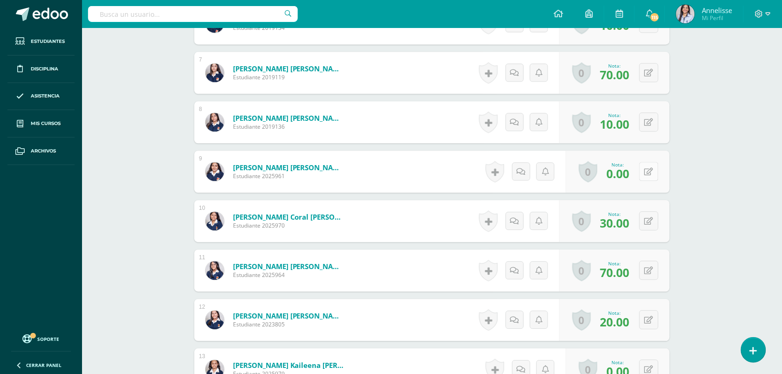
click at [655, 168] on button at bounding box center [648, 171] width 19 height 19
type input "32"
click at [683, 247] on div "¿Estás seguro que quieres eliminar esta actividad? Esto borrará la actividad y …" at bounding box center [432, 213] width 513 height 1455
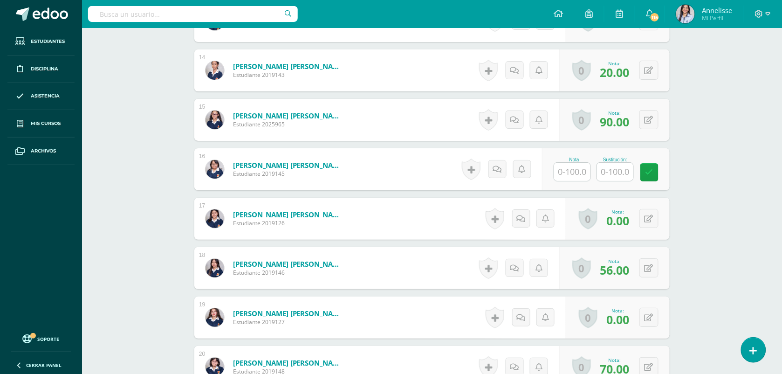
scroll to position [955, 0]
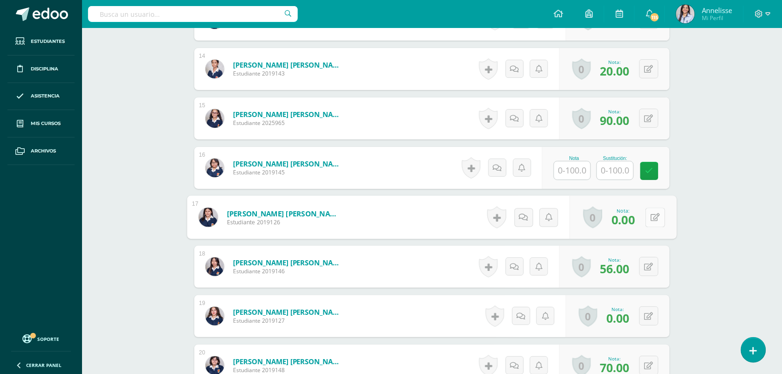
click at [649, 216] on button at bounding box center [656, 217] width 20 height 20
type input "12"
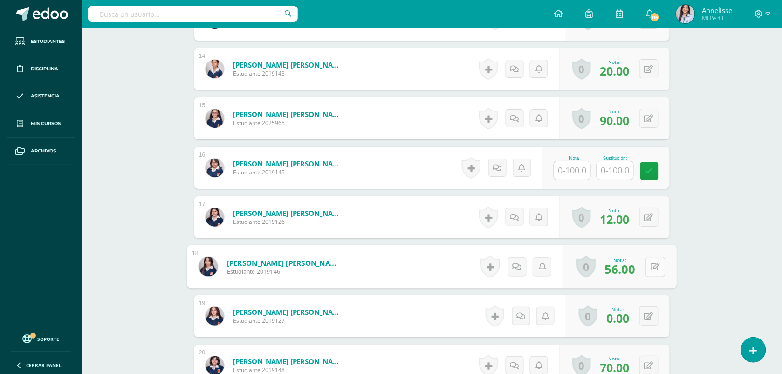
click at [650, 269] on button at bounding box center [656, 267] width 20 height 20
type input "76"
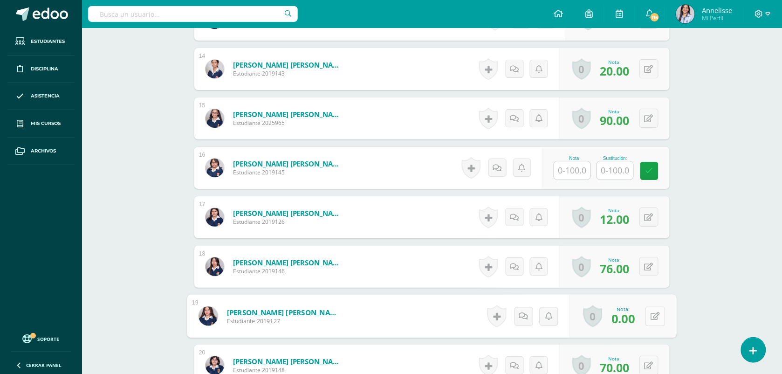
click at [649, 309] on button at bounding box center [656, 316] width 20 height 20
type input "64"
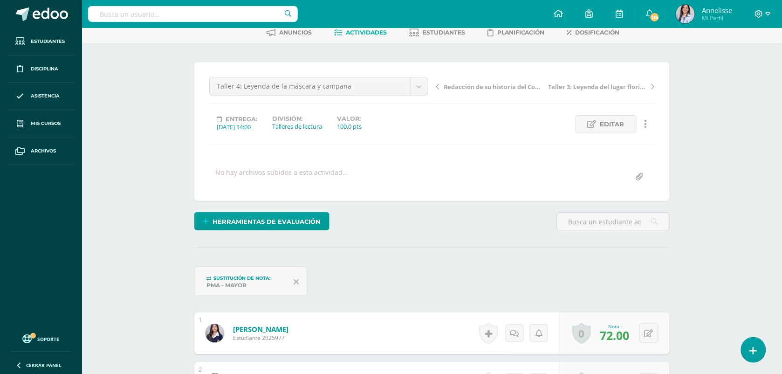
scroll to position [0, 0]
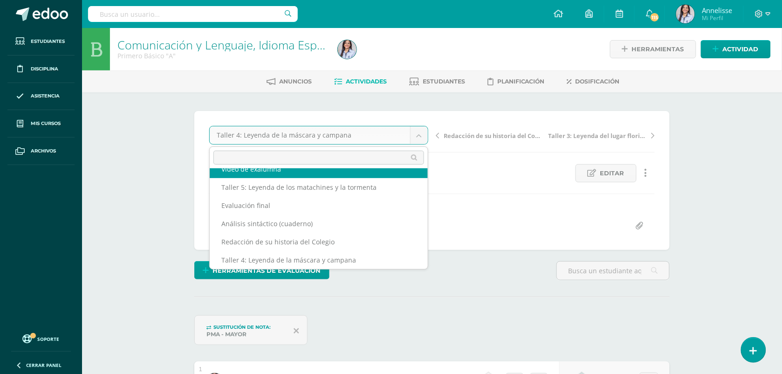
scroll to position [22, 0]
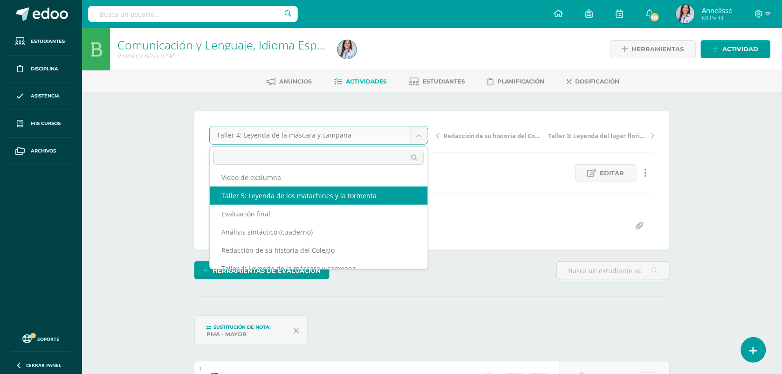
select select "/dashboard/teacher/grade-activity/130228/"
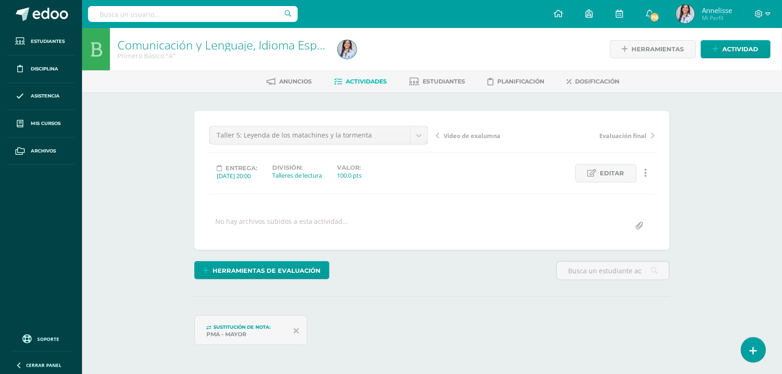
click at [728, 247] on div "Comunicación y Lenguaje, Idioma Español Primero Básico "A" Herramientas Detalle…" at bounding box center [432, 345] width 700 height 635
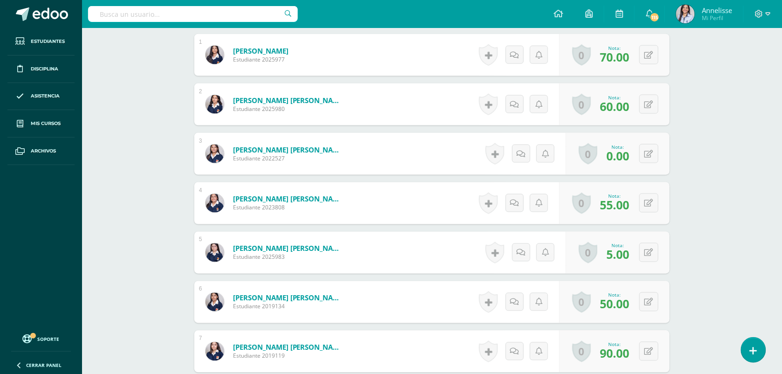
scroll to position [328, 0]
click at [646, 156] on button at bounding box center [656, 154] width 20 height 20
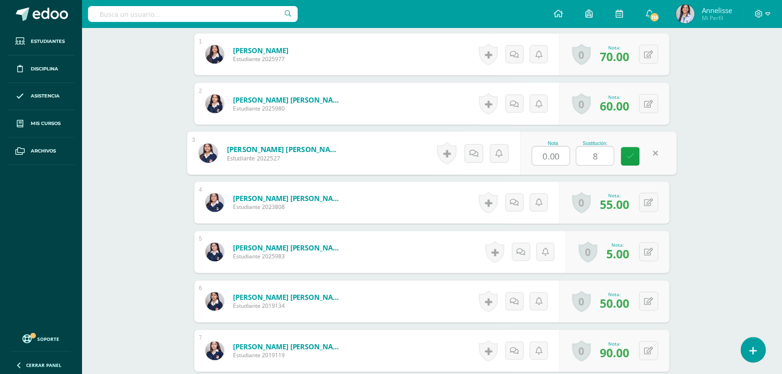
type input "88"
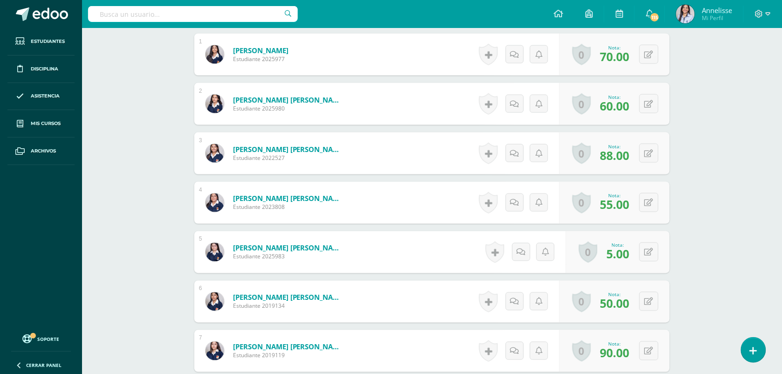
click at [652, 151] on icon at bounding box center [655, 153] width 9 height 8
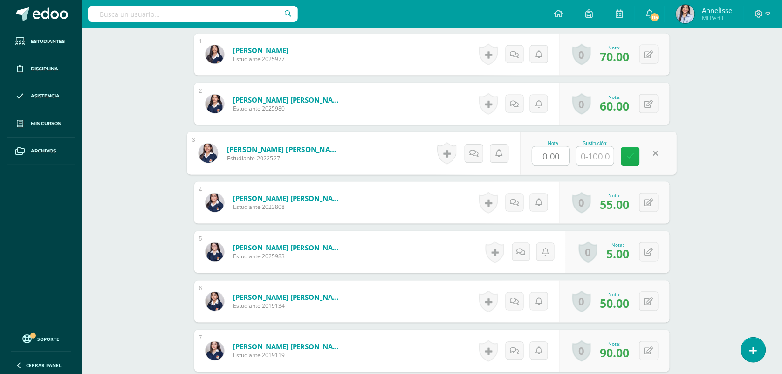
click at [628, 164] on link at bounding box center [630, 156] width 19 height 19
click at [633, 159] on icon at bounding box center [630, 156] width 8 height 8
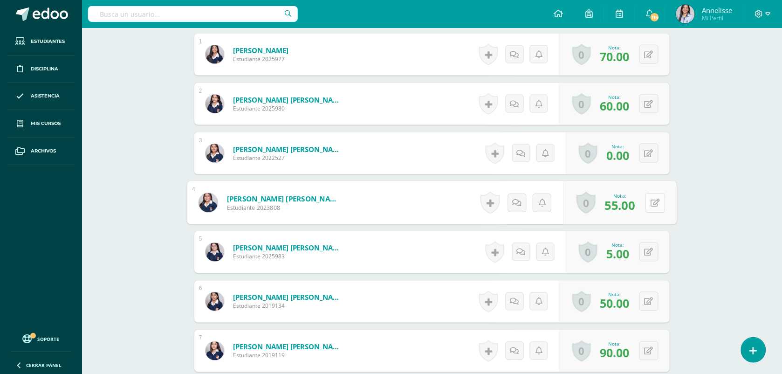
click at [648, 206] on button at bounding box center [656, 203] width 20 height 20
type input "88"
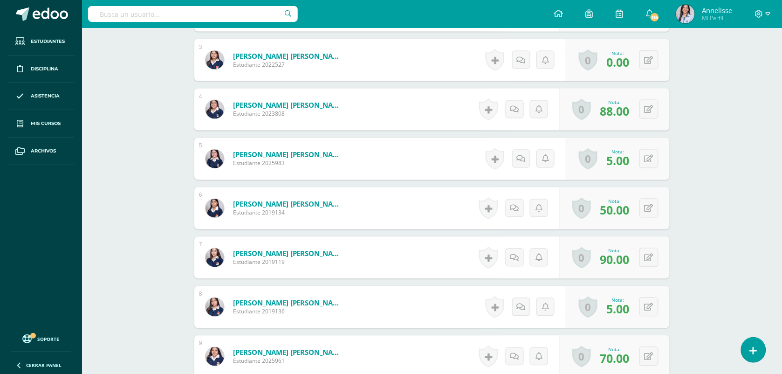
scroll to position [444, 0]
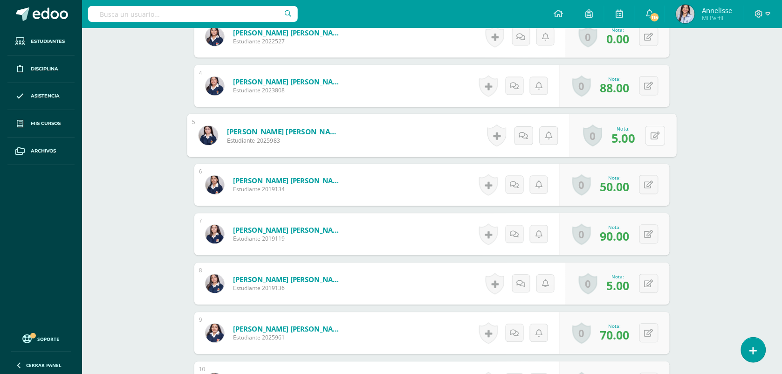
click at [648, 137] on button at bounding box center [656, 136] width 20 height 20
type input "5"
click at [559, 141] on input "5.00" at bounding box center [551, 138] width 37 height 19
type input "55"
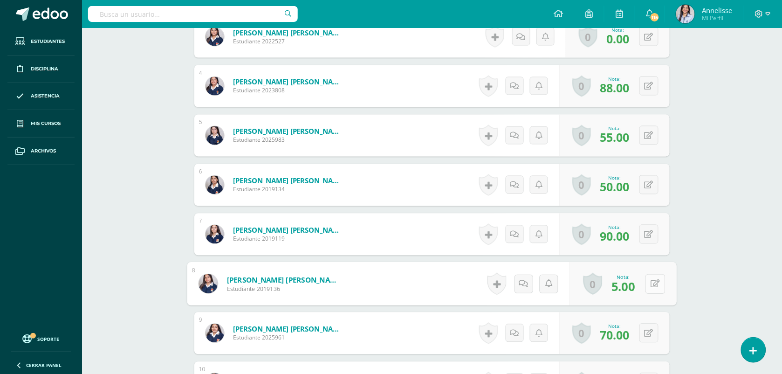
click at [651, 285] on icon at bounding box center [655, 284] width 9 height 8
type input "100"
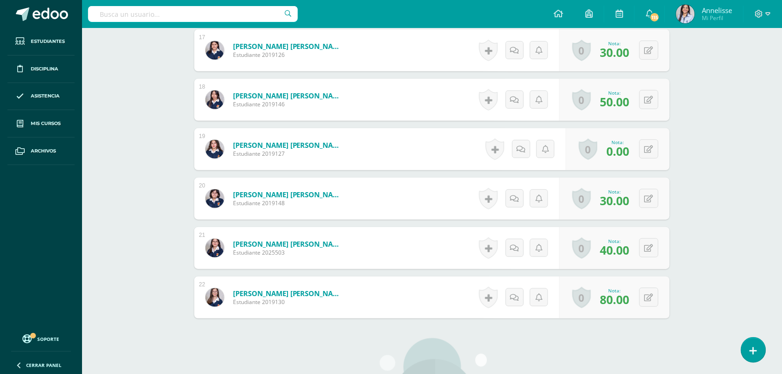
scroll to position [1120, 0]
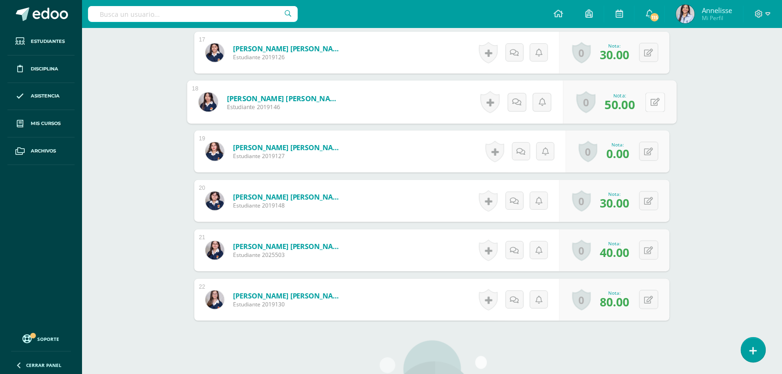
click at [646, 107] on button at bounding box center [656, 102] width 20 height 20
type input "76"
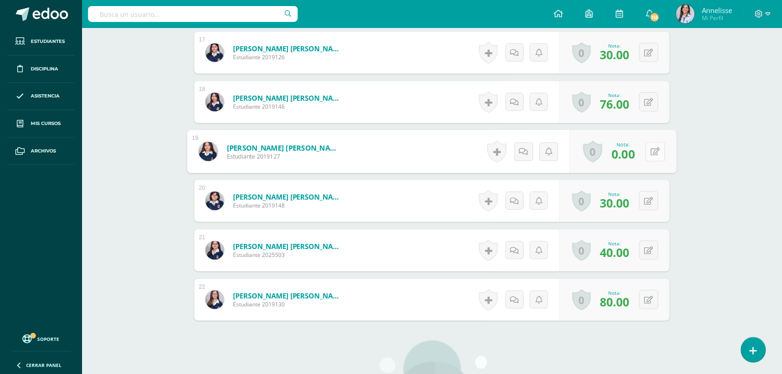
click at [648, 150] on button at bounding box center [656, 152] width 20 height 20
type input "64"
click at [77, 172] on ul "Estudiantes Disciplina Asistencia Mis cursos Archivos" at bounding box center [41, 177] width 82 height 299
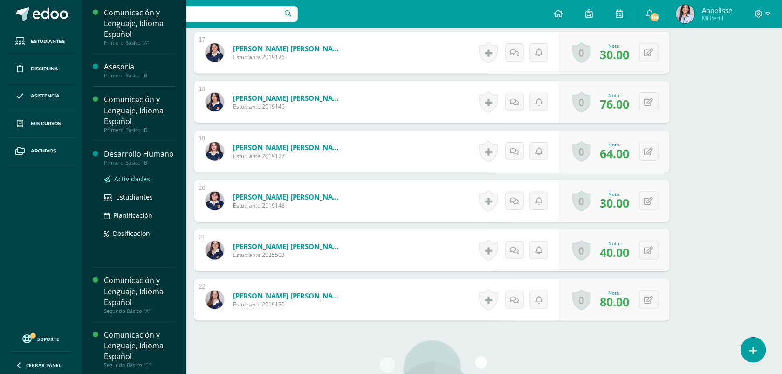
click at [129, 183] on span "Actividades" at bounding box center [132, 178] width 36 height 9
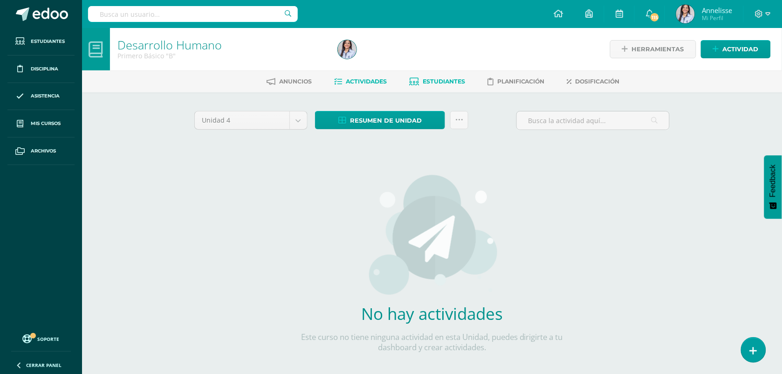
click at [444, 78] on span "Estudiantes" at bounding box center [444, 81] width 42 height 7
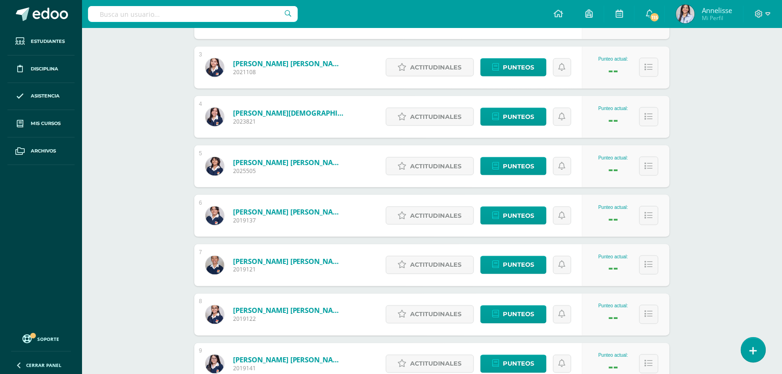
scroll to position [256, 0]
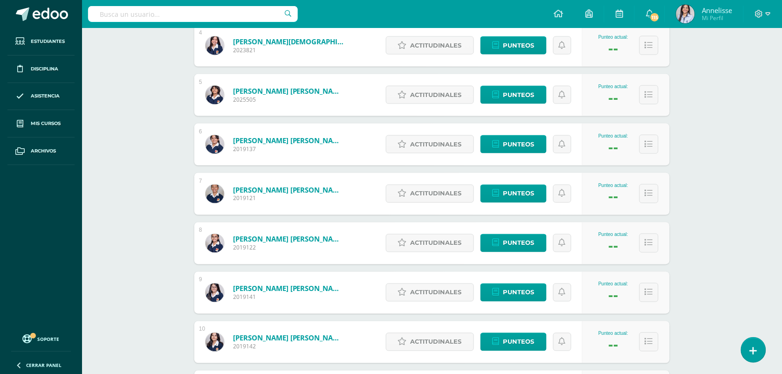
scroll to position [303, 0]
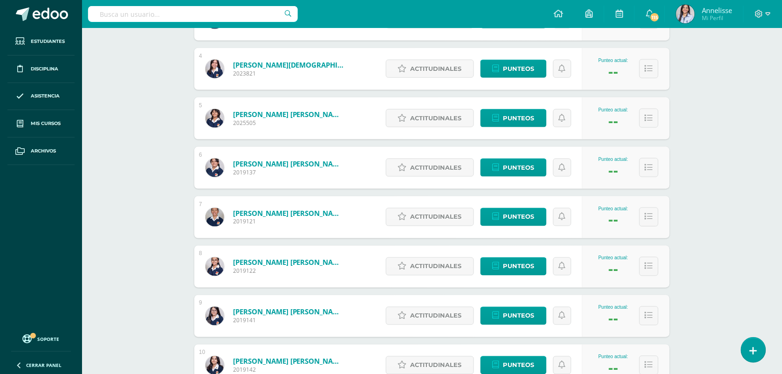
click at [210, 122] on img at bounding box center [215, 118] width 19 height 19
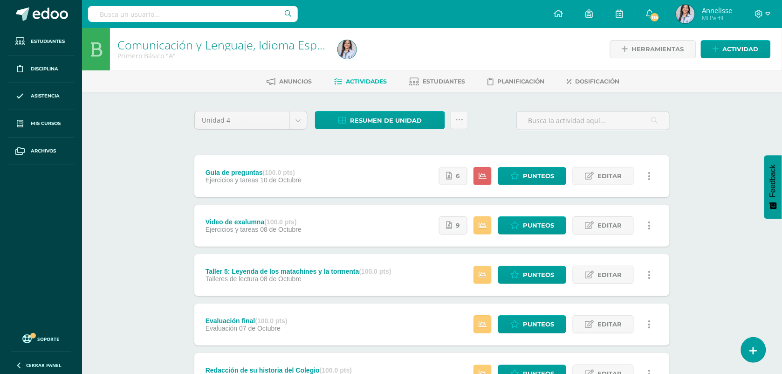
click at [117, 233] on div "Comunicación y Lenguaje, Idioma Español Primero Básico "A" Herramientas Detalle…" at bounding box center [432, 364] width 700 height 673
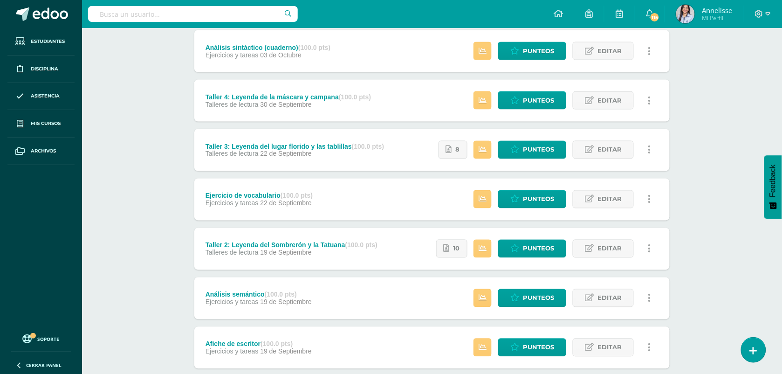
scroll to position [395, 0]
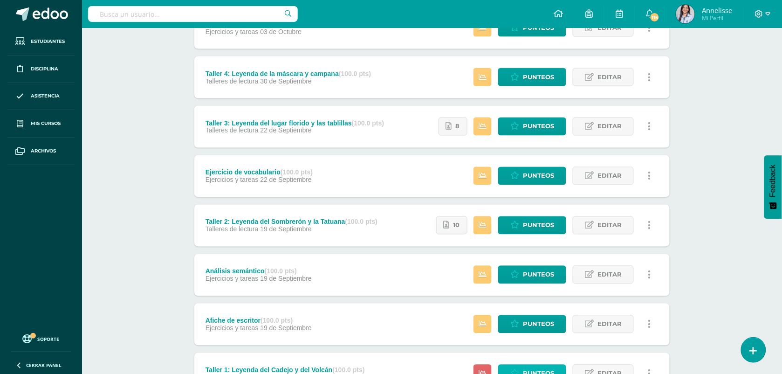
click at [556, 367] on link "Punteos" at bounding box center [532, 373] width 68 height 18
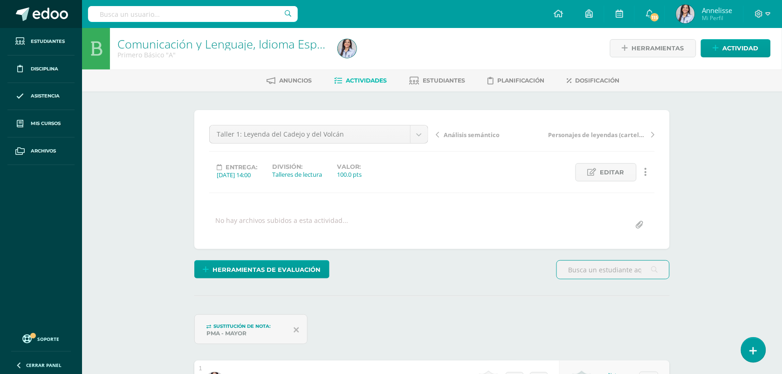
scroll to position [1, 0]
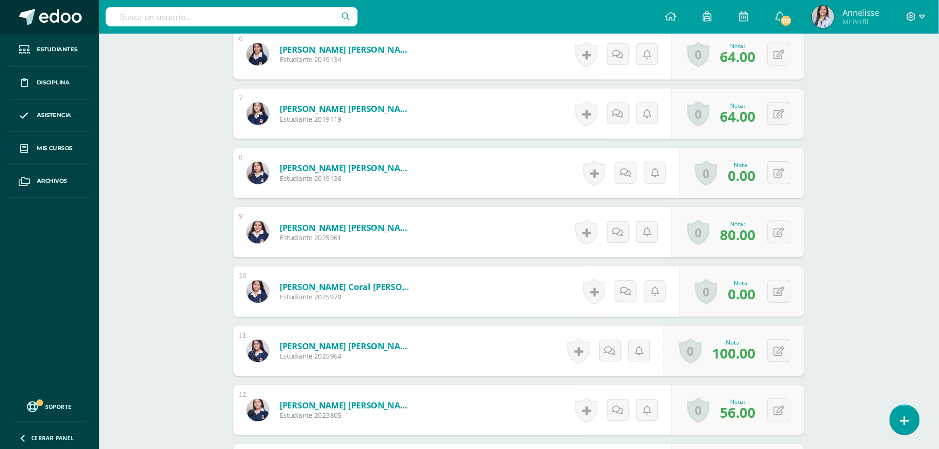
scroll to position [584, 0]
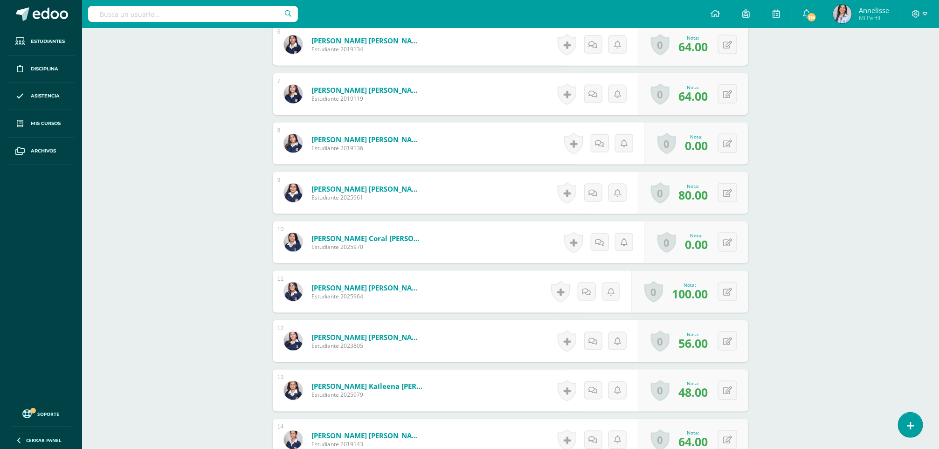
click at [200, 280] on div "Comunicación y Lenguaje, Idioma Español Primero Básico "A" Herramientas Detalle…" at bounding box center [510, 203] width 857 height 1519
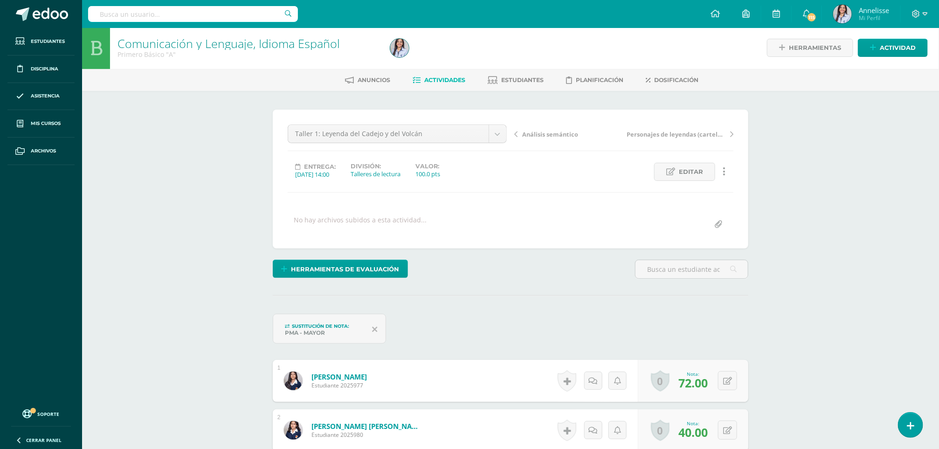
scroll to position [0, 0]
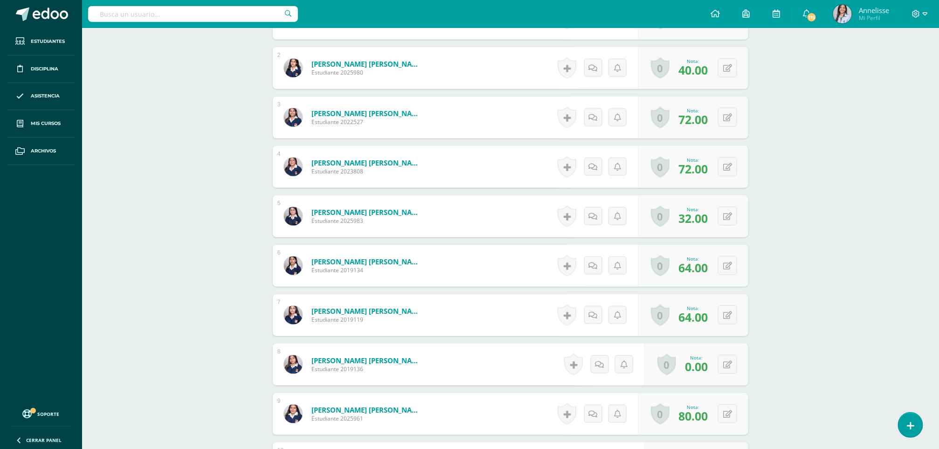
scroll to position [391, 0]
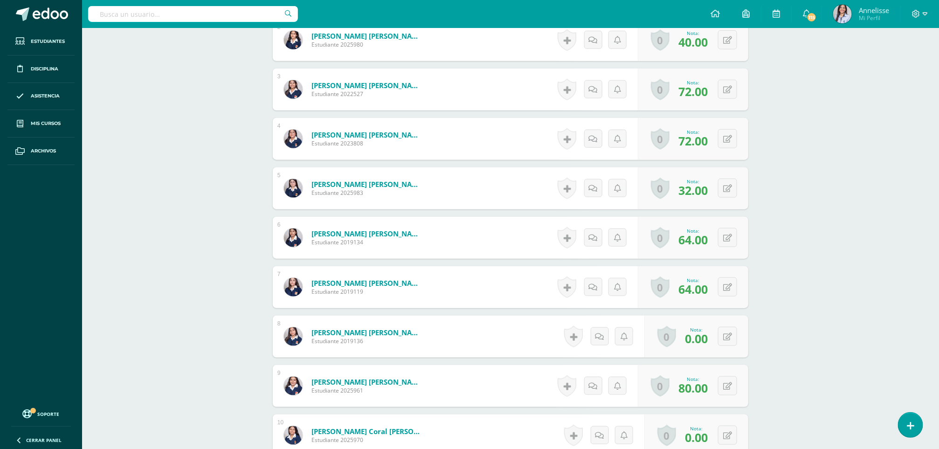
click at [72, 283] on ul "Estudiantes Disciplina Asistencia Mis cursos Archivos" at bounding box center [41, 215] width 82 height 374
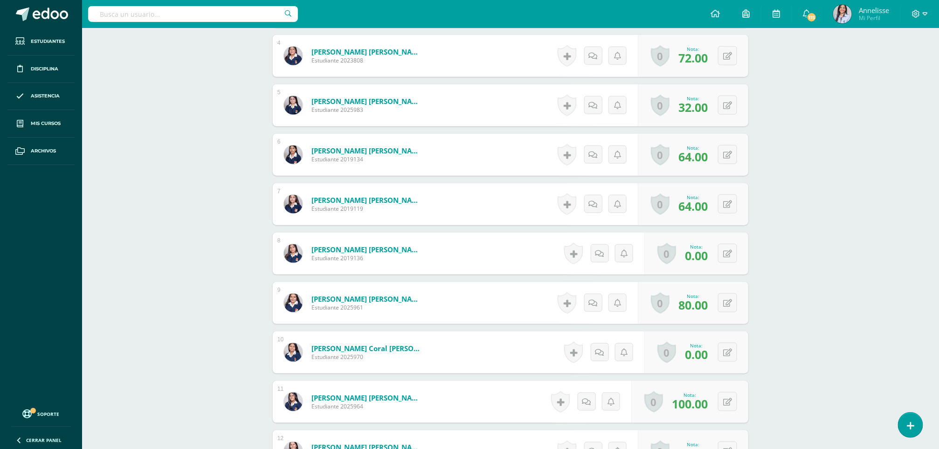
scroll to position [475, 0]
click at [137, 290] on div "Comunicación y Lenguaje, Idioma Español Primero Básico "A" Herramientas Detalle…" at bounding box center [510, 312] width 857 height 1519
click at [170, 215] on div "Comunicación y Lenguaje, Idioma Español Primero Básico "A" Herramientas Detalle…" at bounding box center [510, 312] width 857 height 1519
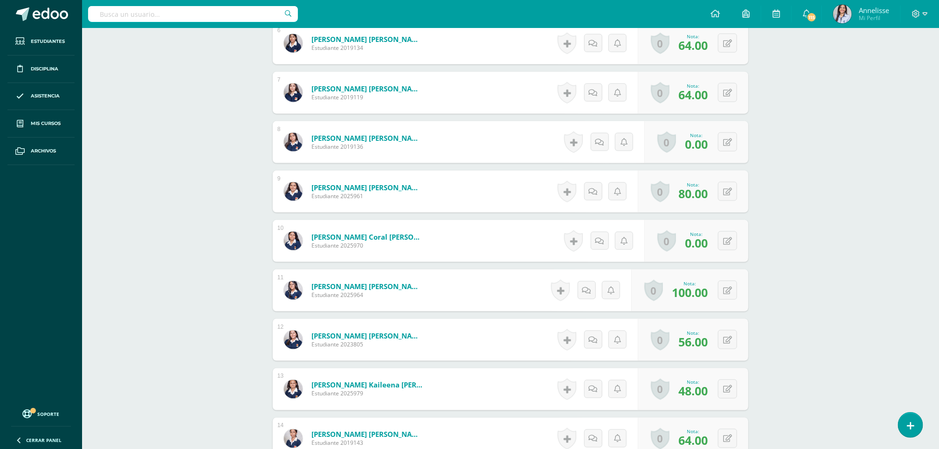
scroll to position [587, 0]
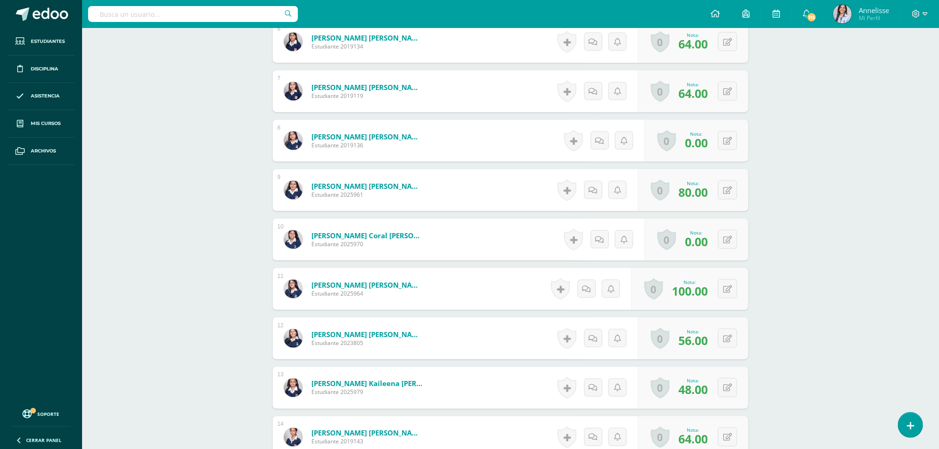
click at [807, 165] on div "Comunicación y Lenguaje, Idioma Español Primero Básico "A" Herramientas Detalle…" at bounding box center [510, 200] width 857 height 1519
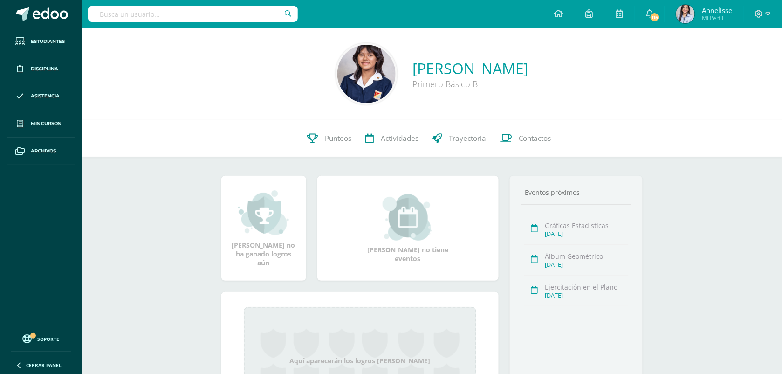
click at [145, 214] on div "Allison Abbygail Gallina Gutiérrez Primero Básico B 0 Allison Gallina 2025505 P…" at bounding box center [432, 243] width 700 height 431
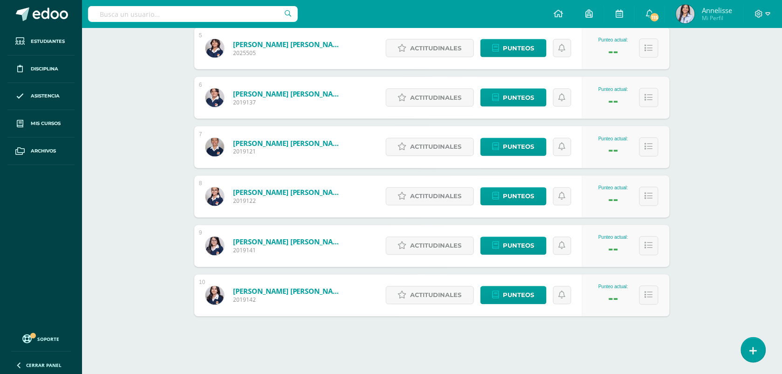
scroll to position [373, 0]
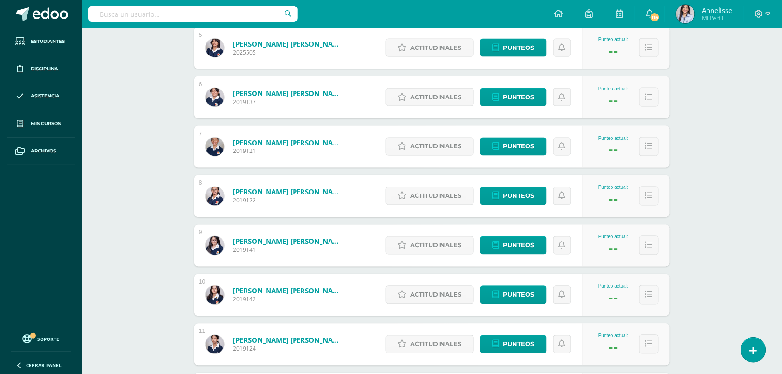
click at [258, 143] on link "Iboy Soto, Dulce María de los Angeles" at bounding box center [289, 142] width 112 height 9
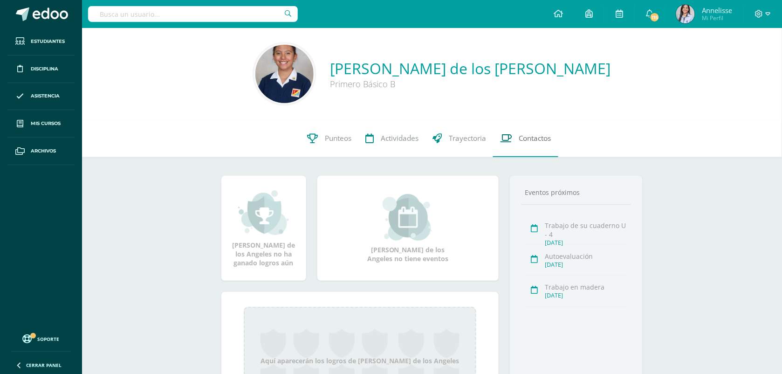
click at [532, 137] on span "Contactos" at bounding box center [535, 138] width 33 height 10
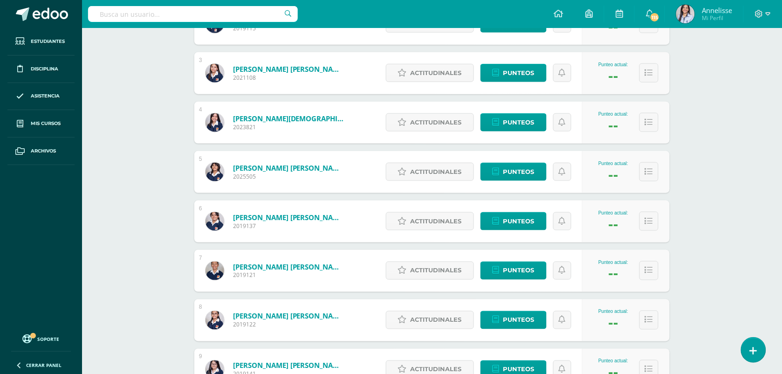
scroll to position [373, 0]
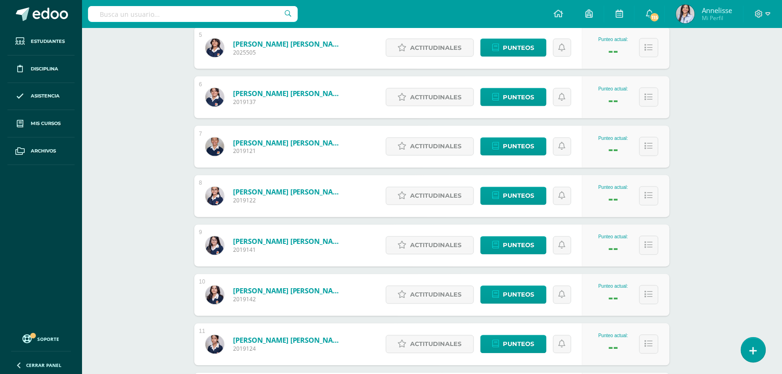
click at [141, 197] on div "Desarrollo Humano Primero Básico "B" Herramientas Detalle de asistencias Activi…" at bounding box center [432, 262] width 700 height 1214
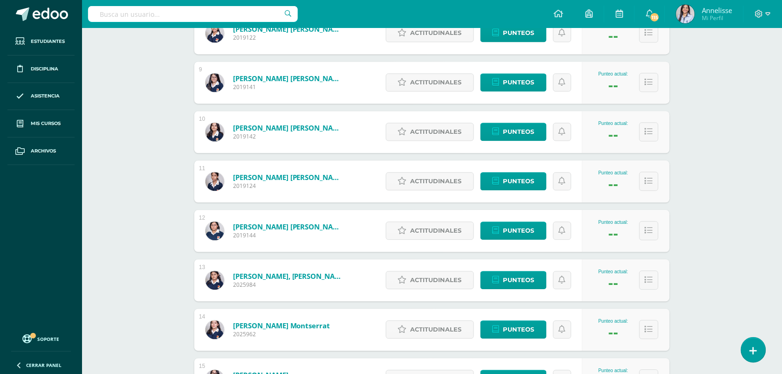
scroll to position [560, 0]
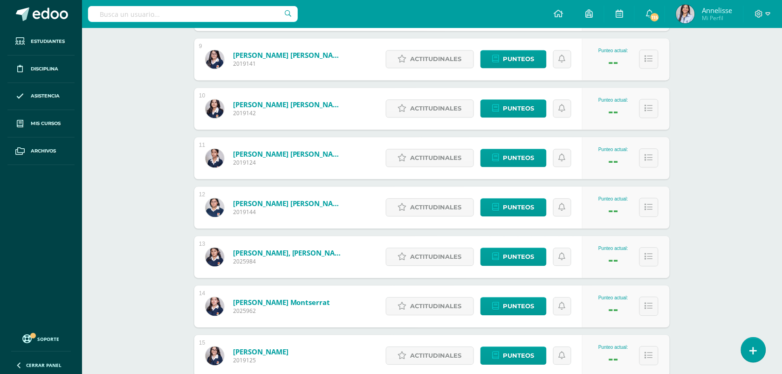
click at [141, 197] on div "Desarrollo Humano Primero Básico "B" Herramientas Detalle de asistencias Activi…" at bounding box center [432, 151] width 700 height 1366
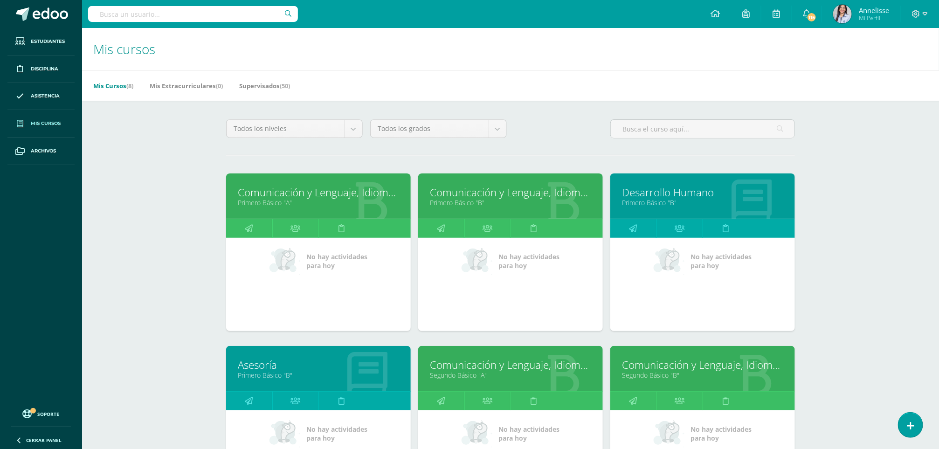
click at [195, 195] on div "Mis cursos Mis Cursos (8) Mis Extracurriculares (0) Supervisados (50) Todos los…" at bounding box center [510, 390] width 857 height 725
click at [496, 379] on link "Segundo Básico "A"" at bounding box center [510, 375] width 161 height 9
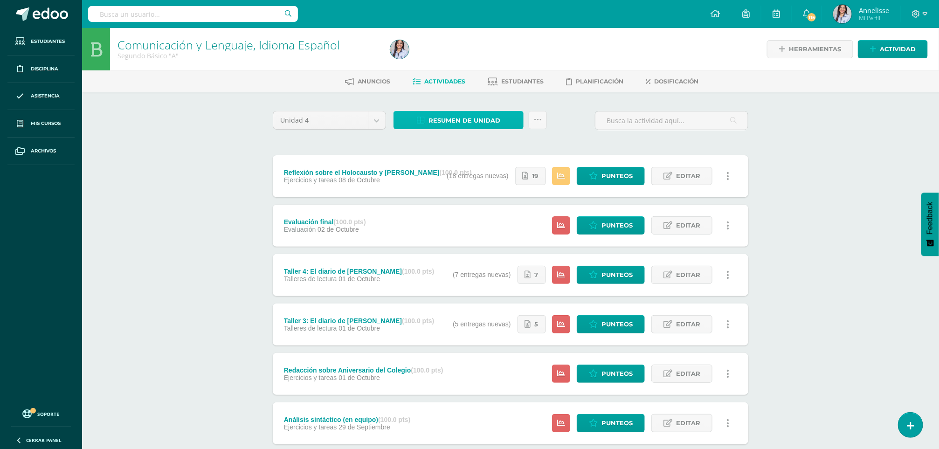
click at [459, 123] on span "Resumen de unidad" at bounding box center [464, 120] width 72 height 17
click at [151, 275] on div "Comunicación y Lenguaje, Idioma Español Segundo Básico "A" Herramientas Detalle…" at bounding box center [510, 364] width 857 height 673
